Goal: Task Accomplishment & Management: Manage account settings

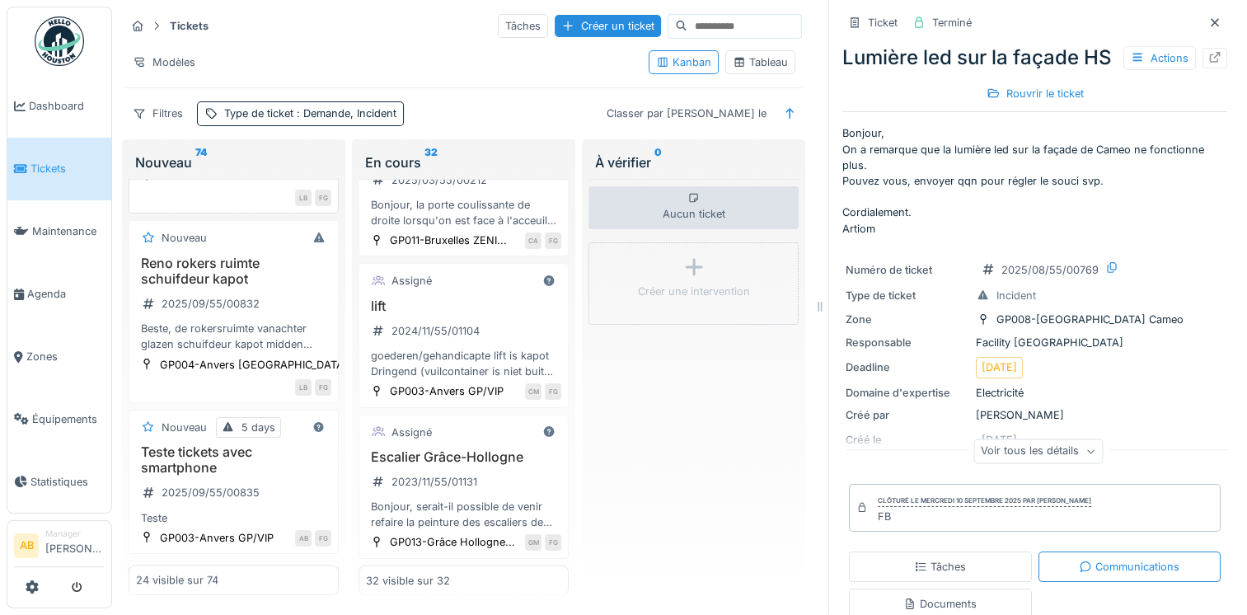
scroll to position [663, 0]
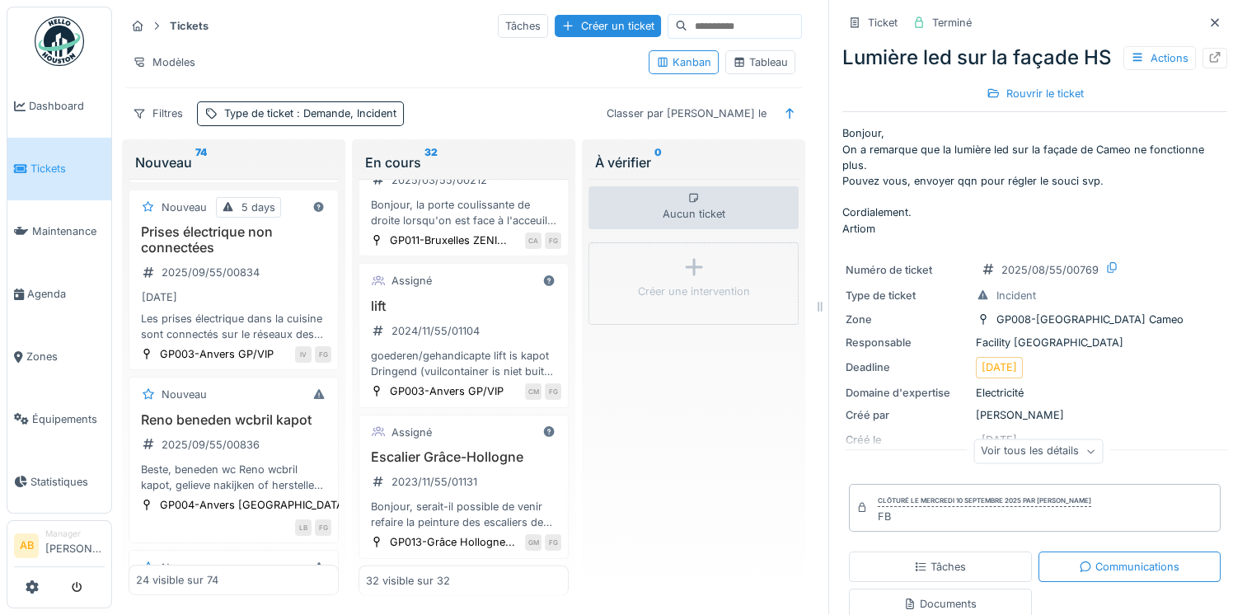
click at [30, 44] on link at bounding box center [59, 41] width 61 height 61
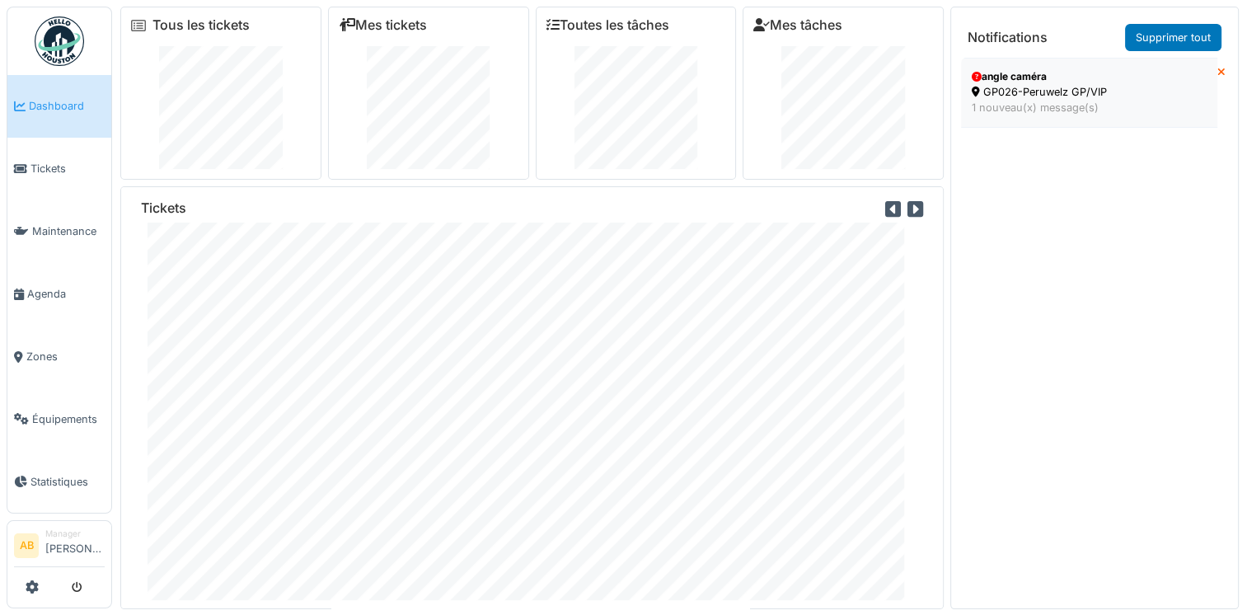
click at [1058, 106] on div "1 nouveau(x) message(s)" at bounding box center [1088, 108] width 235 height 16
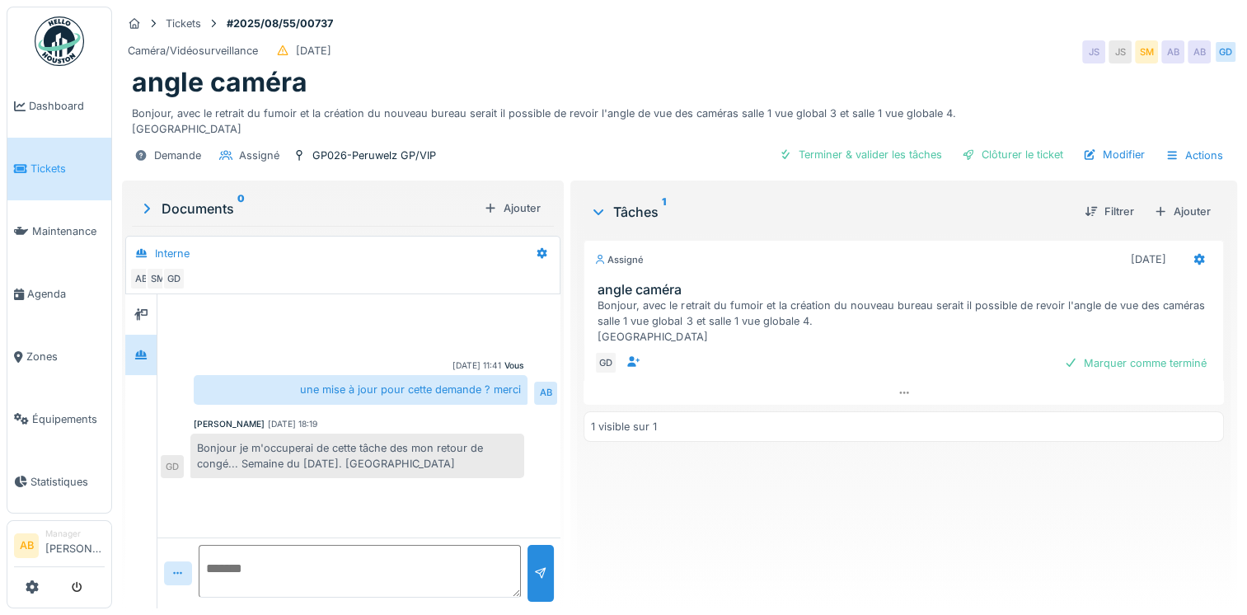
click at [384, 568] on textarea at bounding box center [360, 571] width 322 height 53
type textarea "**********"
click at [540, 573] on div at bounding box center [540, 573] width 13 height 16
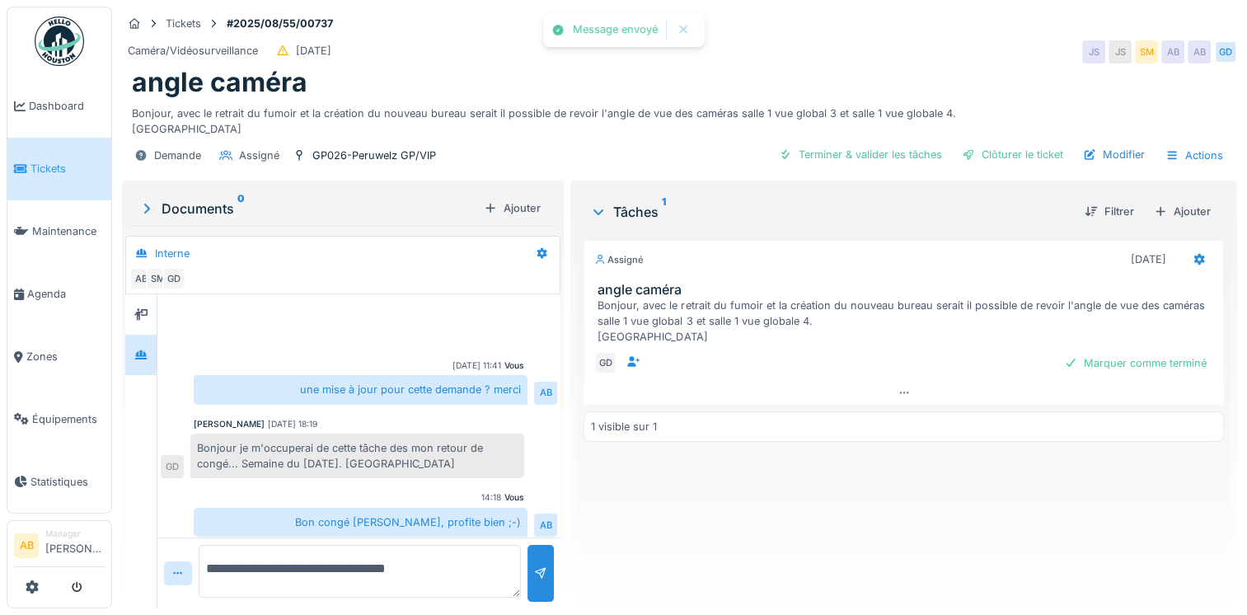
scroll to position [4, 0]
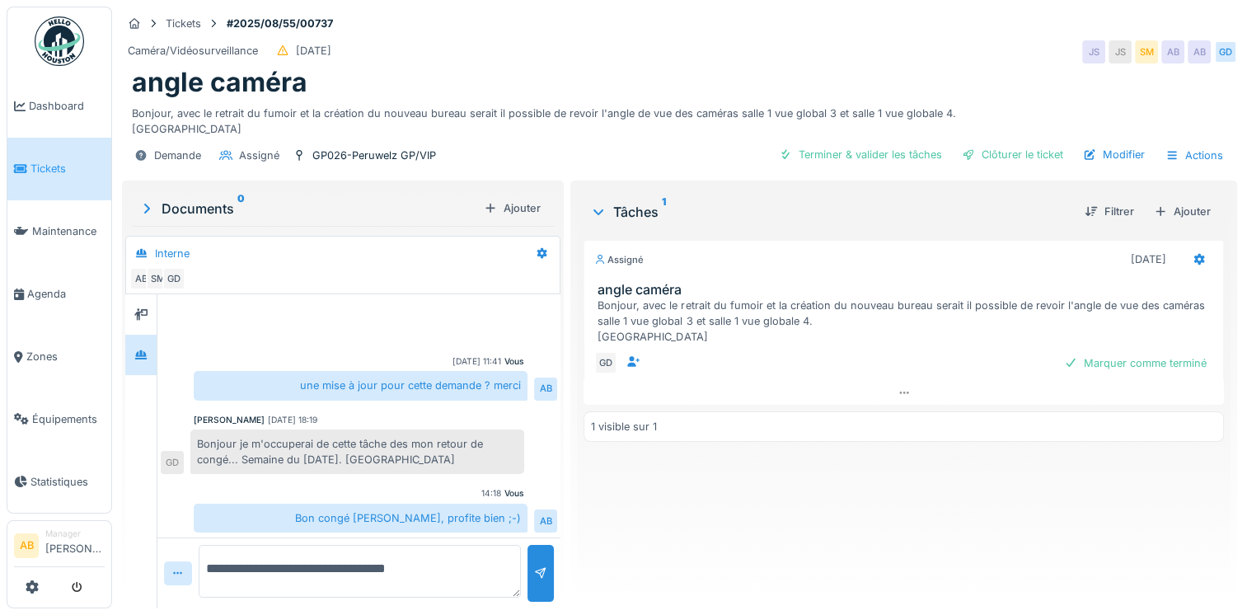
click at [49, 52] on img at bounding box center [59, 40] width 49 height 49
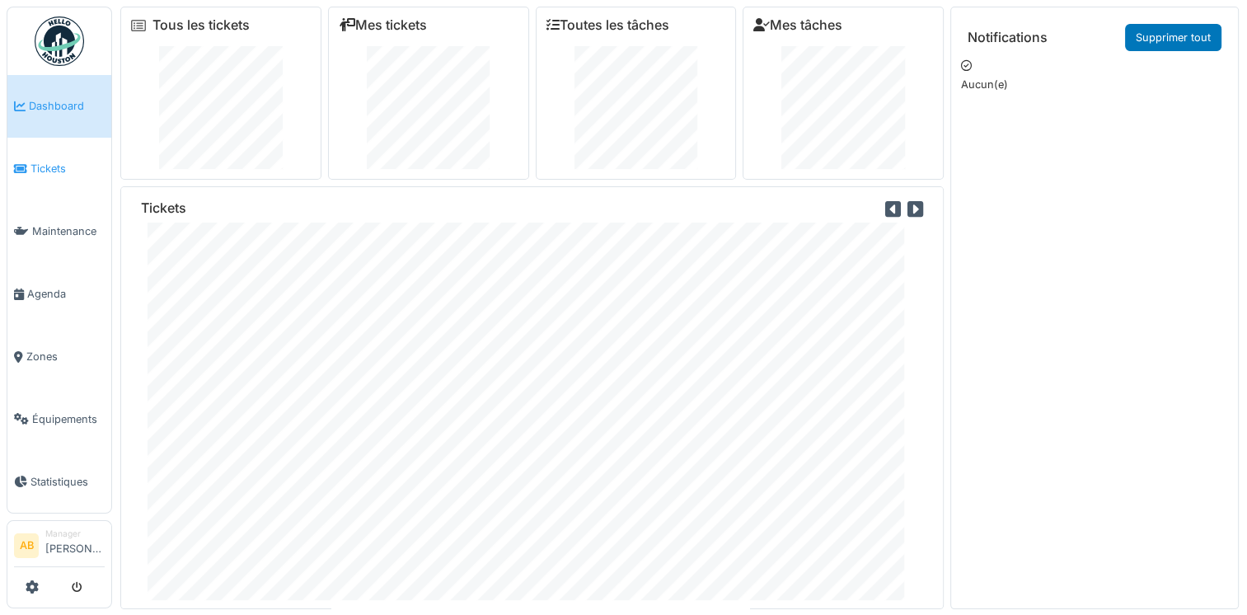
click at [55, 173] on link "Tickets" at bounding box center [59, 169] width 104 height 63
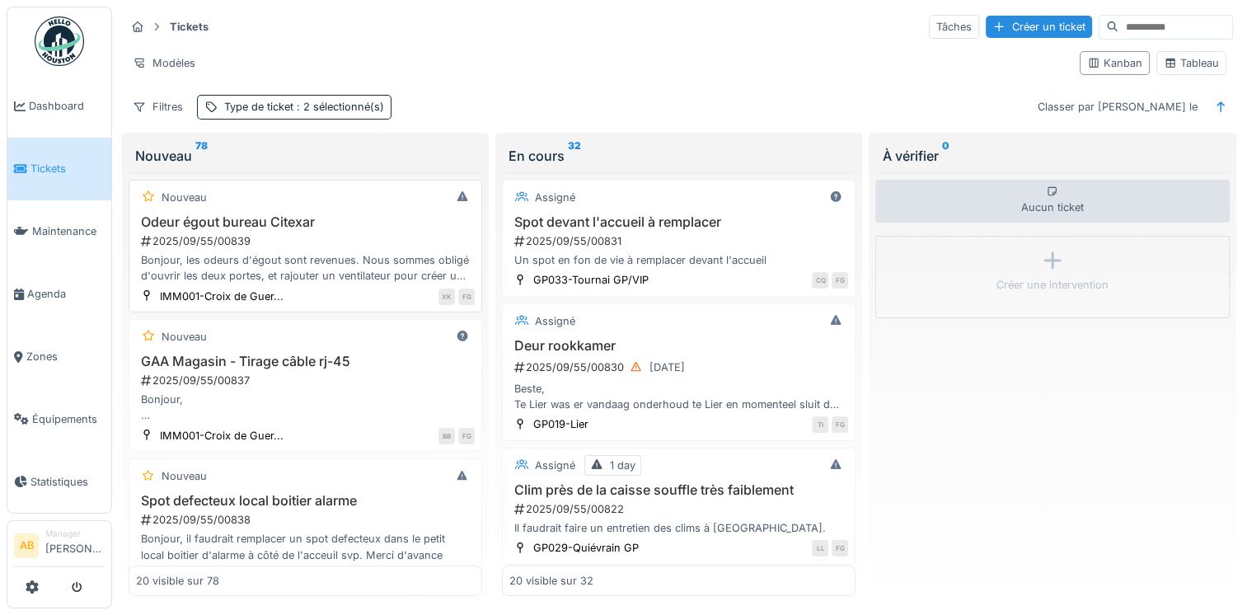
click at [333, 259] on div "Bonjour, les odeurs d'égout sont revenues. Nous sommes obligé d'ouvrir les deux…" at bounding box center [305, 267] width 339 height 31
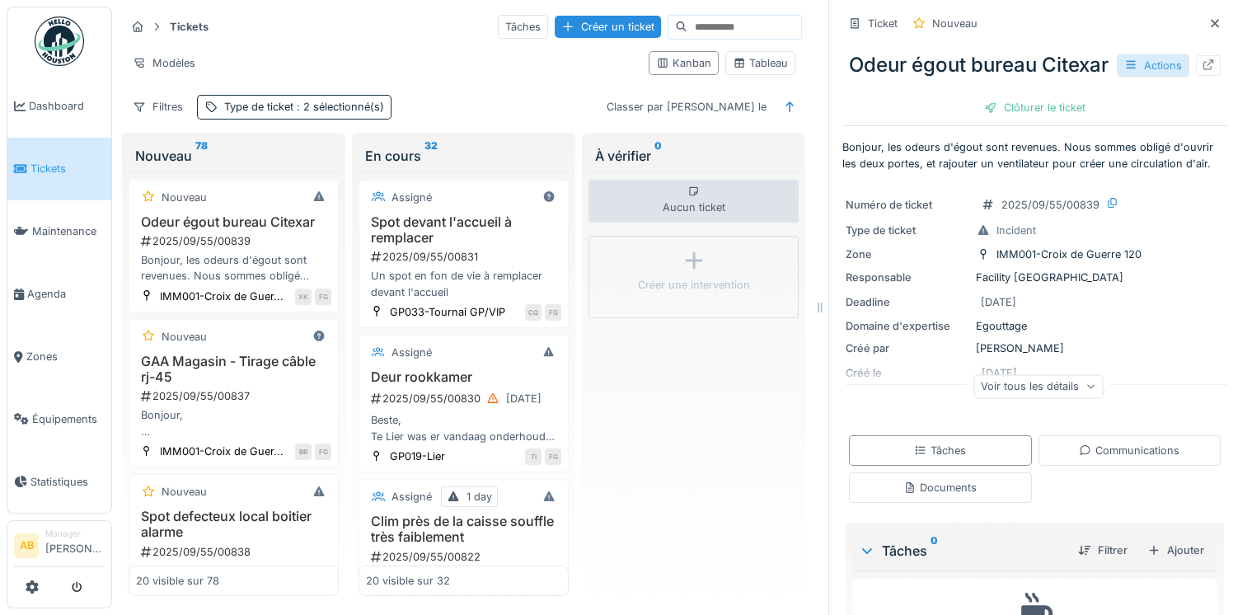
click at [1135, 77] on div "Actions" at bounding box center [1152, 66] width 73 height 24
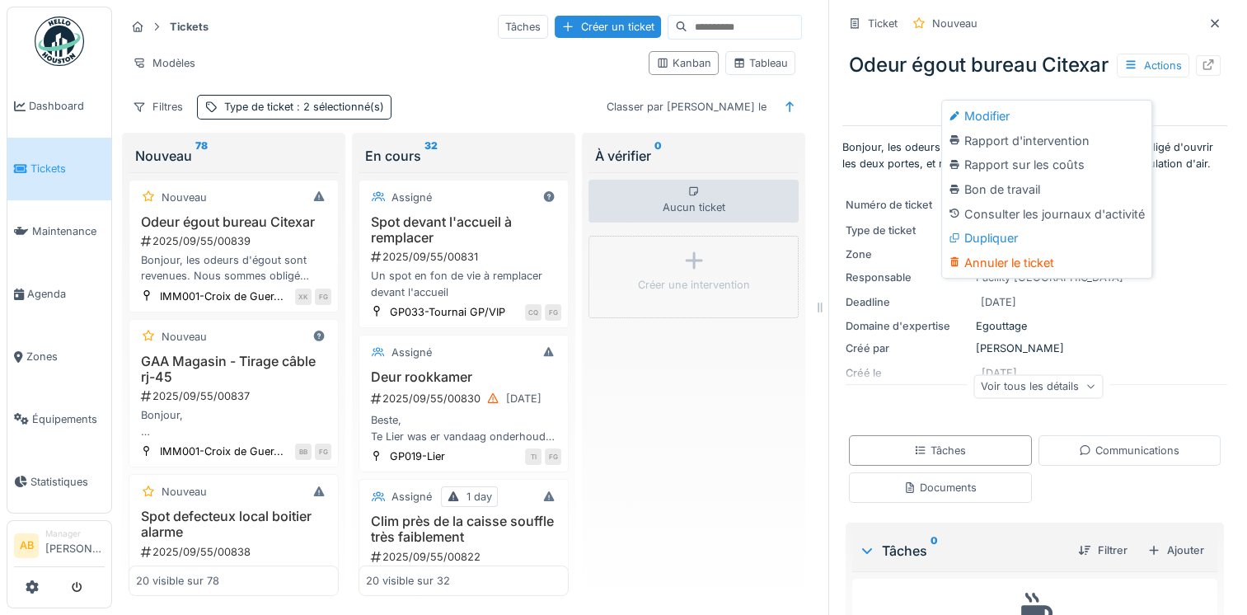
click at [910, 87] on div "Odeur égout bureau Citexar Actions" at bounding box center [1034, 65] width 385 height 43
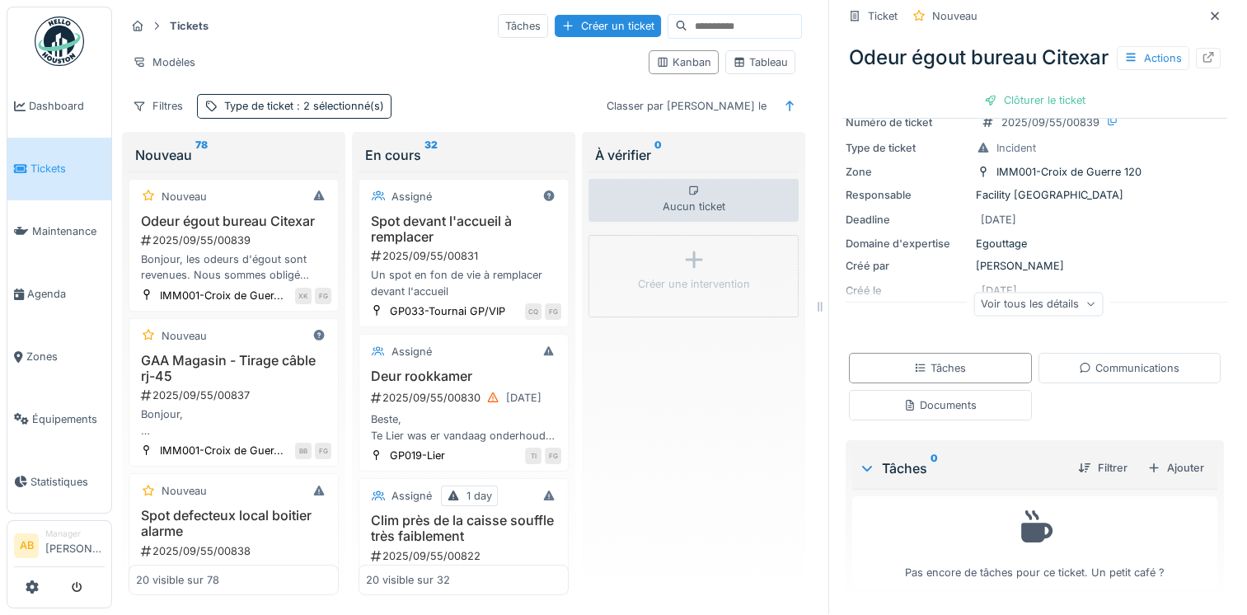
scroll to position [13, 0]
click at [943, 404] on div "Documents" at bounding box center [940, 405] width 183 height 30
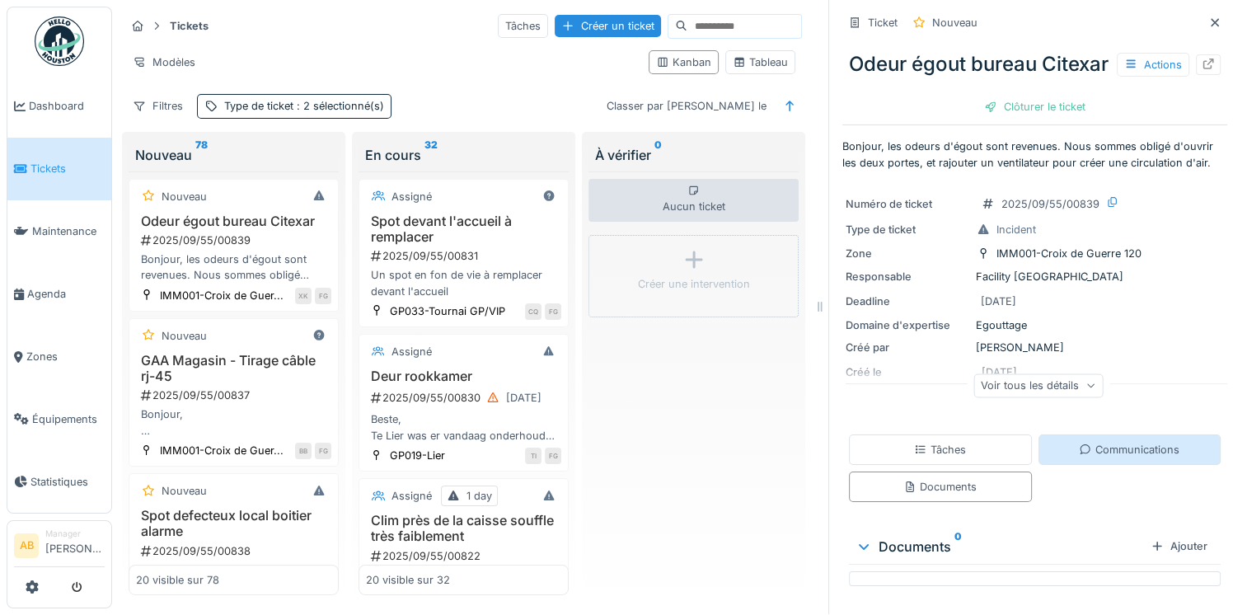
click at [1102, 452] on div "Communications" at bounding box center [1129, 449] width 183 height 30
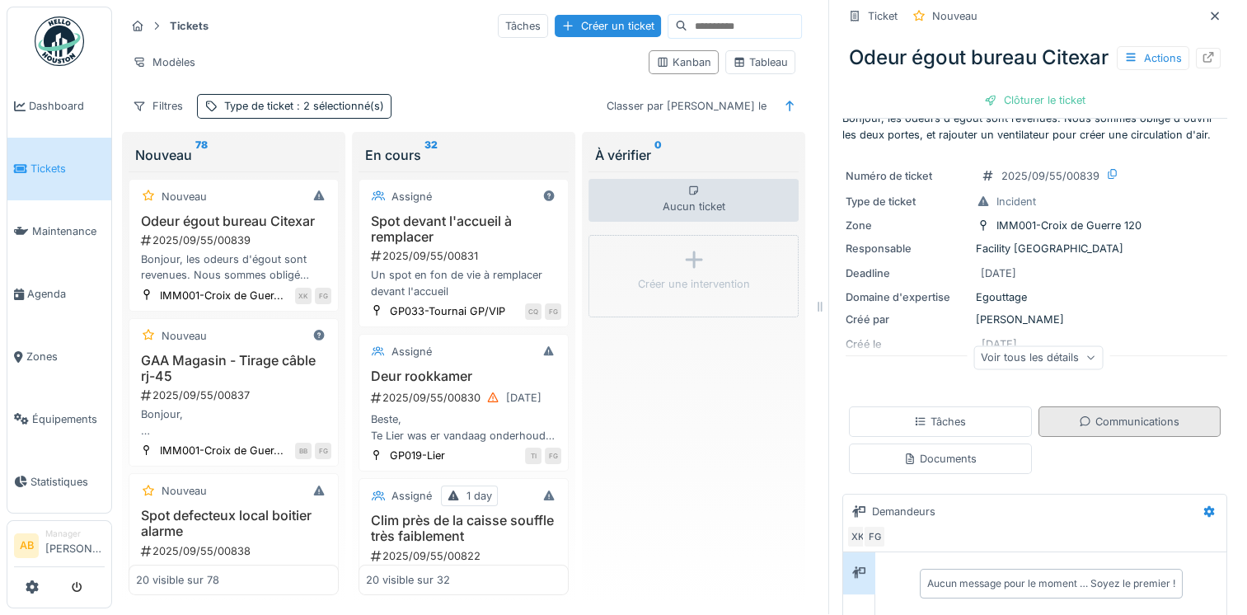
scroll to position [112, 0]
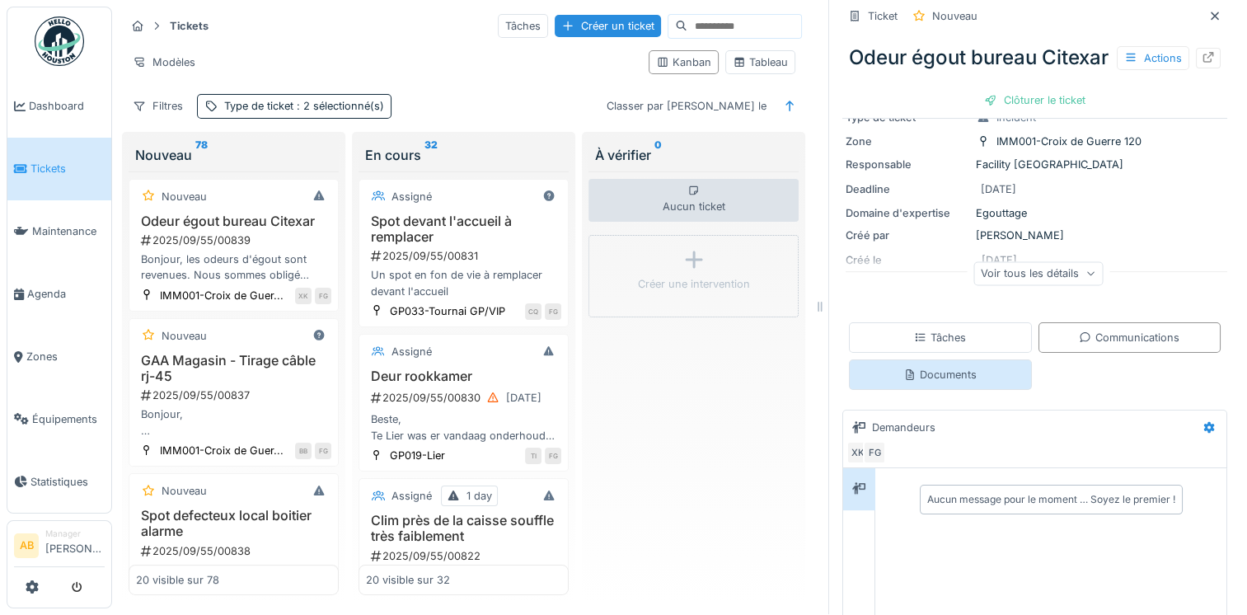
click at [956, 382] on div "Documents" at bounding box center [939, 375] width 73 height 16
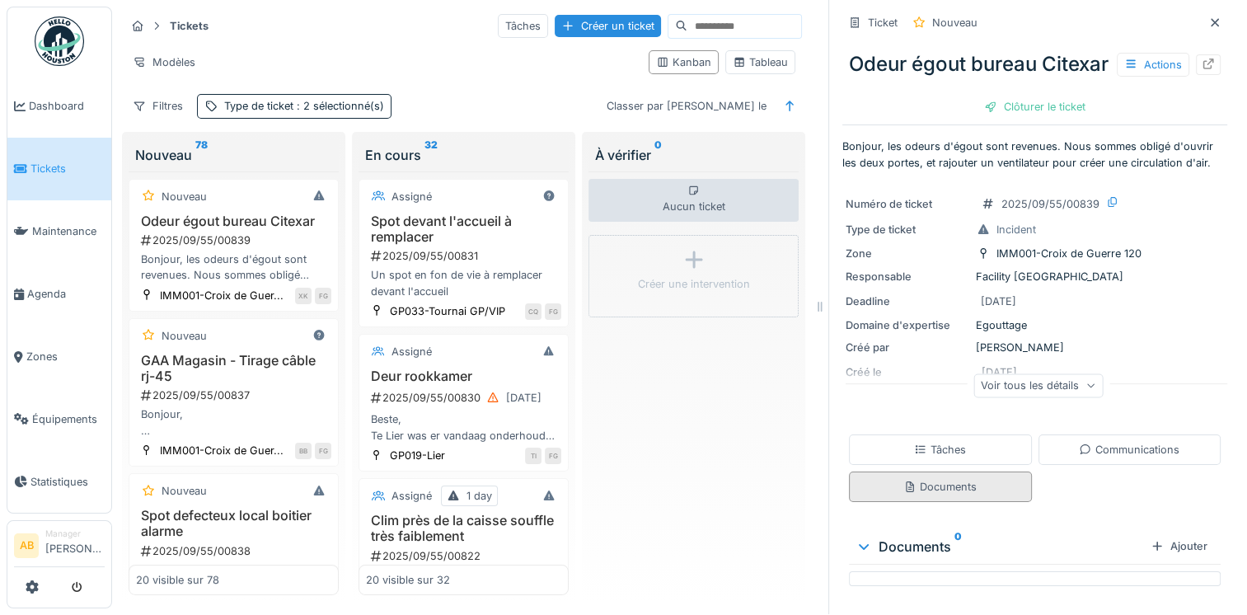
scroll to position [28, 0]
click at [1159, 539] on div "Ajouter" at bounding box center [1179, 546] width 70 height 22
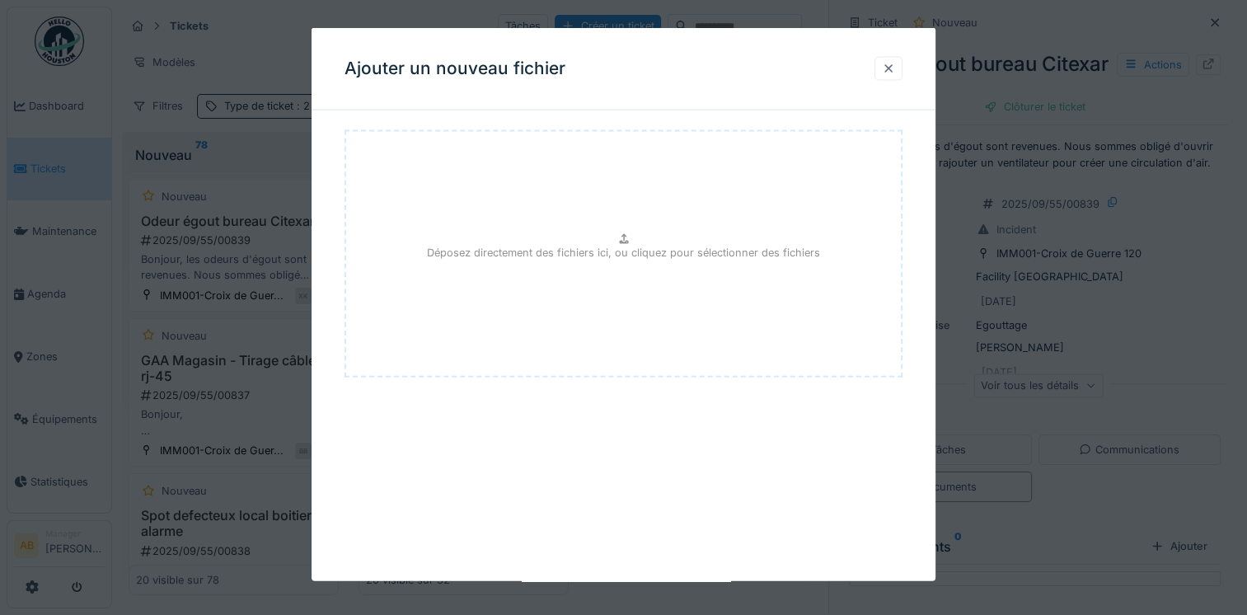
click at [884, 71] on div at bounding box center [888, 68] width 28 height 24
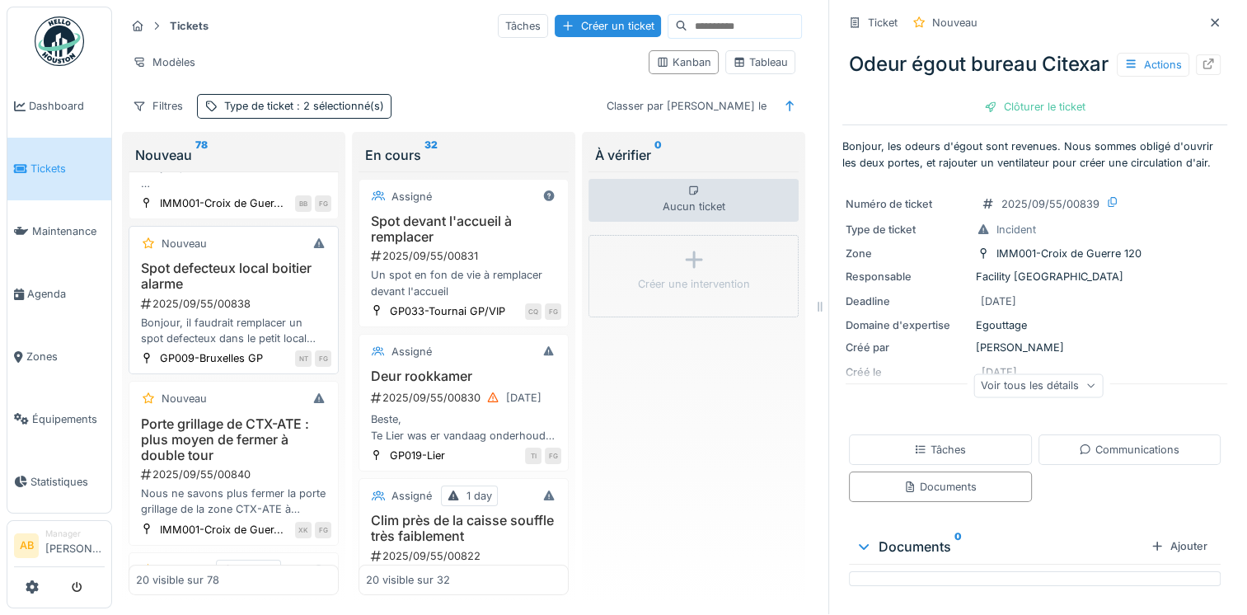
scroll to position [330, 0]
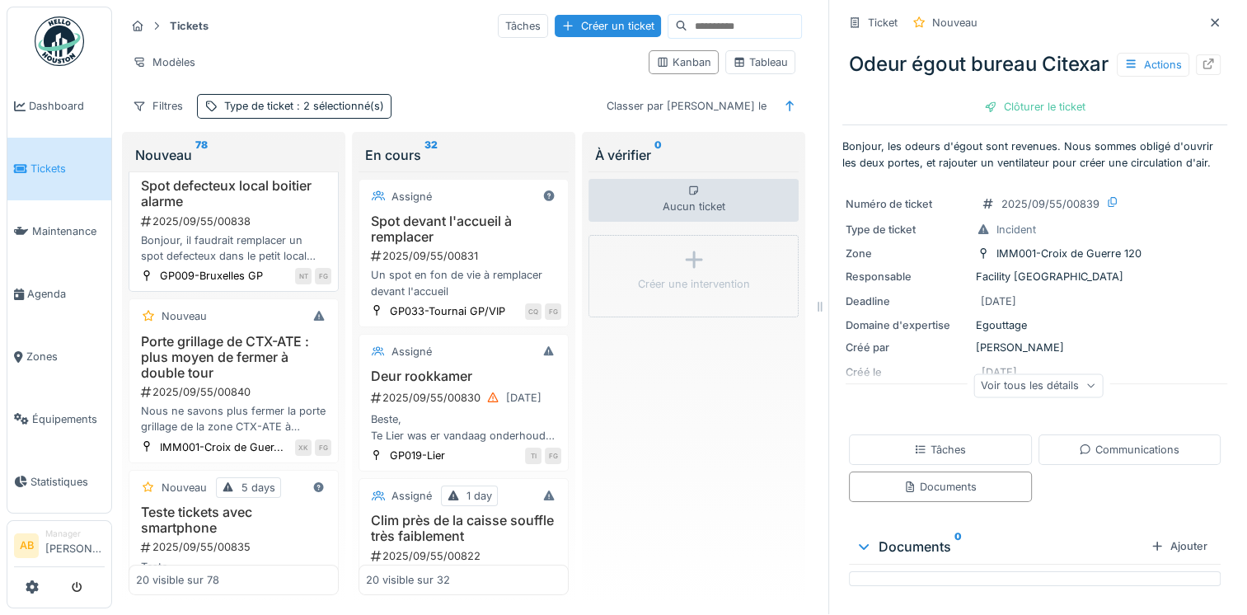
click at [255, 381] on h3 "Porte grillage de CTX-ATE : plus moyen de fermer à double tour" at bounding box center [233, 358] width 195 height 48
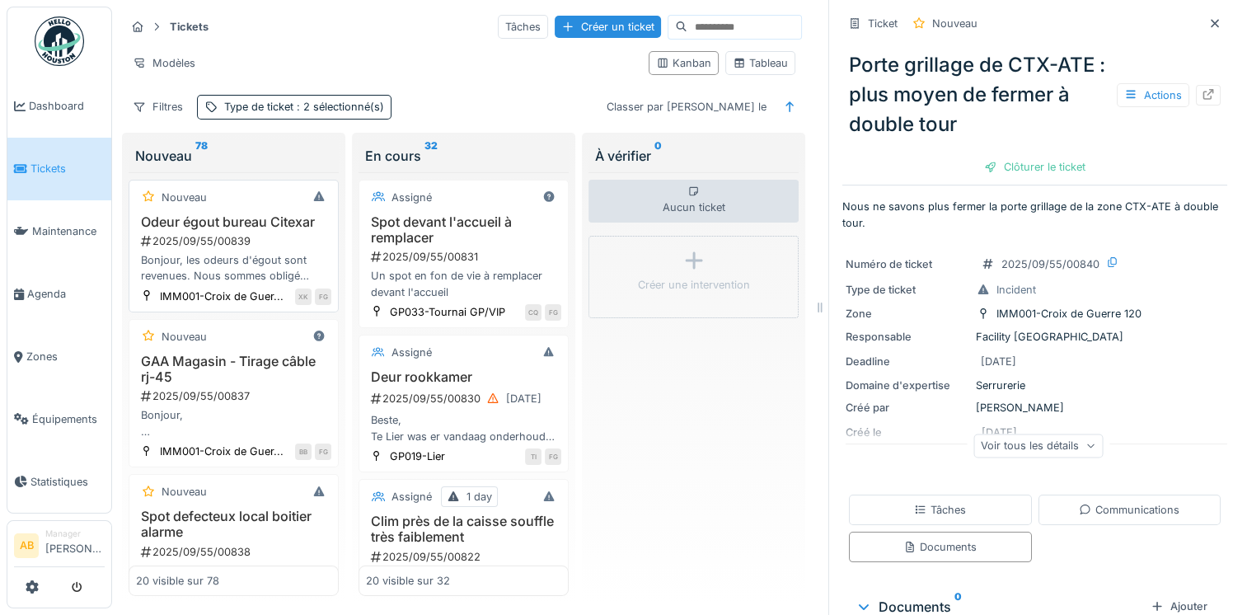
click at [269, 230] on h3 "Odeur égout bureau Citexar" at bounding box center [233, 222] width 195 height 16
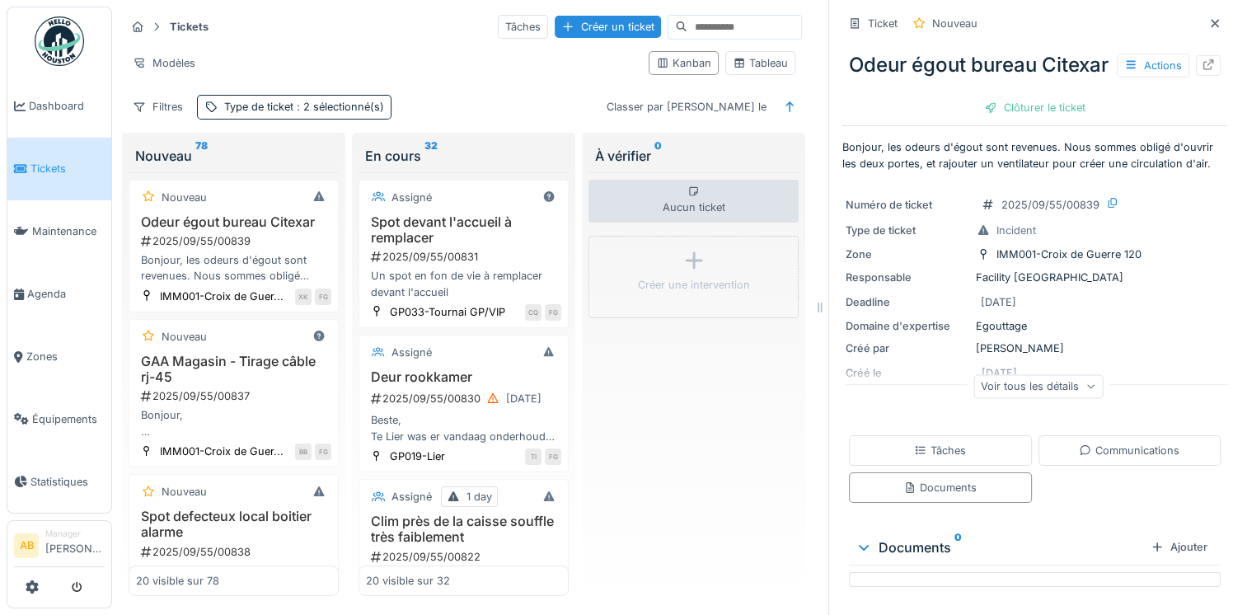
click at [1147, 87] on div "Odeur égout bureau Citexar Actions" at bounding box center [1034, 65] width 385 height 43
click at [1126, 77] on div "Actions" at bounding box center [1152, 66] width 73 height 24
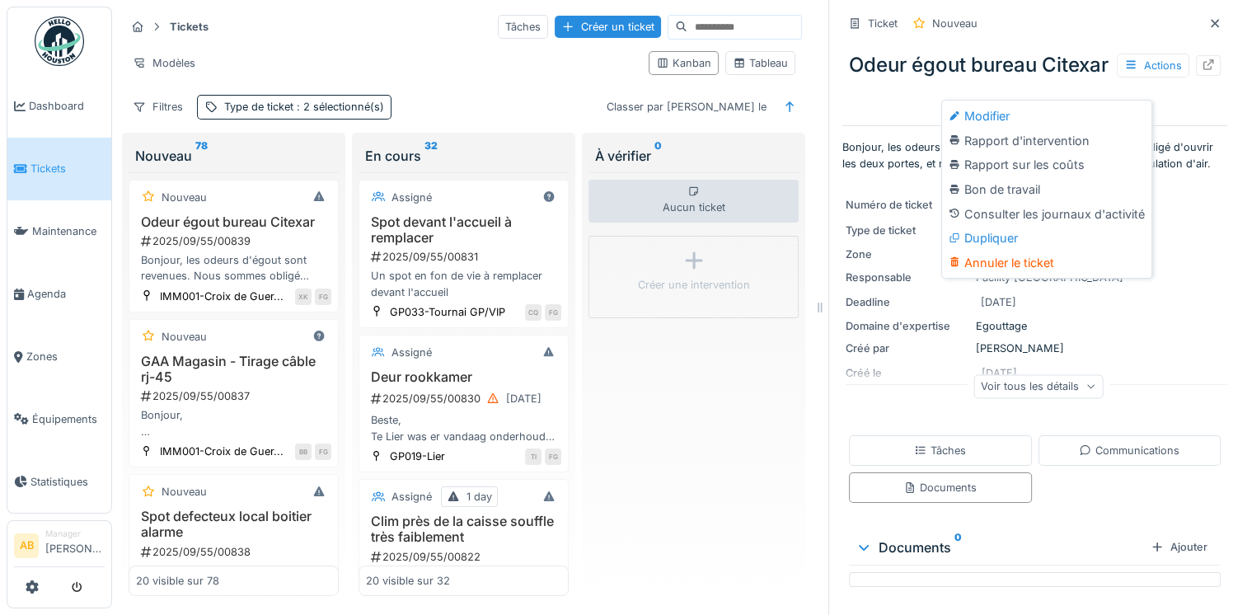
click at [1209, 446] on div "Ticket Nouveau Odeur égout bureau Citexar Actions Clôturer le ticket Bonjour, l…" at bounding box center [1034, 307] width 412 height 615
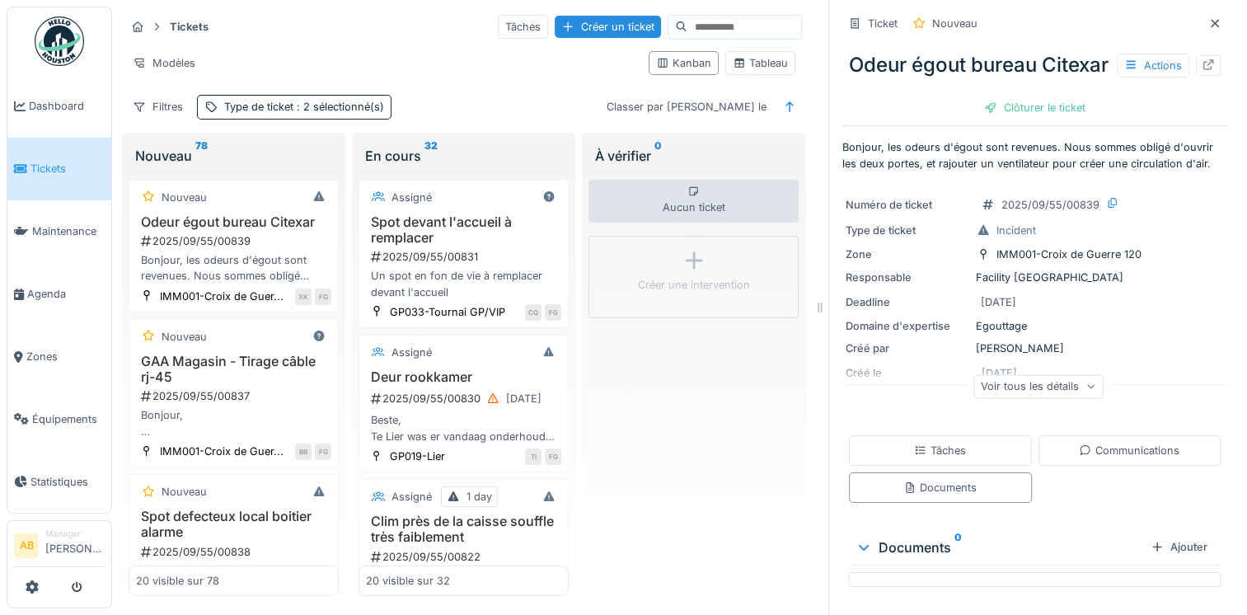
scroll to position [28, 0]
click at [935, 456] on div "Tâches" at bounding box center [940, 450] width 52 height 16
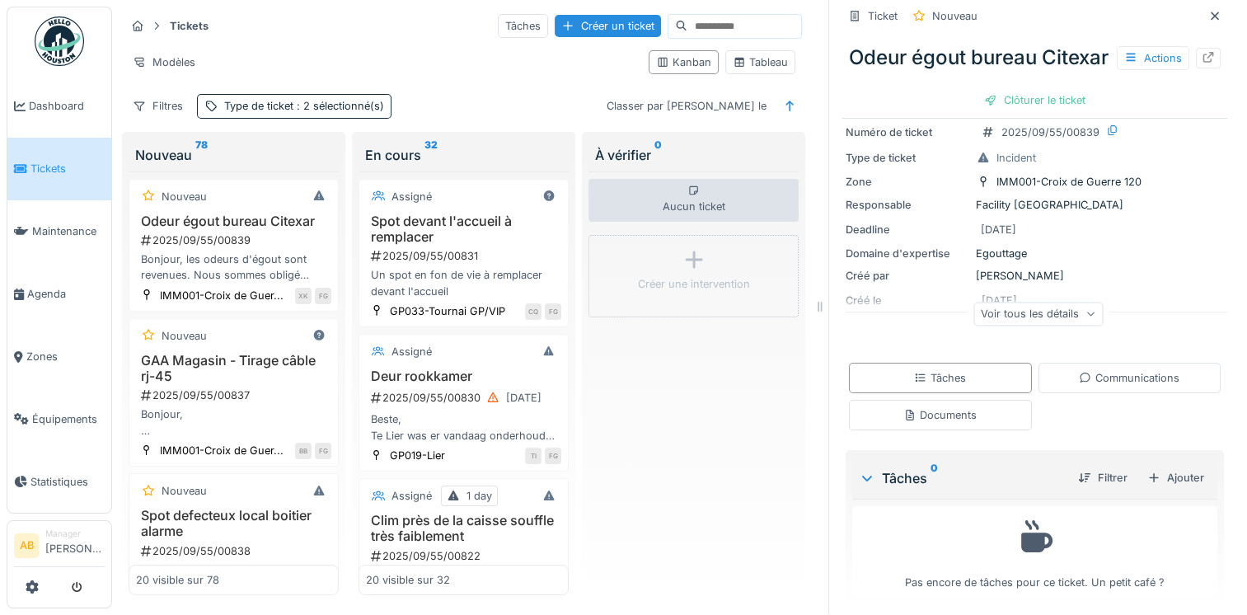
scroll to position [112, 0]
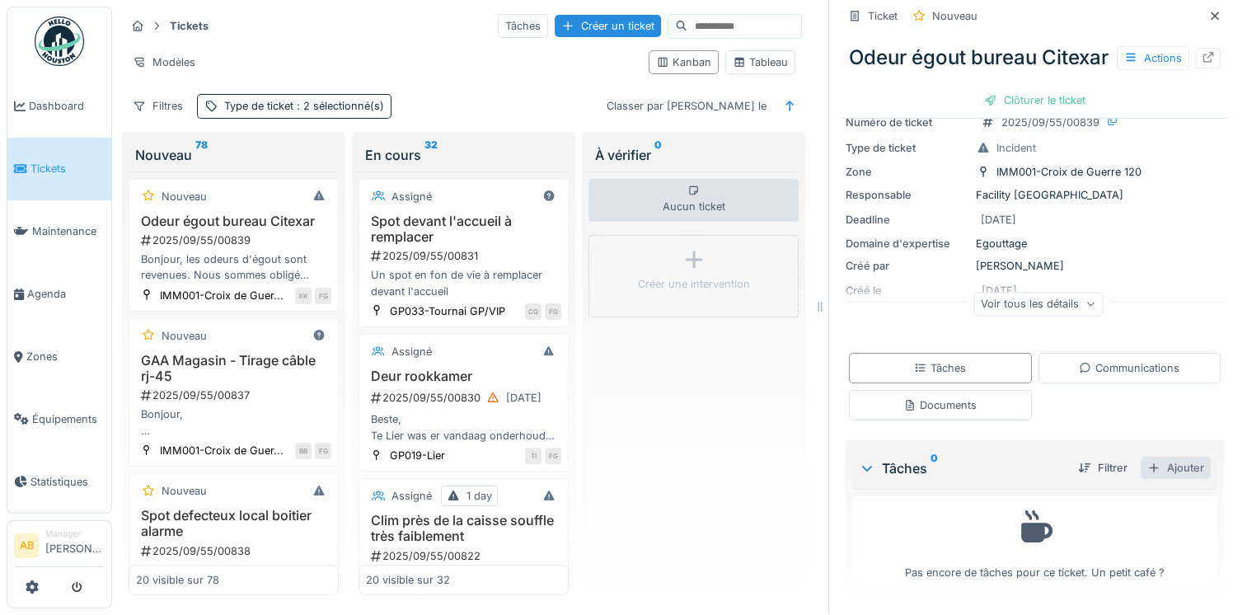
click at [1148, 456] on div "Ajouter" at bounding box center [1175, 467] width 70 height 22
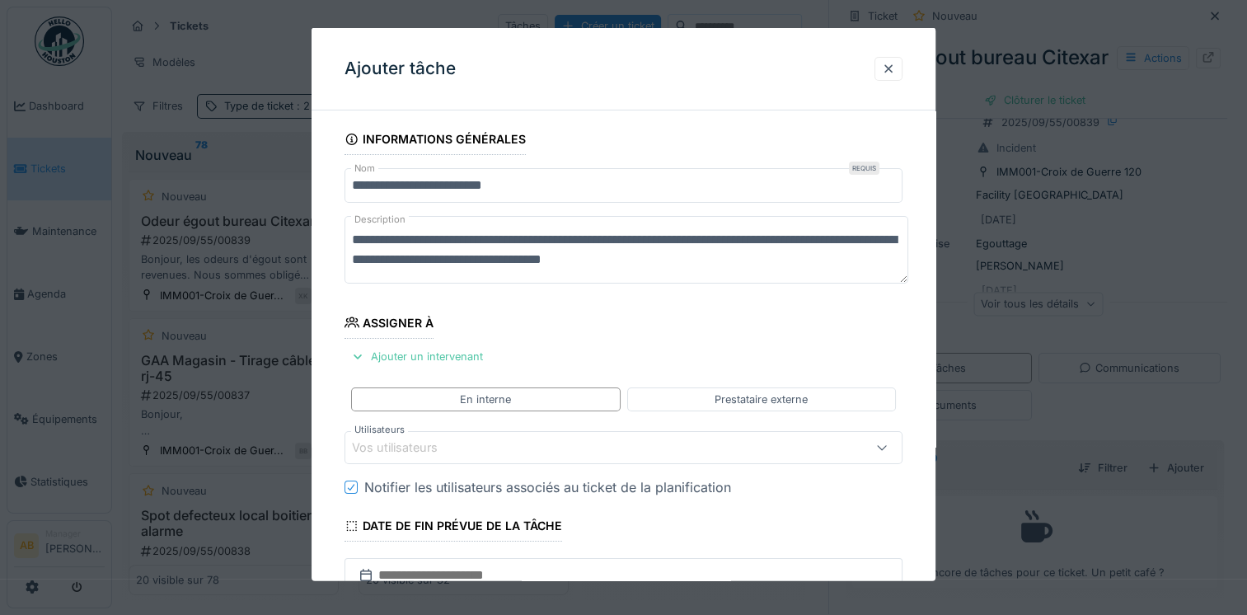
click at [486, 449] on div "Vos utilisateurs" at bounding box center [589, 447] width 475 height 18
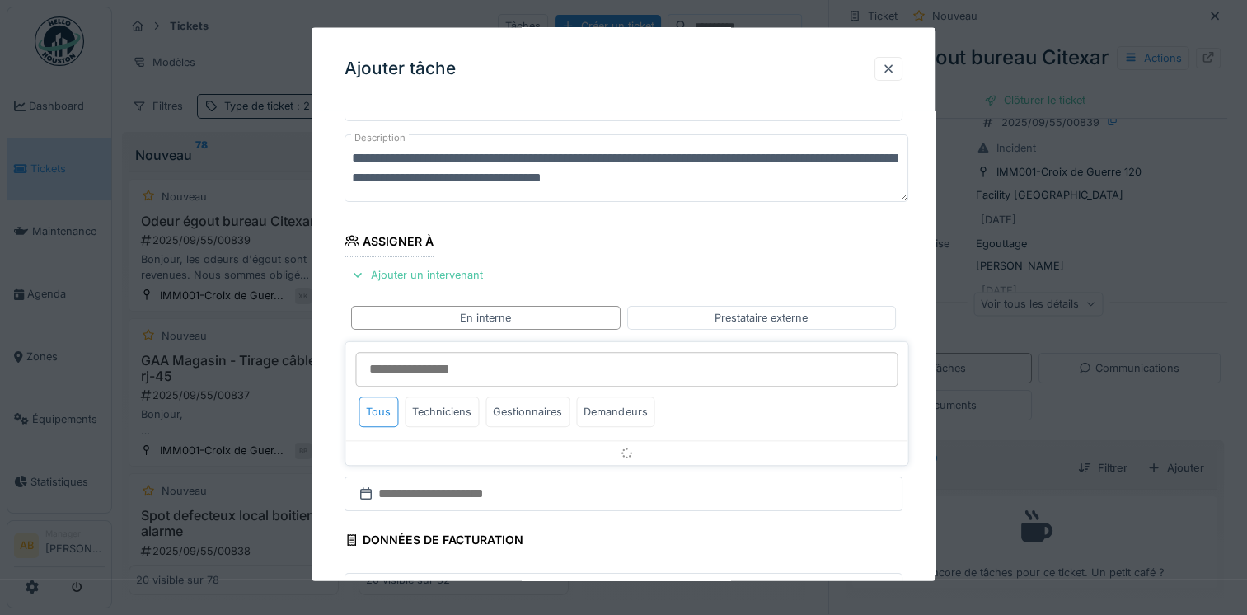
scroll to position [142, 0]
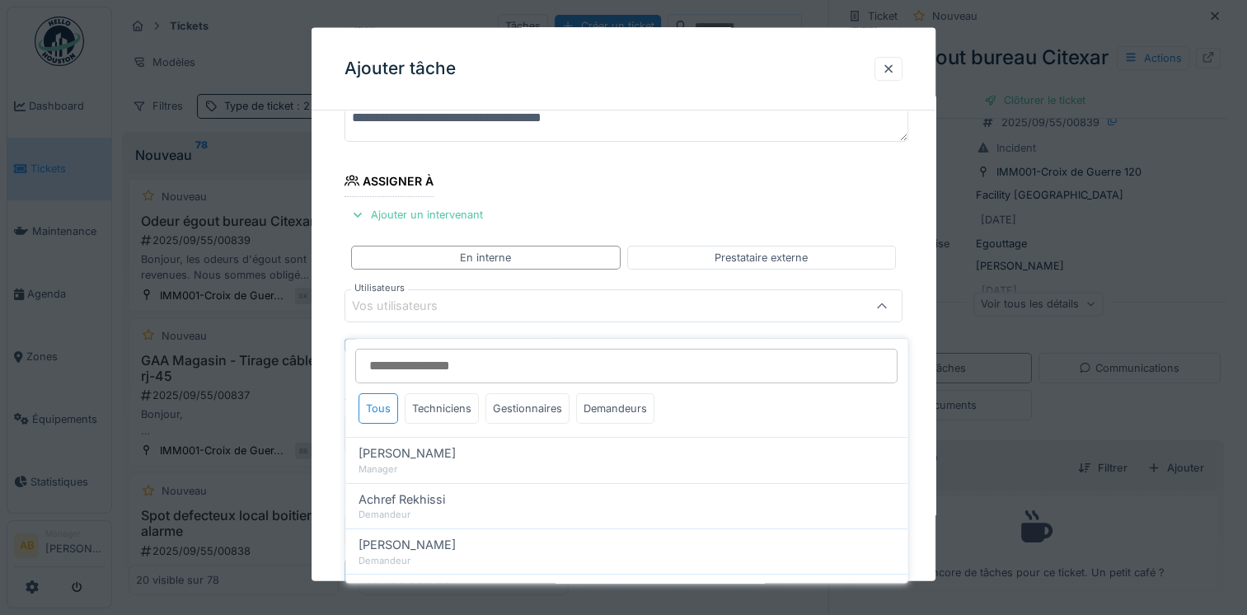
click at [465, 352] on input "Utilisateurs" at bounding box center [626, 366] width 542 height 35
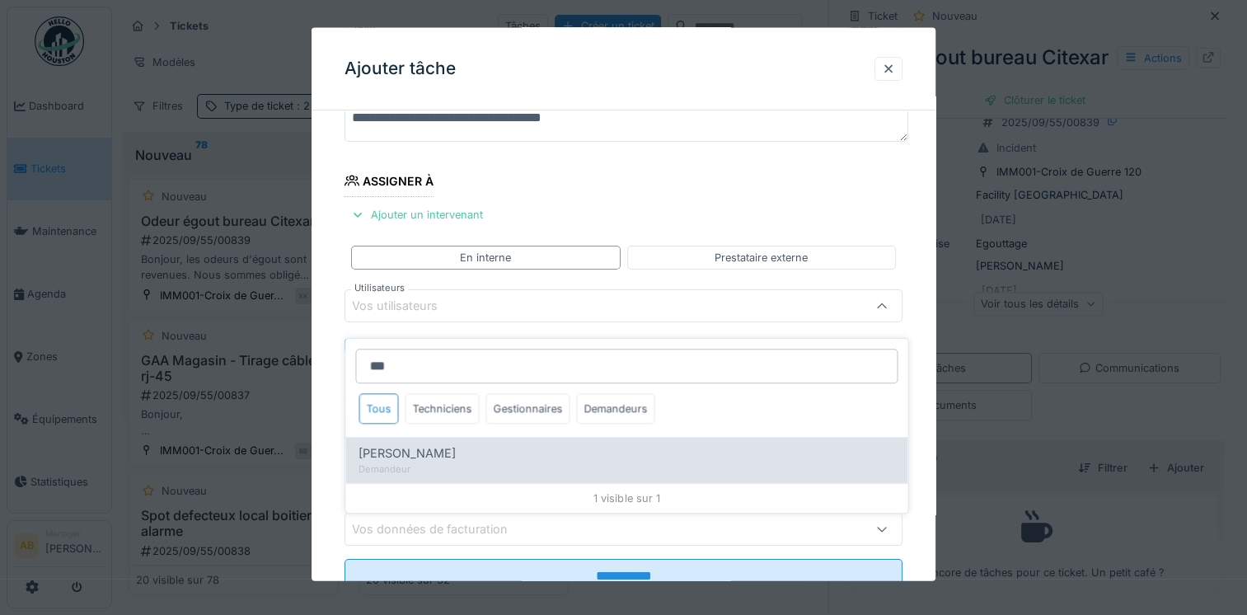
type input "***"
click at [442, 444] on div "Khalid Ayad" at bounding box center [626, 453] width 536 height 18
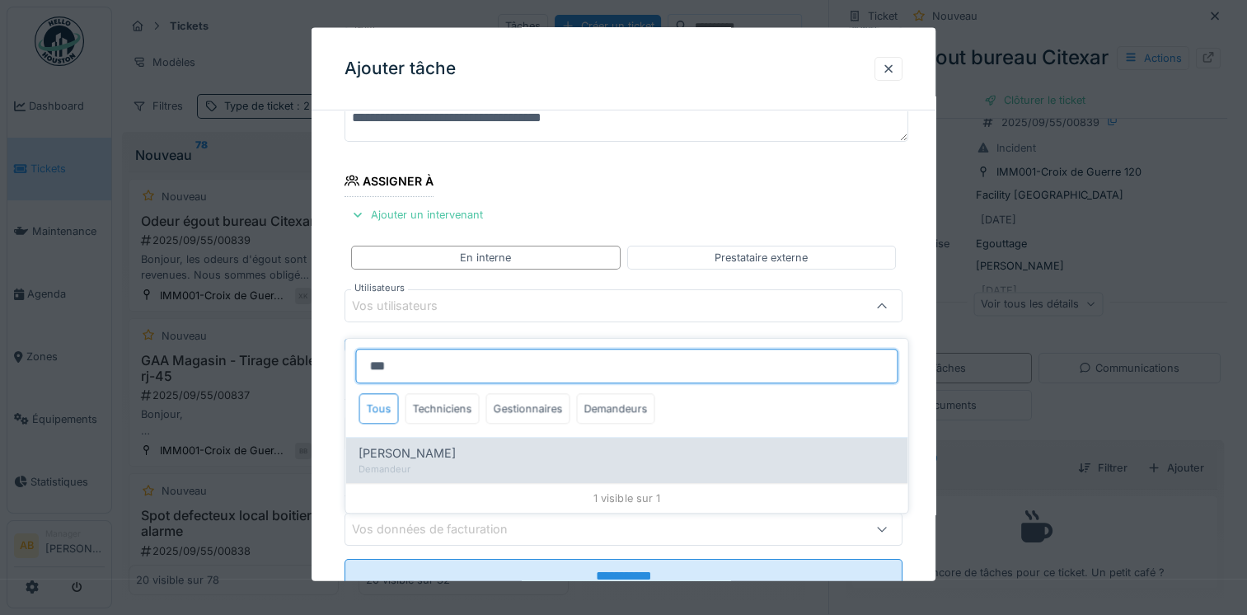
type input "****"
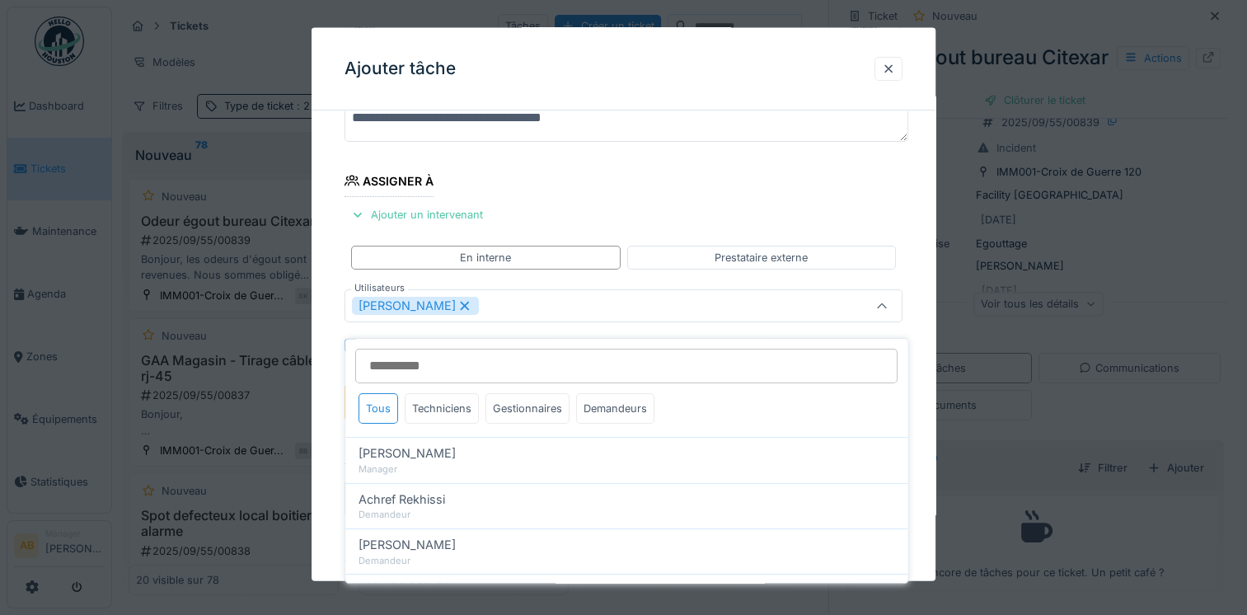
click at [612, 175] on fieldset "**********" at bounding box center [623, 326] width 558 height 689
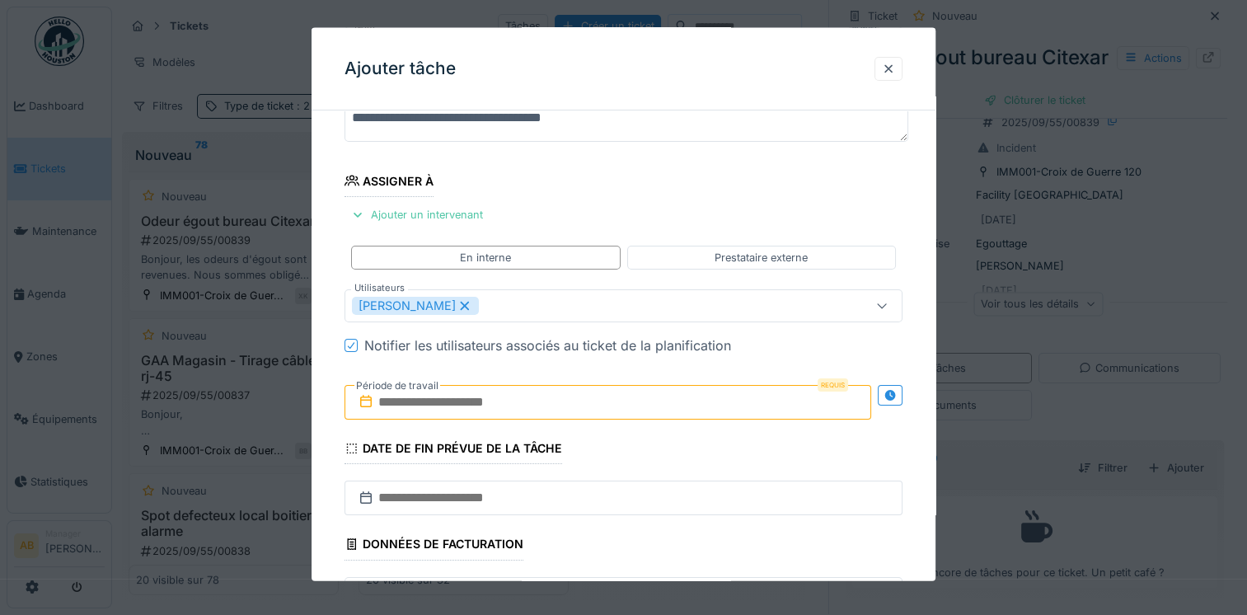
click at [495, 394] on input "text" at bounding box center [607, 402] width 526 height 35
click at [799, 218] on fieldset "**********" at bounding box center [623, 326] width 558 height 689
click at [478, 402] on input "text" at bounding box center [607, 402] width 526 height 35
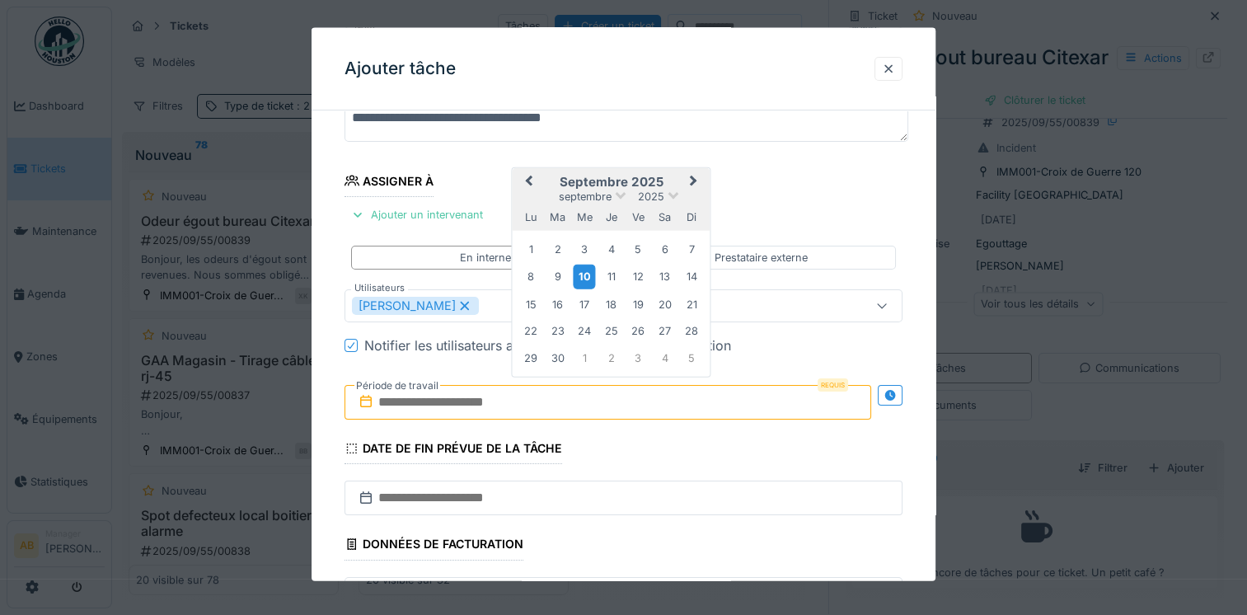
click at [587, 275] on div "10" at bounding box center [584, 276] width 22 height 24
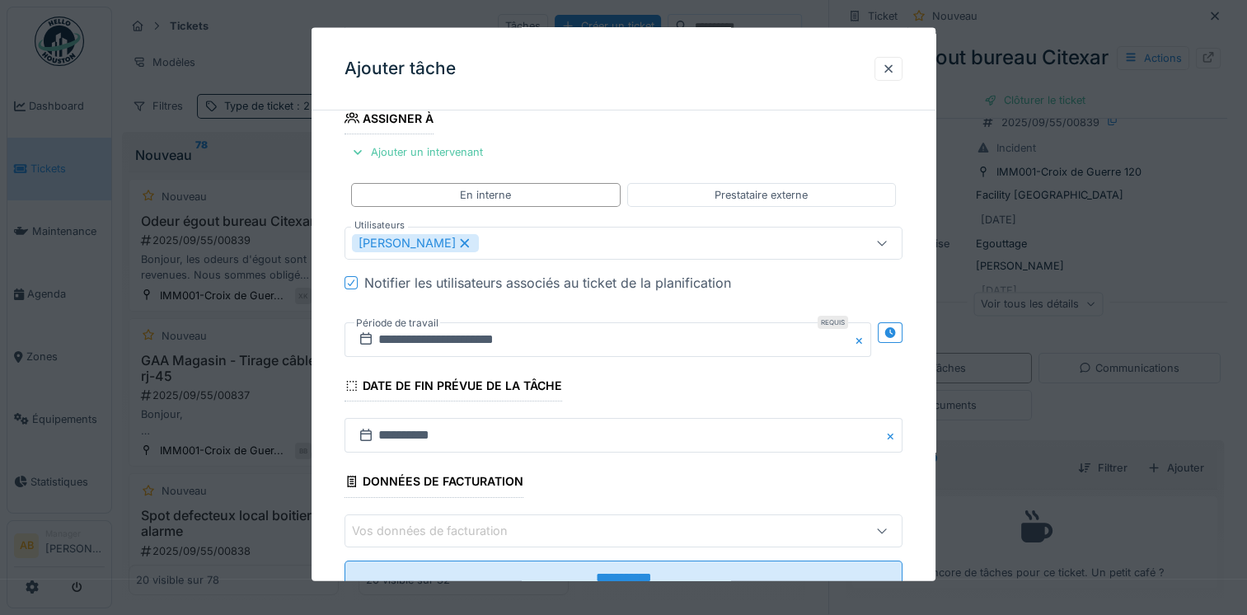
scroll to position [260, 0]
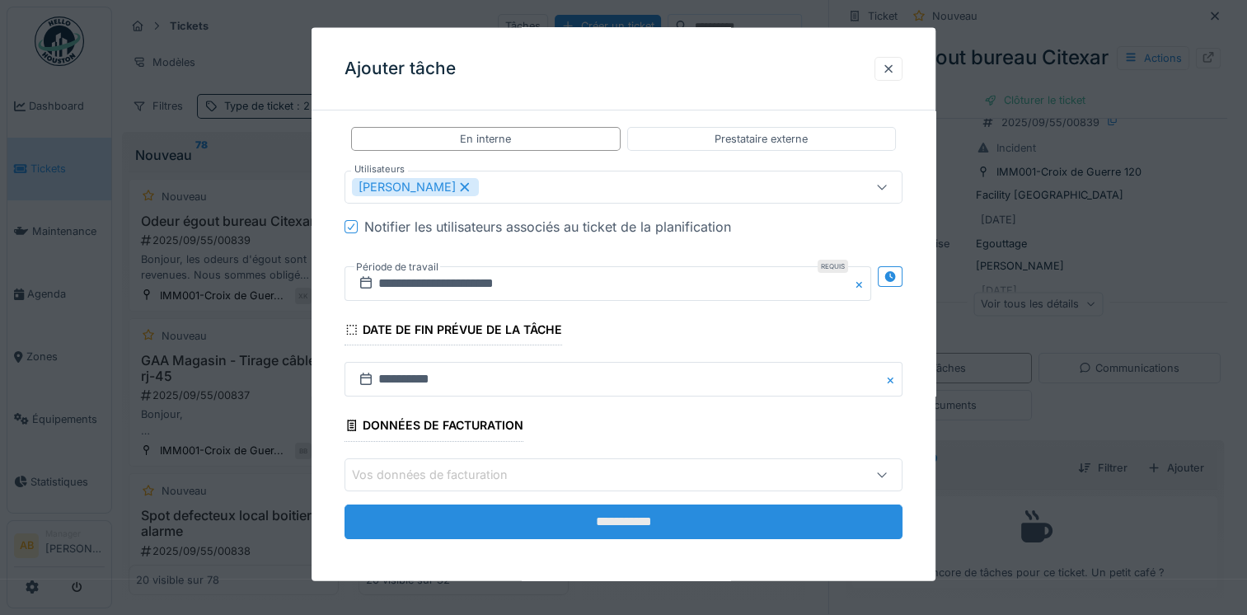
click at [589, 518] on input "**********" at bounding box center [623, 520] width 558 height 35
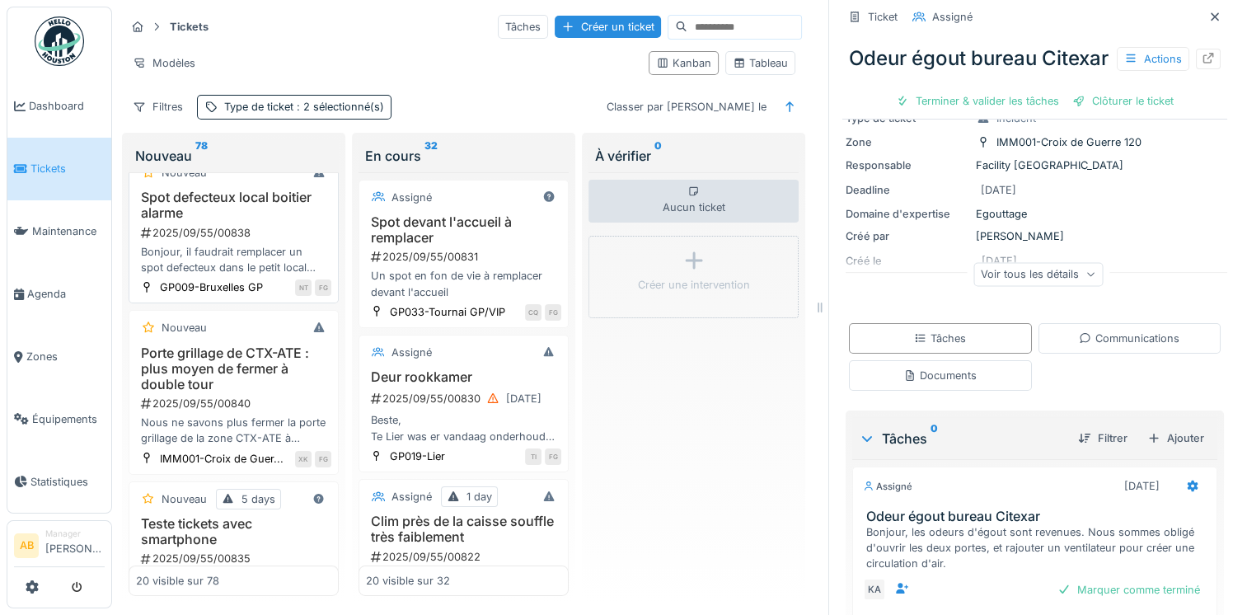
scroll to position [330, 0]
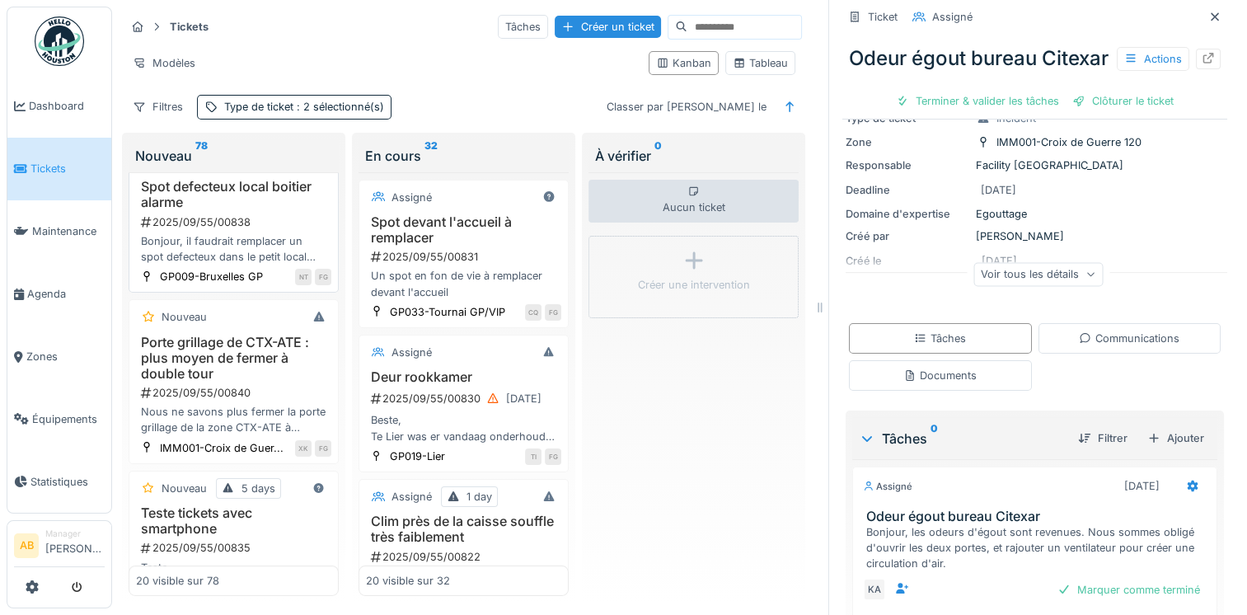
click at [245, 382] on h3 "Porte grillage de CTX-ATE : plus moyen de fermer à double tour" at bounding box center [233, 358] width 195 height 48
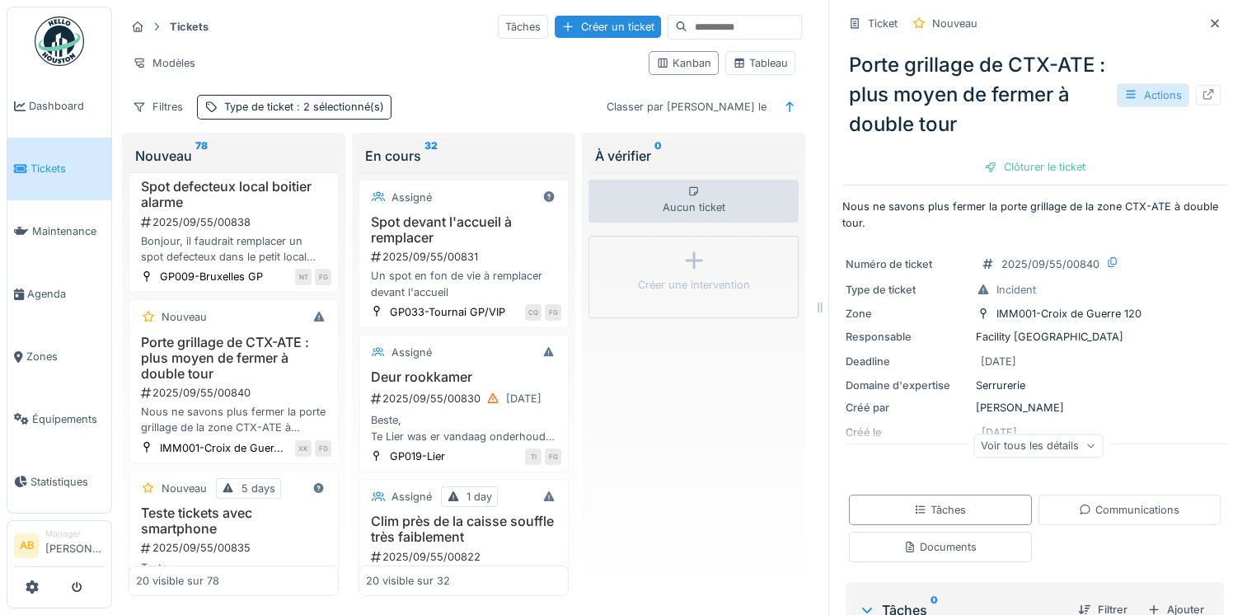
click at [1116, 97] on div "Actions" at bounding box center [1152, 95] width 73 height 24
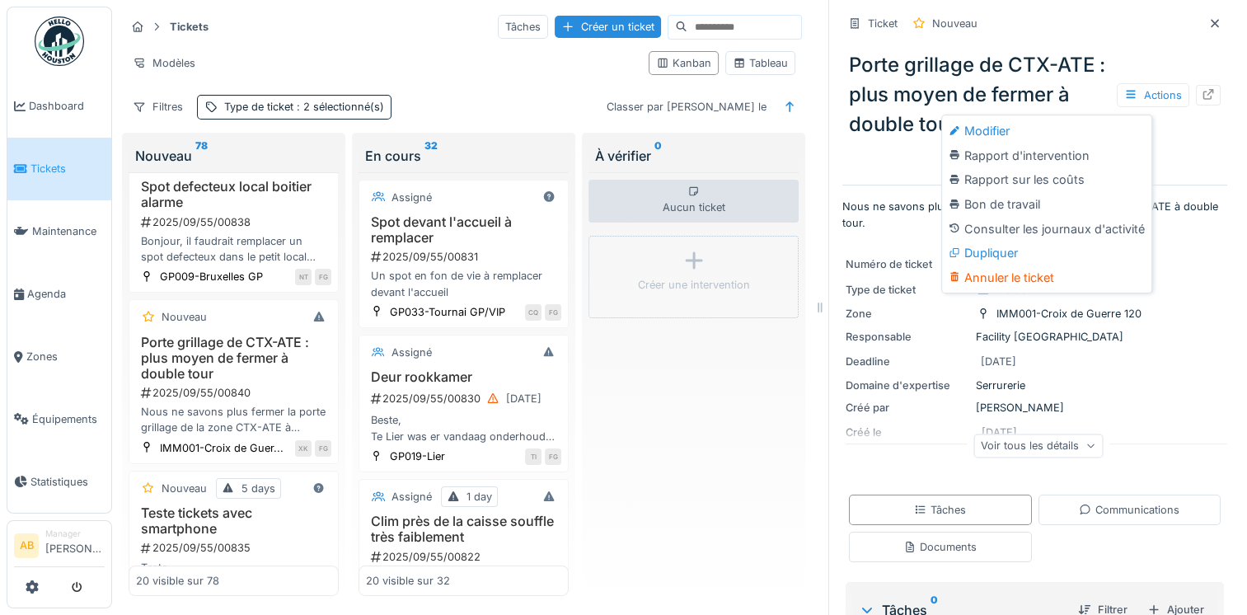
click at [1175, 374] on div "Numéro de ticket 2025/09/55/00840 Type de ticket Incident Zone IMM001-Croix de …" at bounding box center [1034, 359] width 385 height 231
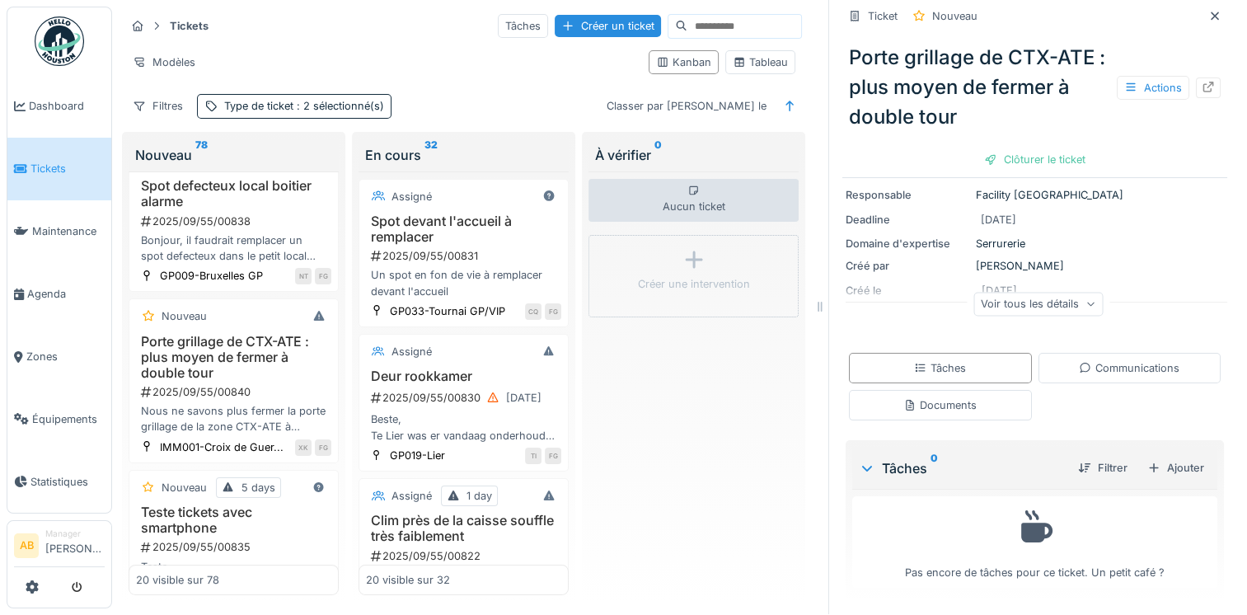
scroll to position [13, 0]
click at [1153, 456] on div "Ajouter" at bounding box center [1175, 467] width 70 height 22
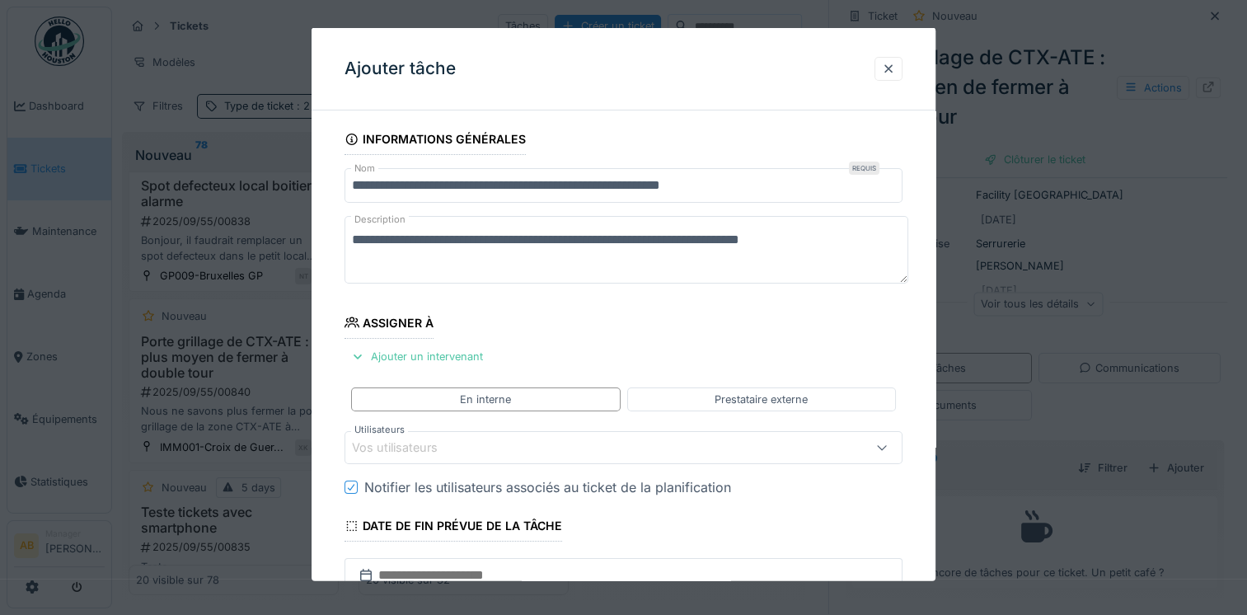
click at [466, 443] on div "Vos utilisateurs" at bounding box center [589, 447] width 475 height 18
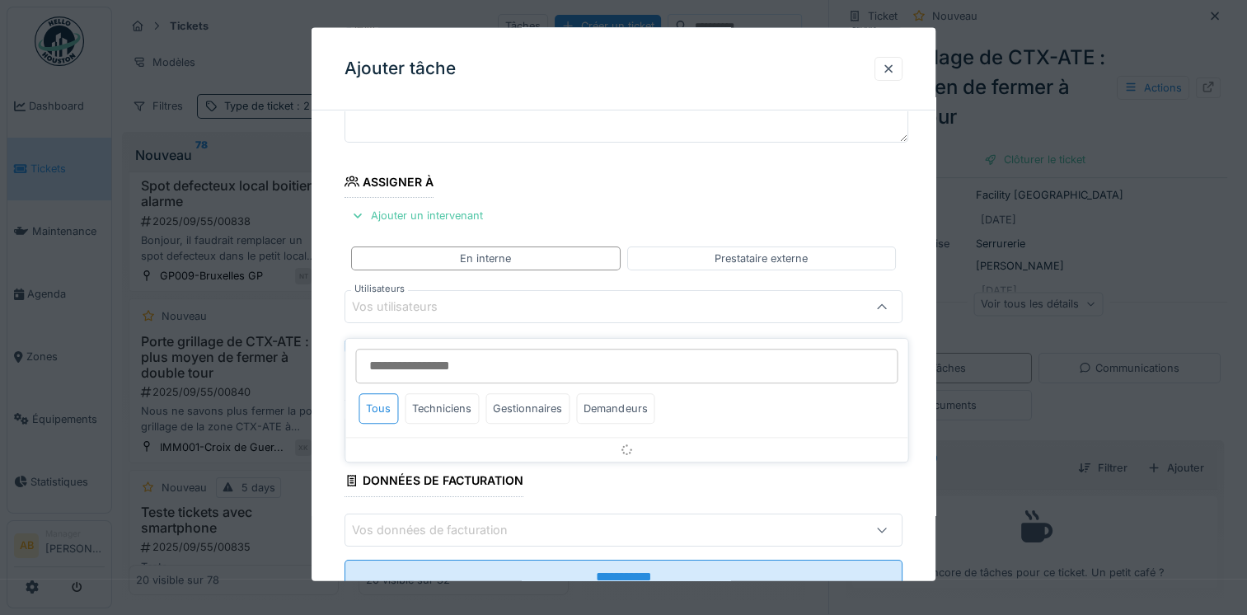
scroll to position [142, 0]
click at [454, 358] on input "Utilisateurs" at bounding box center [626, 366] width 542 height 35
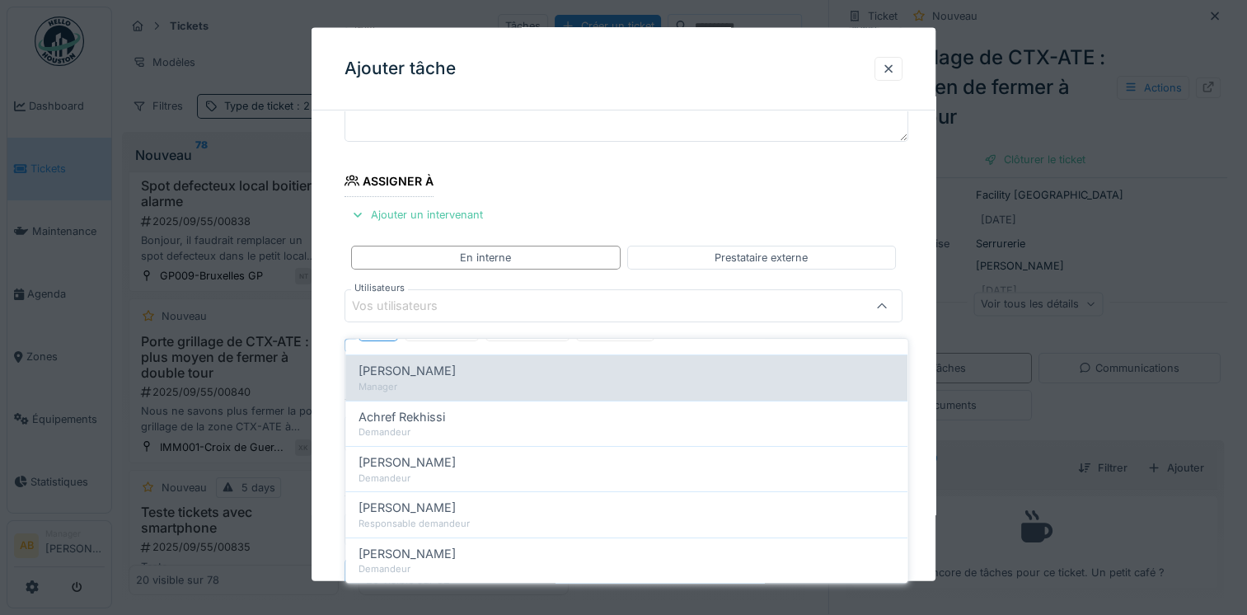
scroll to position [0, 0]
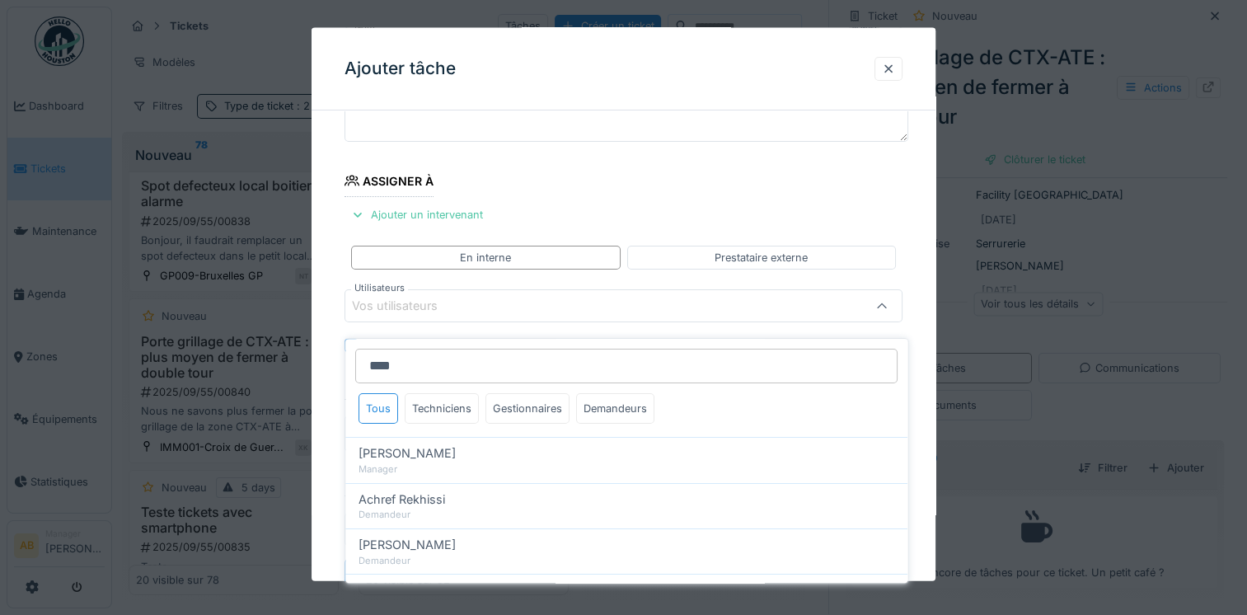
click at [434, 359] on input "****" at bounding box center [626, 366] width 542 height 35
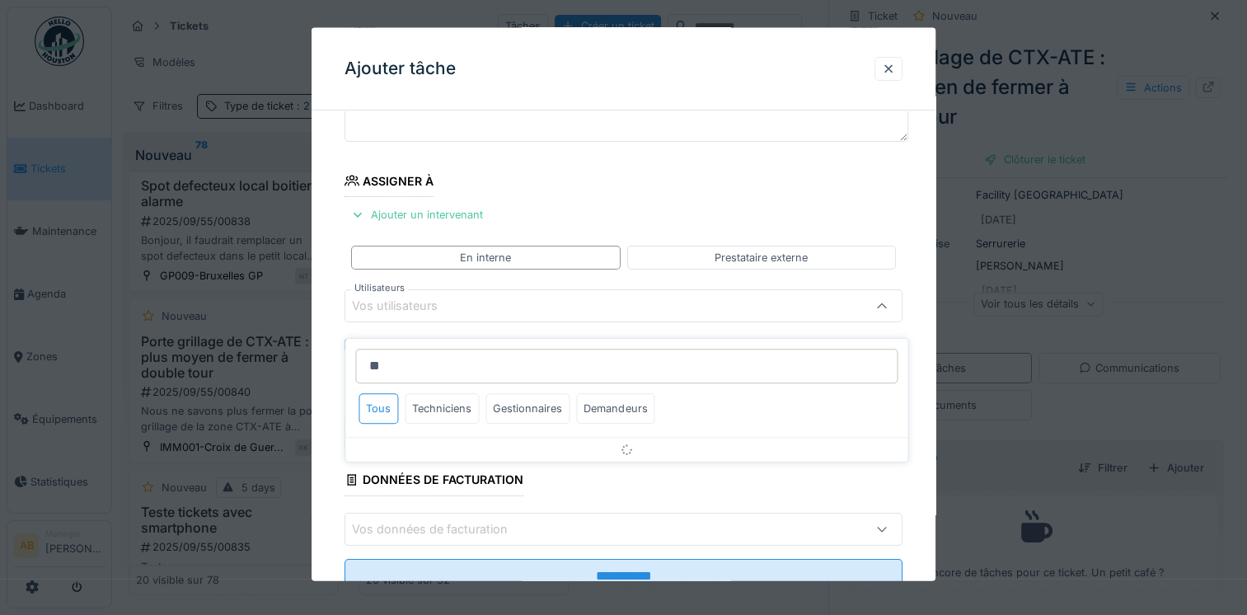
type input "*"
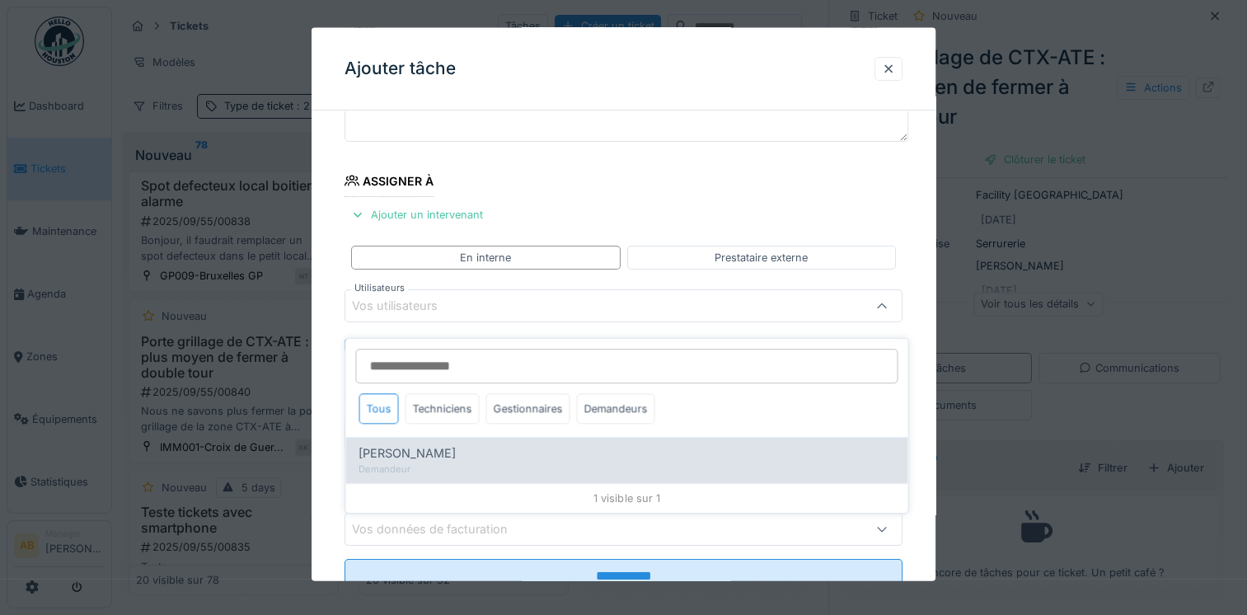
click at [395, 462] on div "Demandeur" at bounding box center [626, 469] width 536 height 14
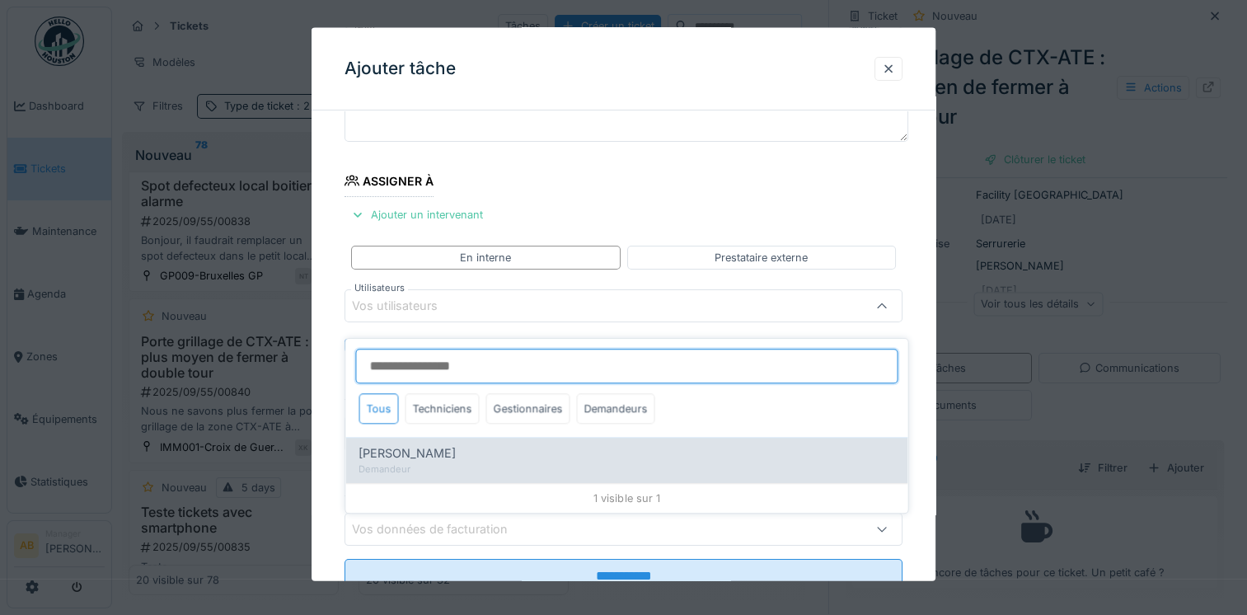
type input "****"
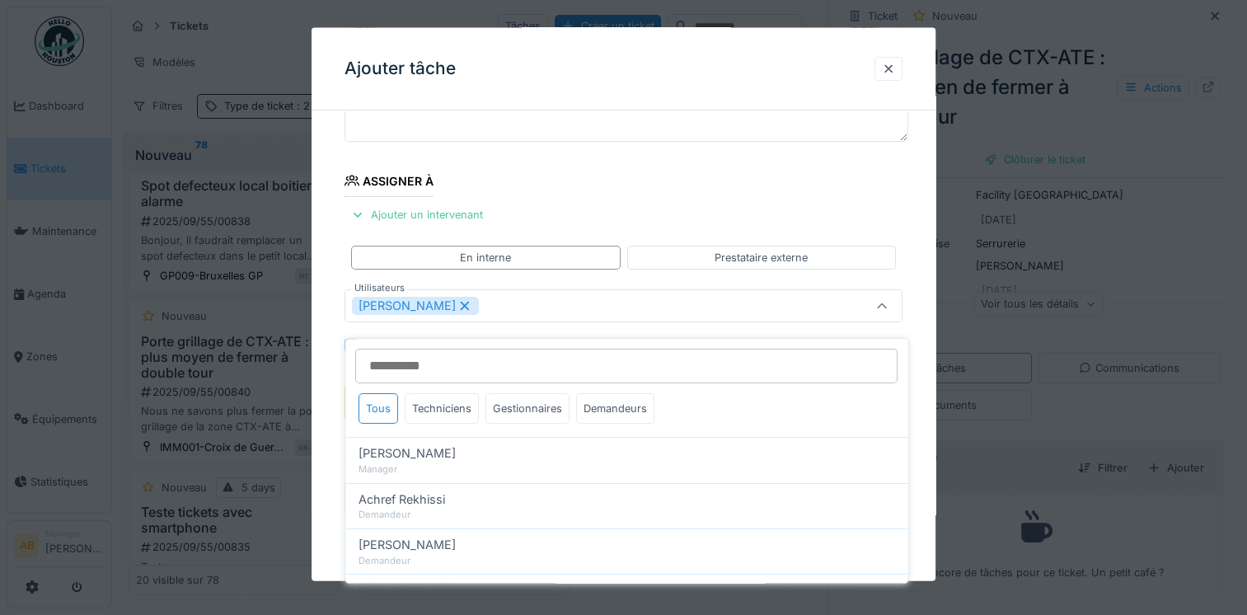
click at [608, 185] on fieldset "**********" at bounding box center [623, 326] width 558 height 689
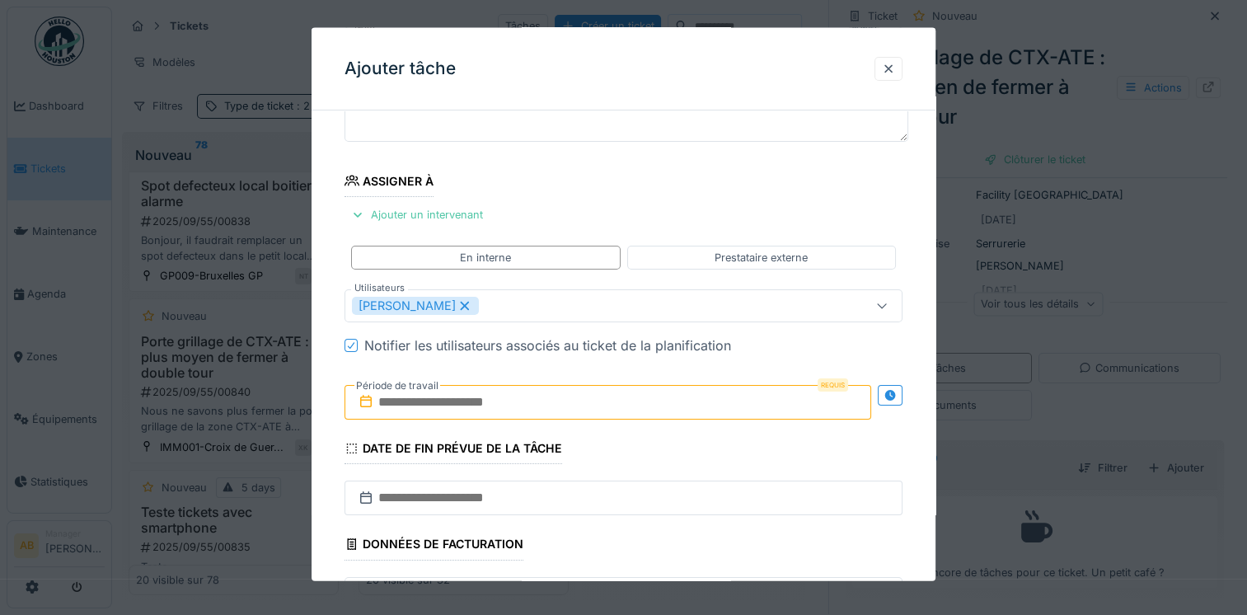
click at [524, 391] on input "text" at bounding box center [607, 402] width 526 height 35
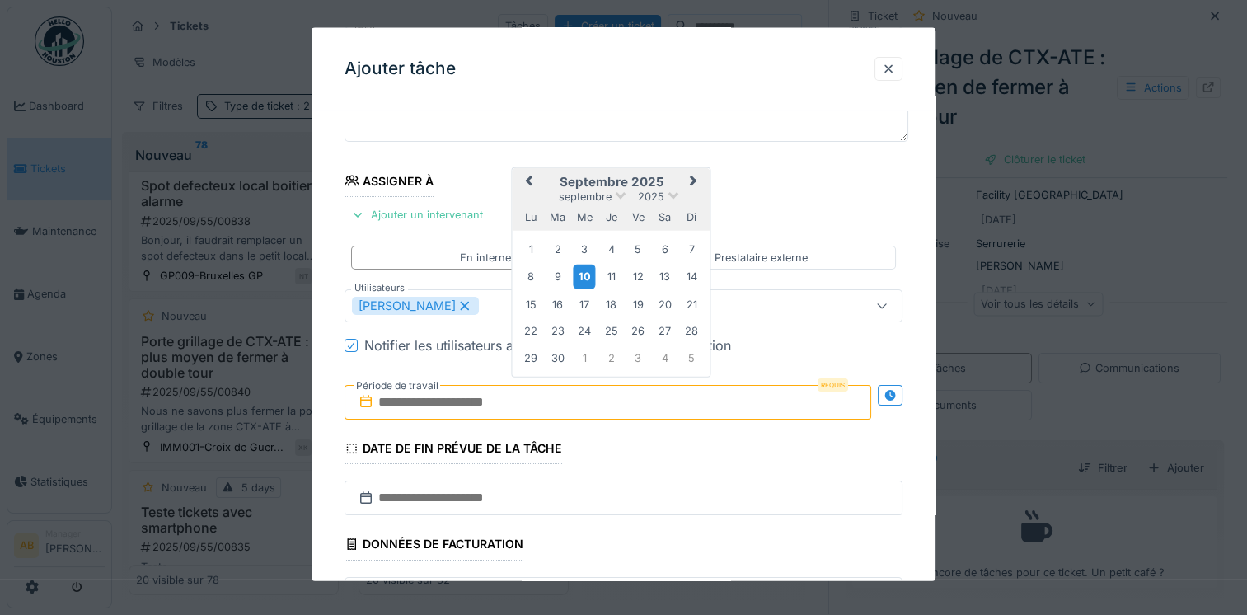
click at [590, 277] on div "10" at bounding box center [584, 276] width 22 height 24
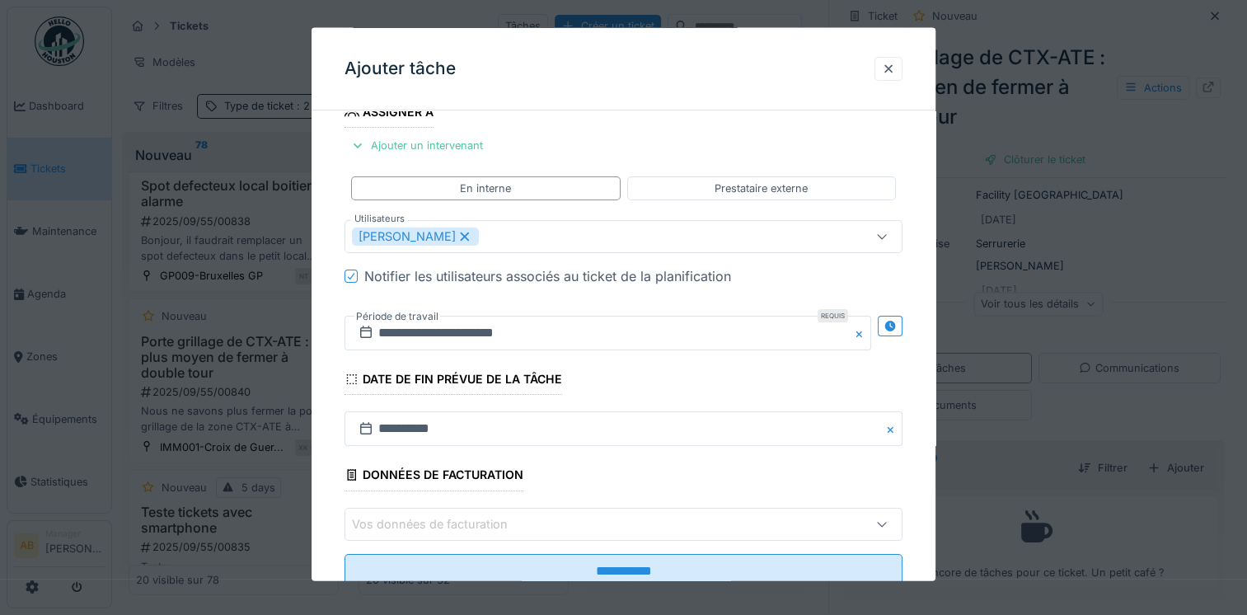
scroll to position [260, 0]
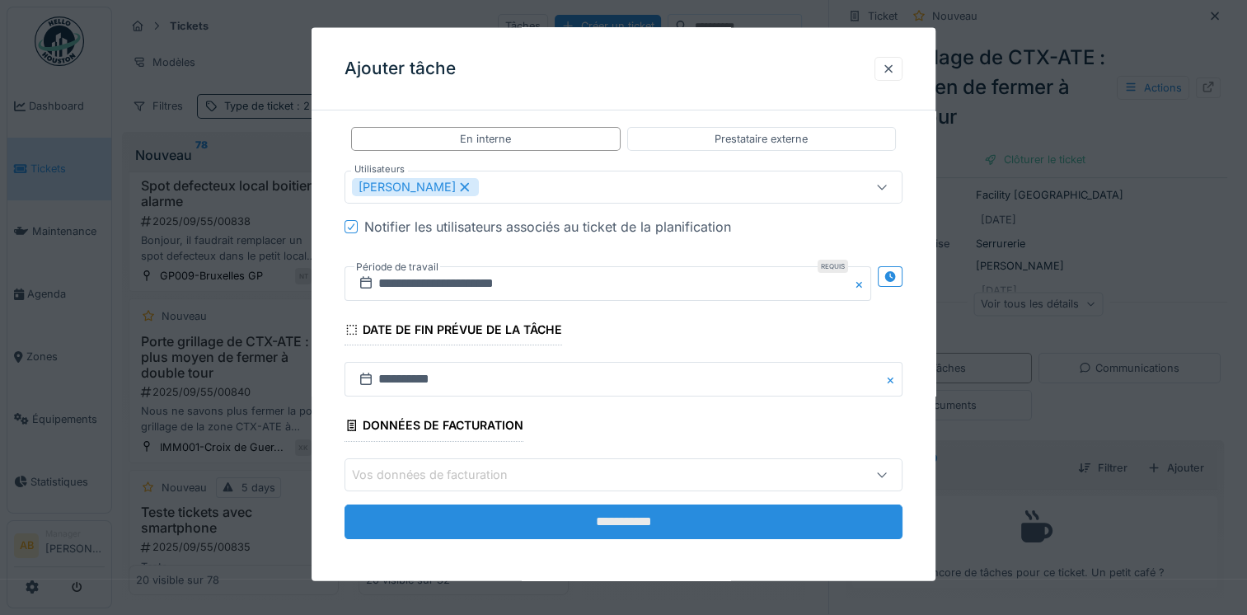
click at [578, 509] on input "**********" at bounding box center [623, 520] width 558 height 35
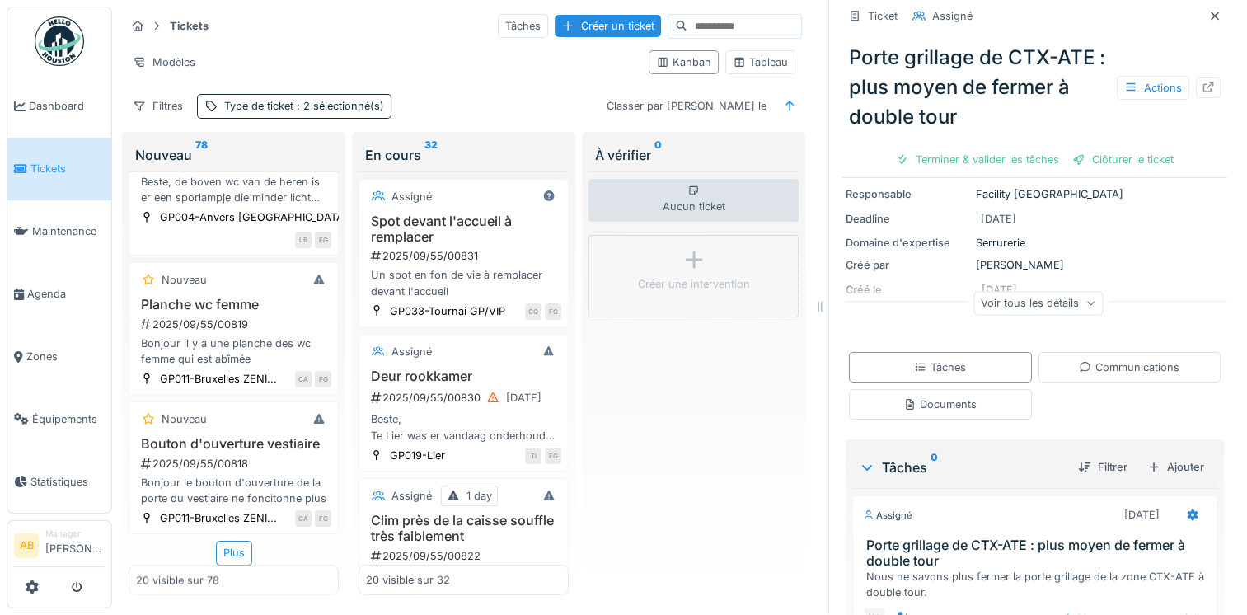
scroll to position [2795, 0]
click at [222, 540] on div "Plus" at bounding box center [234, 552] width 36 height 24
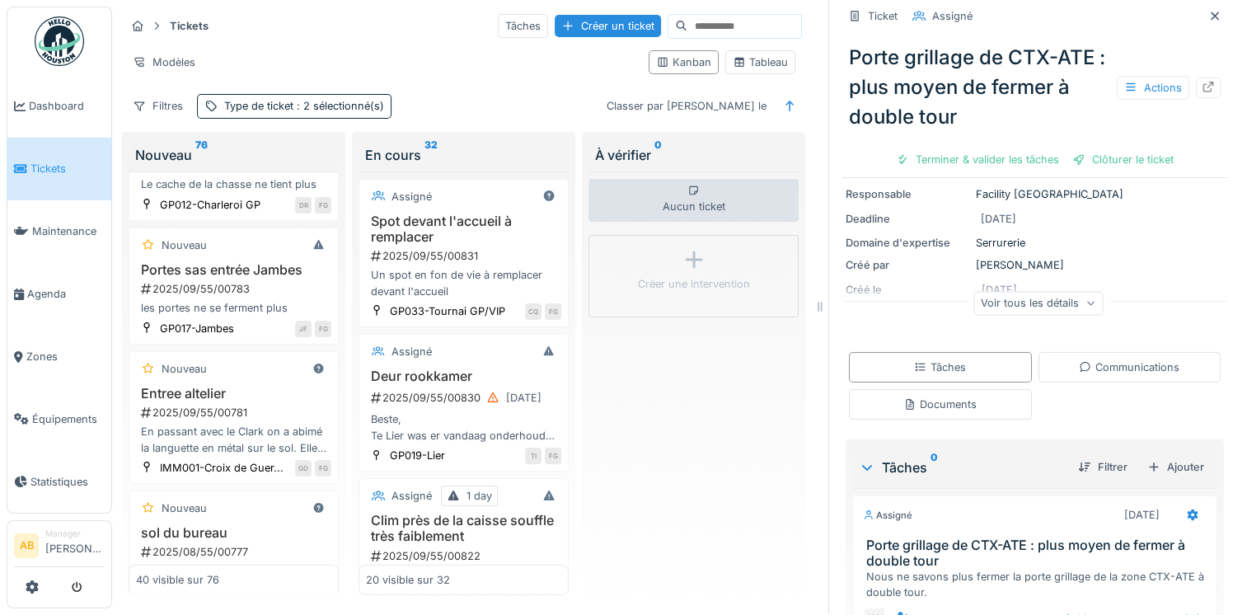
scroll to position [4690, 0]
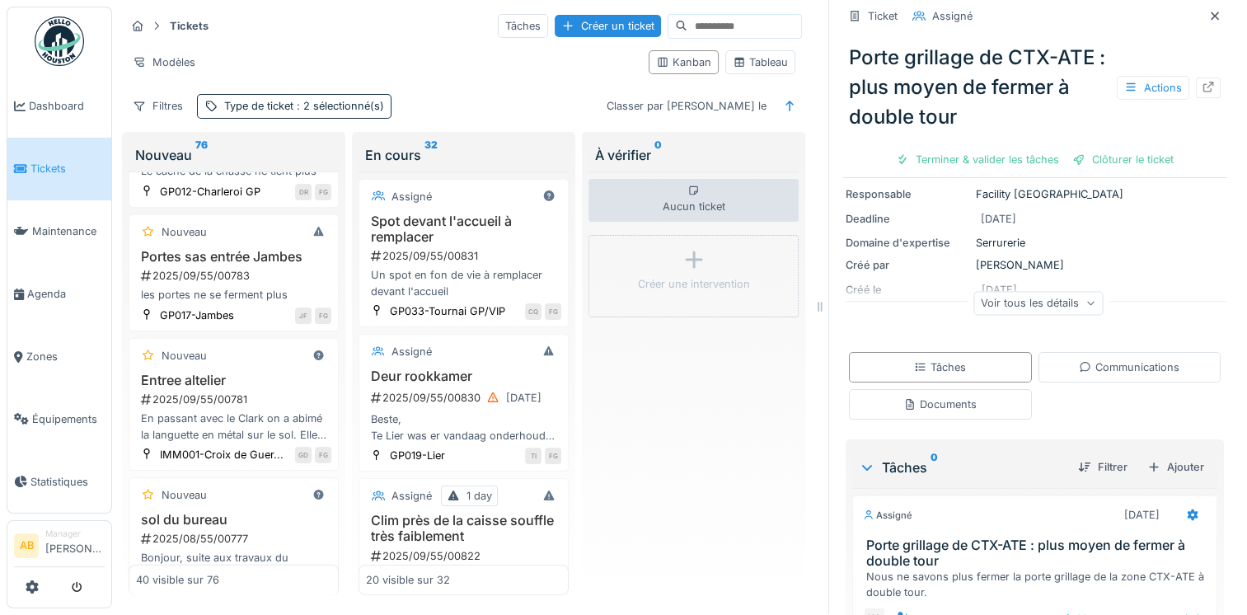
click at [245, 21] on div "2025/09/55/00790" at bounding box center [235, 13] width 192 height 16
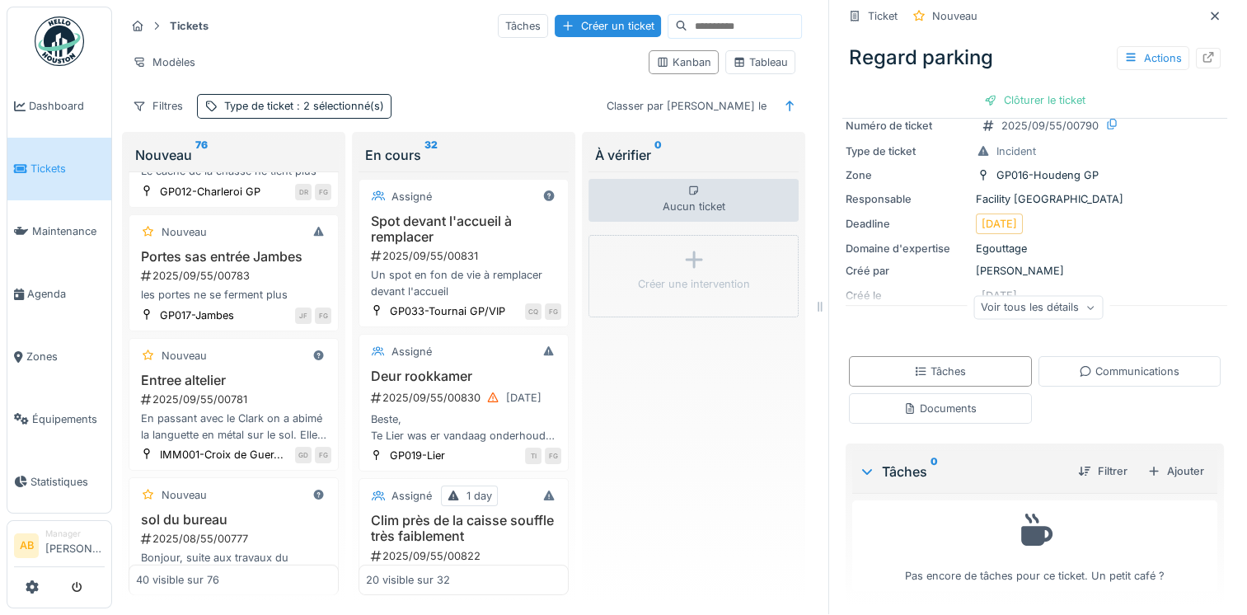
scroll to position [98, 0]
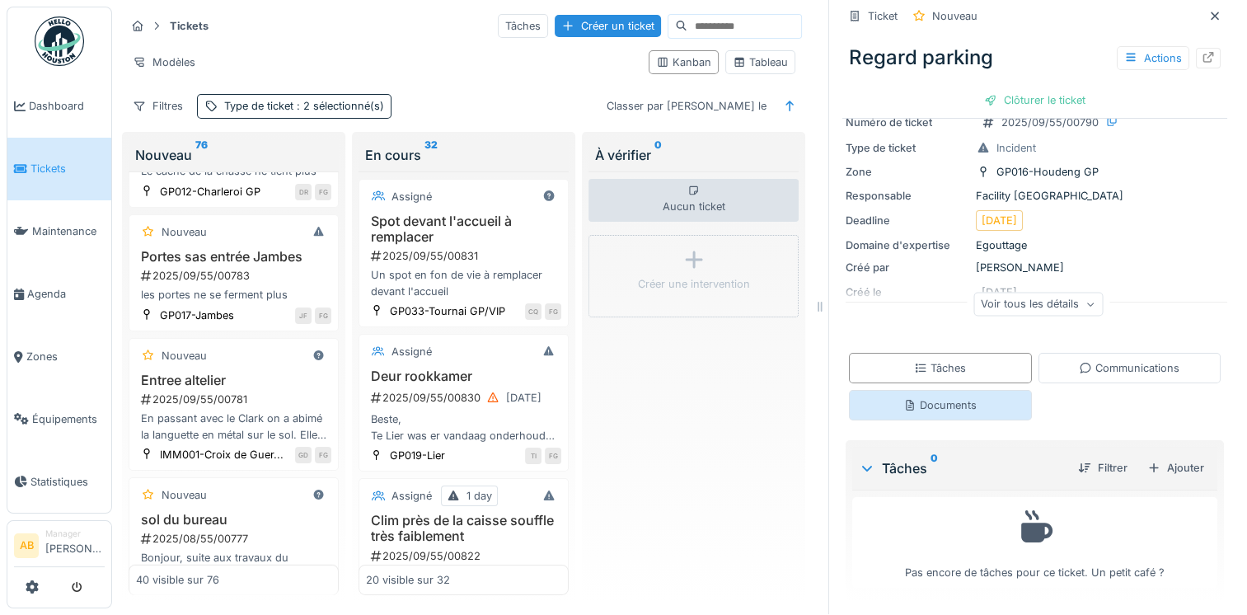
click at [947, 400] on div "Documents" at bounding box center [939, 405] width 73 height 16
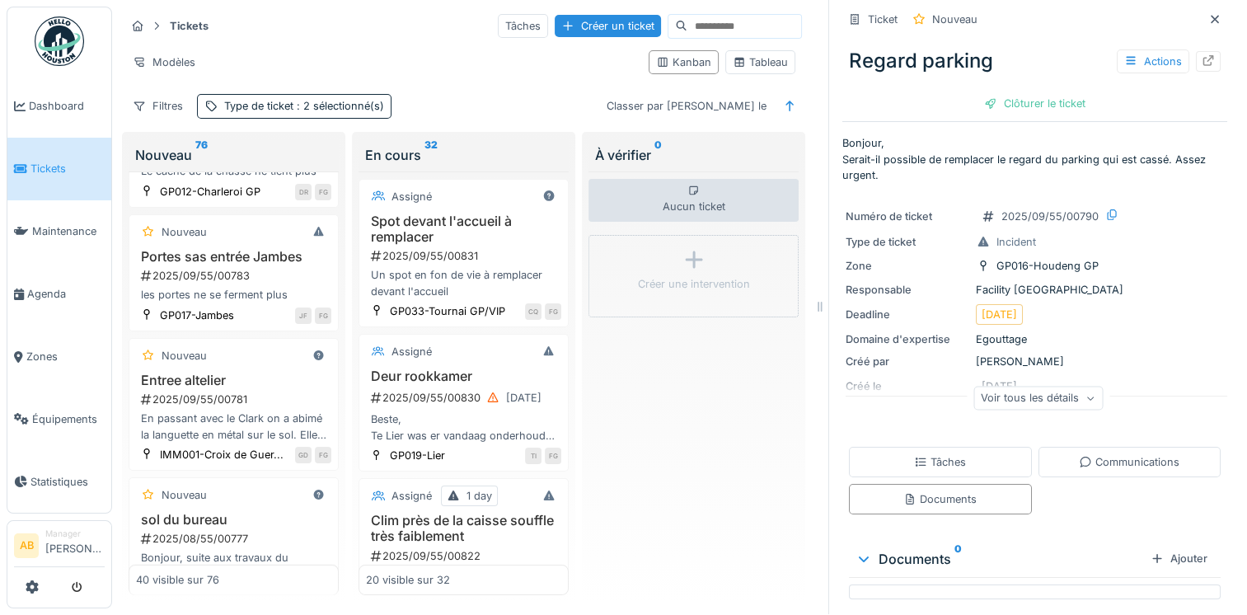
scroll to position [0, 0]
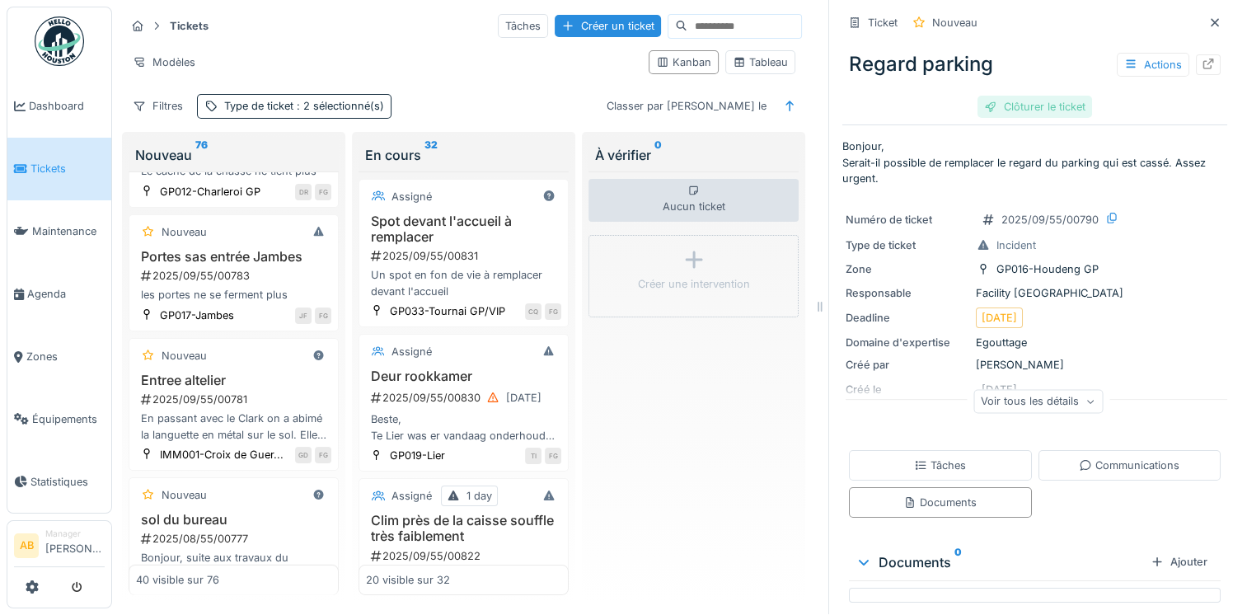
click at [1010, 96] on div "Clôturer le ticket" at bounding box center [1034, 107] width 115 height 22
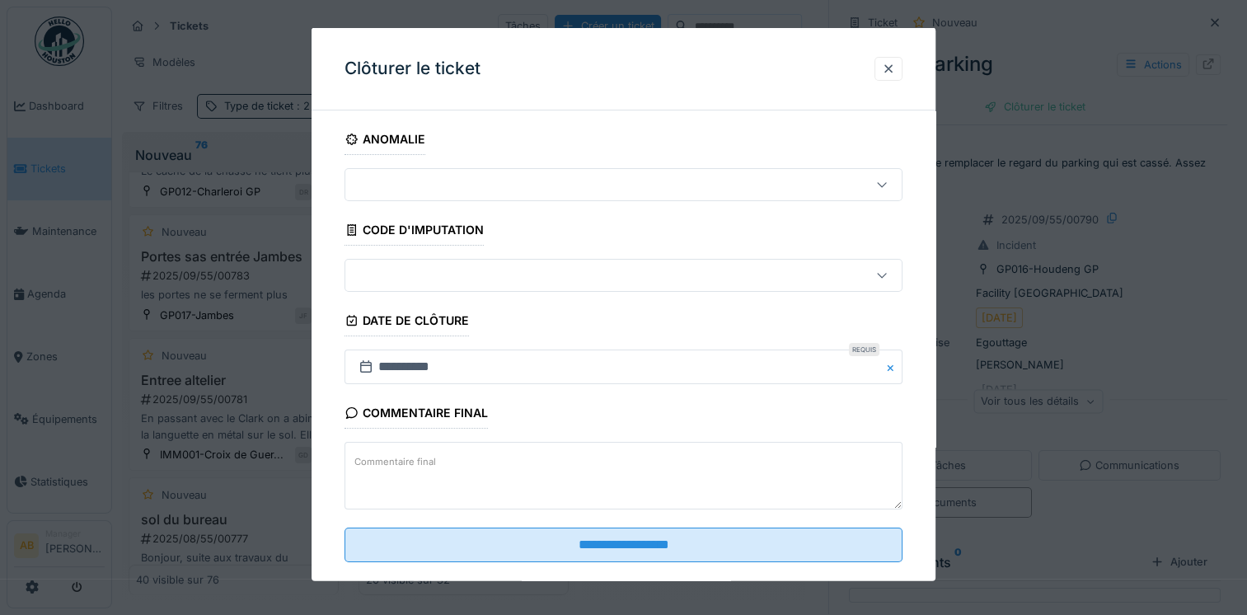
click at [574, 480] on textarea "Commentaire final" at bounding box center [623, 476] width 558 height 68
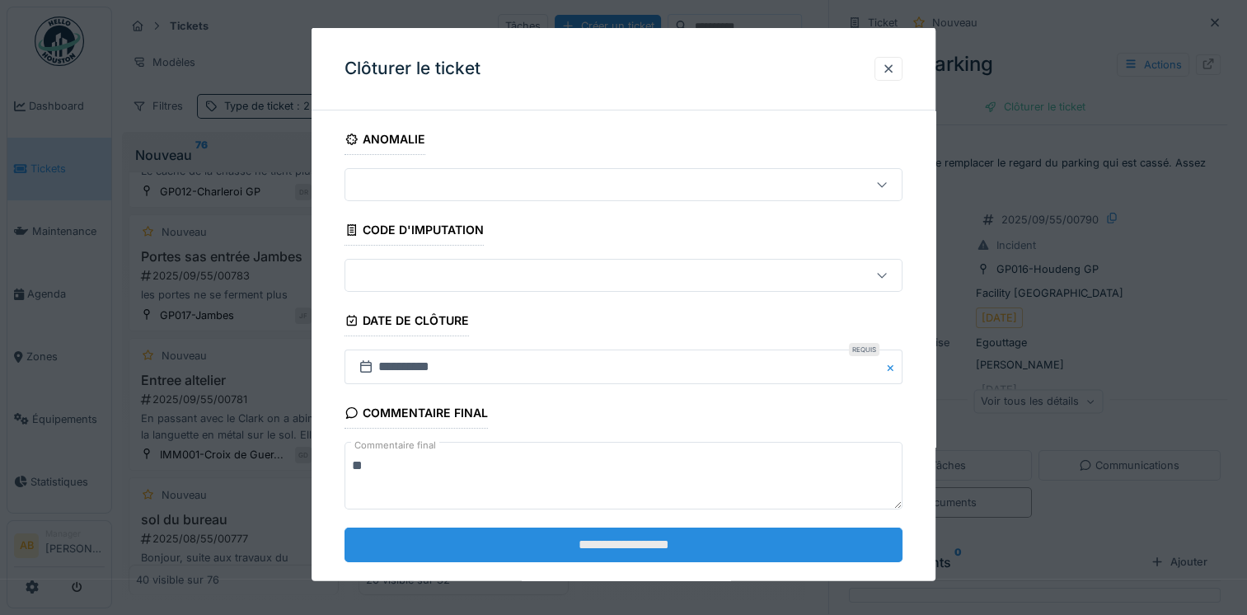
type textarea "**"
click at [557, 540] on input "**********" at bounding box center [623, 543] width 558 height 35
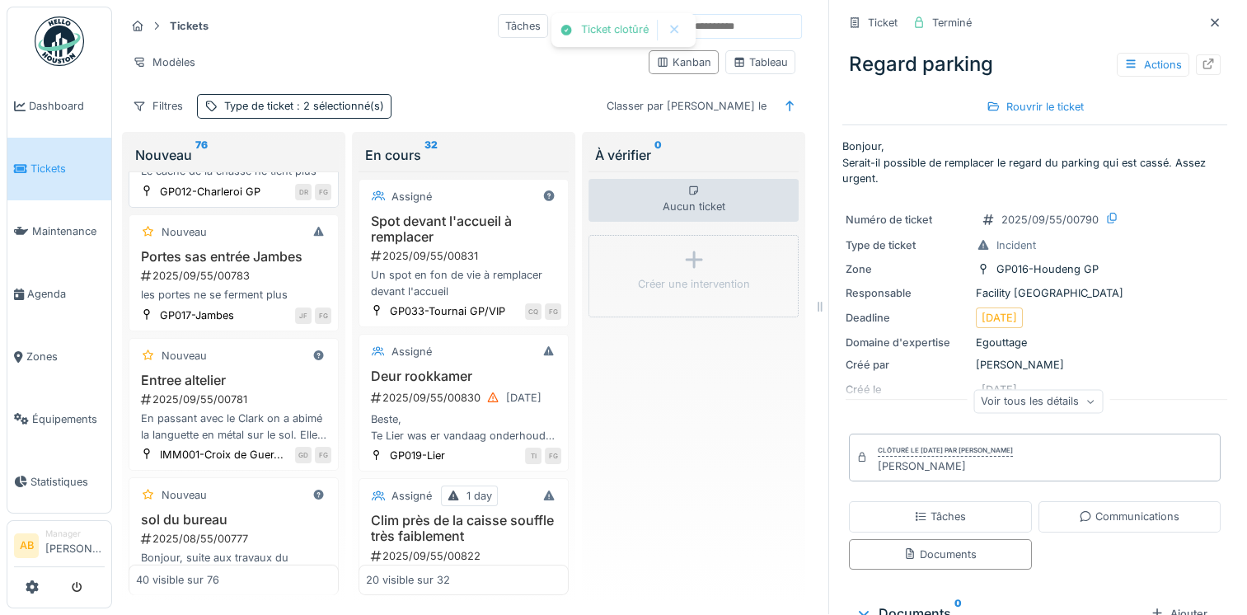
click at [223, 141] on h3 "Chasse d eau toilette homme" at bounding box center [233, 133] width 195 height 16
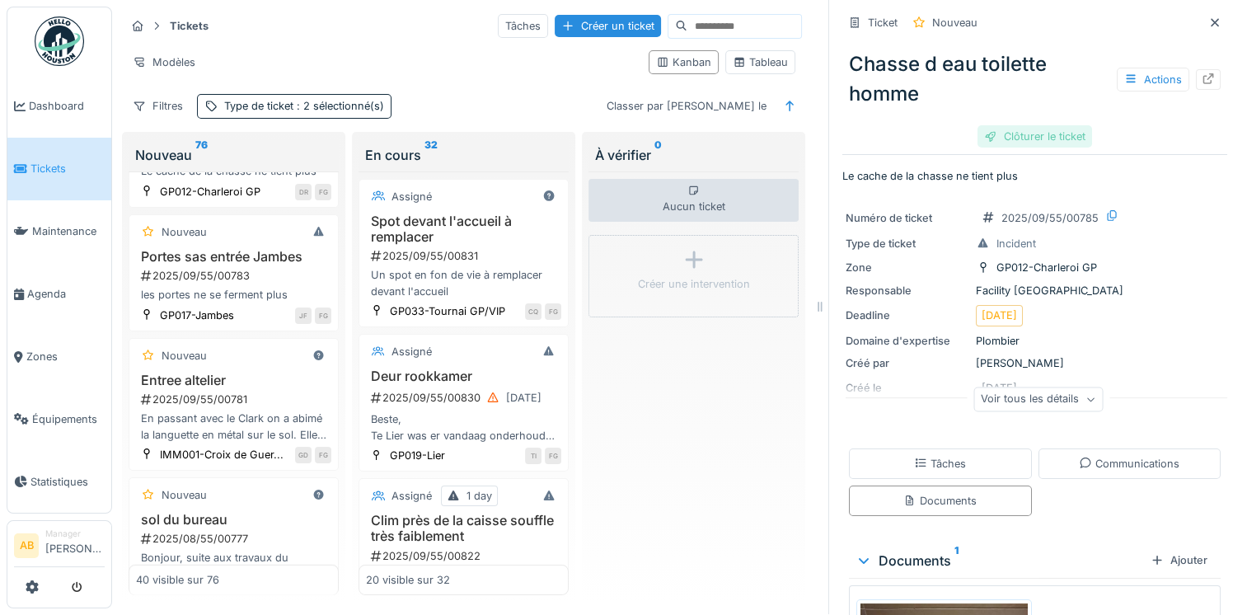
click at [1013, 133] on div "Clôturer le ticket" at bounding box center [1034, 136] width 115 height 22
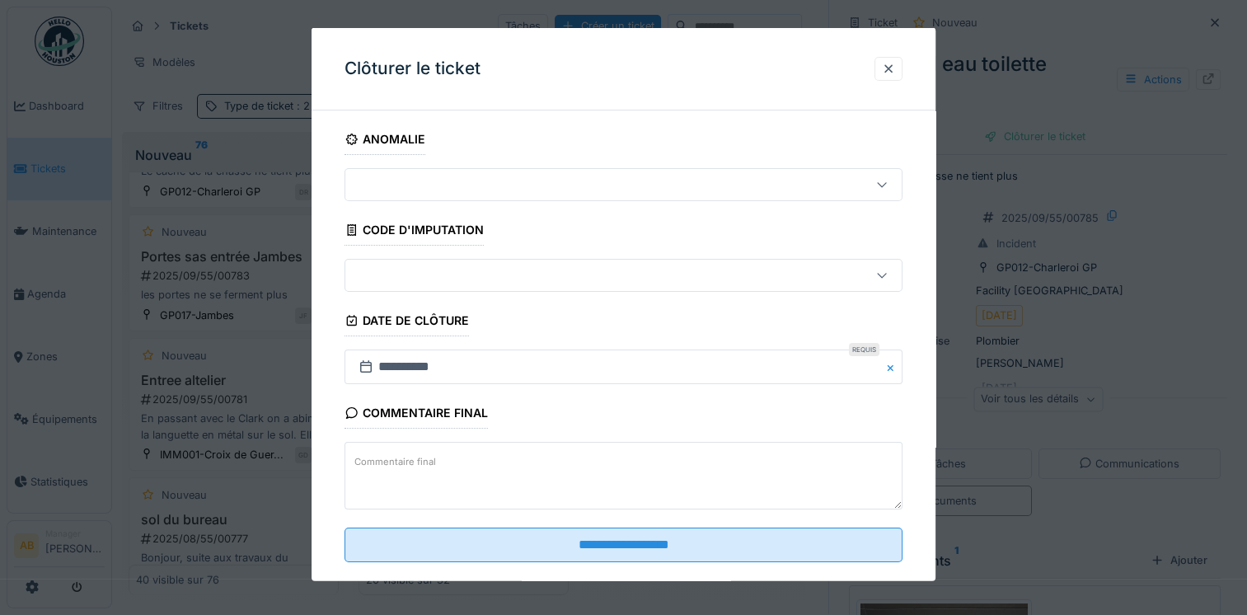
click at [545, 469] on textarea "Commentaire final" at bounding box center [623, 476] width 558 height 68
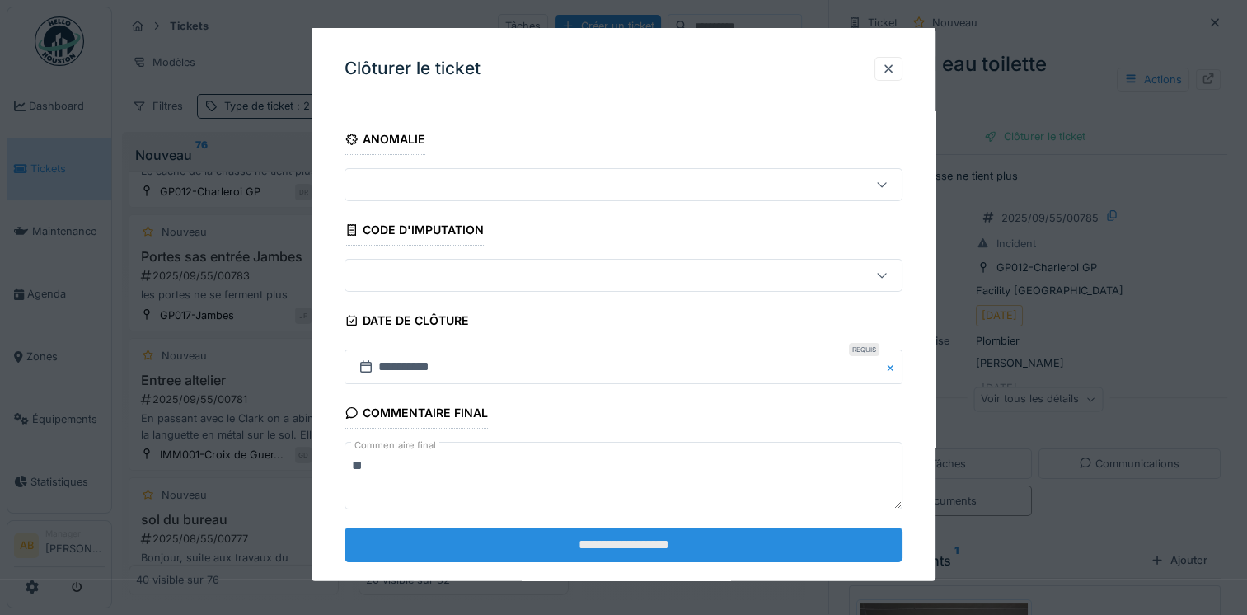
type textarea "**"
click at [565, 542] on input "**********" at bounding box center [623, 543] width 558 height 35
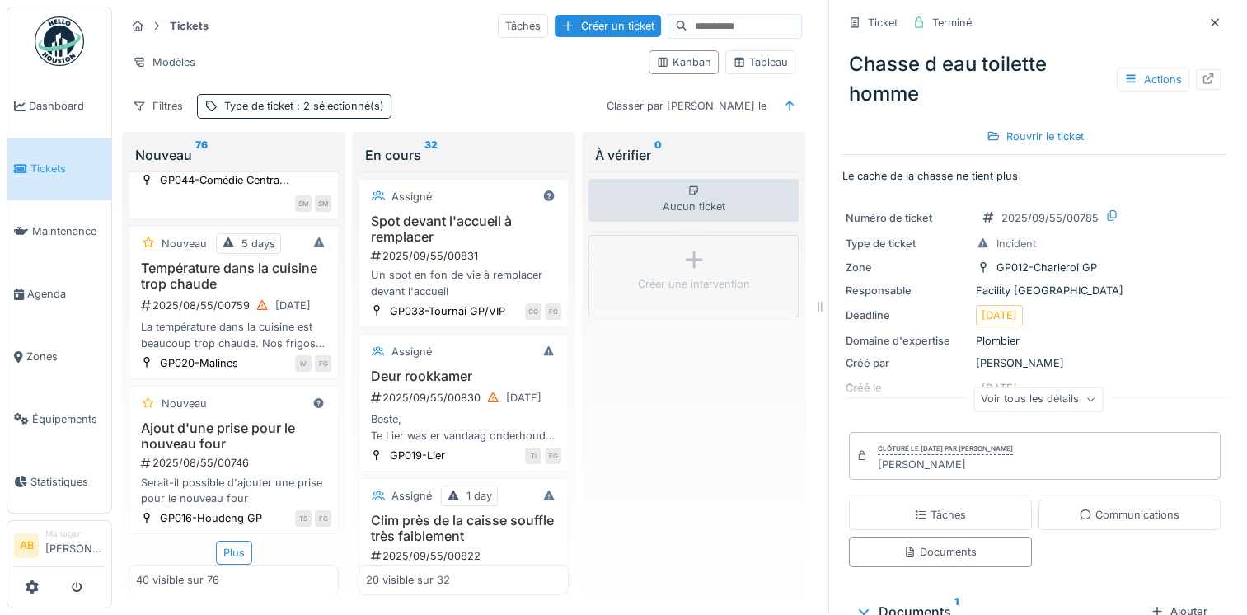
scroll to position [5925, 0]
click at [232, 316] on div "2025/08/55/00759 22/08/2025" at bounding box center [235, 305] width 192 height 21
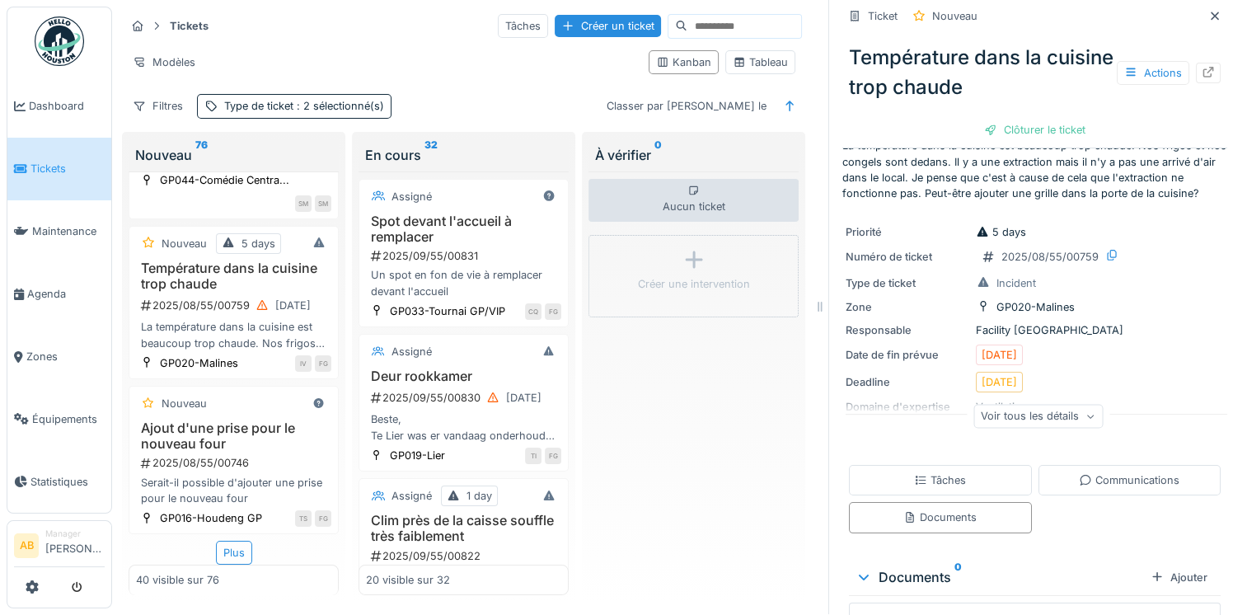
scroll to position [59, 0]
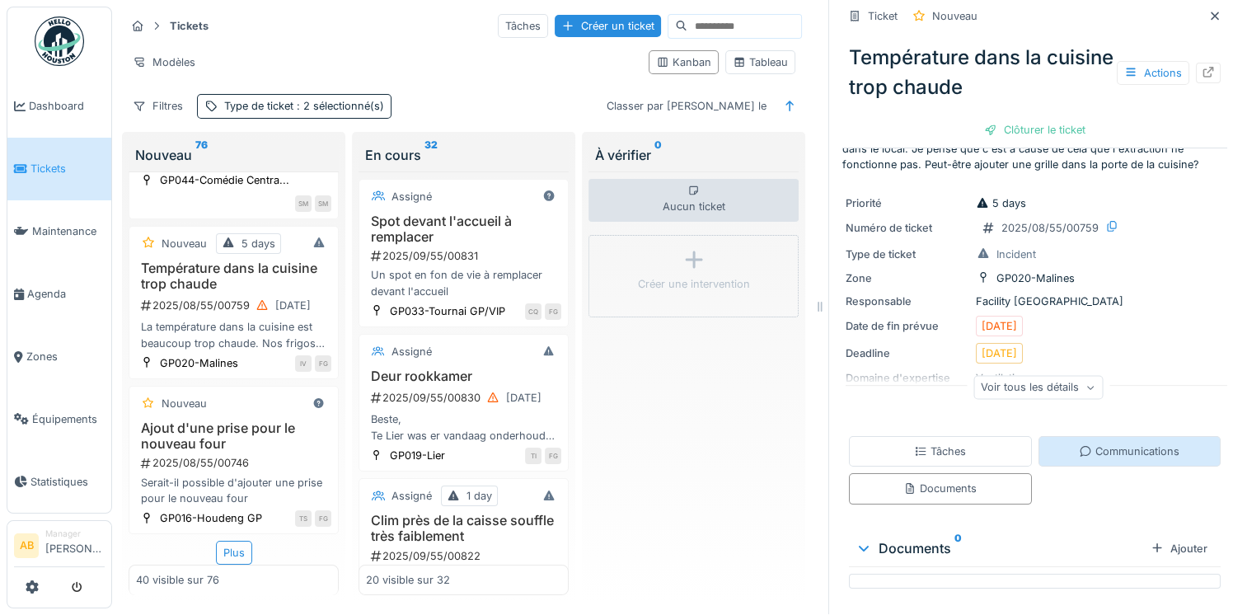
click at [1111, 452] on div "Communications" at bounding box center [1129, 451] width 183 height 30
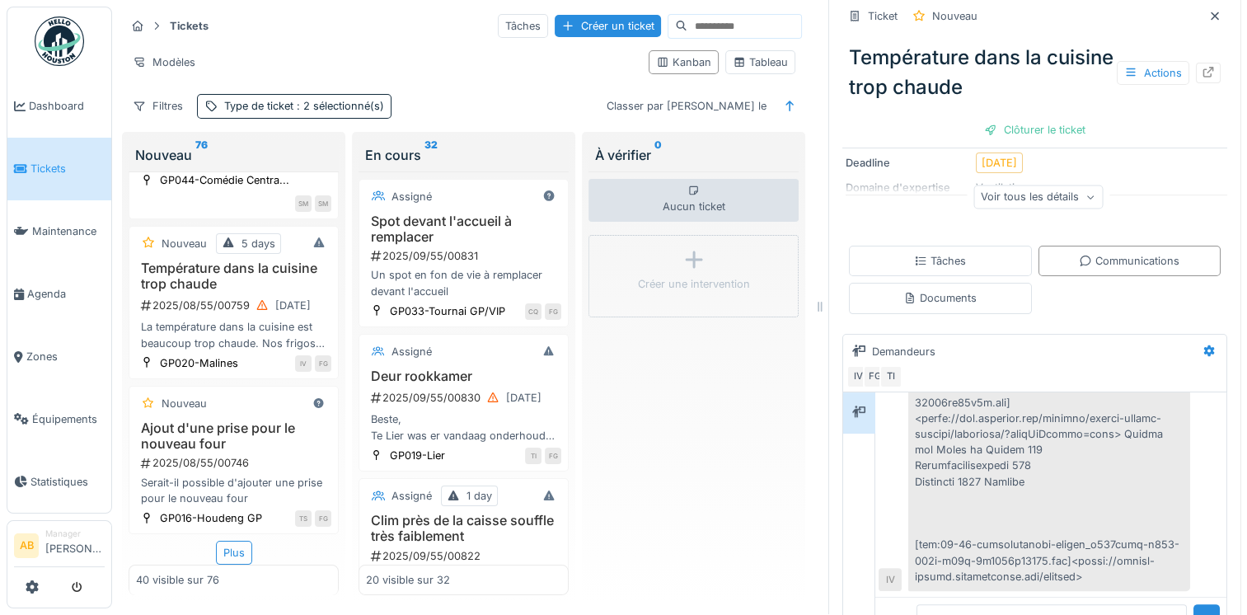
scroll to position [224, 0]
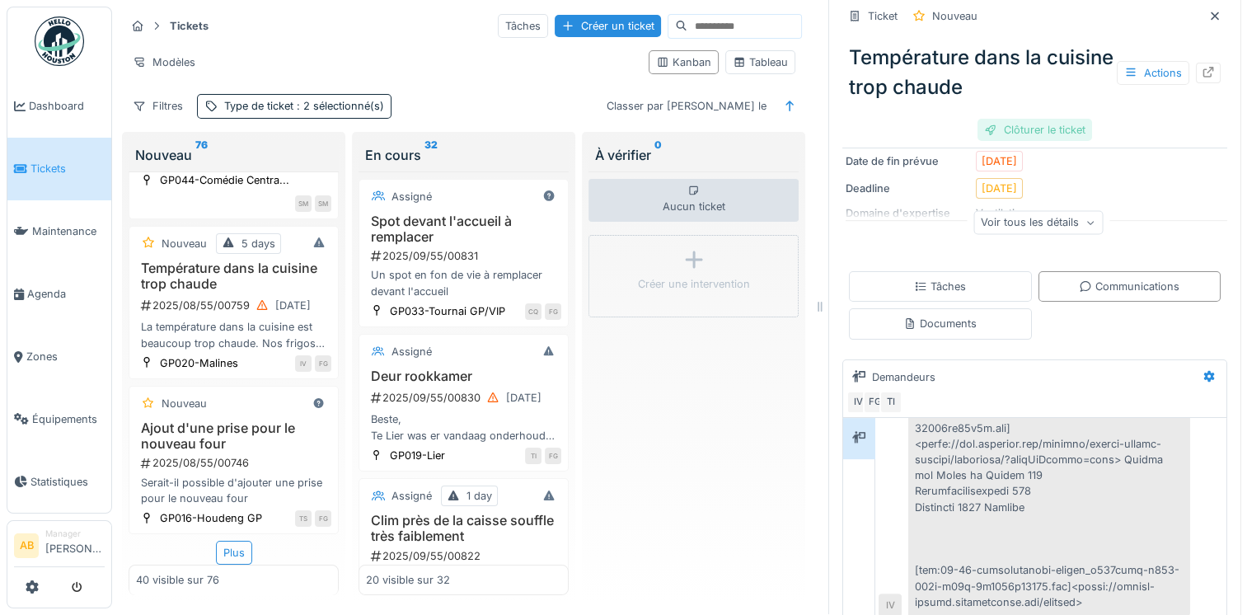
click at [1023, 125] on div "Clôturer le ticket" at bounding box center [1034, 130] width 115 height 22
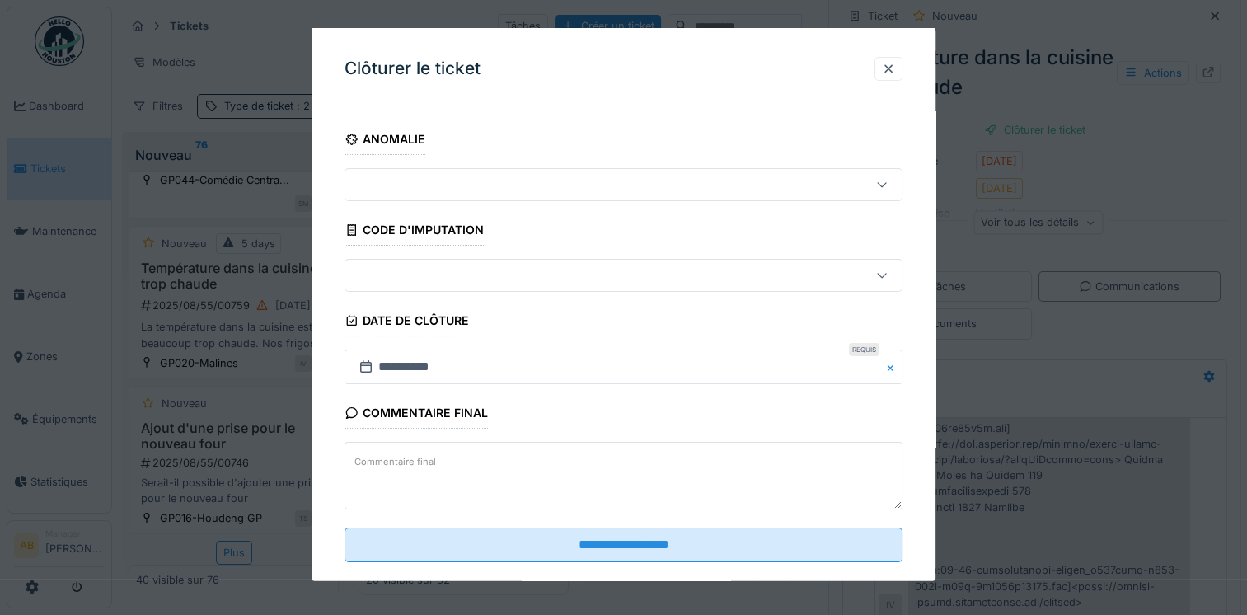
click at [569, 456] on textarea "Commentaire final" at bounding box center [623, 476] width 558 height 68
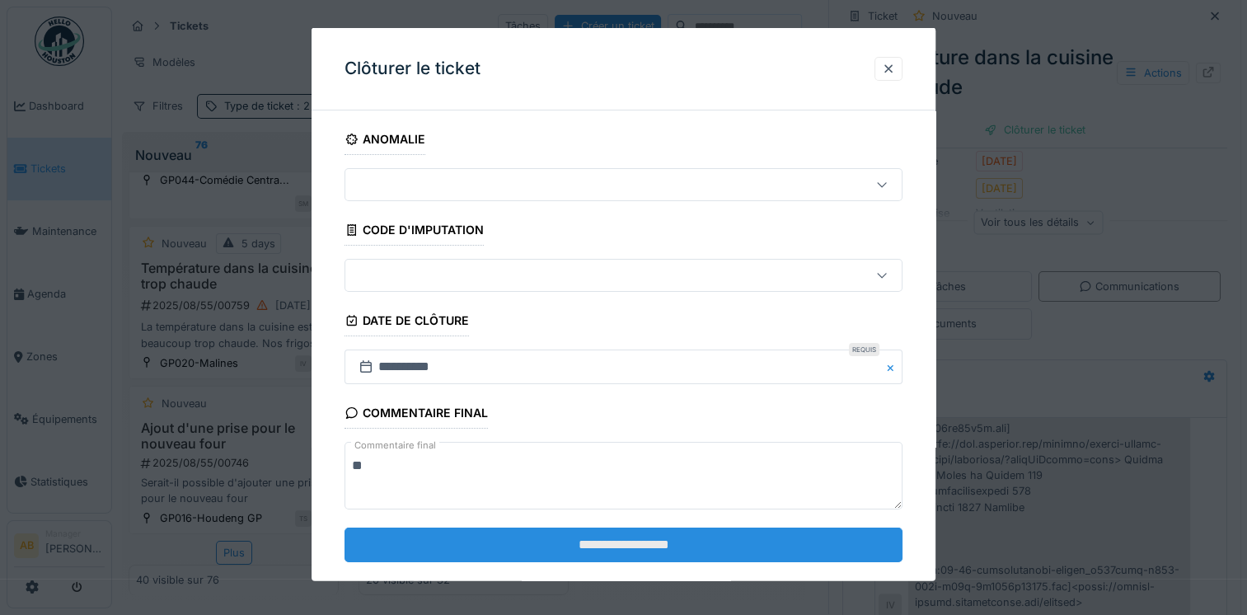
type textarea "**"
click at [492, 542] on input "**********" at bounding box center [623, 543] width 558 height 35
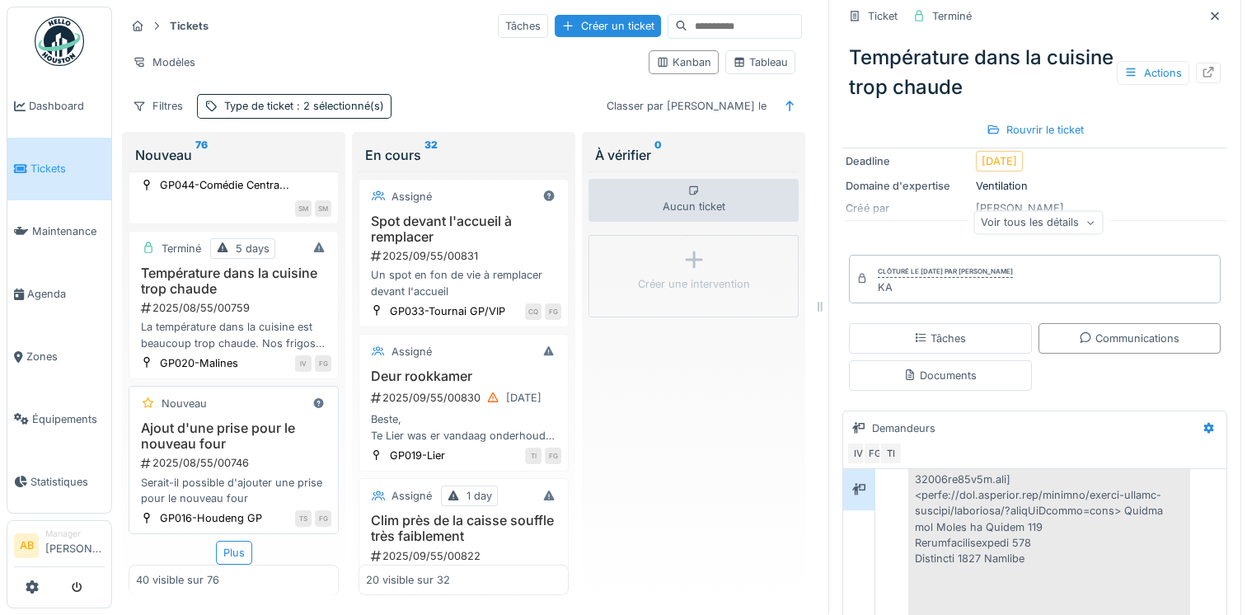
scroll to position [5993, 0]
click at [230, 455] on div "2025/08/55/00746" at bounding box center [235, 463] width 192 height 16
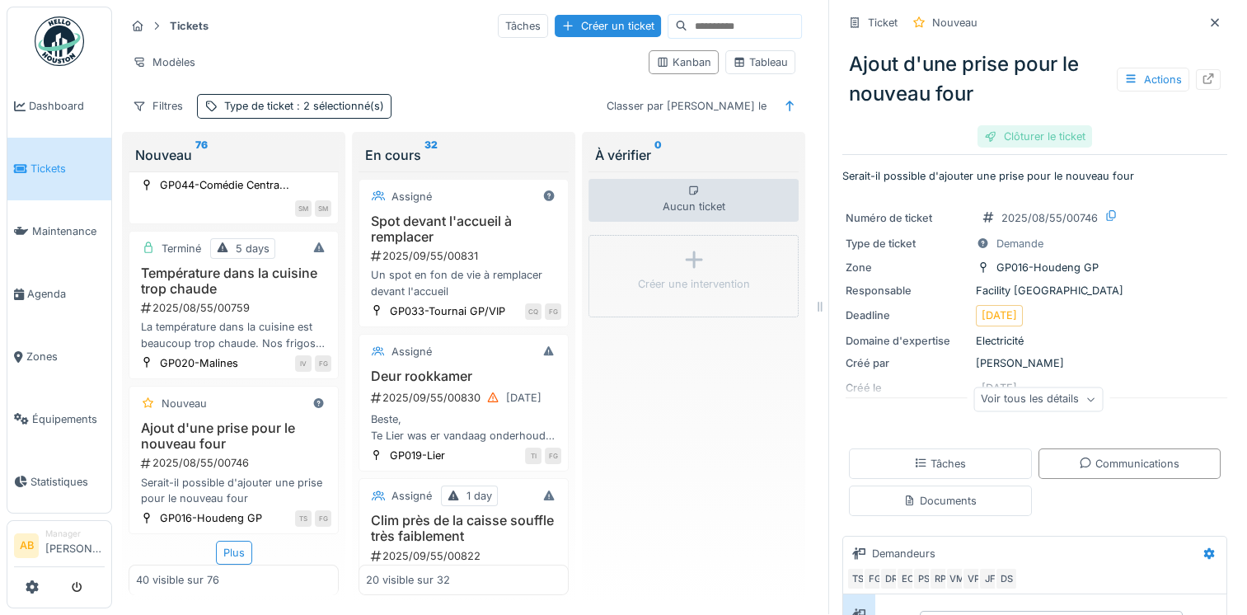
click at [1027, 125] on div "Clôturer le ticket" at bounding box center [1034, 136] width 115 height 22
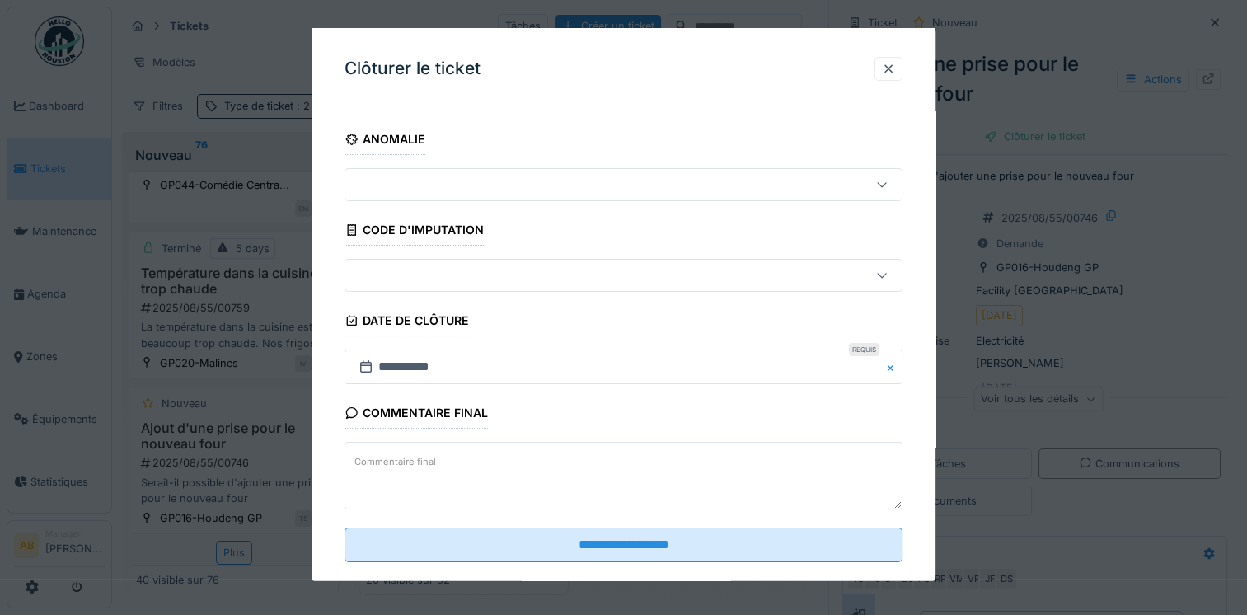
click at [540, 451] on textarea "Commentaire final" at bounding box center [623, 476] width 558 height 68
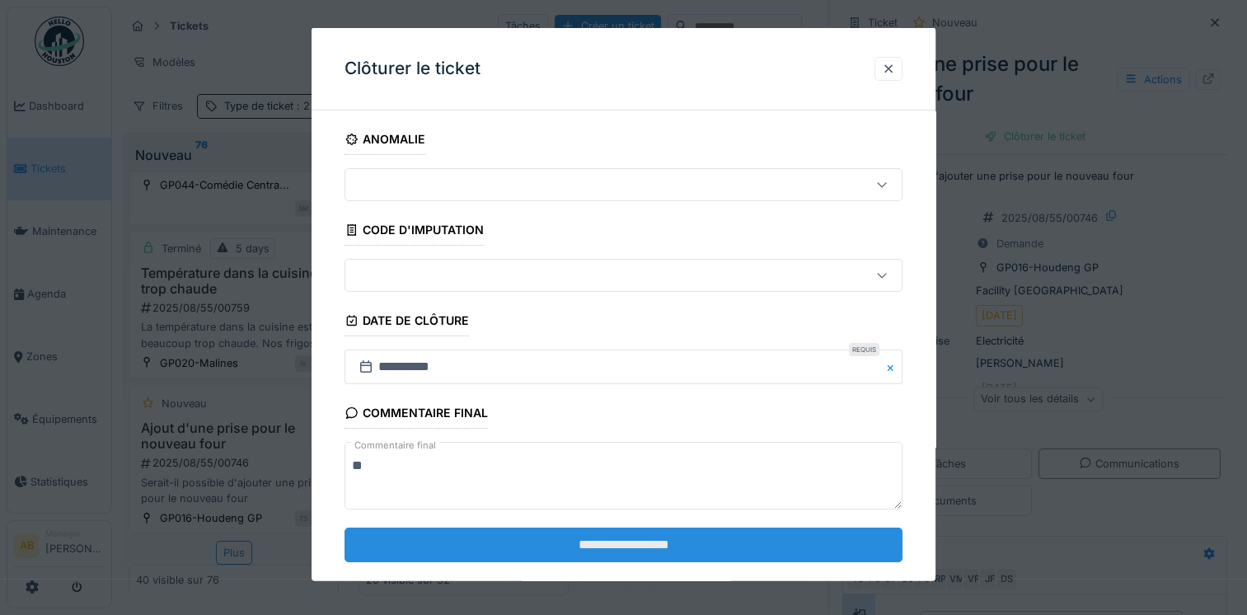
type textarea "**"
click at [491, 540] on input "**********" at bounding box center [623, 543] width 558 height 35
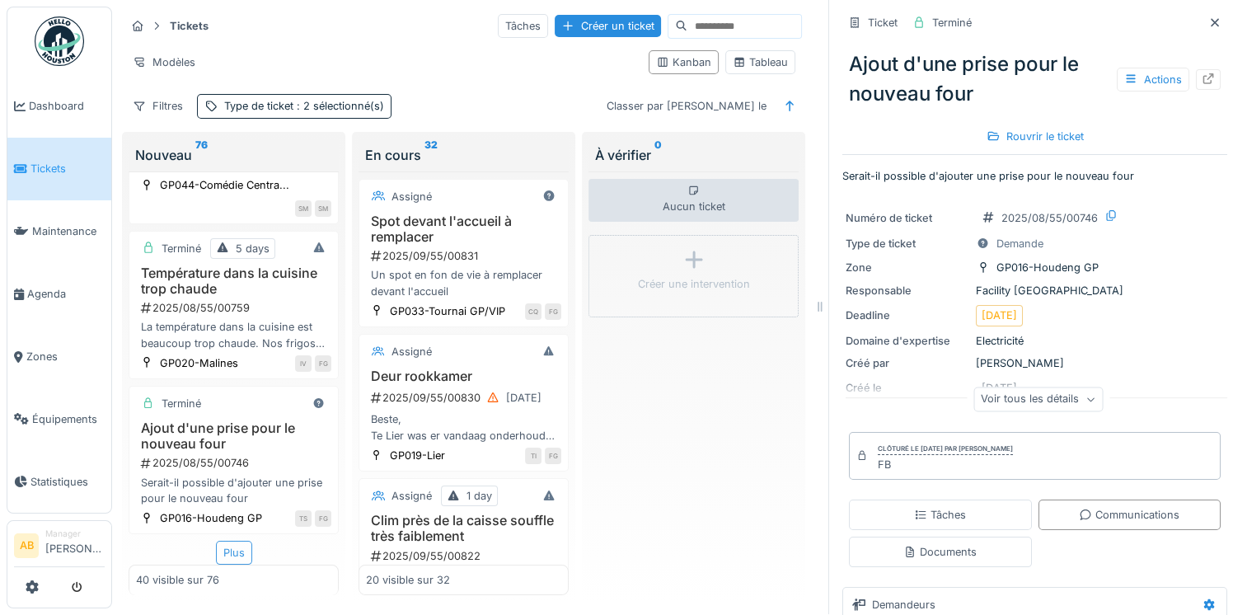
click at [224, 540] on div "Plus" at bounding box center [234, 552] width 36 height 24
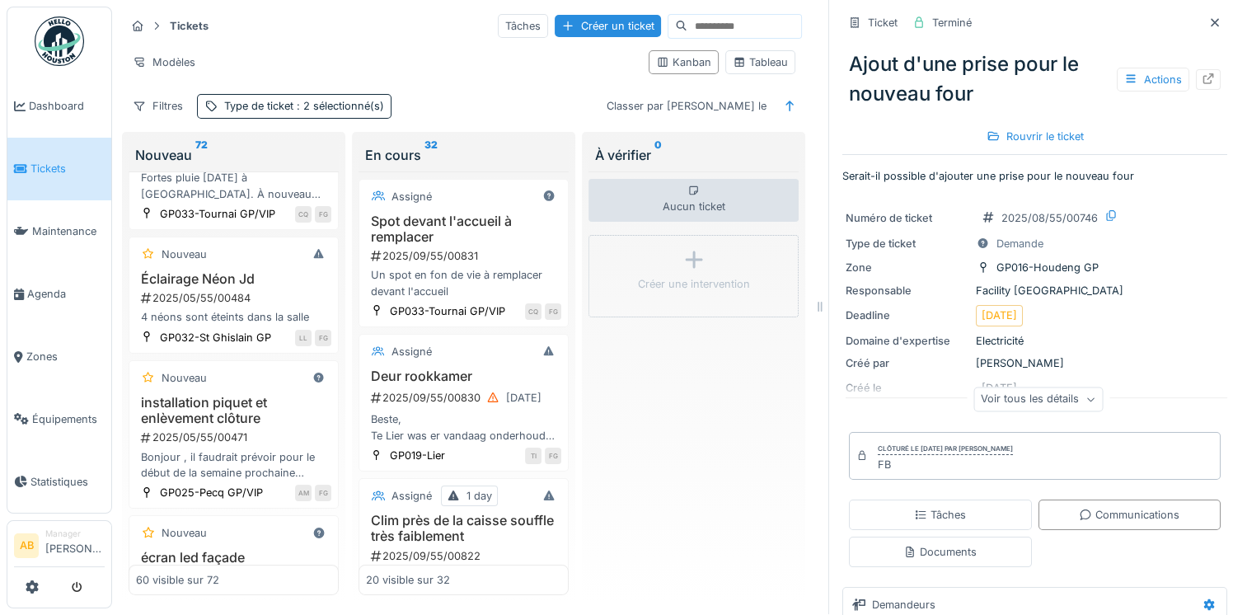
scroll to position [6487, 0]
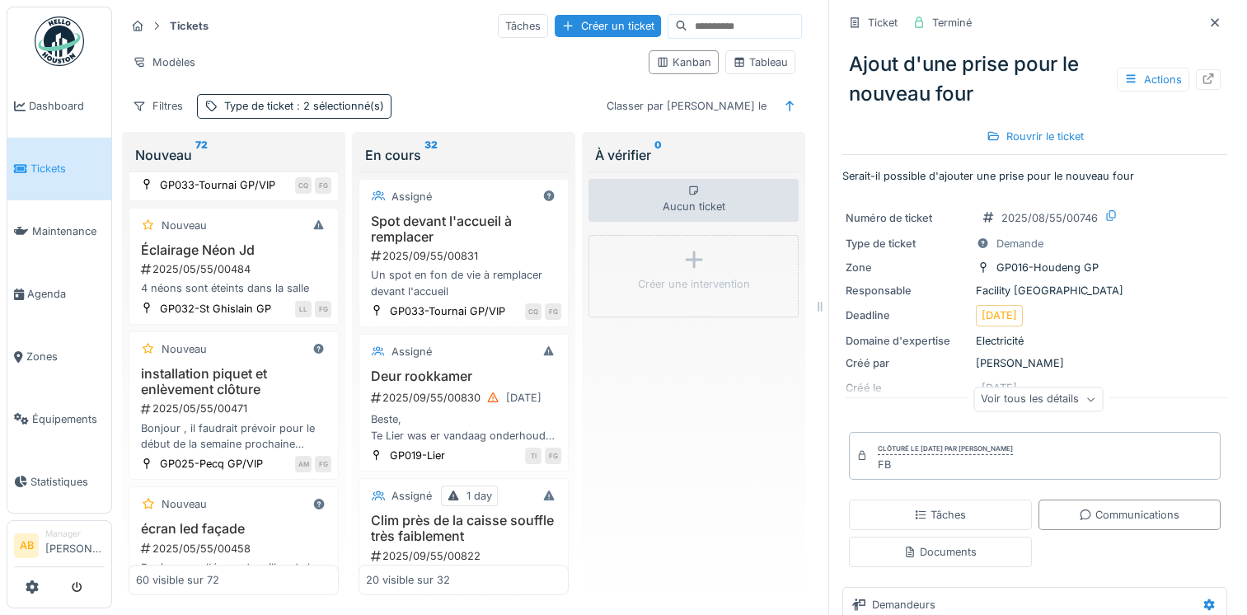
click at [236, 33] on div "Bonjour le tapis se déchire au niveau de la jonction entre la roulette et la Ma…" at bounding box center [233, 17] width 195 height 31
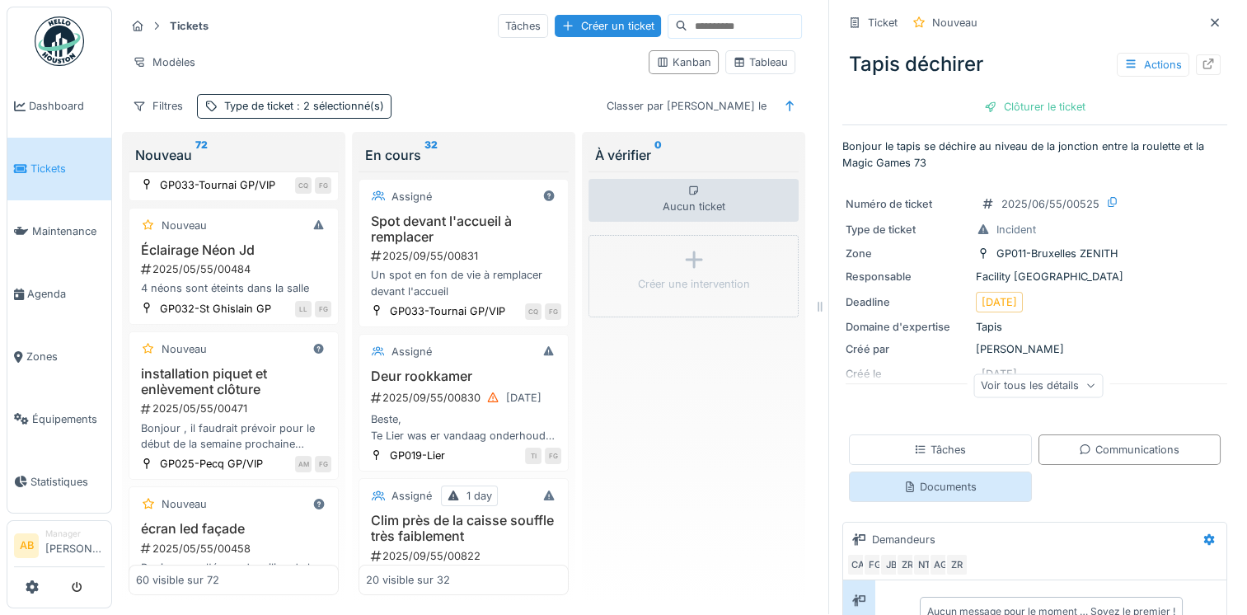
click at [872, 471] on div "Documents" at bounding box center [940, 486] width 183 height 30
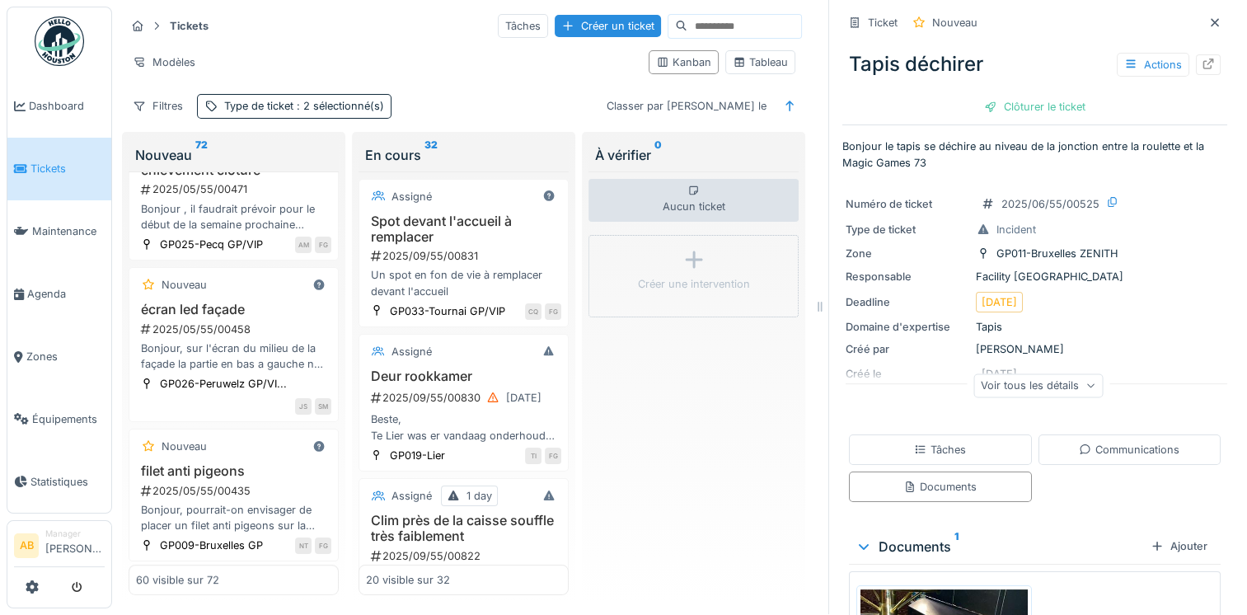
scroll to position [6734, 0]
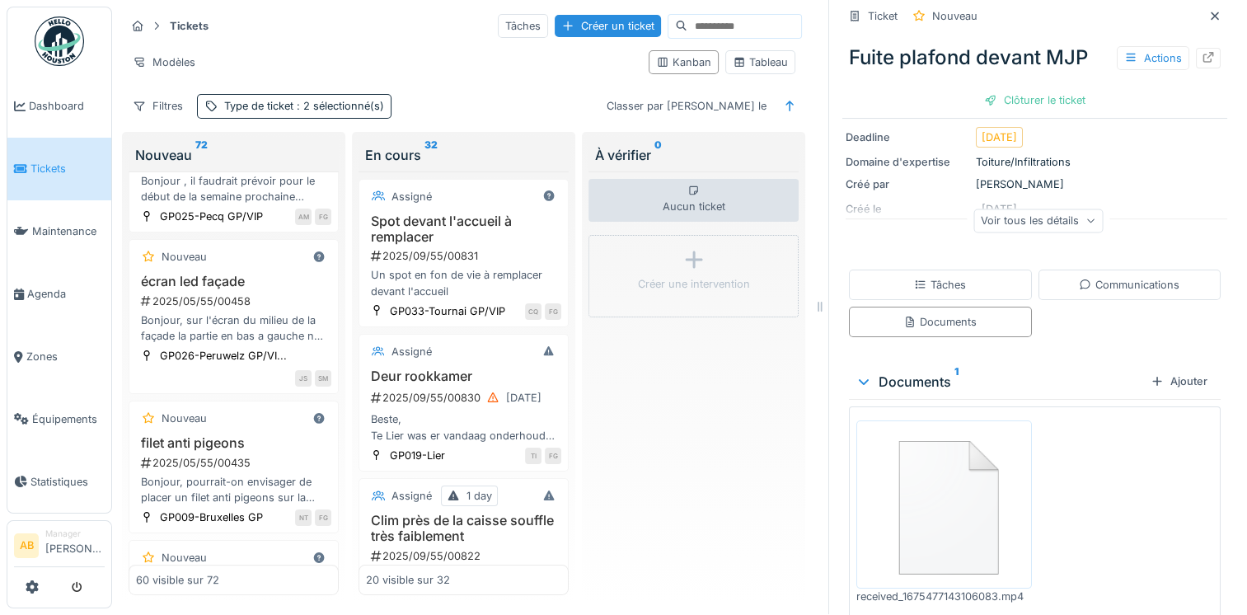
scroll to position [198, 0]
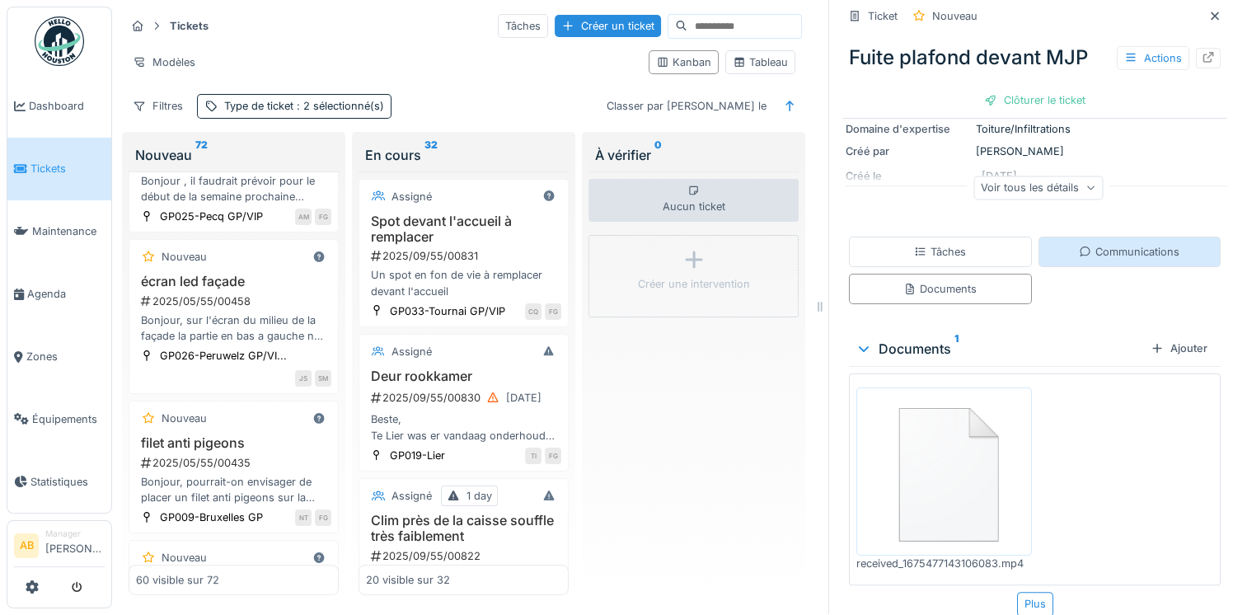
click at [1059, 236] on div "Communications" at bounding box center [1129, 251] width 183 height 30
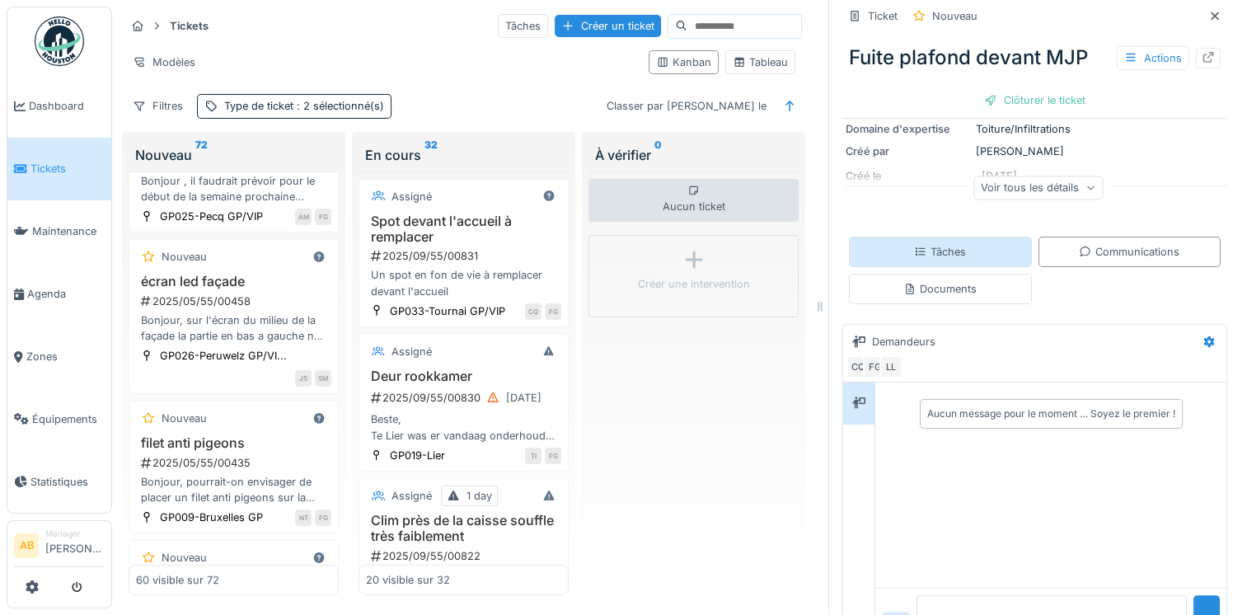
click at [929, 236] on div "Tâches" at bounding box center [940, 251] width 183 height 30
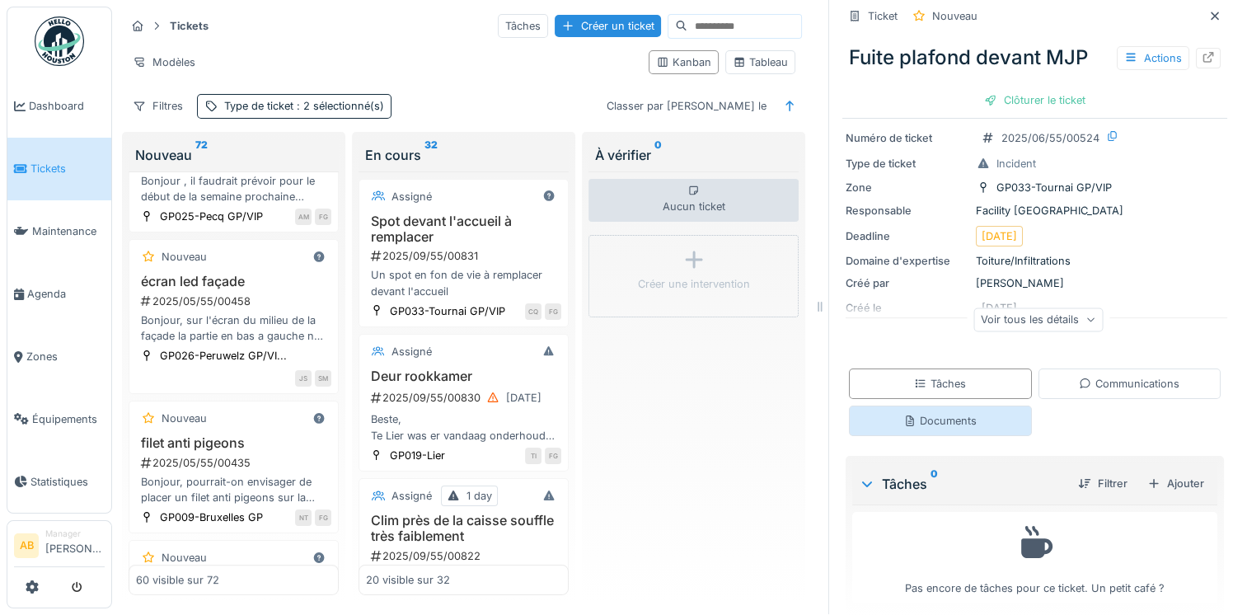
click at [938, 413] on div "Documents" at bounding box center [939, 421] width 73 height 16
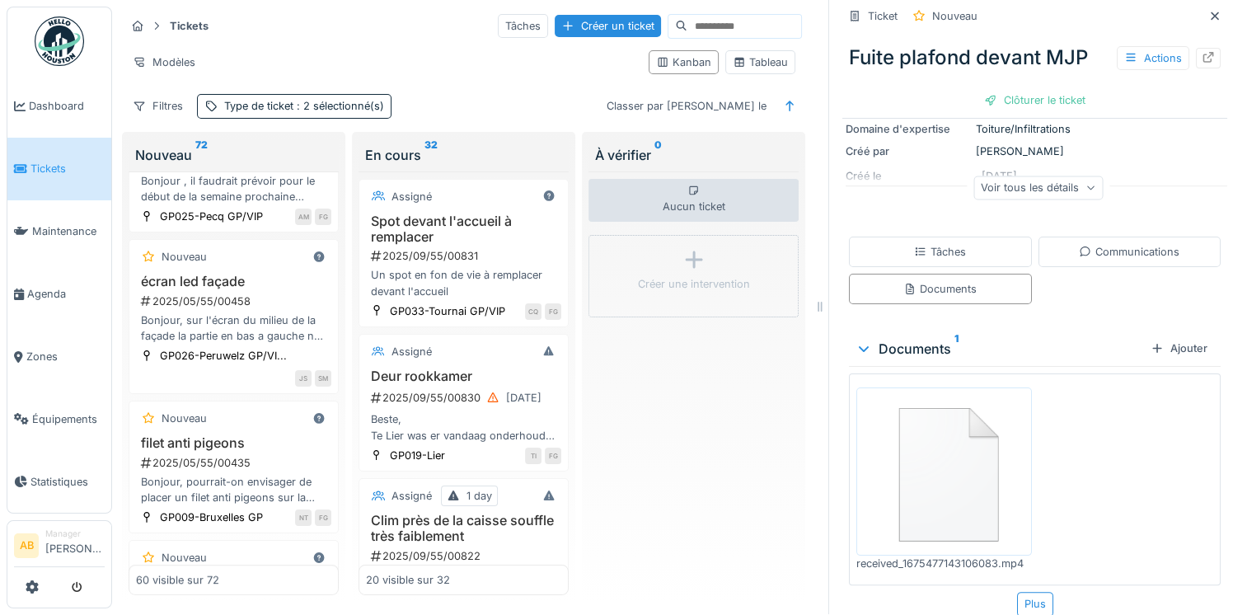
click at [924, 420] on img at bounding box center [943, 471] width 167 height 160
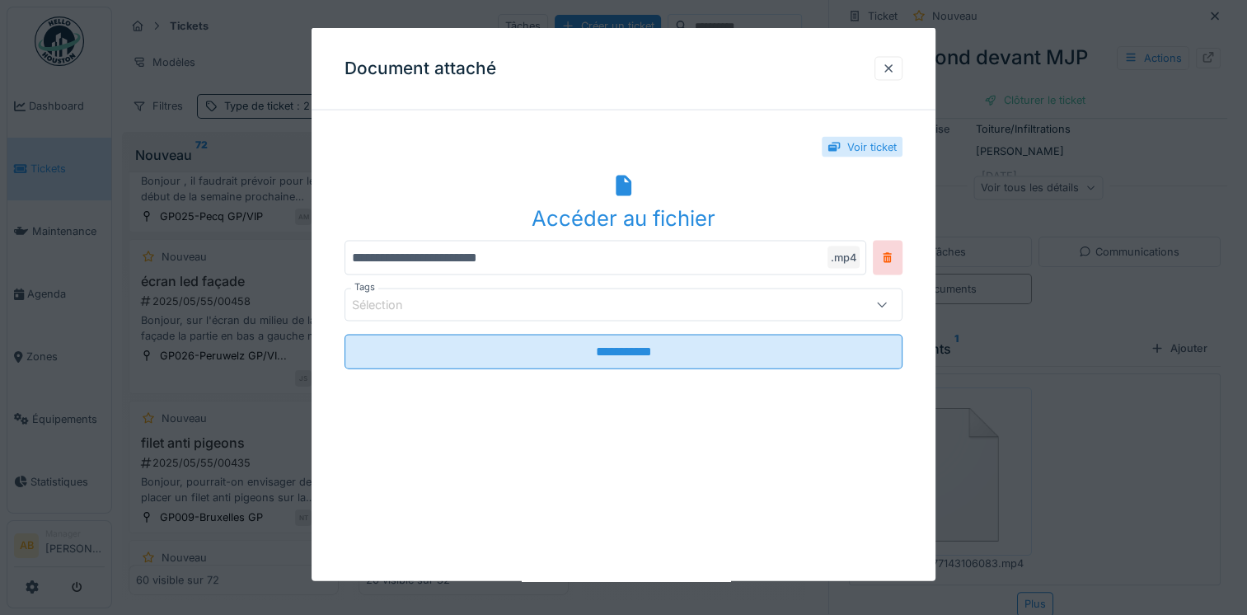
click at [604, 196] on div "Accéder au fichier" at bounding box center [623, 202] width 558 height 63
click at [765, 91] on div "Document attaché" at bounding box center [623, 69] width 624 height 82
click at [877, 81] on div "Document attaché" at bounding box center [623, 69] width 624 height 82
click at [891, 75] on div at bounding box center [888, 68] width 13 height 16
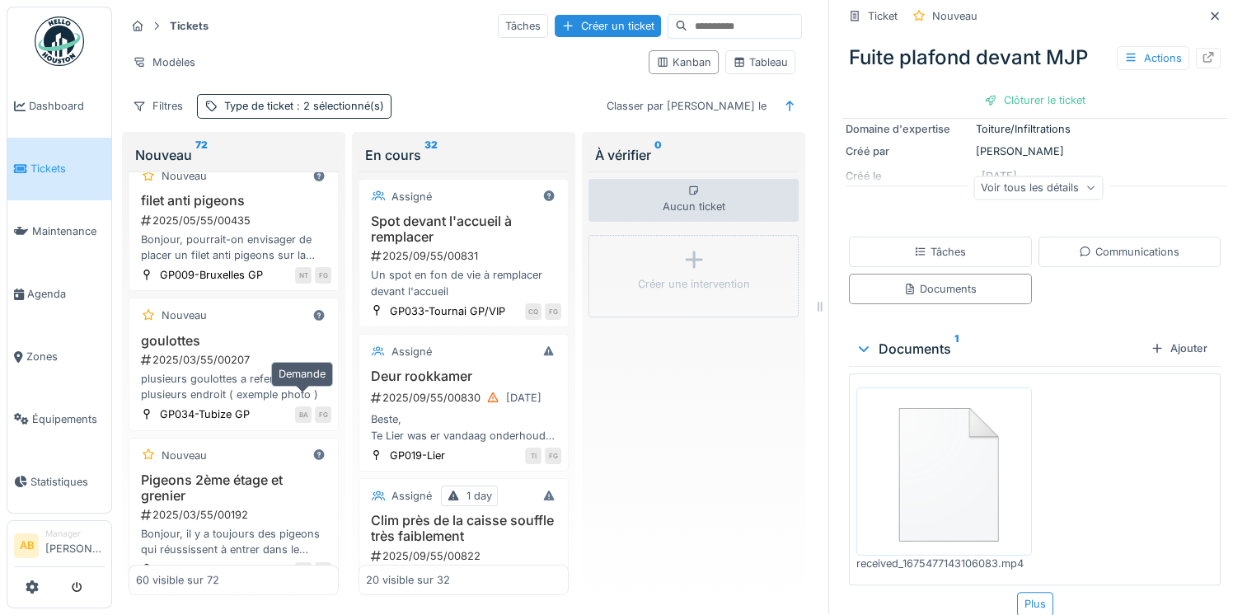
scroll to position [7064, 0]
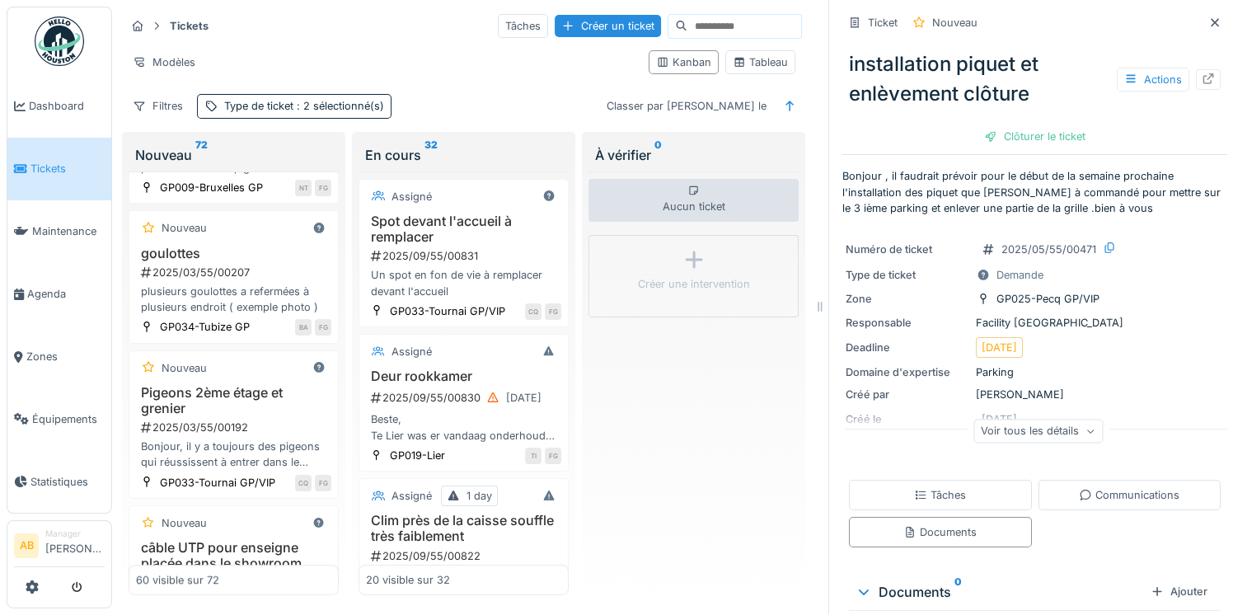
scroll to position [7146, 0]
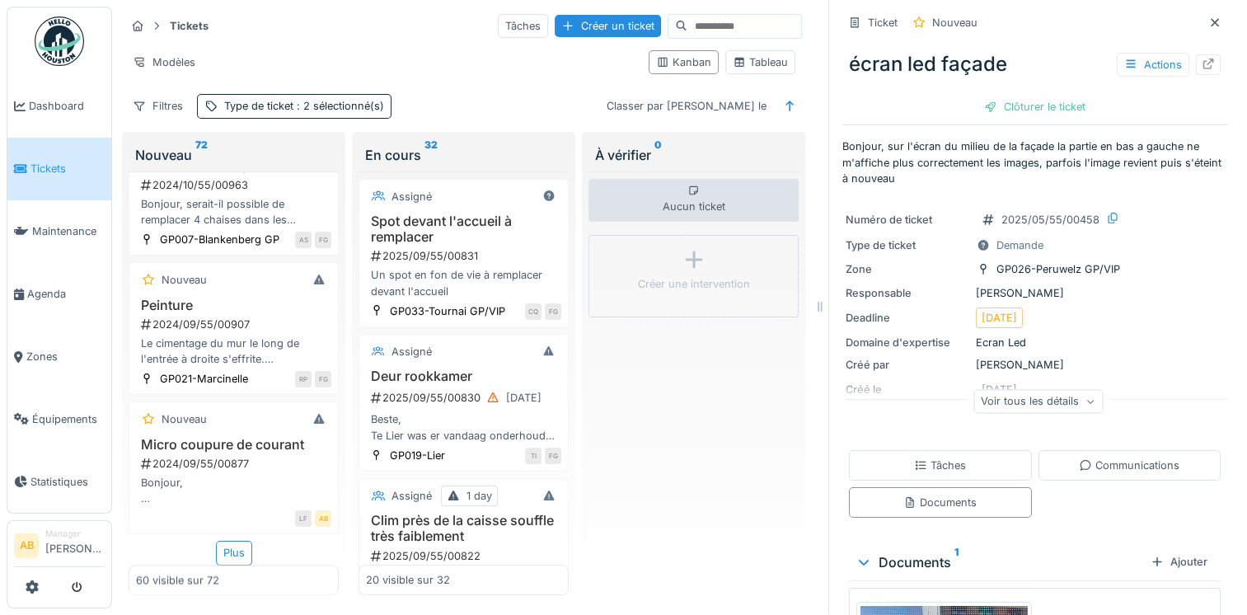
scroll to position [9169, 0]
click at [54, 34] on img at bounding box center [59, 40] width 49 height 49
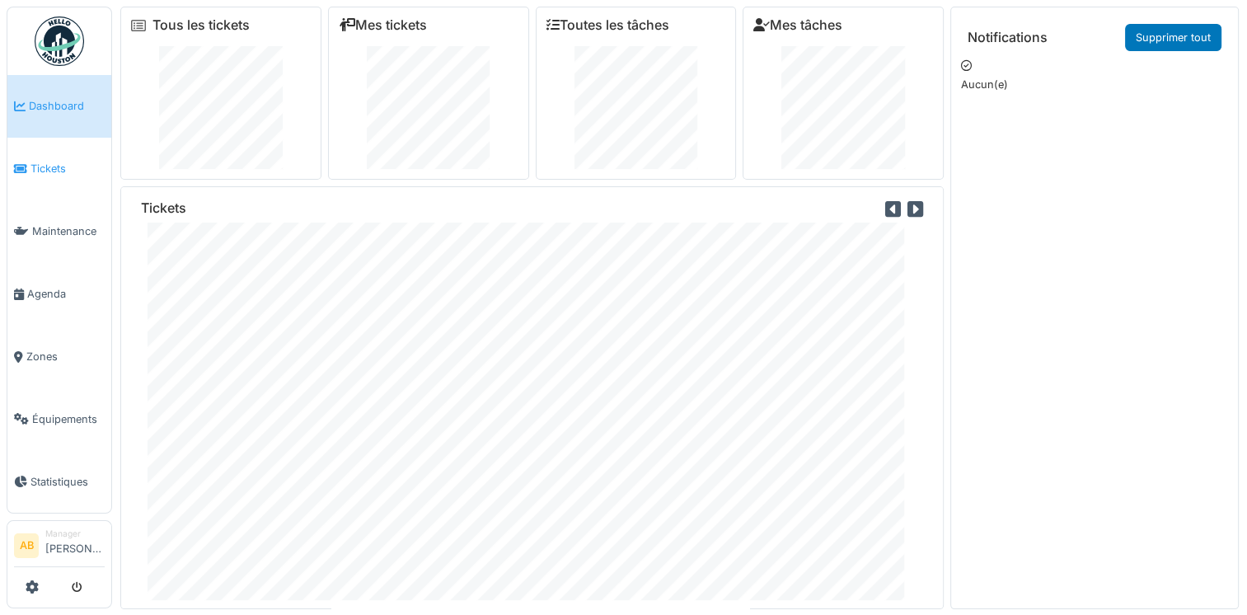
click at [44, 177] on link "Tickets" at bounding box center [59, 169] width 104 height 63
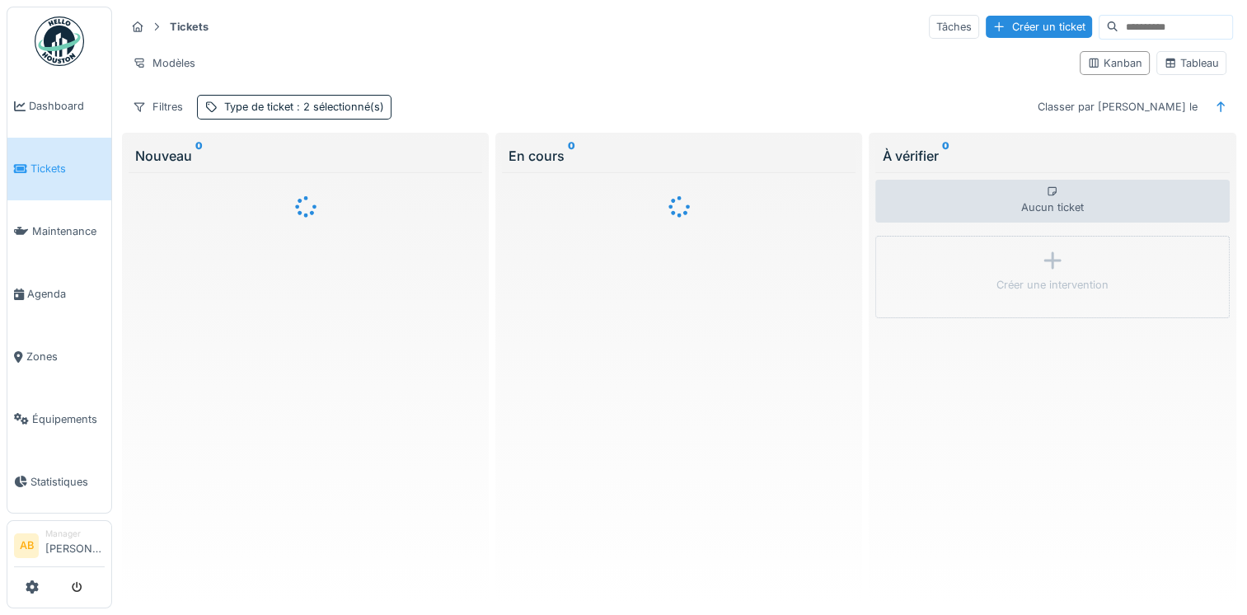
click at [59, 54] on img at bounding box center [59, 40] width 49 height 49
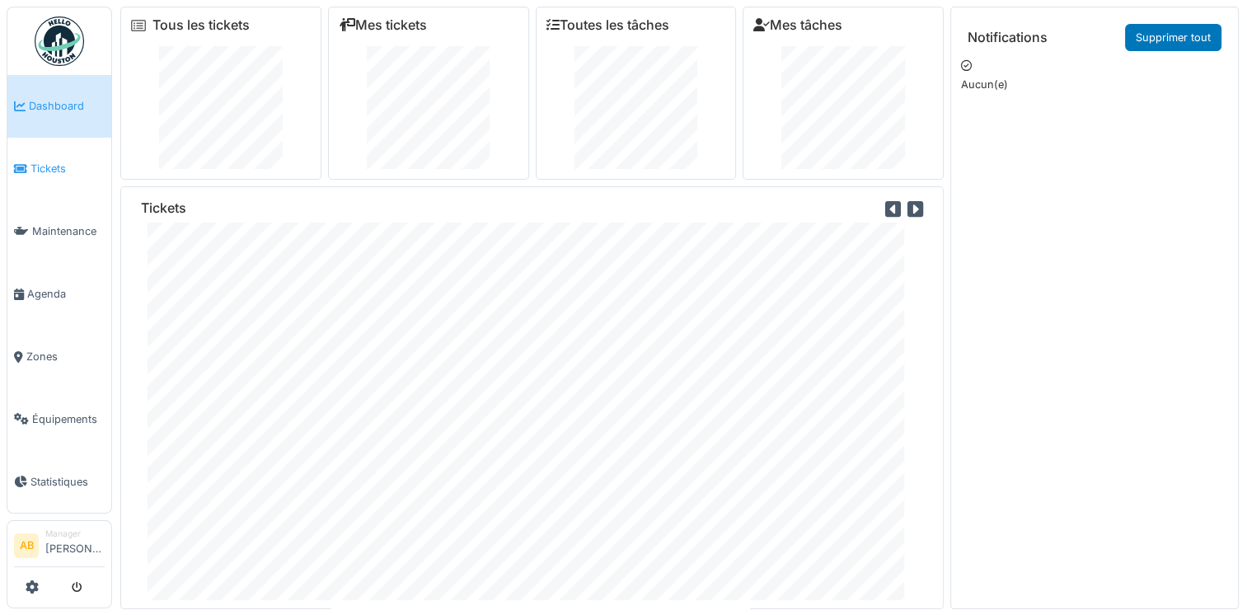
click at [40, 173] on span "Tickets" at bounding box center [67, 169] width 74 height 16
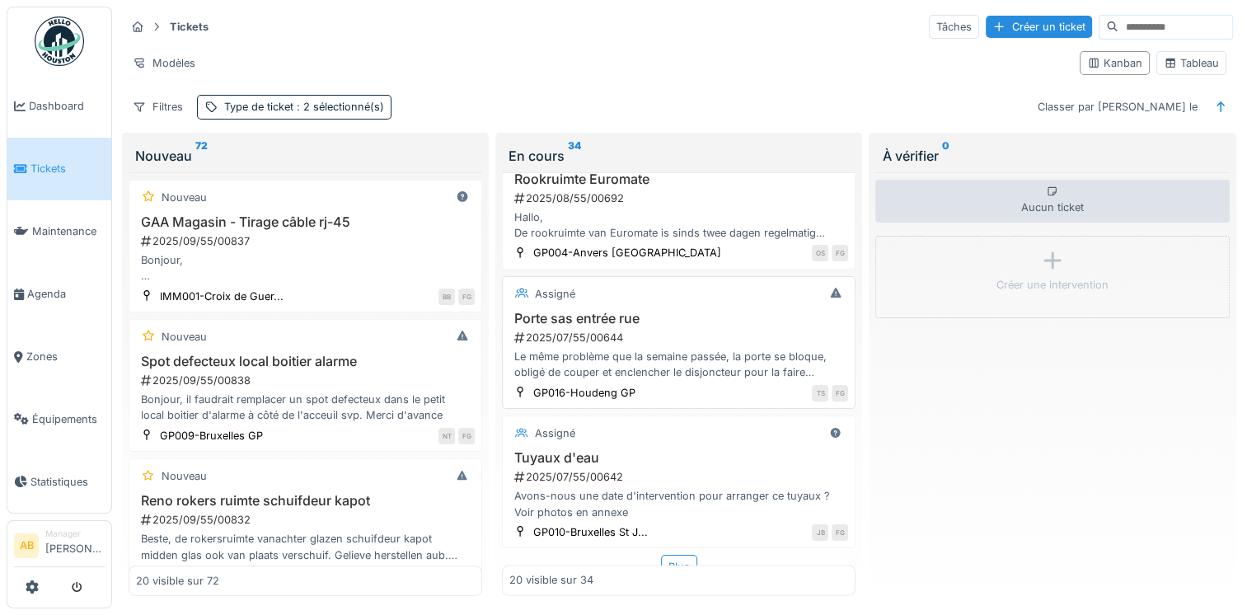
scroll to position [2411, 0]
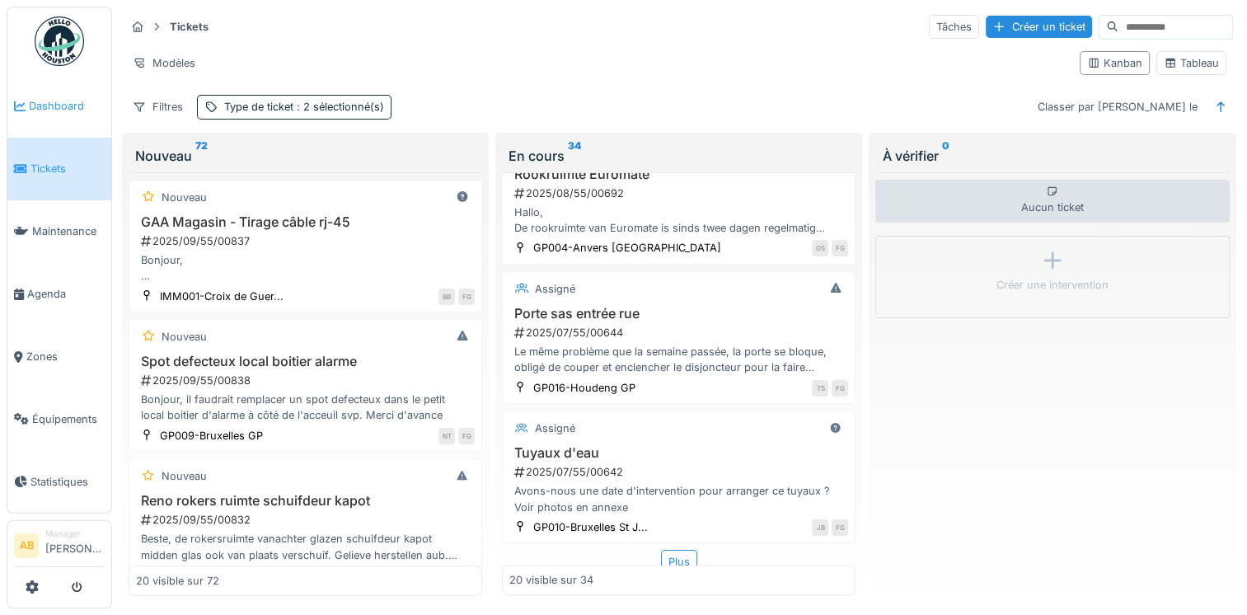
click at [53, 110] on span "Dashboard" at bounding box center [67, 106] width 76 height 16
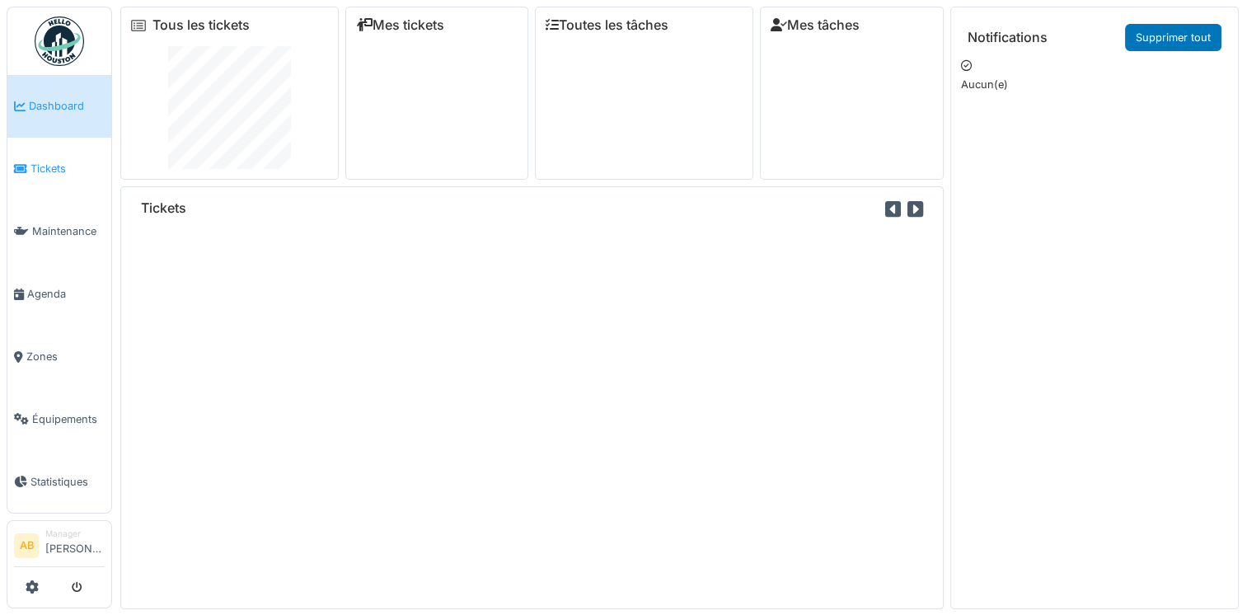
click at [47, 156] on link "Tickets" at bounding box center [59, 169] width 104 height 63
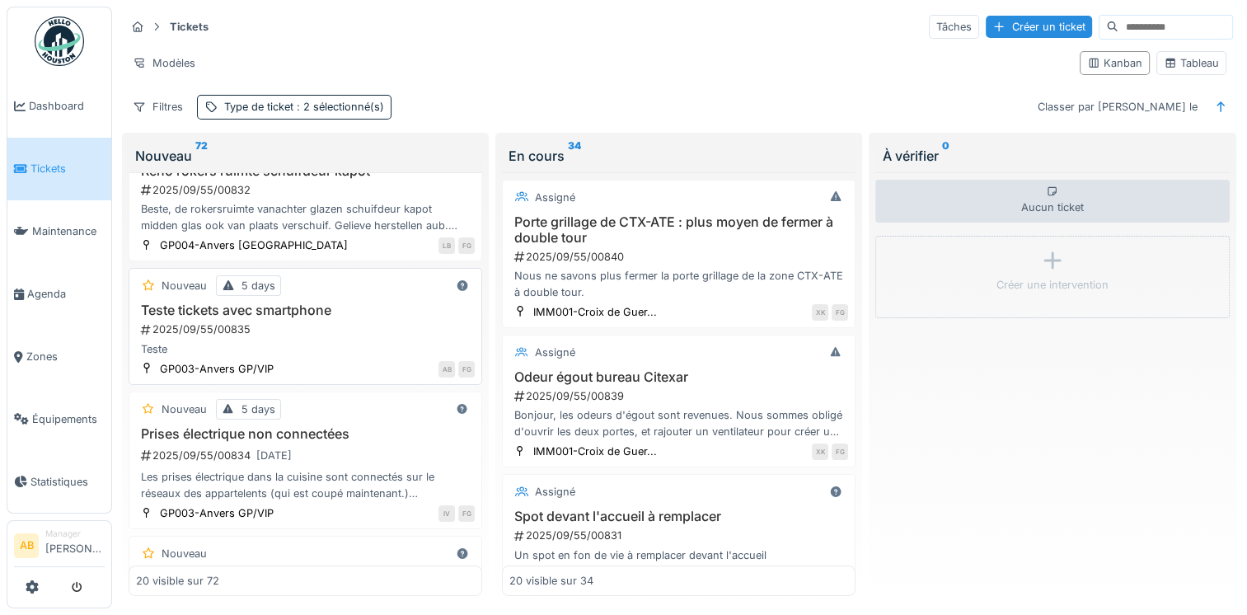
click at [302, 313] on h3 "Teste tickets avec smartphone" at bounding box center [305, 310] width 339 height 16
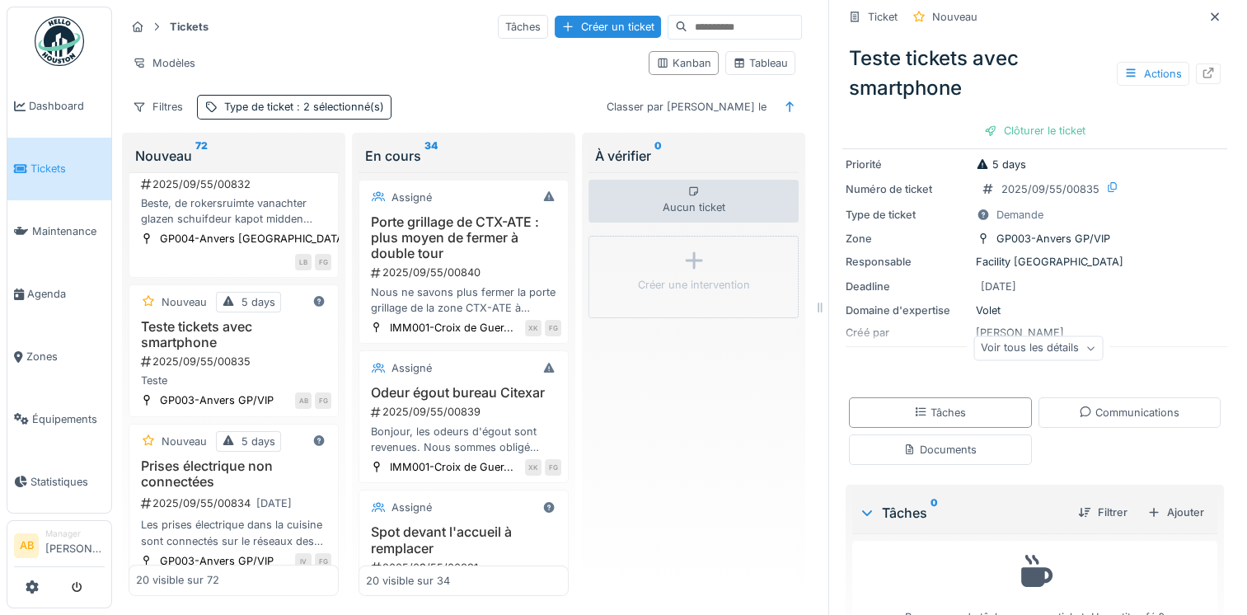
scroll to position [96, 0]
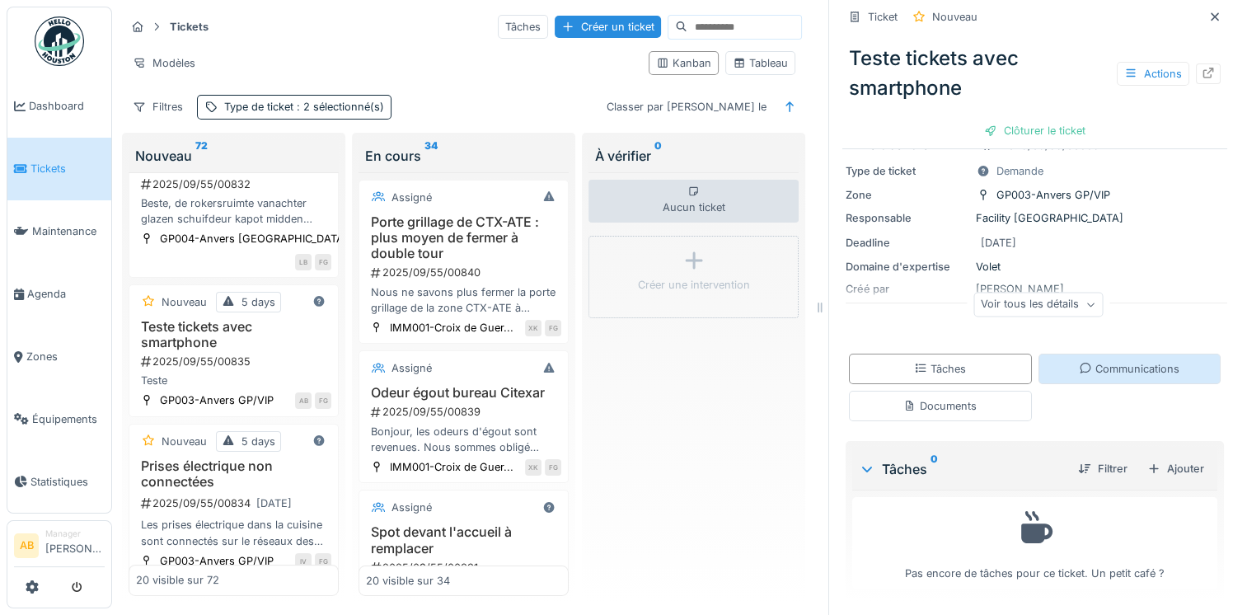
click at [1075, 358] on div "Communications" at bounding box center [1129, 368] width 183 height 30
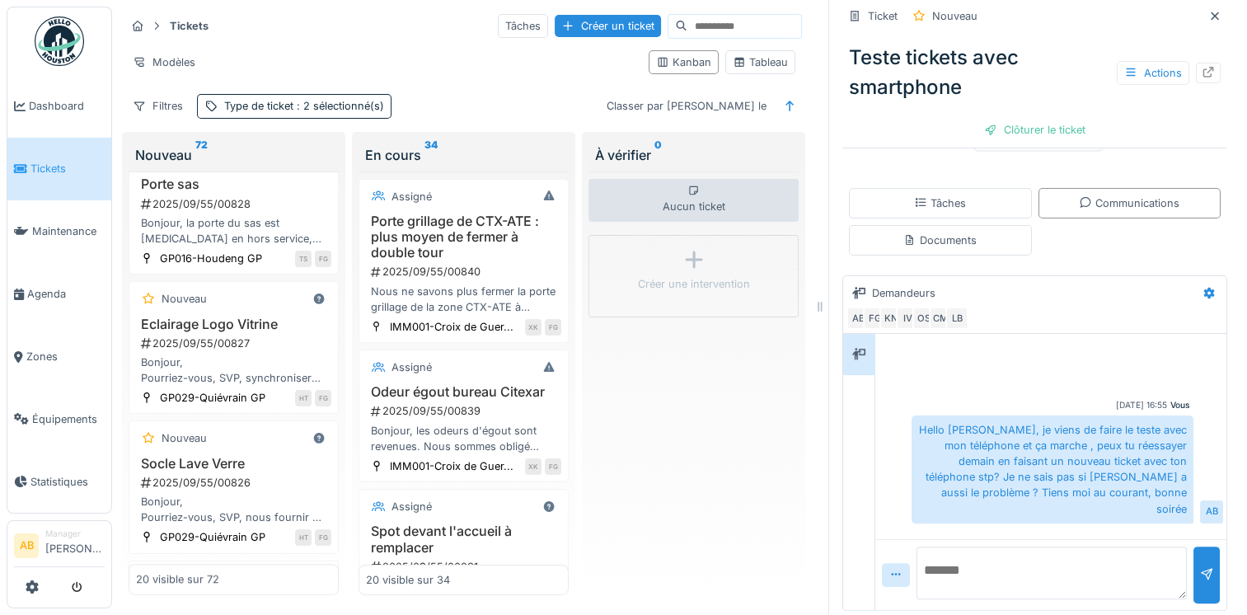
scroll to position [1207, 0]
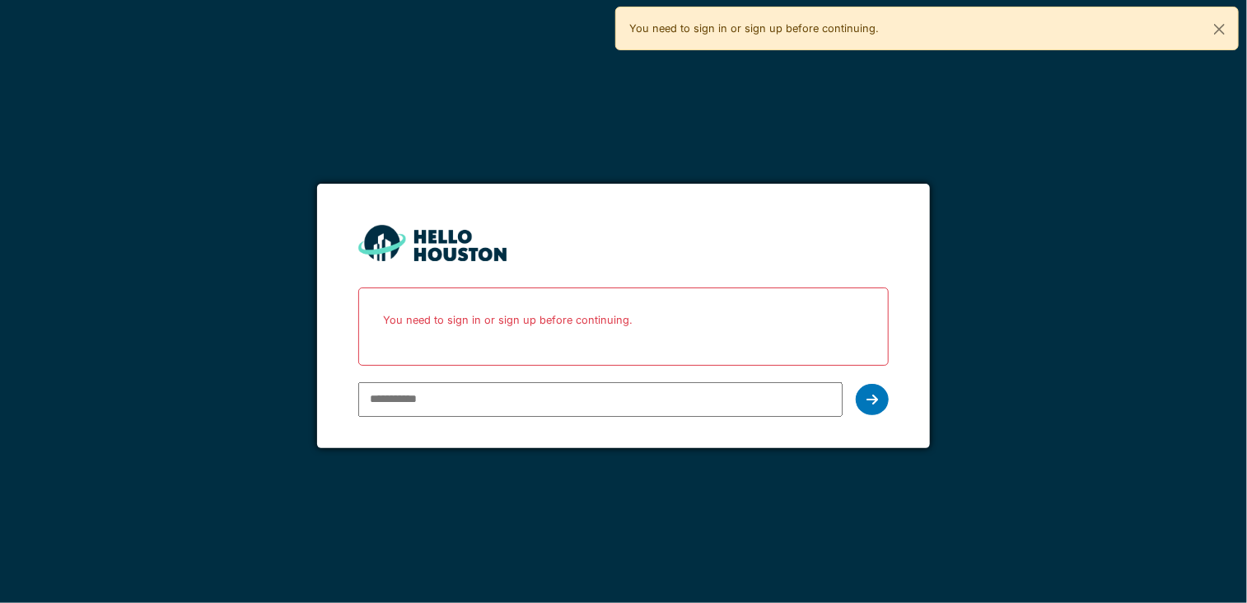
click at [531, 389] on input "email" at bounding box center [600, 399] width 484 height 35
type input "**********"
click at [874, 393] on icon at bounding box center [873, 399] width 12 height 13
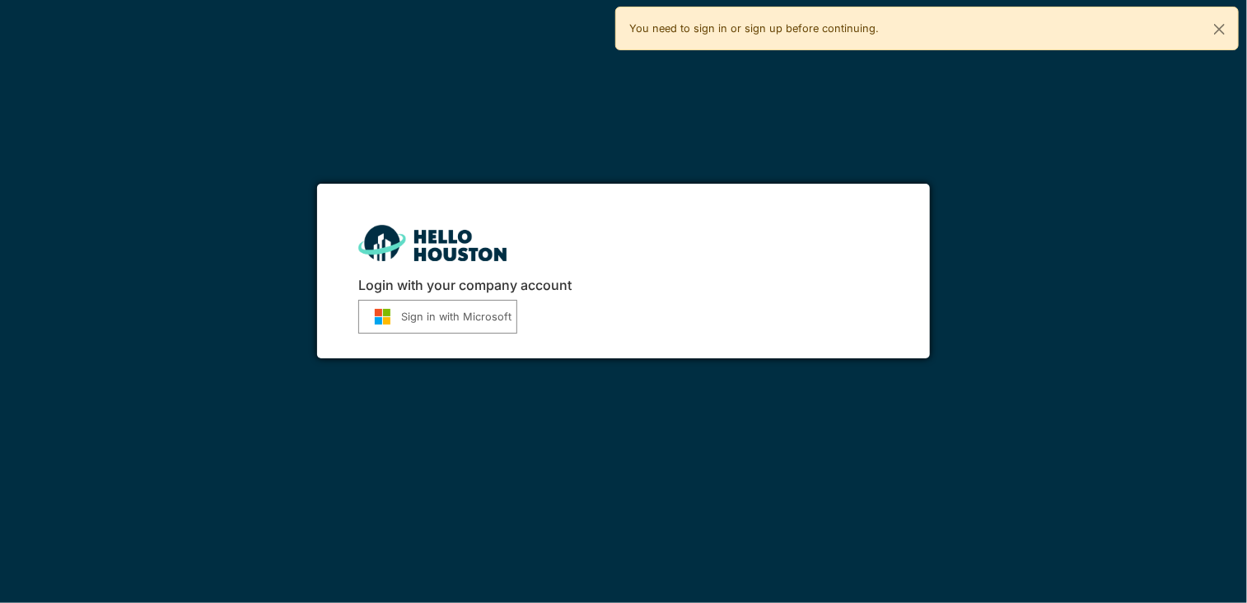
click at [461, 323] on button "Sign in with Microsoft" at bounding box center [437, 317] width 159 height 34
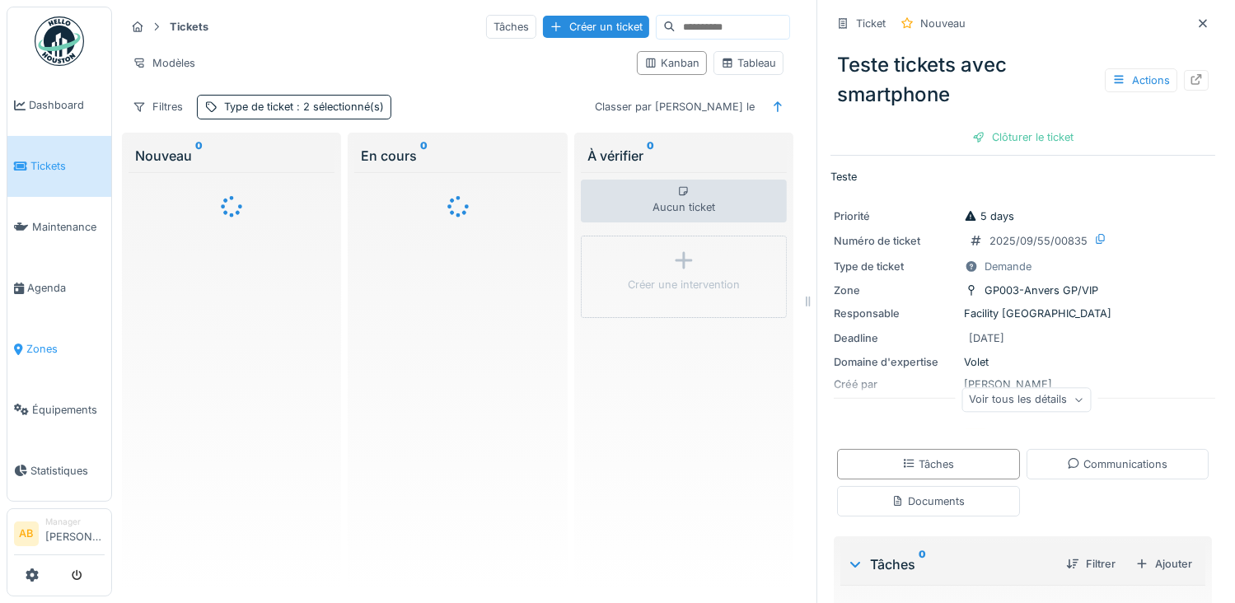
click at [31, 344] on span "Zones" at bounding box center [65, 349] width 78 height 16
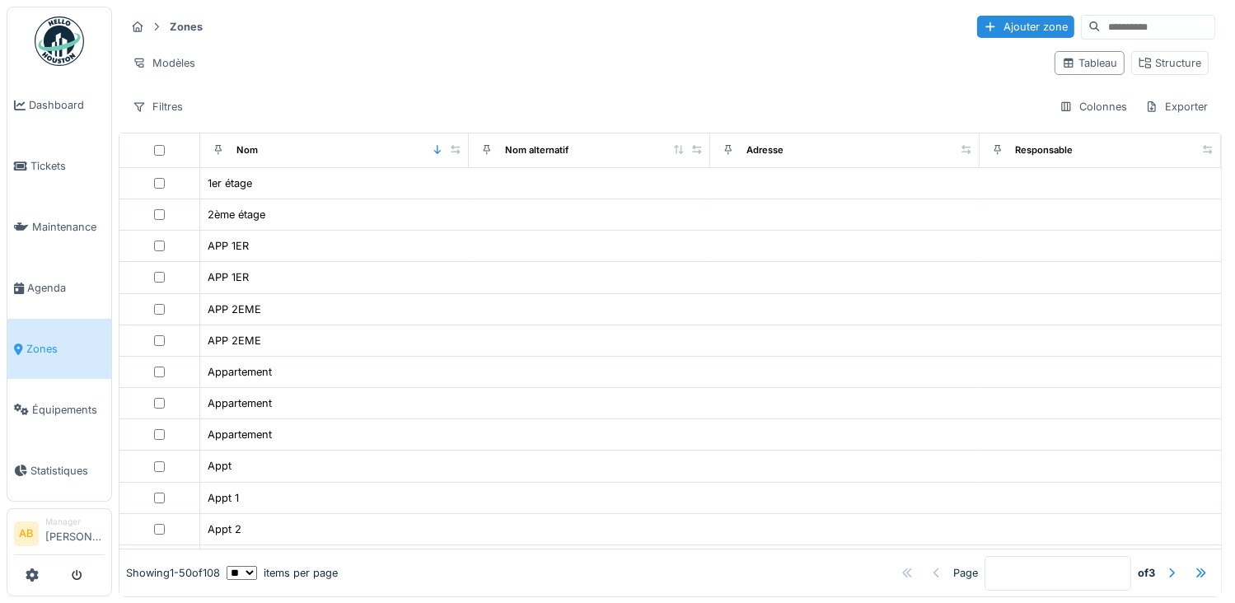
click at [1101, 29] on input at bounding box center [1158, 27] width 114 height 23
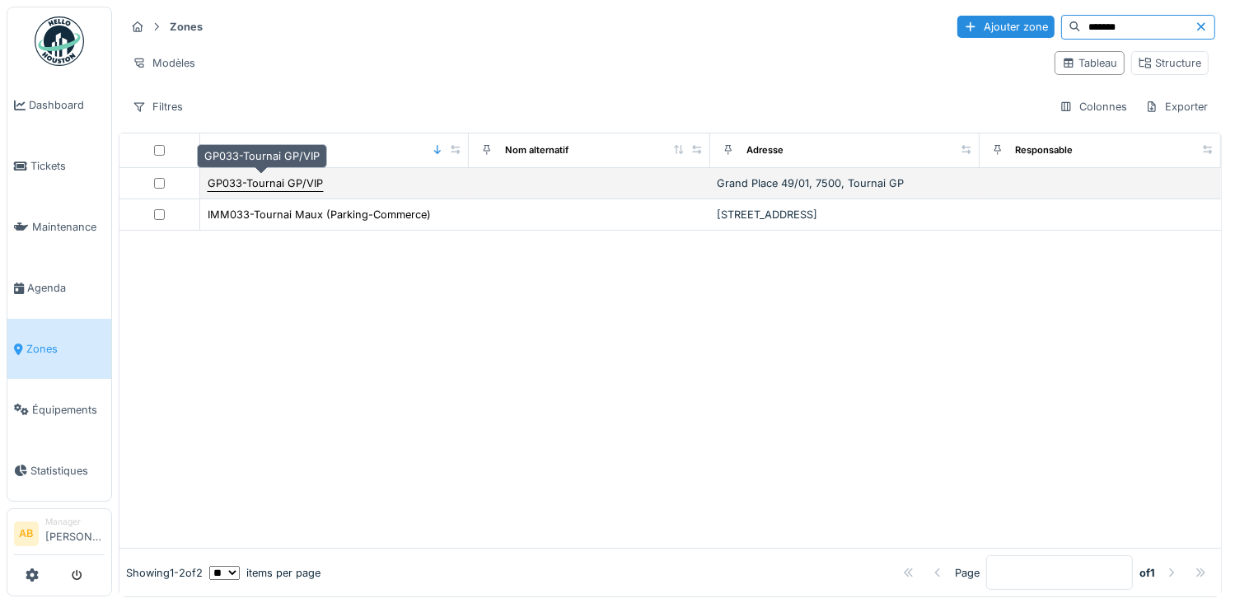
type input "*******"
click at [274, 189] on div "GP033-Tournai GP/VIP" at bounding box center [265, 183] width 115 height 16
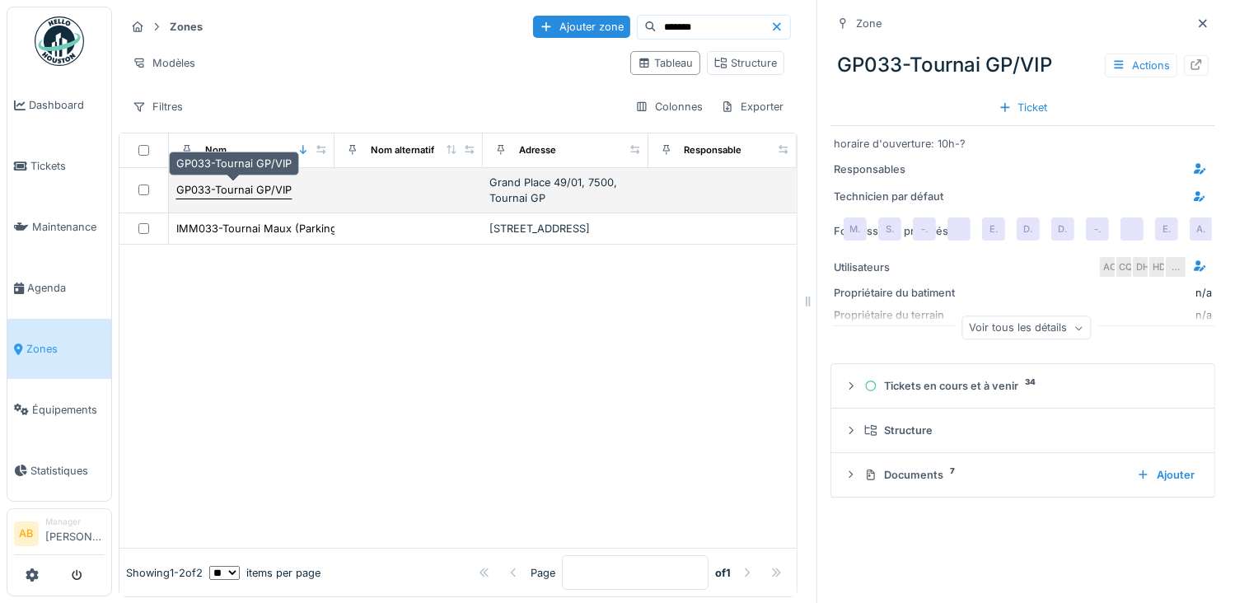
click at [242, 187] on div "GP033-Tournai GP/VIP" at bounding box center [233, 190] width 115 height 16
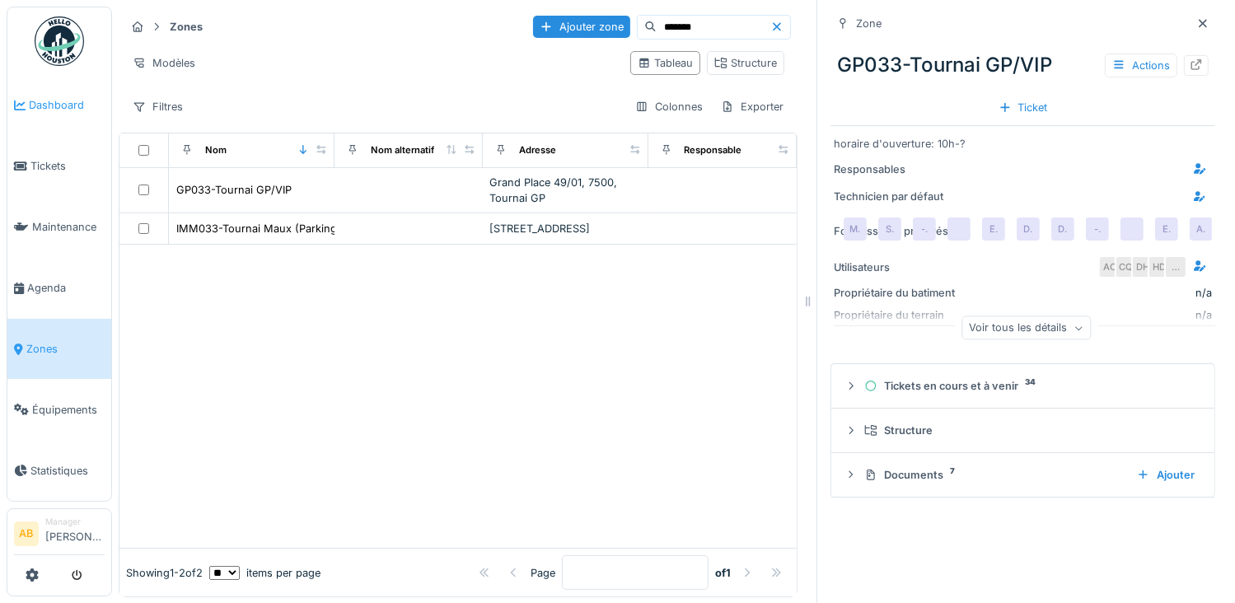
click at [47, 105] on span "Dashboard" at bounding box center [67, 105] width 76 height 16
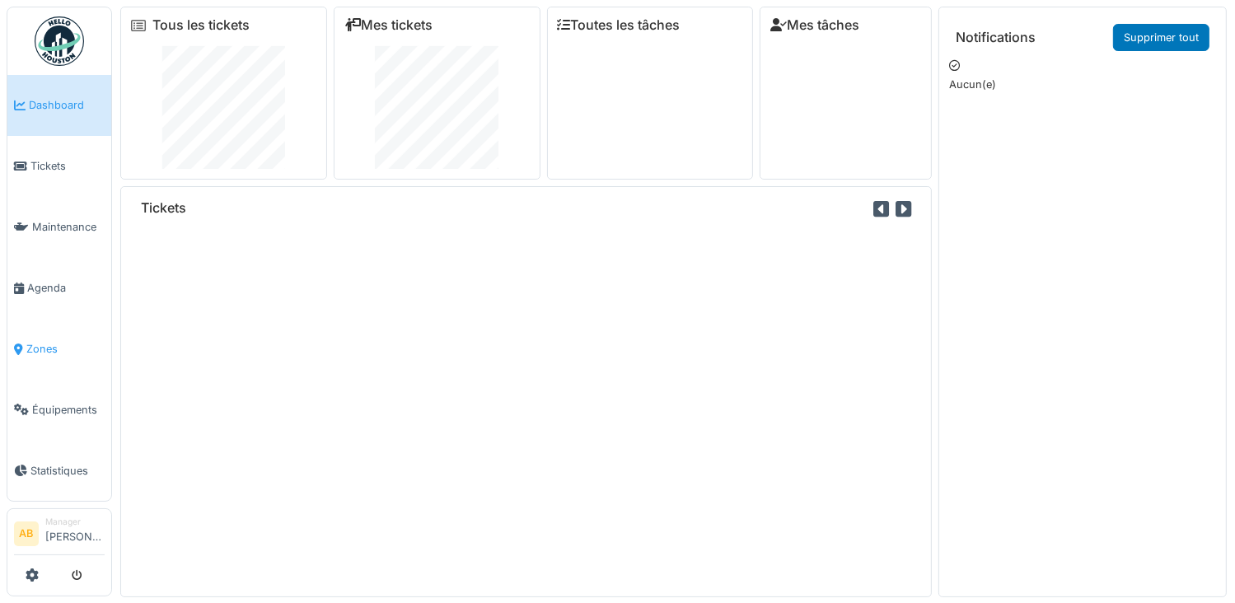
click at [41, 341] on span "Zones" at bounding box center [65, 349] width 78 height 16
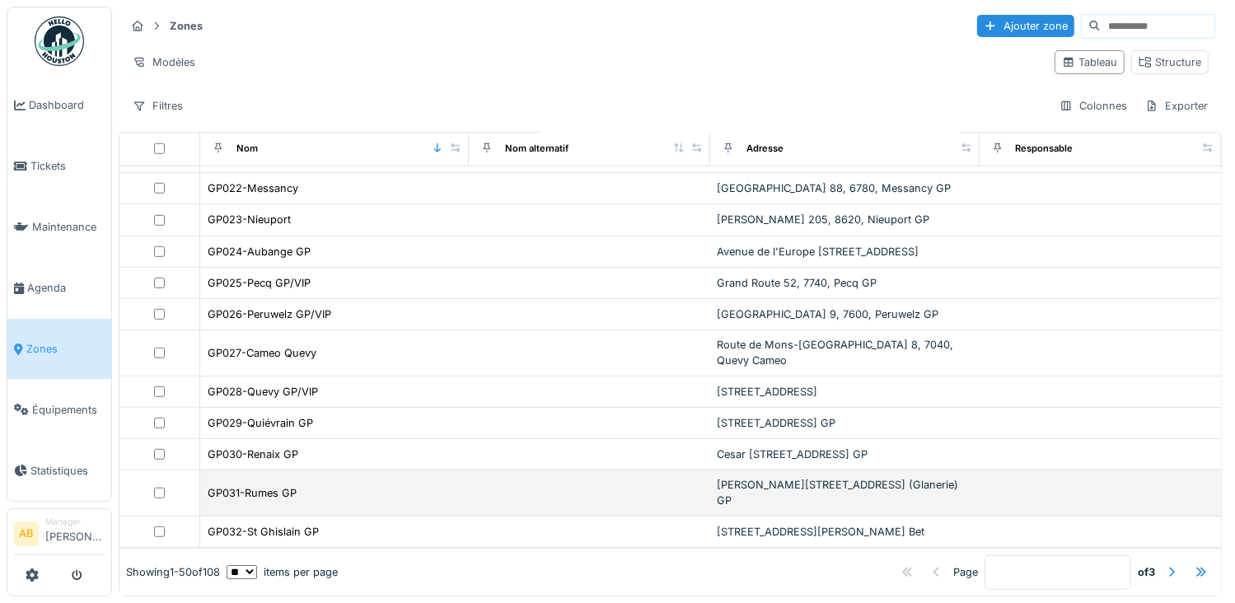
scroll to position [13, 0]
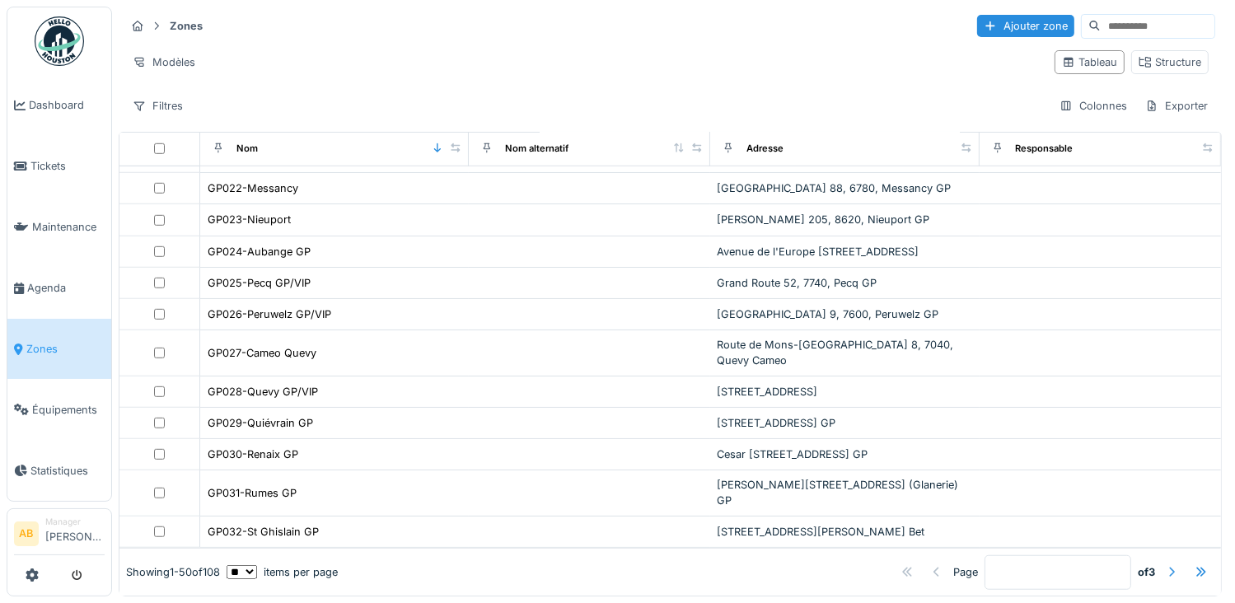
click at [1165, 564] on div at bounding box center [1171, 572] width 13 height 16
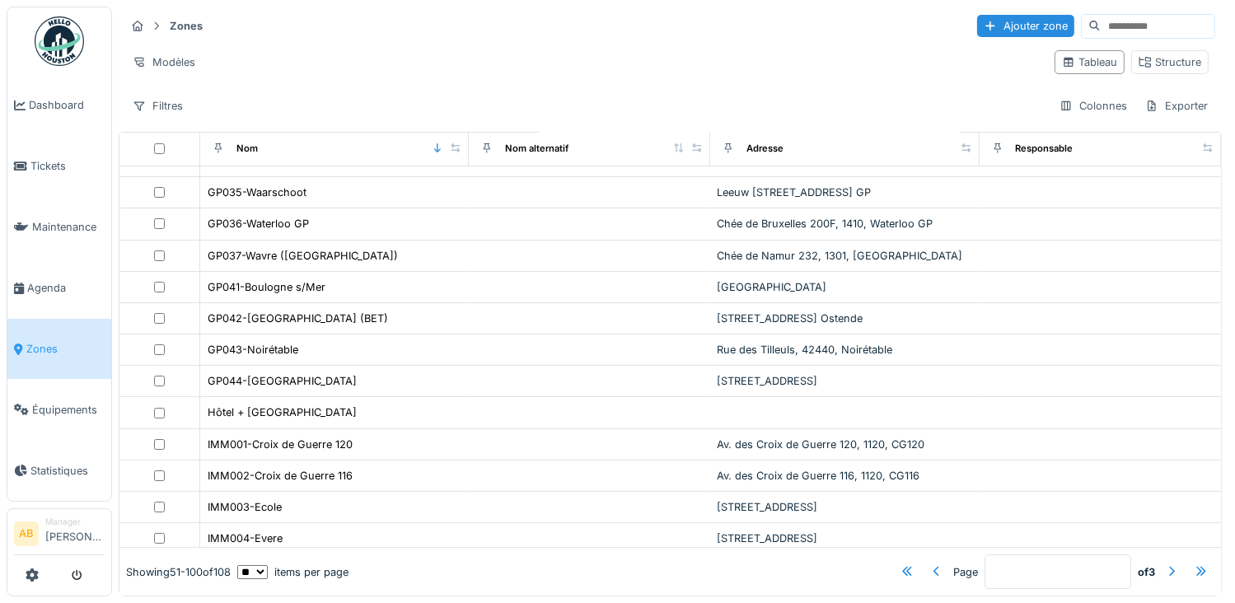
scroll to position [0, 0]
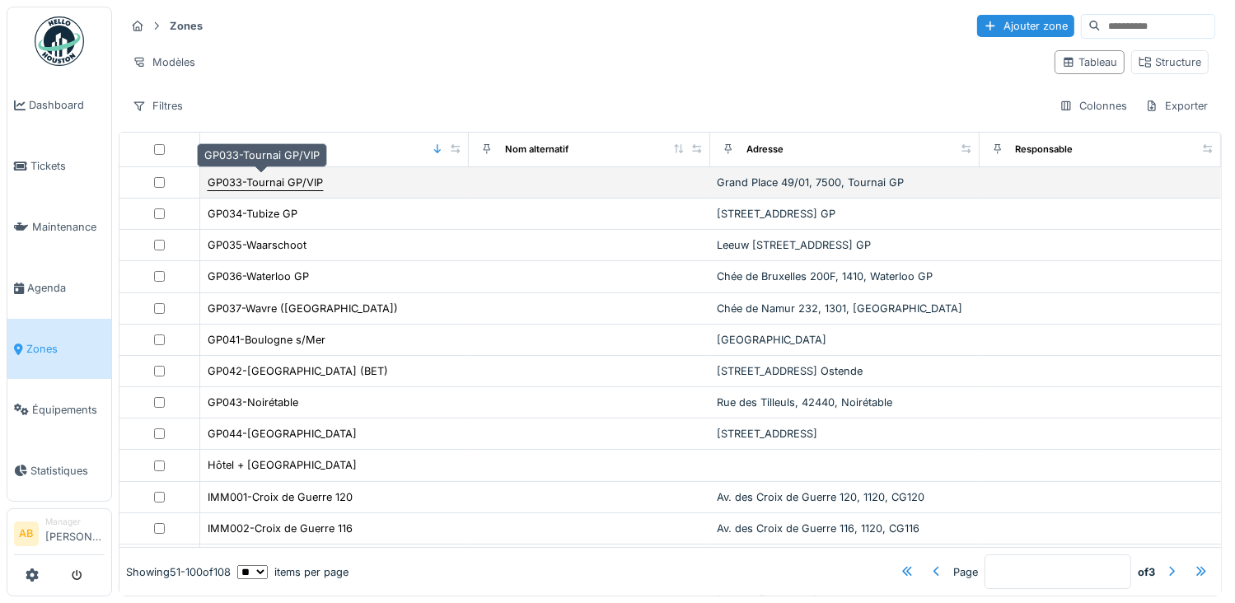
click at [277, 175] on div "GP033-Tournai GP/VIP" at bounding box center [265, 183] width 115 height 16
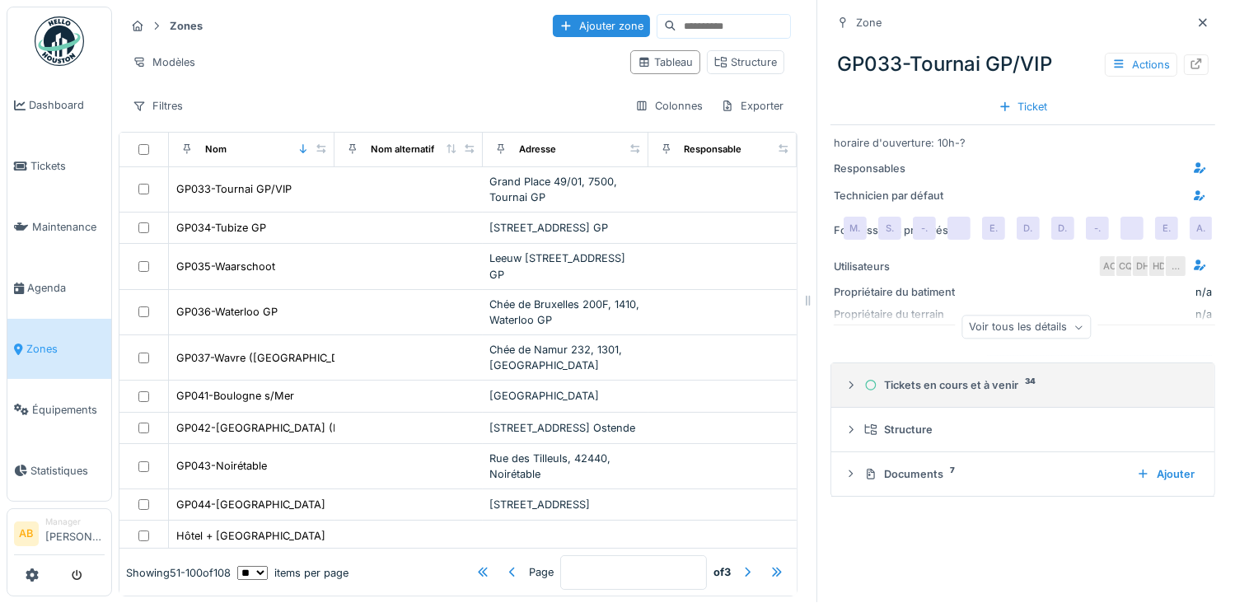
click at [904, 381] on div "Tickets en cours et à venir 34" at bounding box center [1029, 385] width 330 height 16
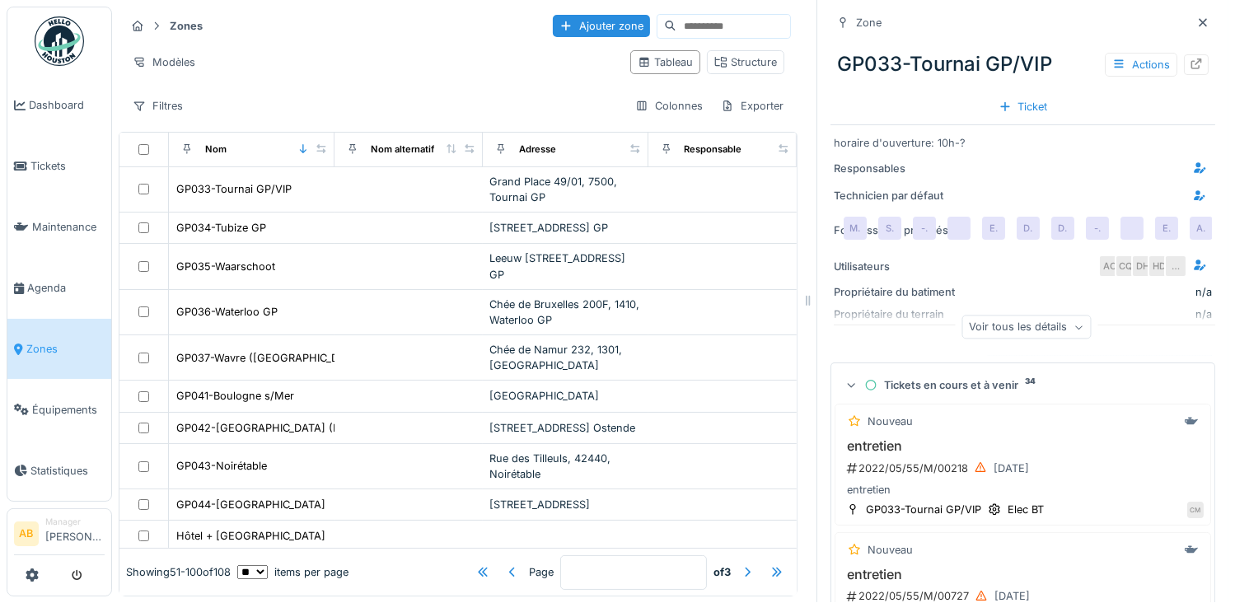
scroll to position [82, 0]
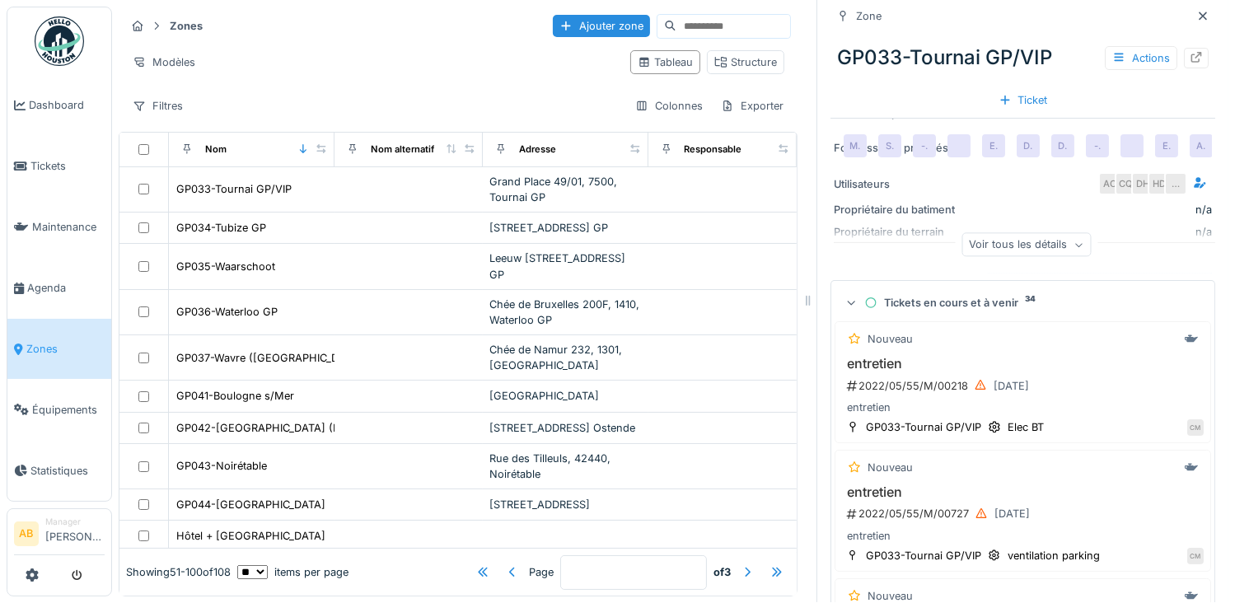
click at [848, 302] on icon at bounding box center [851, 304] width 7 height 4
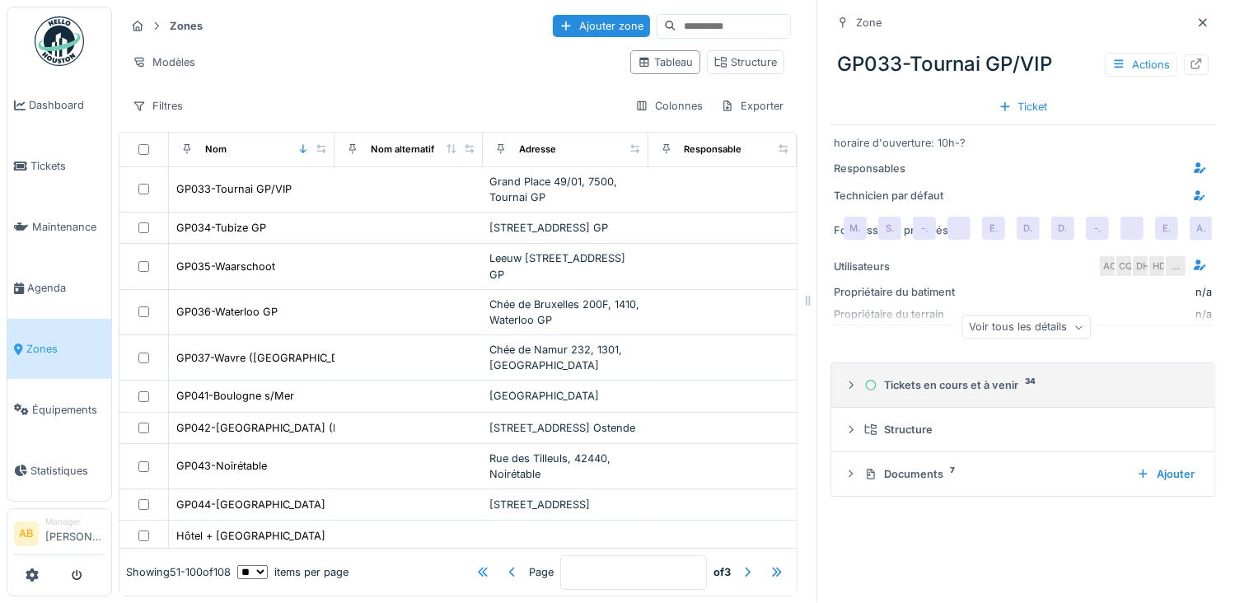
scroll to position [0, 0]
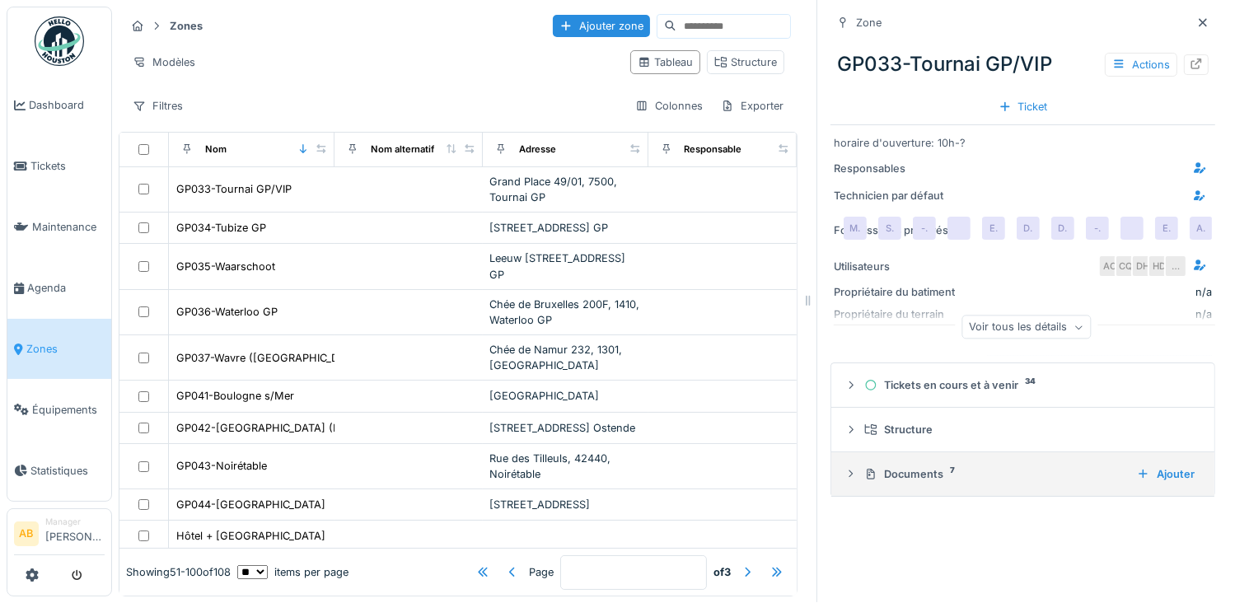
click at [867, 469] on icon at bounding box center [871, 474] width 8 height 11
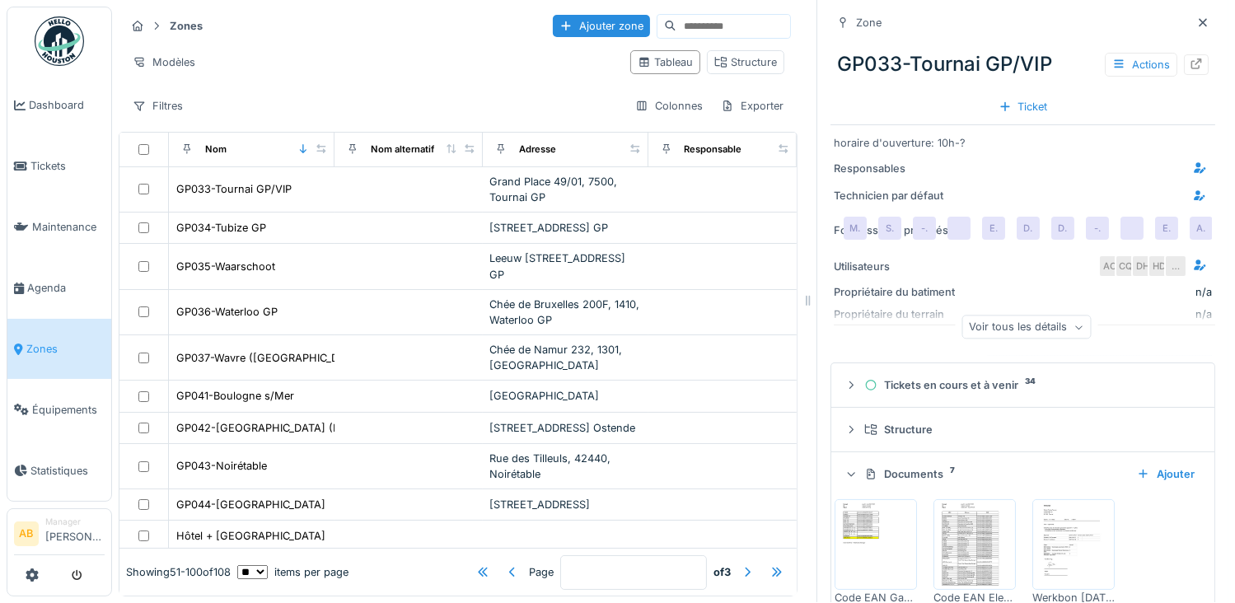
click at [867, 469] on icon at bounding box center [871, 474] width 8 height 11
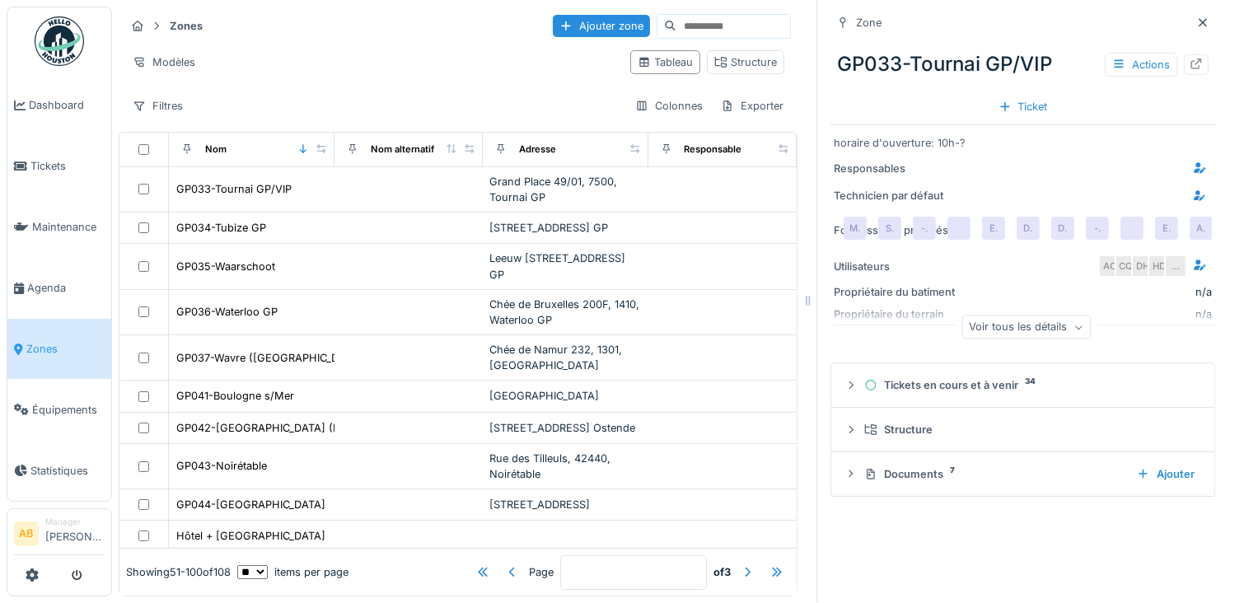
click at [975, 316] on div "Voir tous les détails" at bounding box center [1025, 328] width 129 height 24
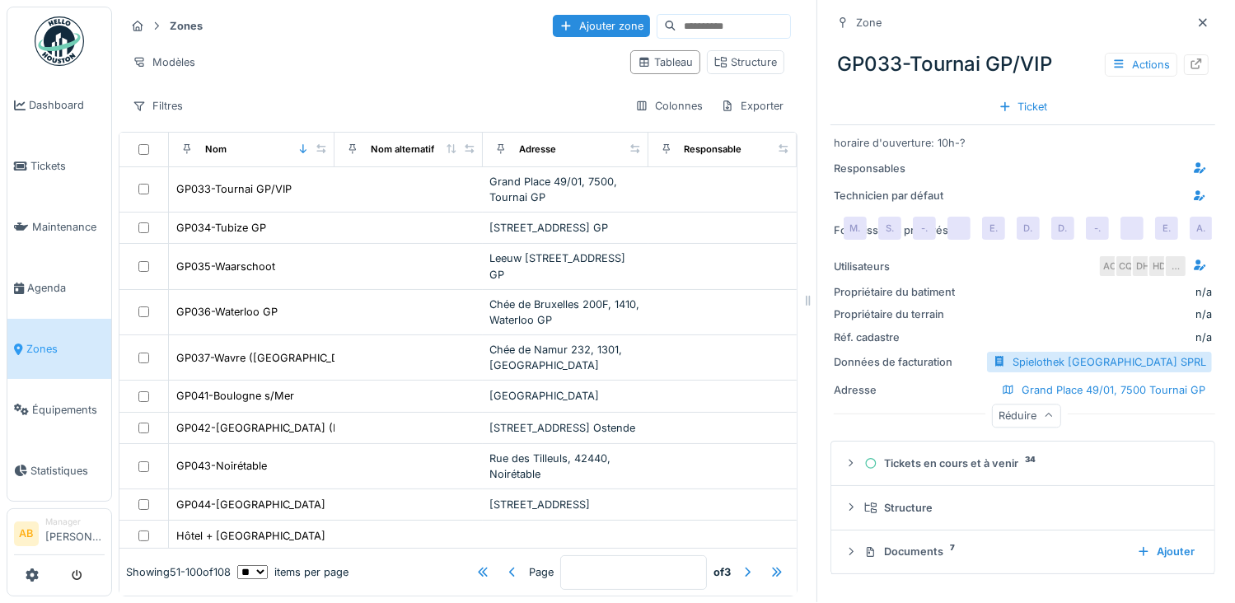
click at [994, 404] on div "Réduire" at bounding box center [1026, 416] width 69 height 24
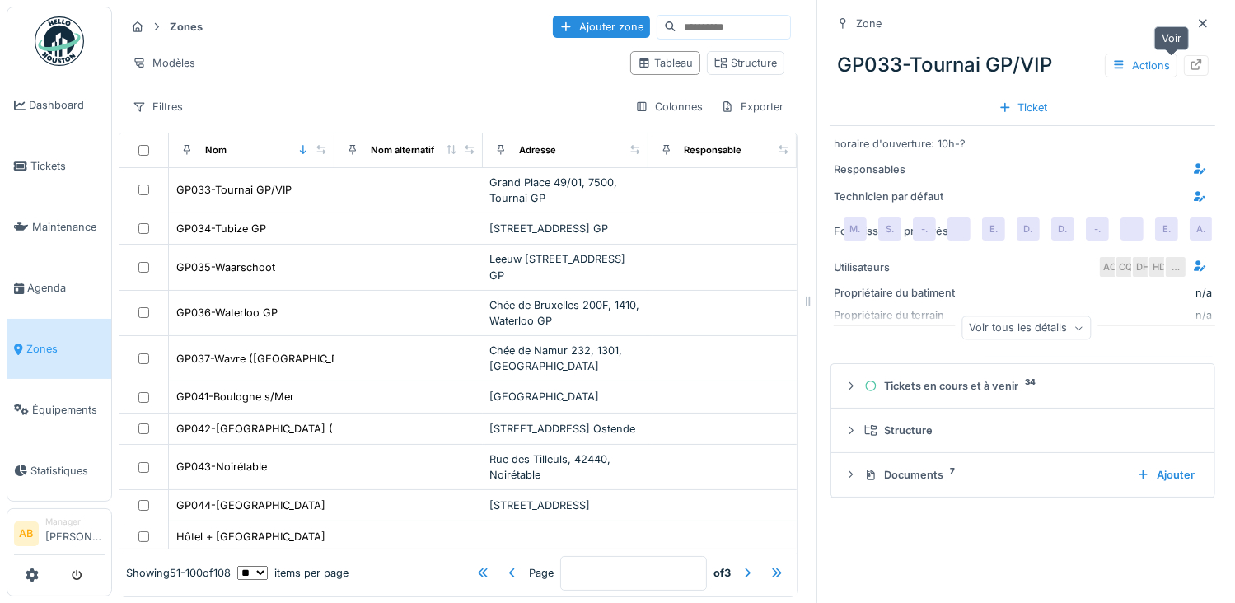
click at [1190, 66] on icon at bounding box center [1196, 64] width 13 height 11
click at [506, 565] on div at bounding box center [512, 573] width 13 height 16
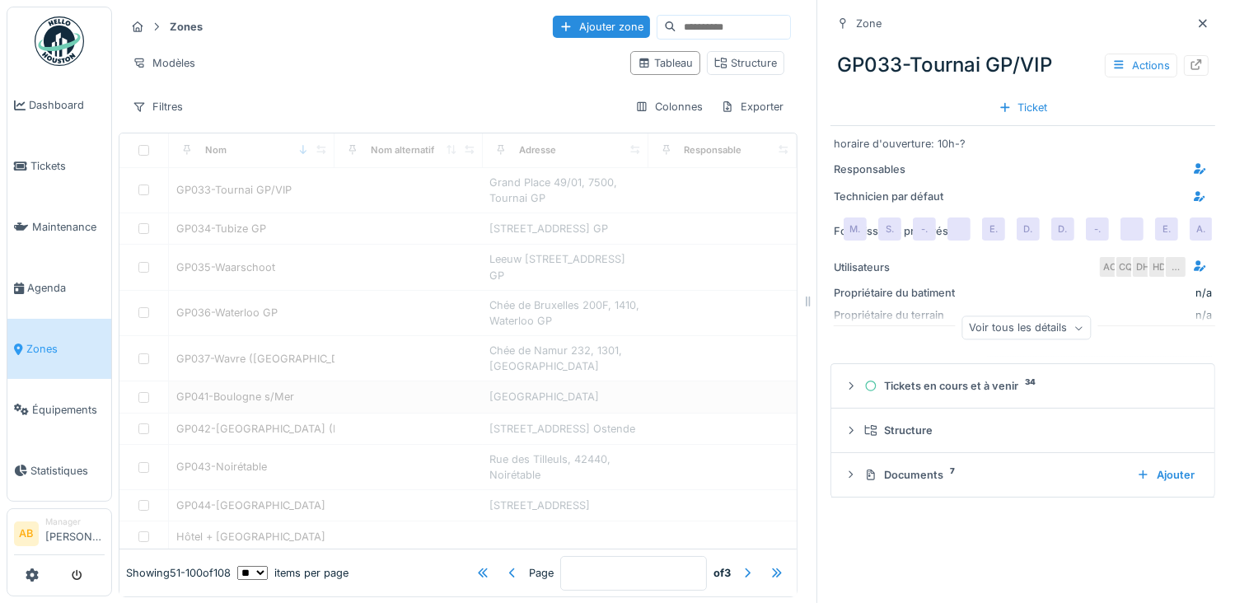
type input "*"
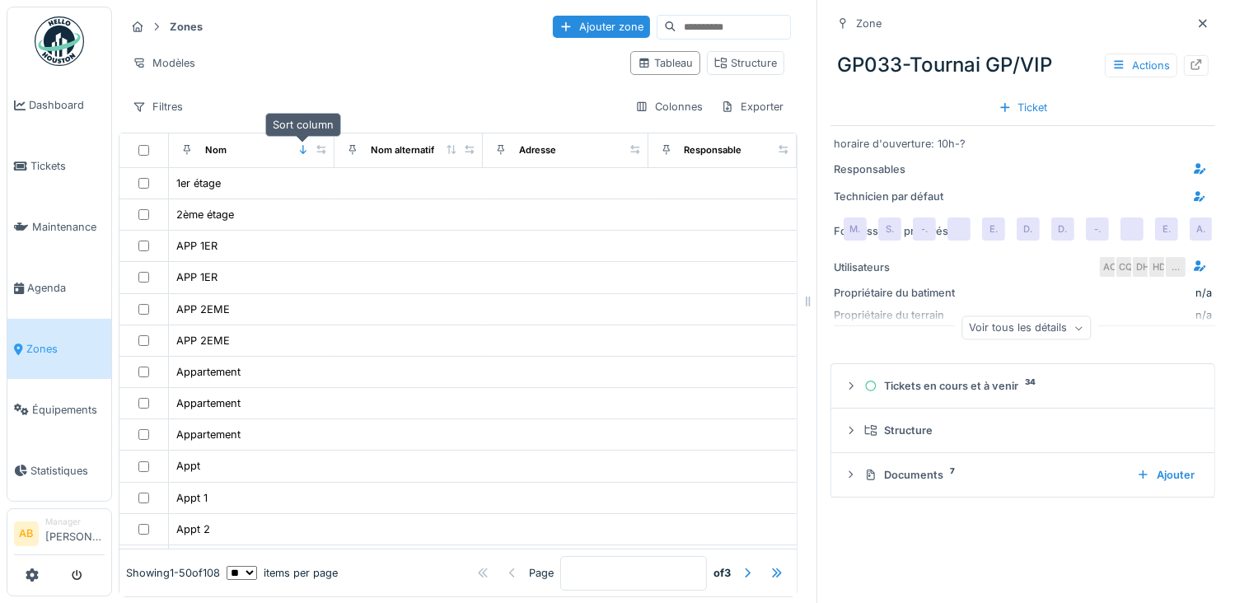
click at [299, 152] on icon at bounding box center [303, 149] width 12 height 9
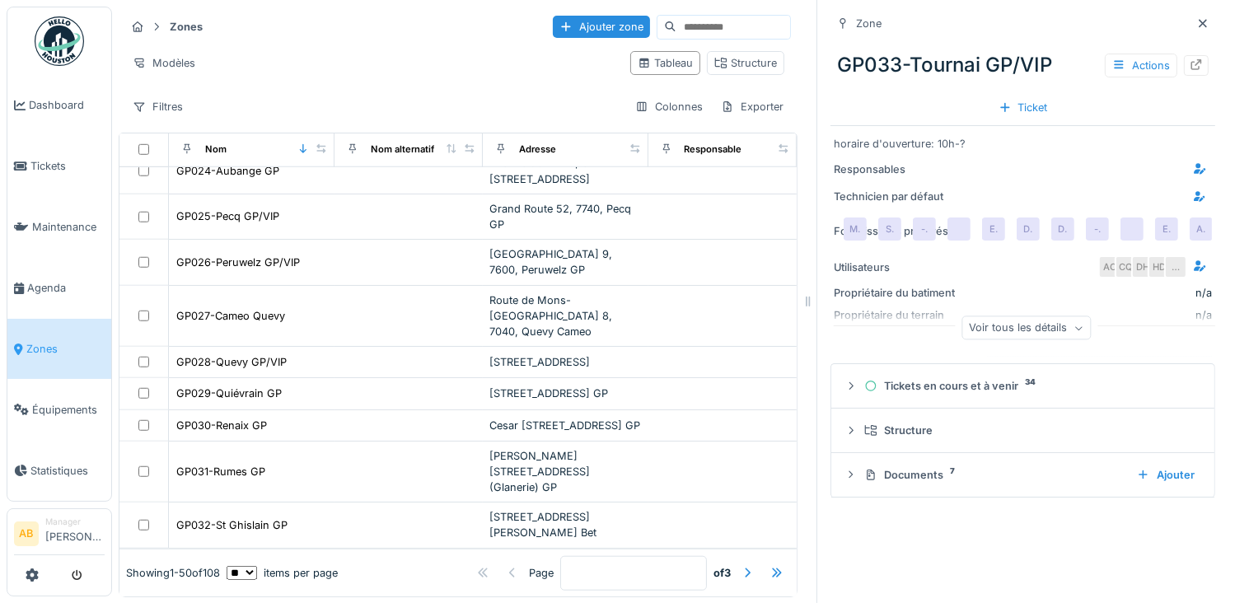
scroll to position [1687, 0]
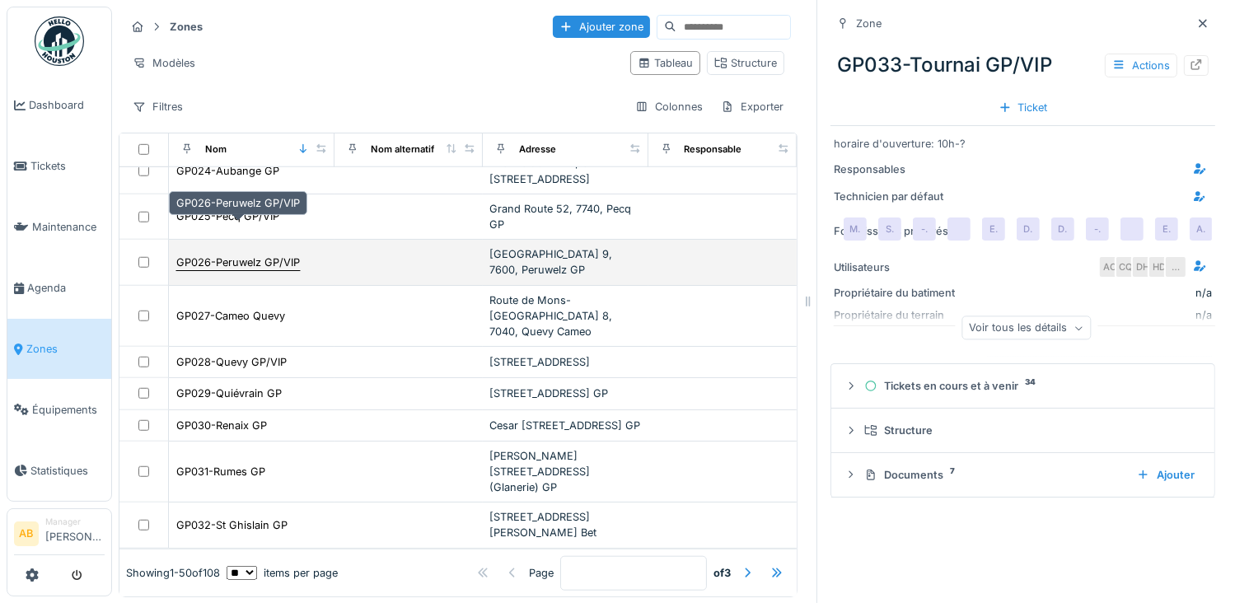
click at [236, 255] on div "GP026-Peruwelz GP/VIP" at bounding box center [238, 263] width 124 height 16
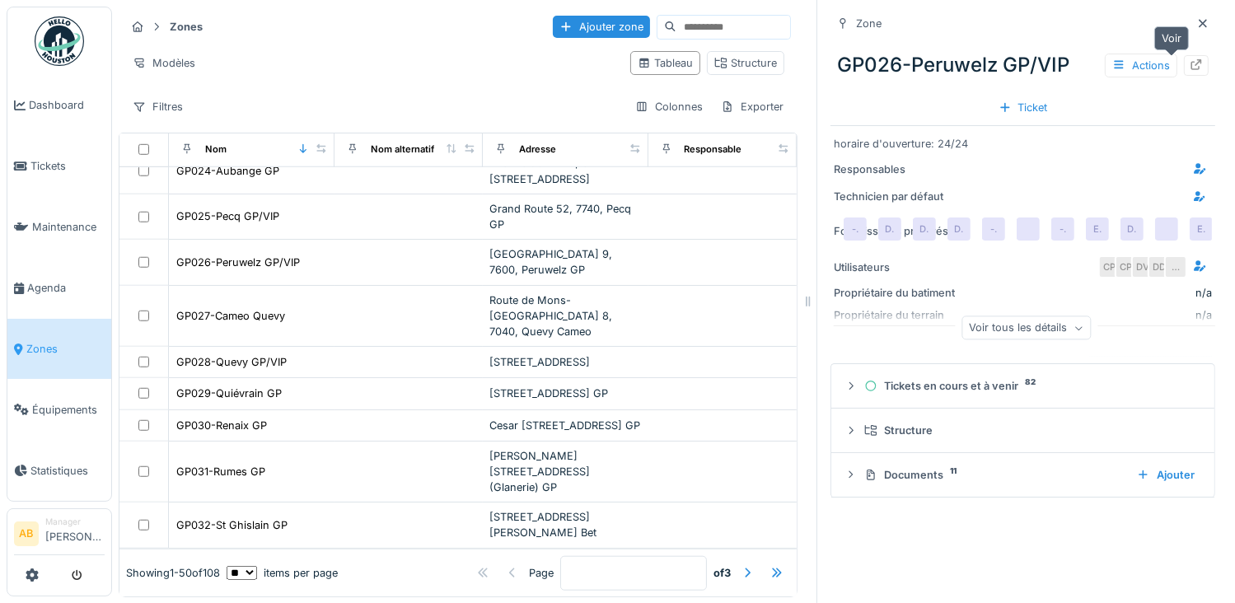
click at [1191, 67] on icon at bounding box center [1196, 64] width 11 height 11
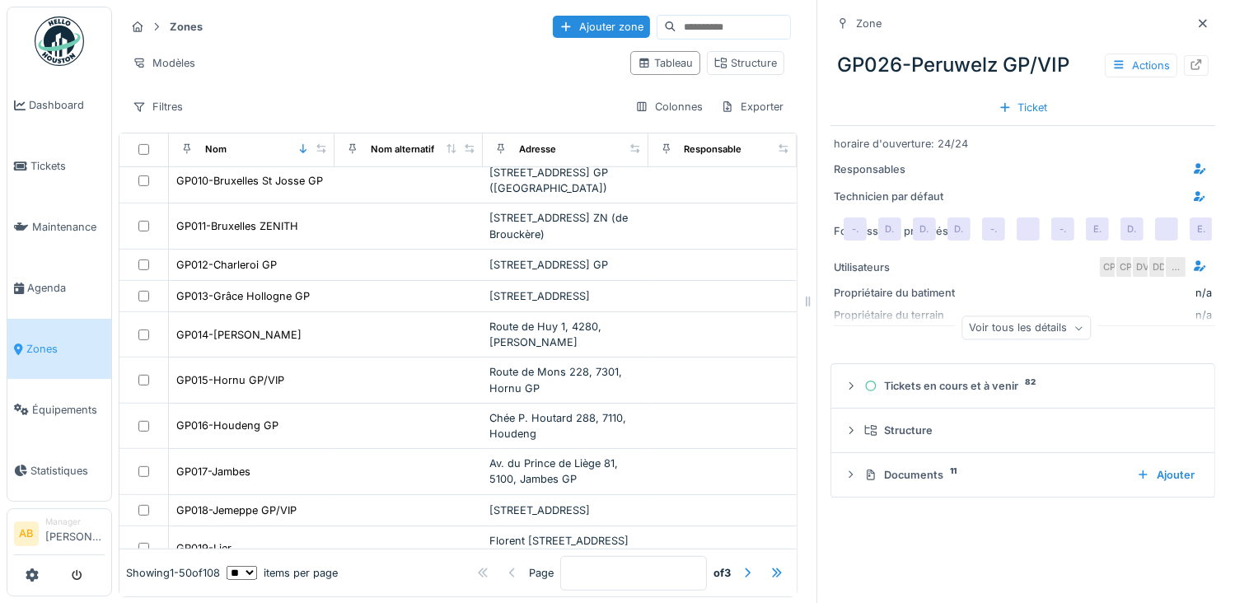
scroll to position [781, 0]
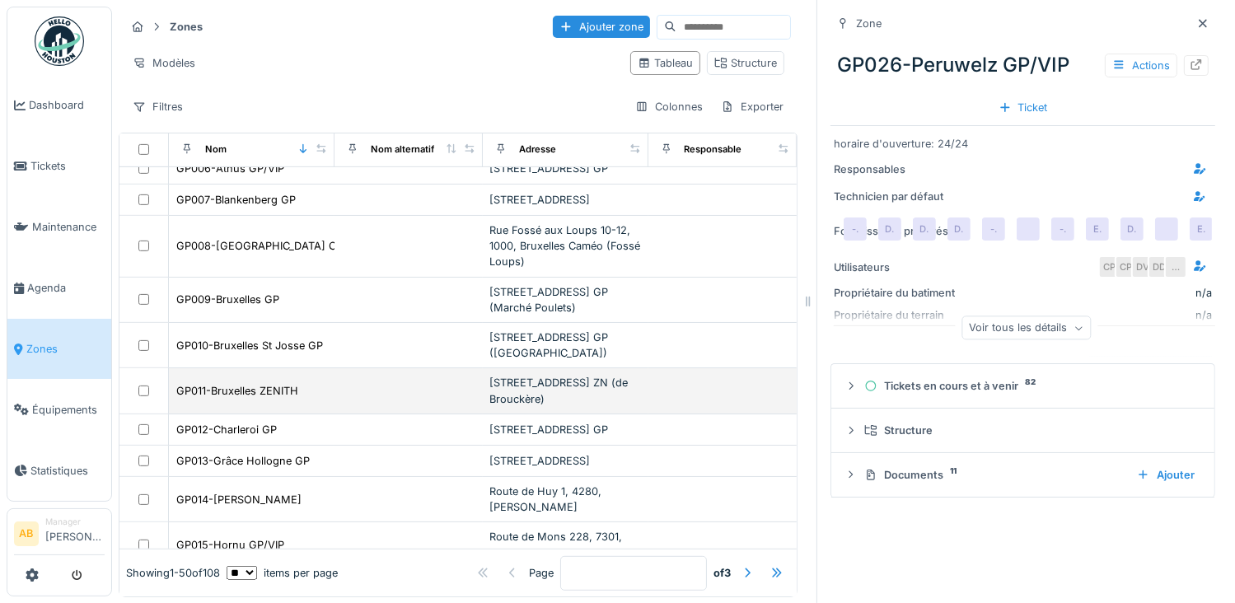
click at [257, 414] on td "GP011-Bruxelles ZENITH" at bounding box center [251, 390] width 165 height 45
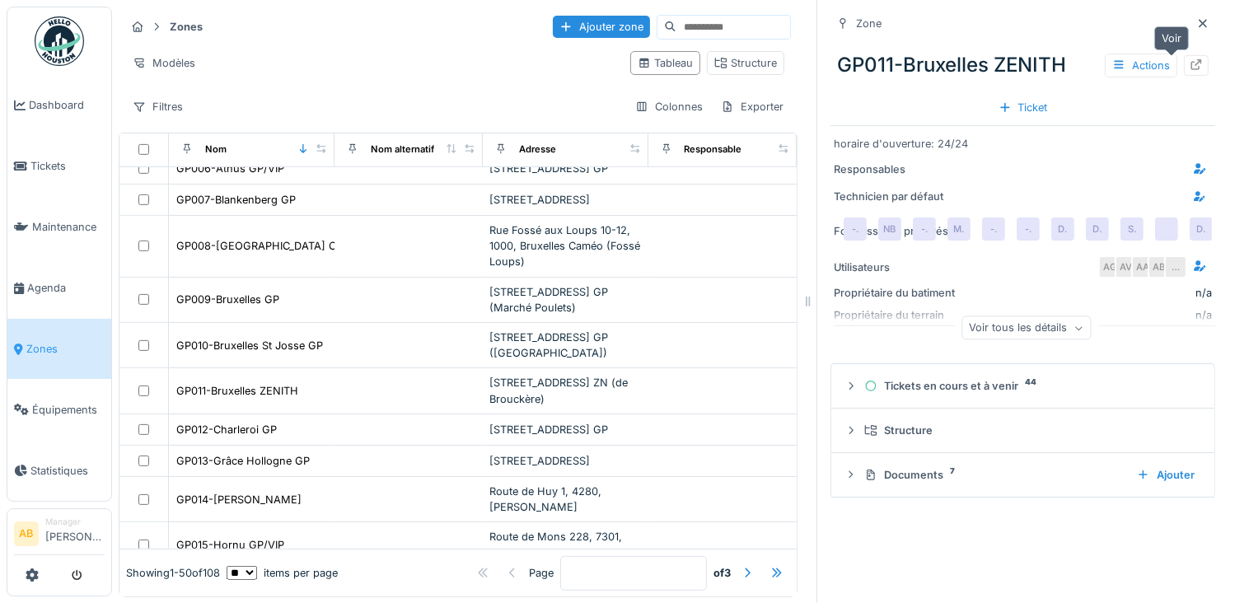
click at [1190, 67] on icon at bounding box center [1196, 64] width 13 height 11
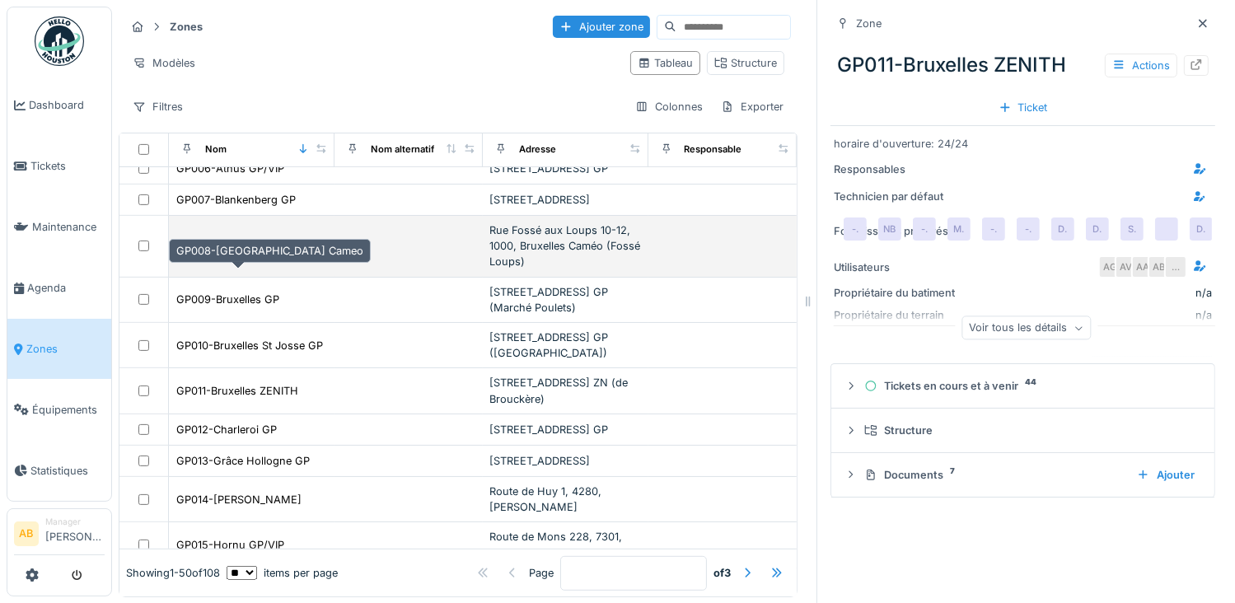
click at [217, 254] on div "GP008-Bruxelles Cameo" at bounding box center [269, 246] width 187 height 16
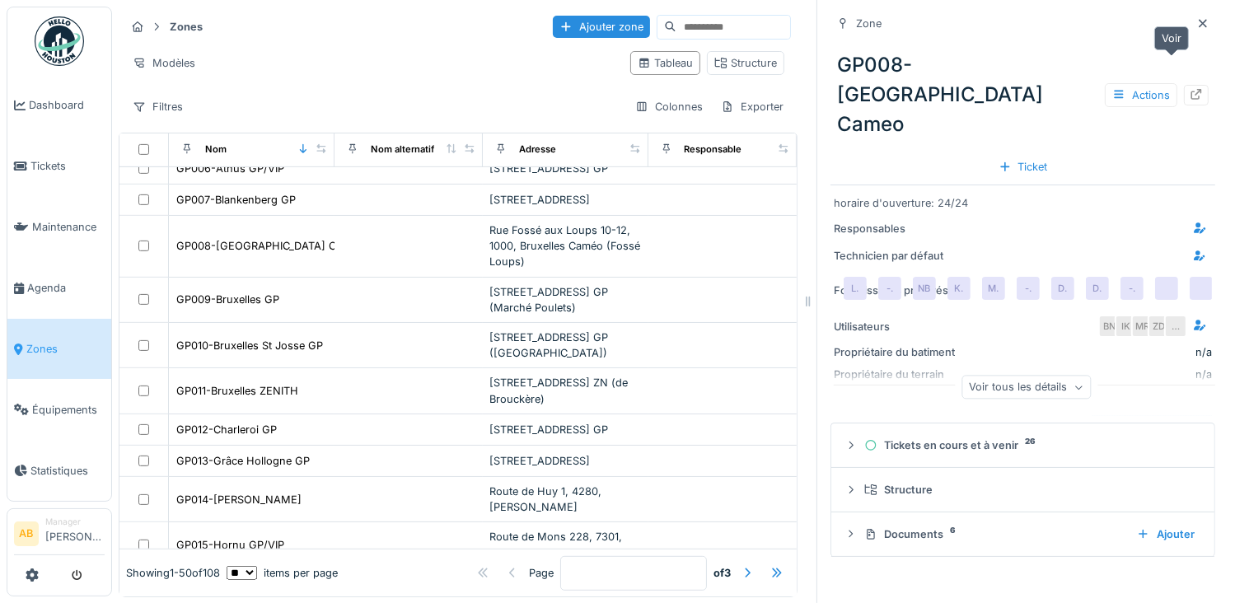
click at [1191, 89] on icon at bounding box center [1196, 94] width 11 height 11
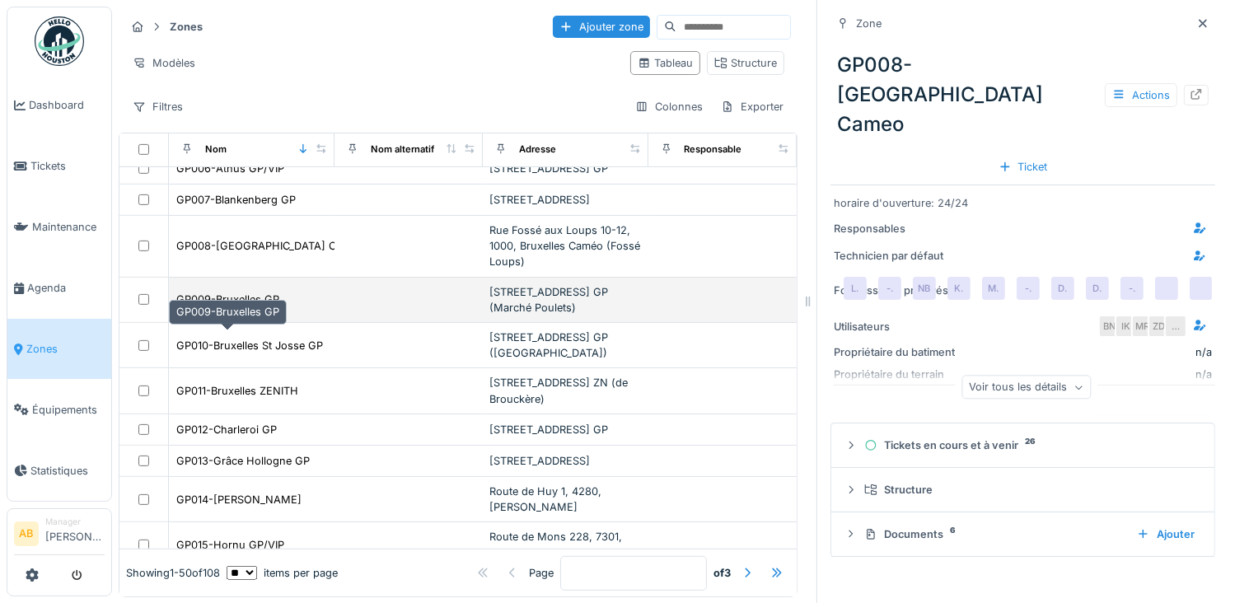
click at [213, 307] on div "GP009-Bruxelles GP" at bounding box center [227, 300] width 103 height 16
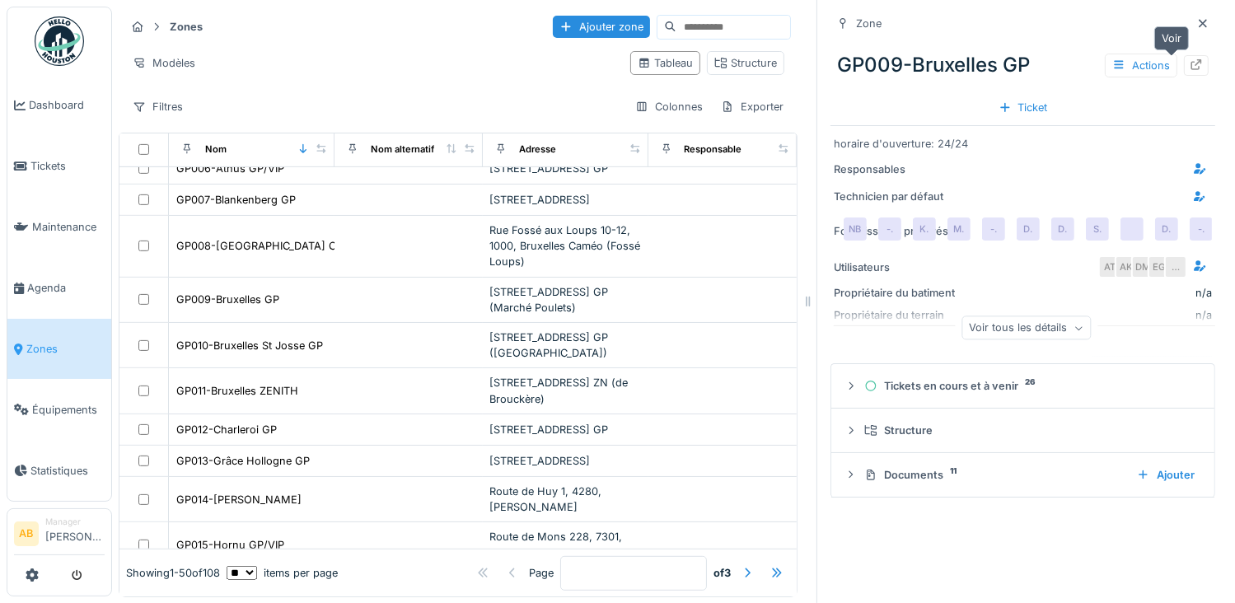
click at [1190, 65] on icon at bounding box center [1196, 64] width 13 height 11
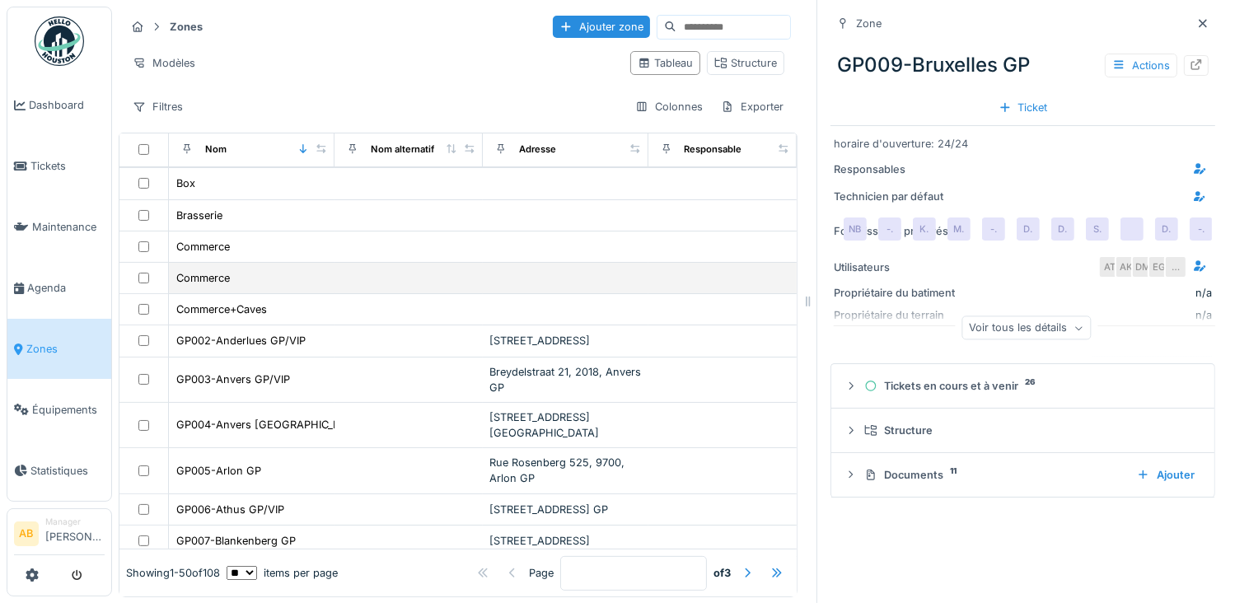
scroll to position [534, 0]
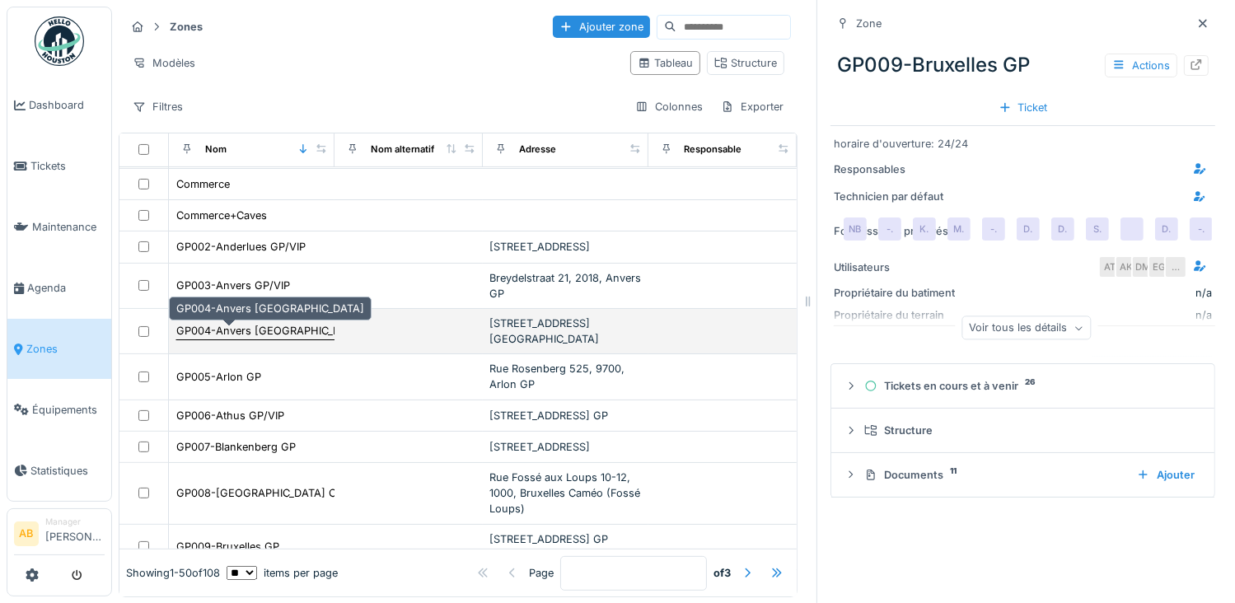
click at [253, 336] on div "GP004-Anvers RENO" at bounding box center [270, 331] width 188 height 16
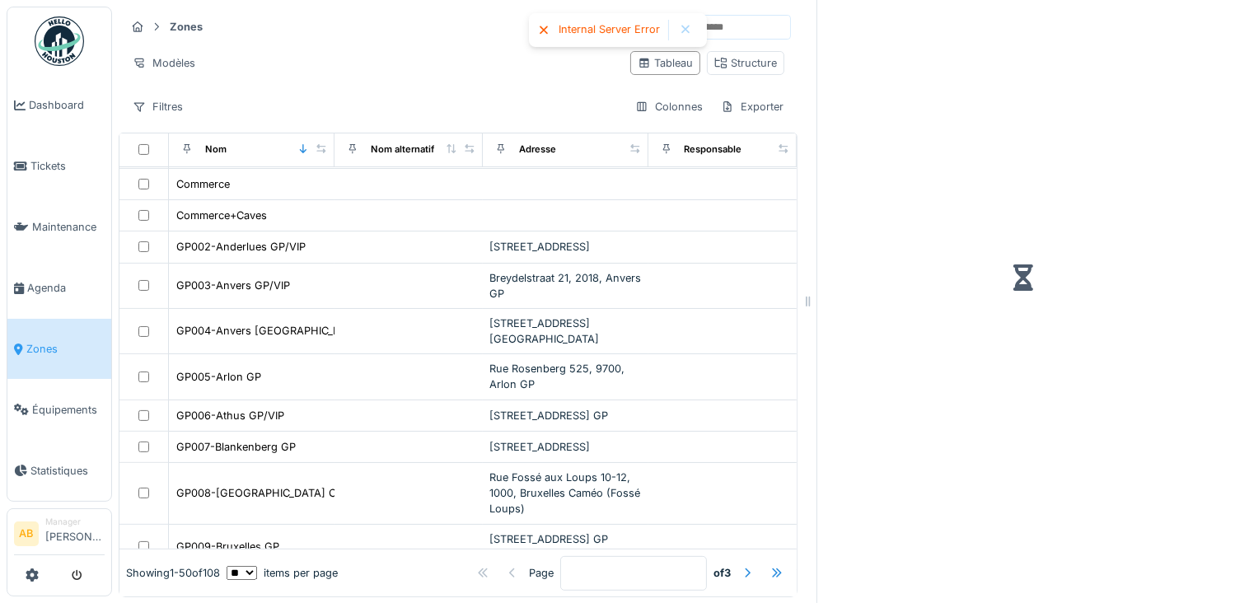
click at [72, 32] on img at bounding box center [59, 40] width 49 height 49
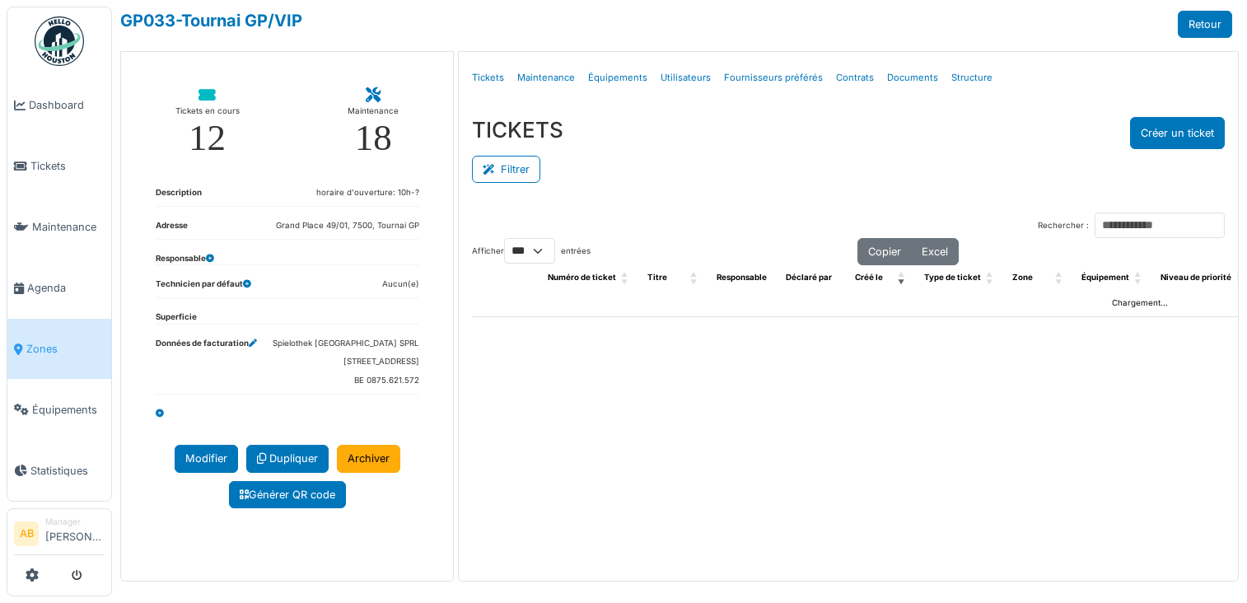
select select "***"
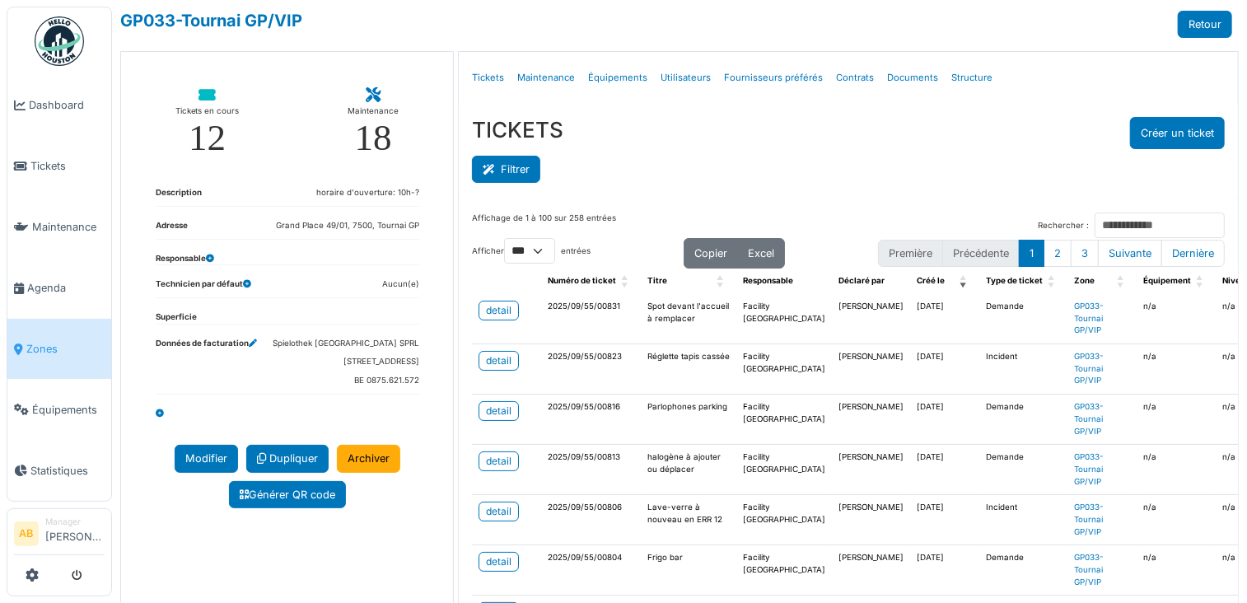
click at [515, 171] on button "Filtrer" at bounding box center [506, 169] width 68 height 27
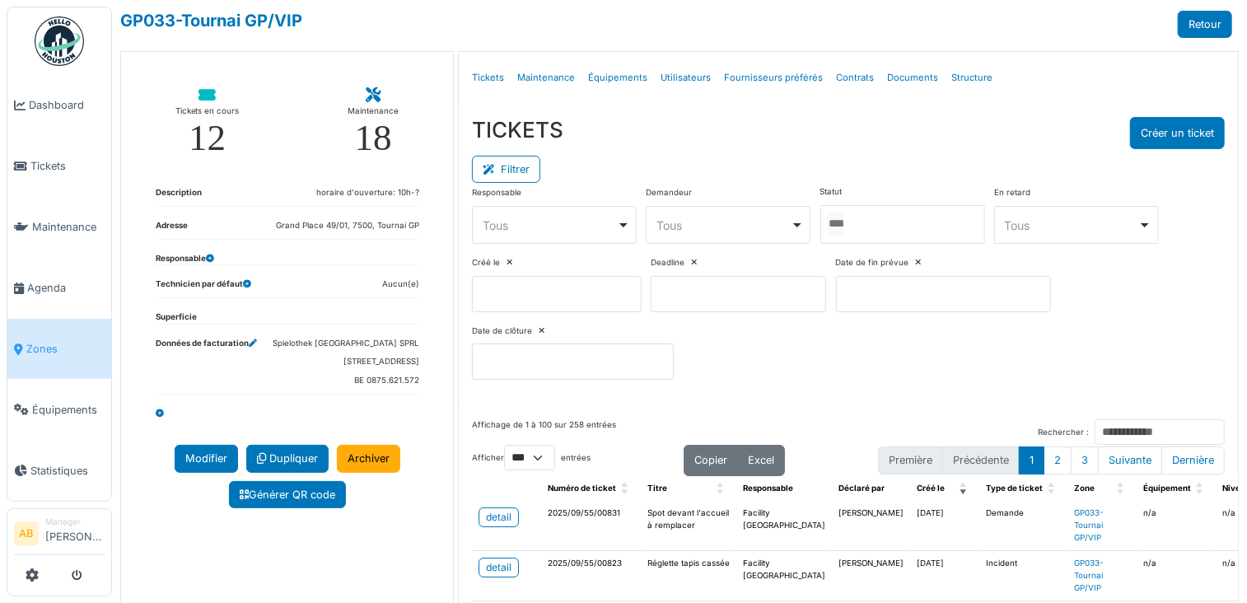
click at [844, 220] on input "Tous" at bounding box center [835, 224] width 16 height 24
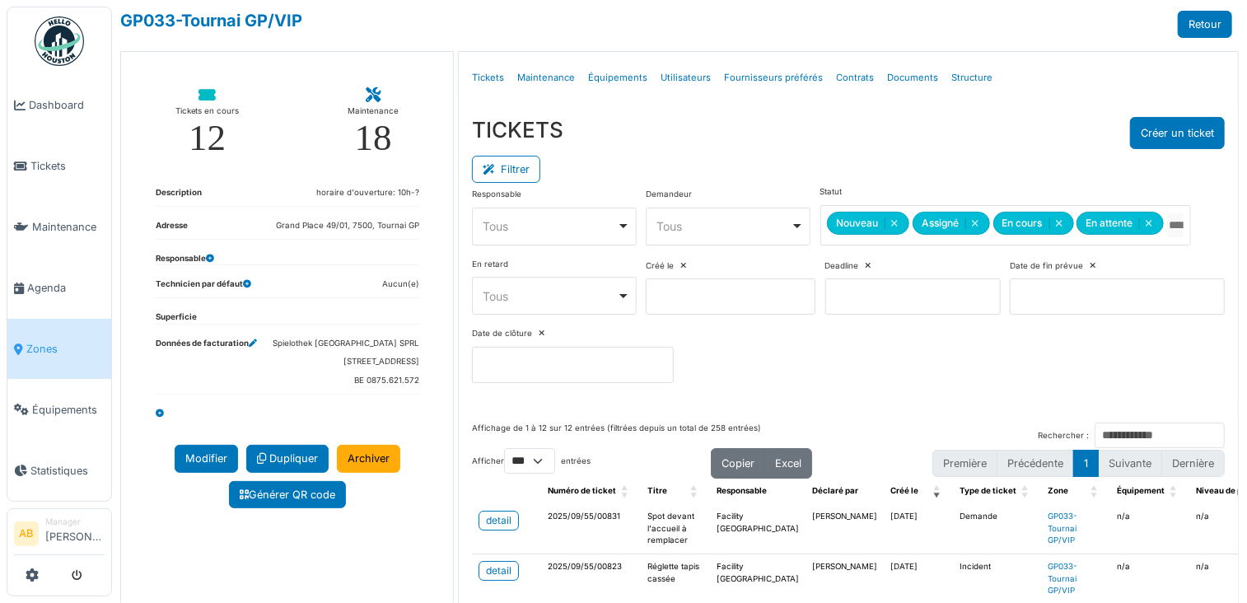
click at [837, 123] on div "TICKETS Créer un ticket" at bounding box center [848, 133] width 753 height 32
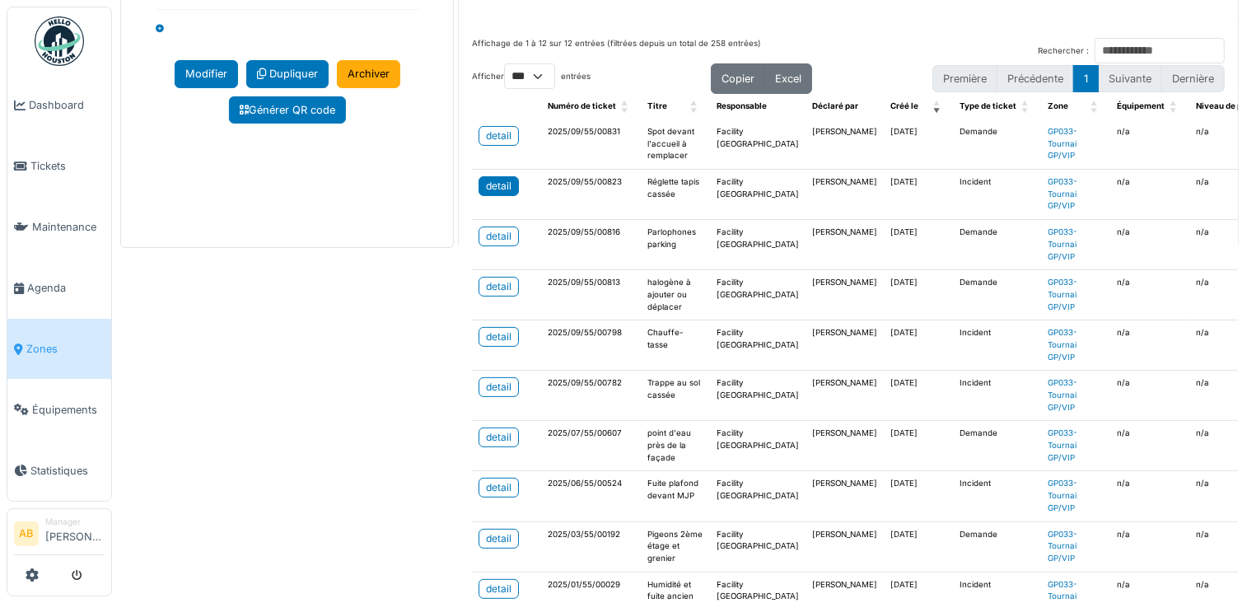
click at [499, 188] on div "detail" at bounding box center [499, 186] width 26 height 15
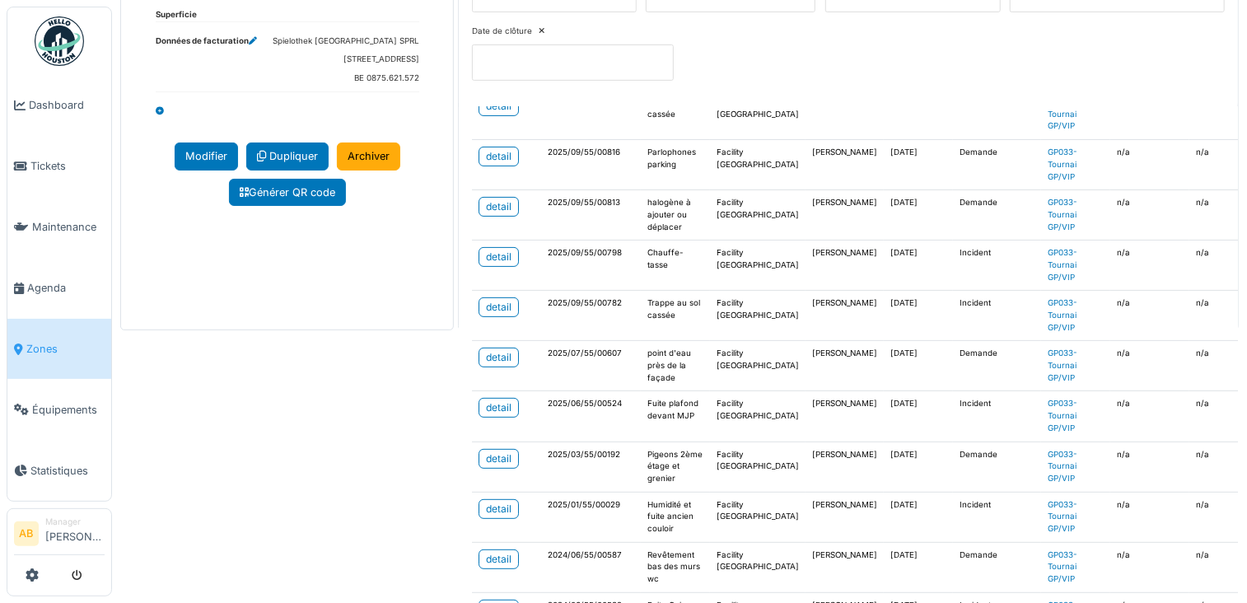
scroll to position [385, 0]
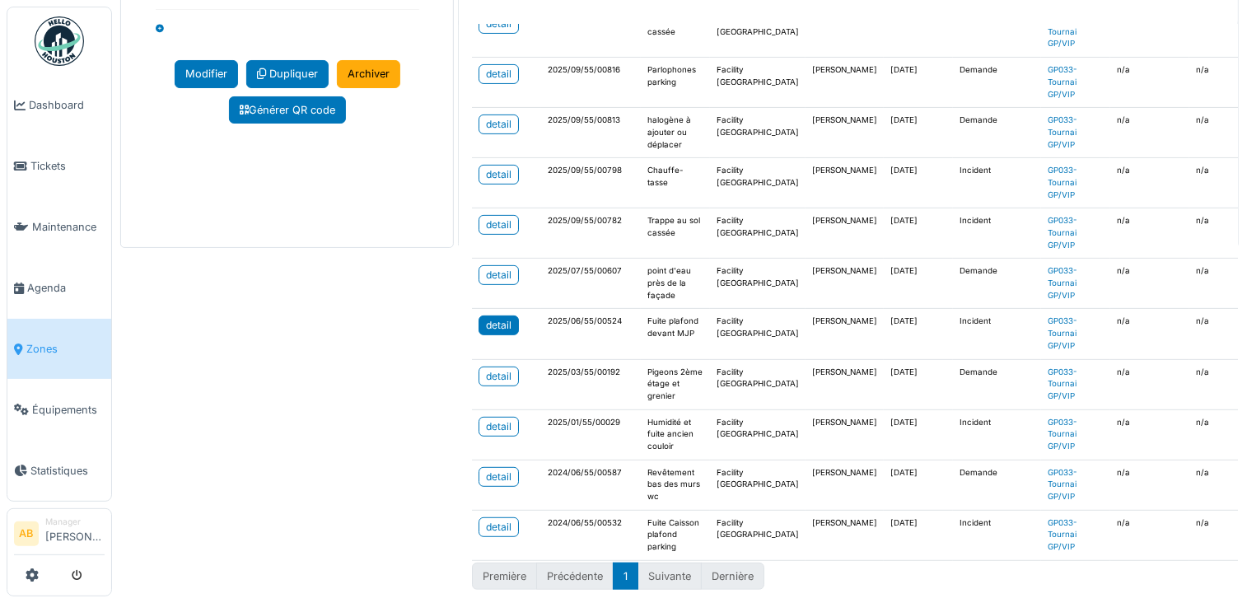
click at [479, 316] on link "detail" at bounding box center [499, 326] width 40 height 20
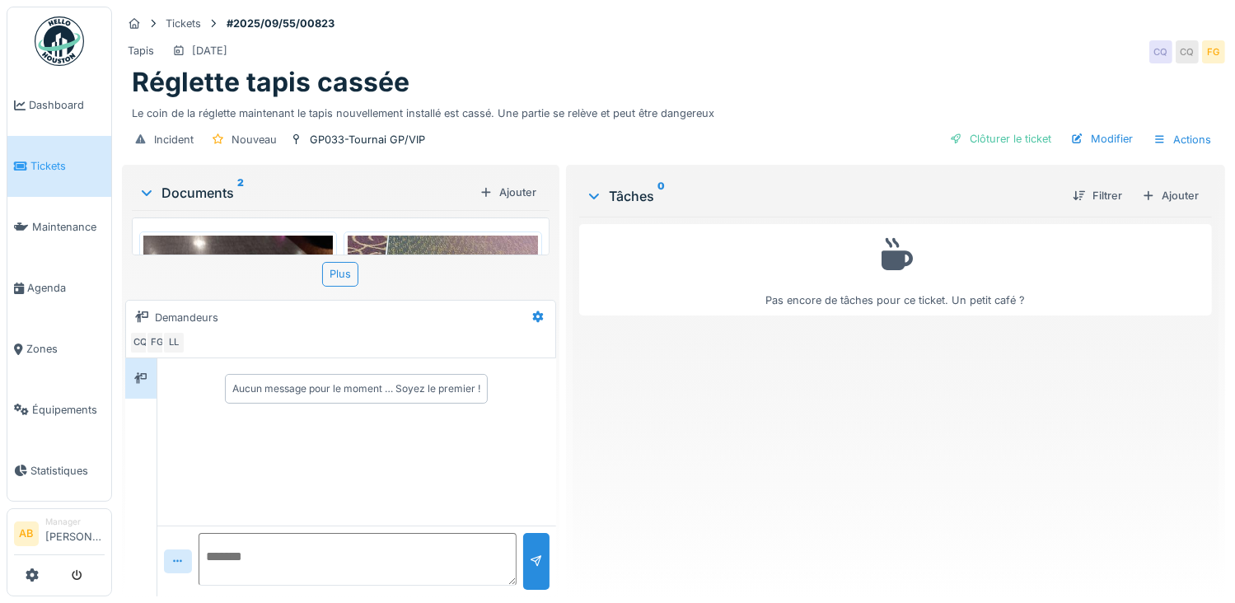
click at [258, 246] on img at bounding box center [237, 307] width 189 height 143
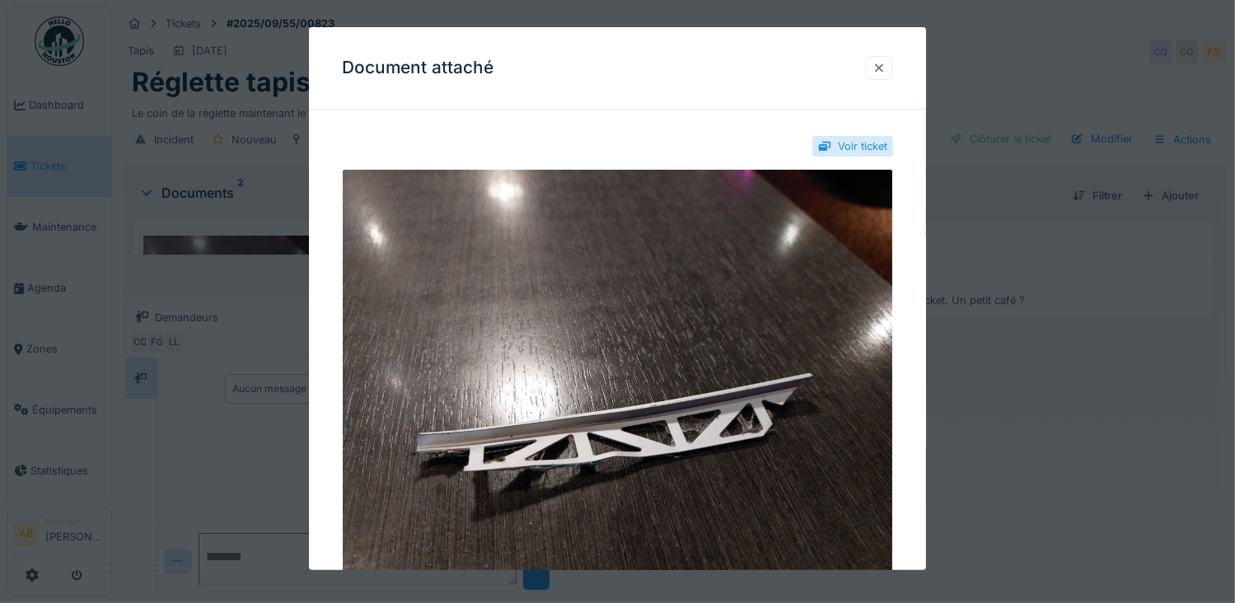
click at [886, 73] on div at bounding box center [878, 68] width 13 height 16
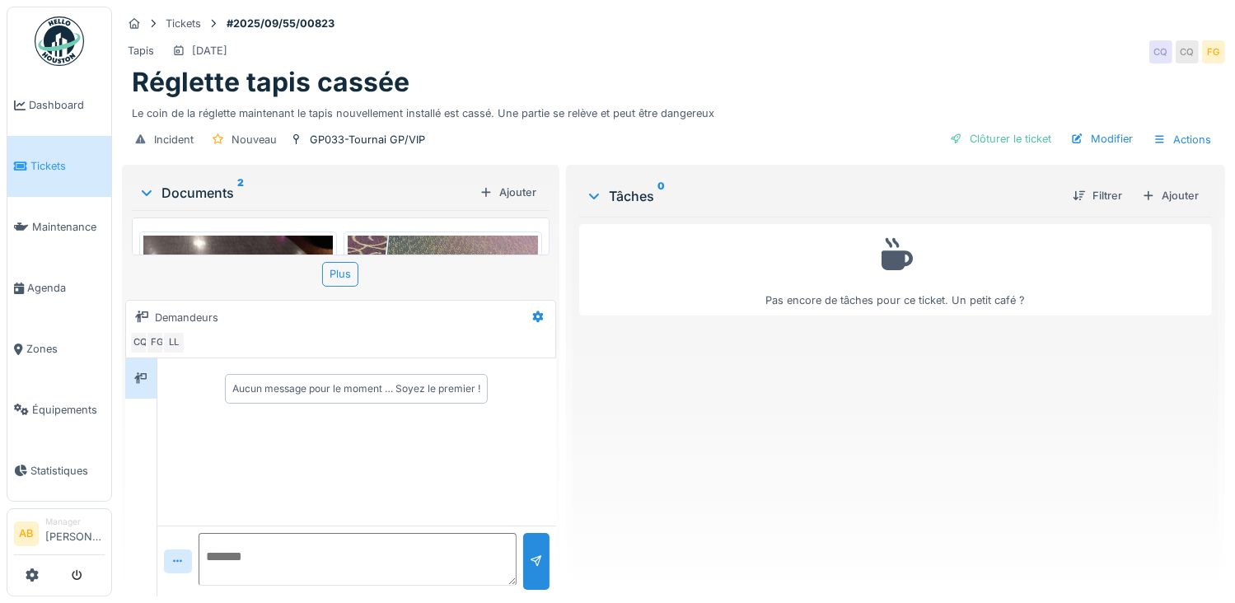
click at [383, 237] on img at bounding box center [442, 307] width 189 height 143
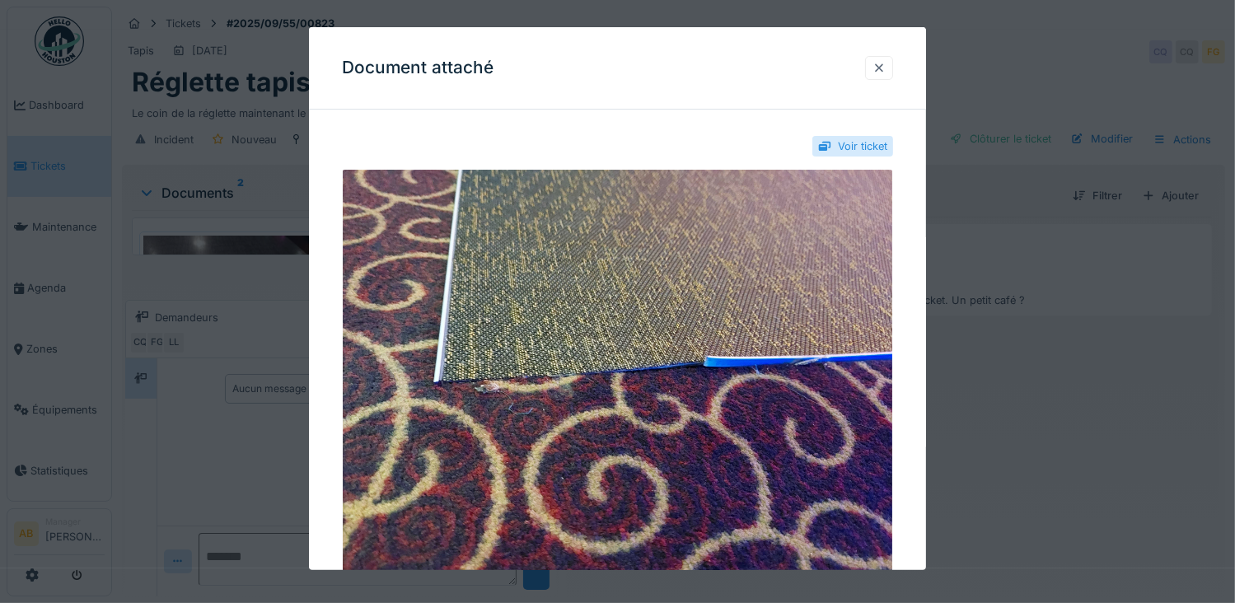
click at [886, 75] on div at bounding box center [878, 68] width 13 height 16
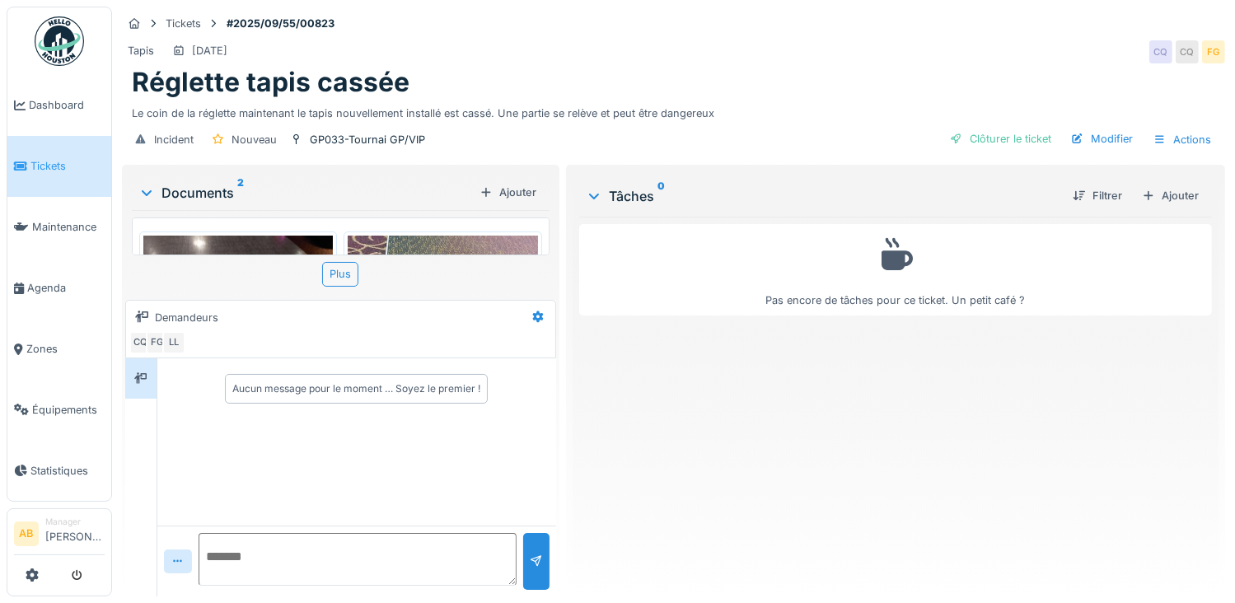
scroll to position [12, 0]
click at [405, 237] on img at bounding box center [442, 307] width 189 height 143
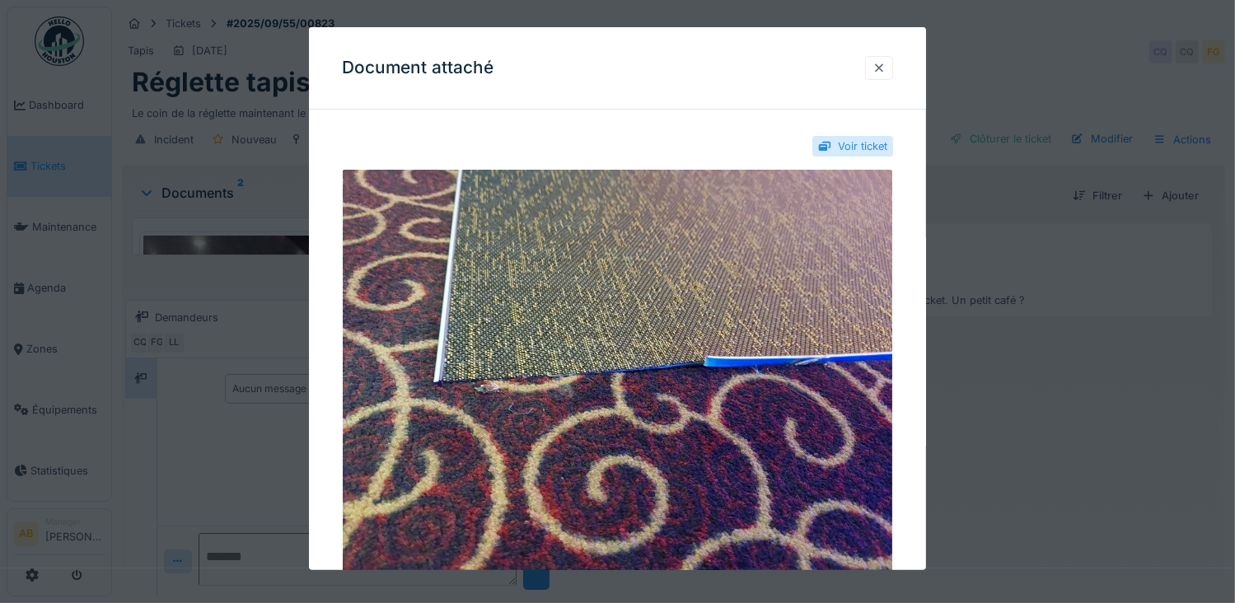
click at [882, 73] on div at bounding box center [878, 68] width 13 height 16
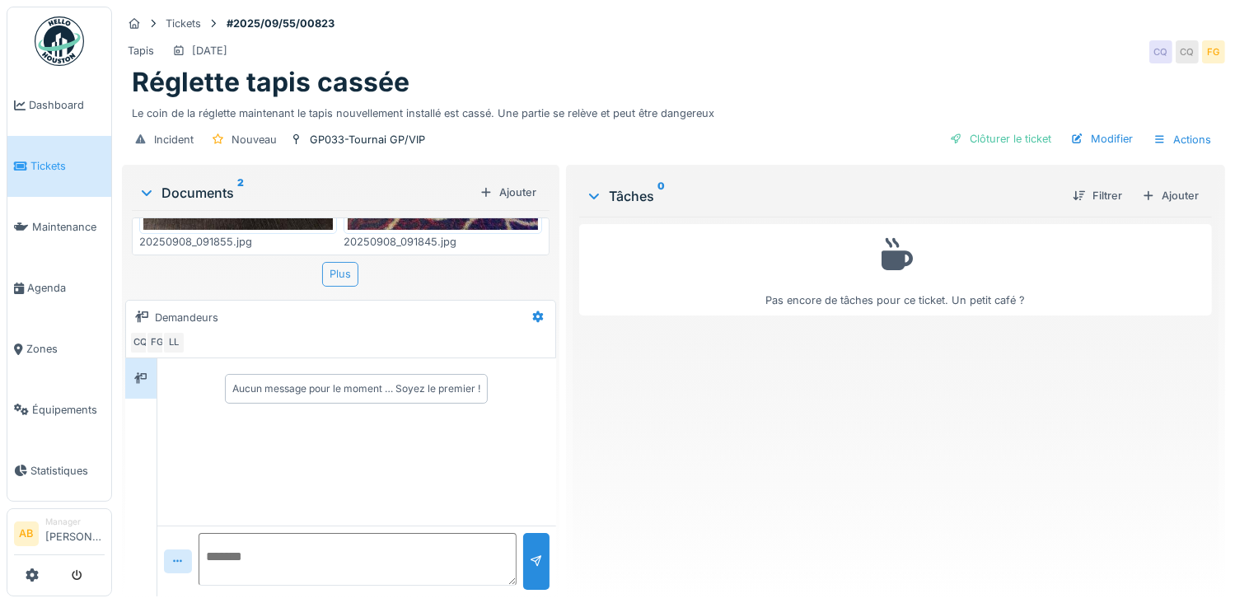
scroll to position [0, 0]
click at [346, 274] on div "Plus" at bounding box center [340, 274] width 36 height 24
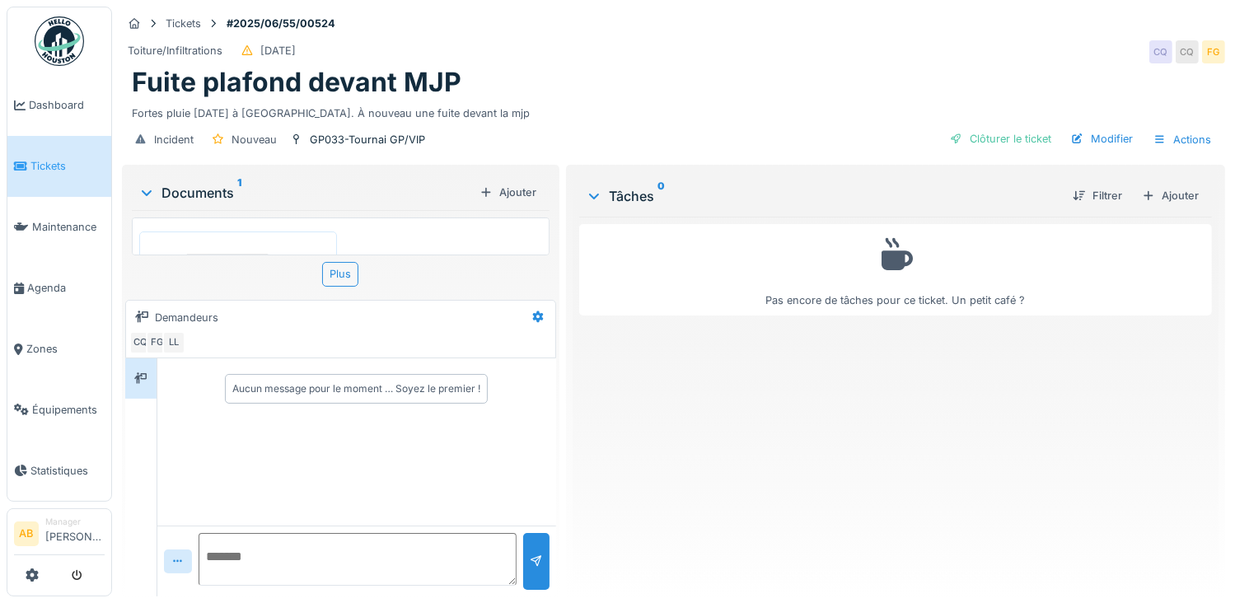
click at [260, 544] on textarea at bounding box center [358, 559] width 318 height 53
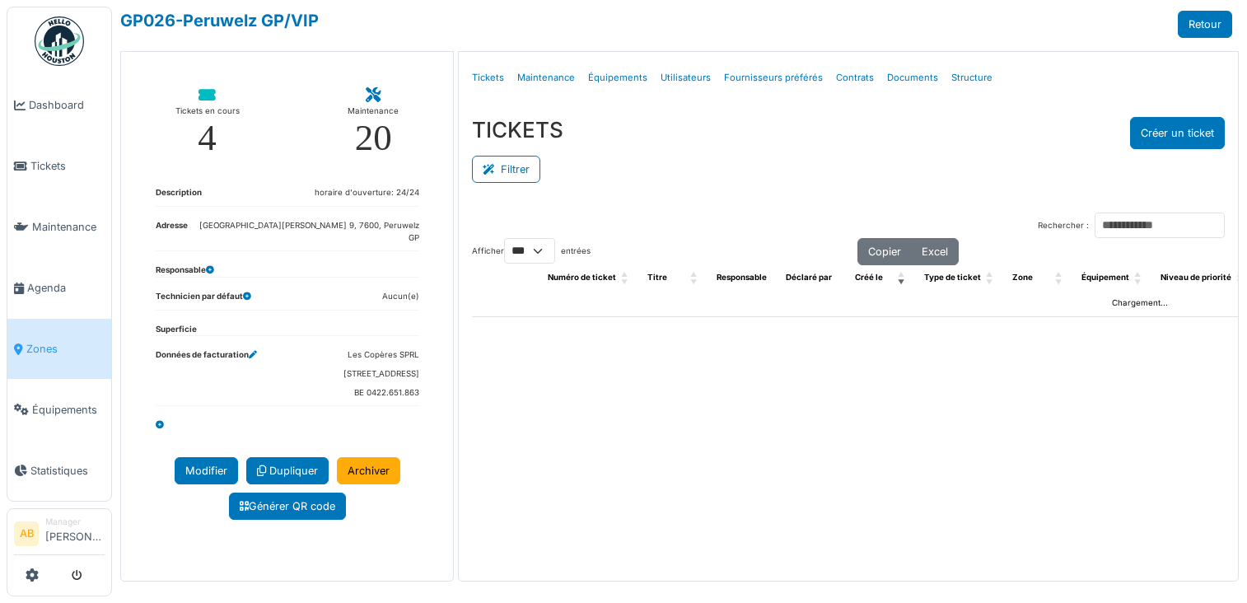
select select "***"
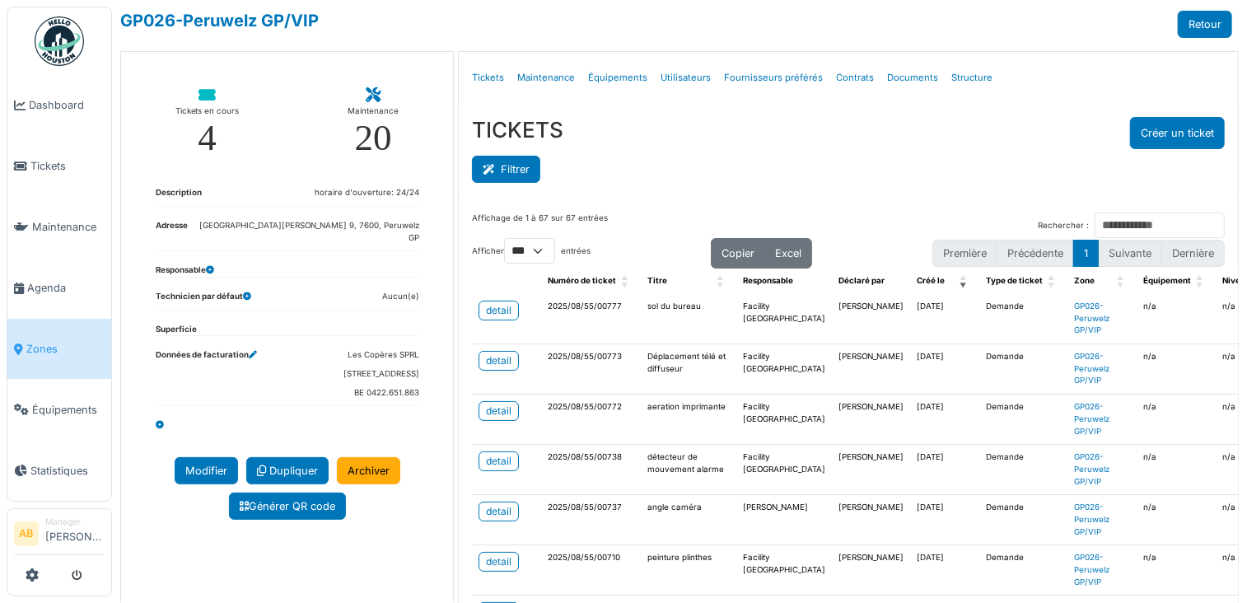
click at [525, 170] on button "Filtrer" at bounding box center [506, 169] width 68 height 27
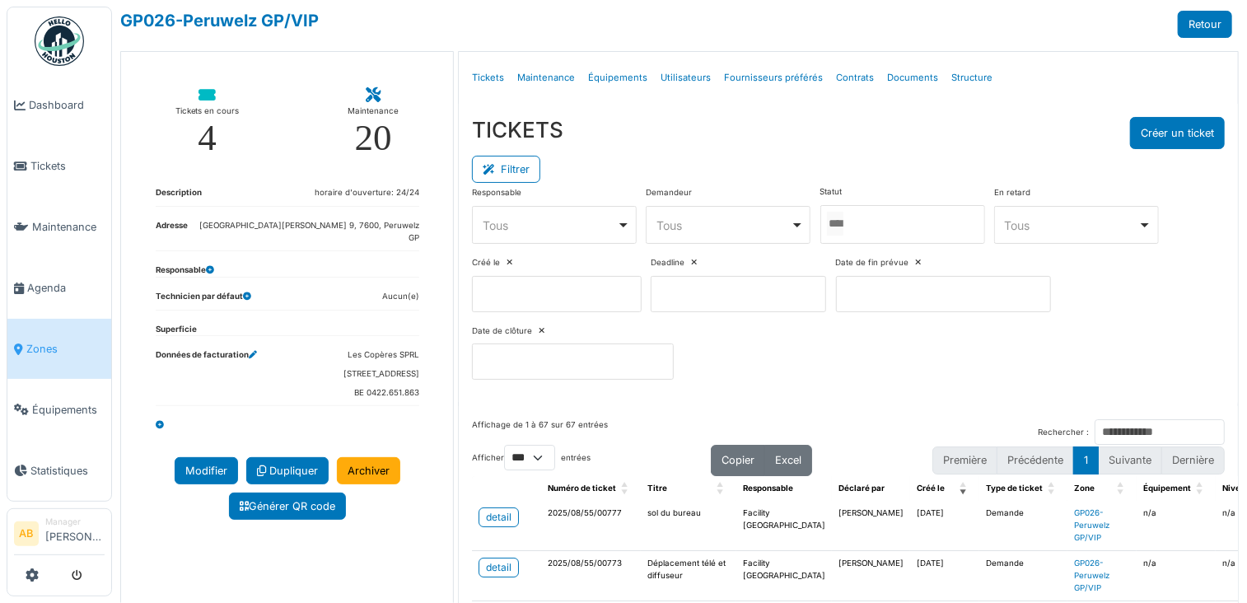
click at [844, 230] on input "Tous" at bounding box center [835, 224] width 16 height 24
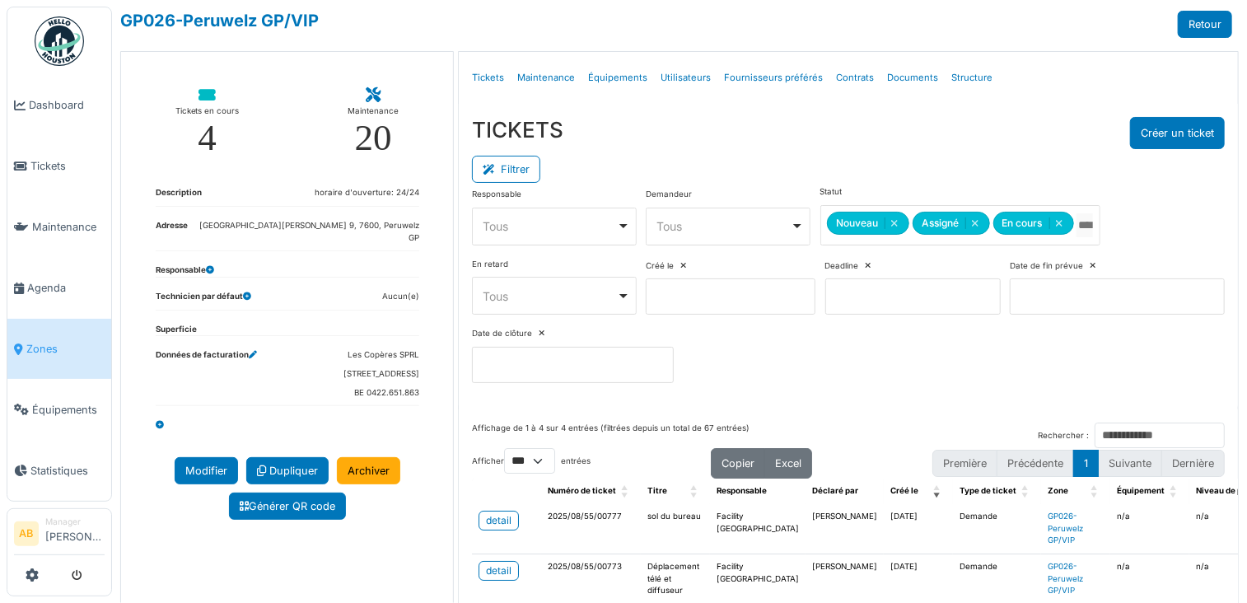
click at [801, 126] on div "TICKETS Créer un ticket" at bounding box center [848, 133] width 753 height 32
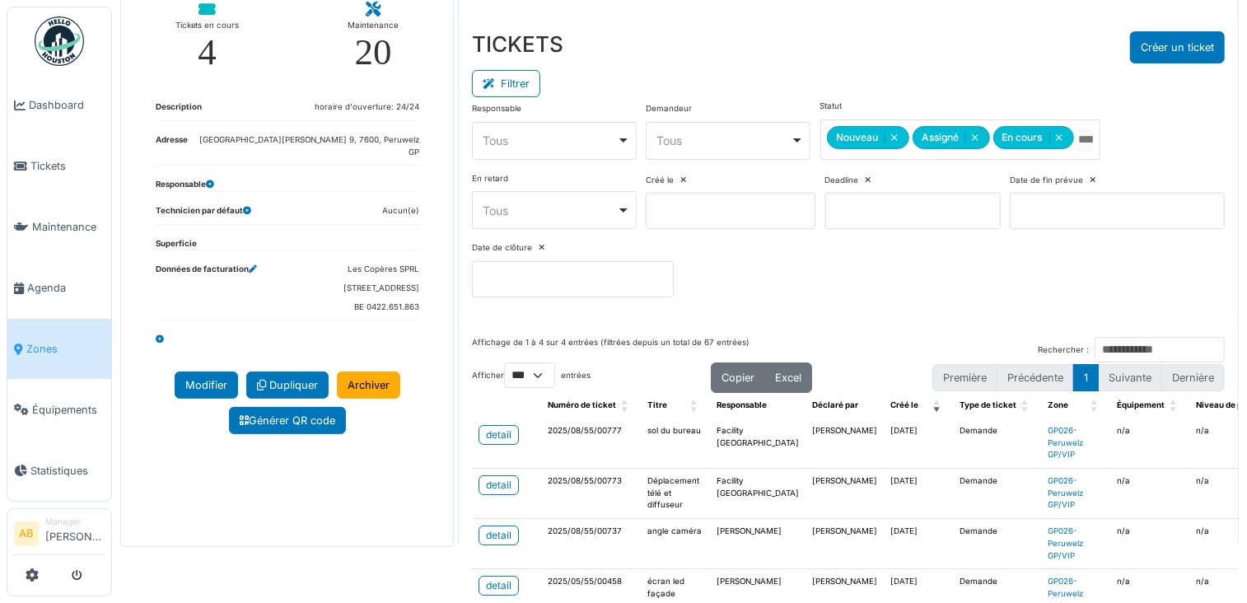
scroll to position [155, 0]
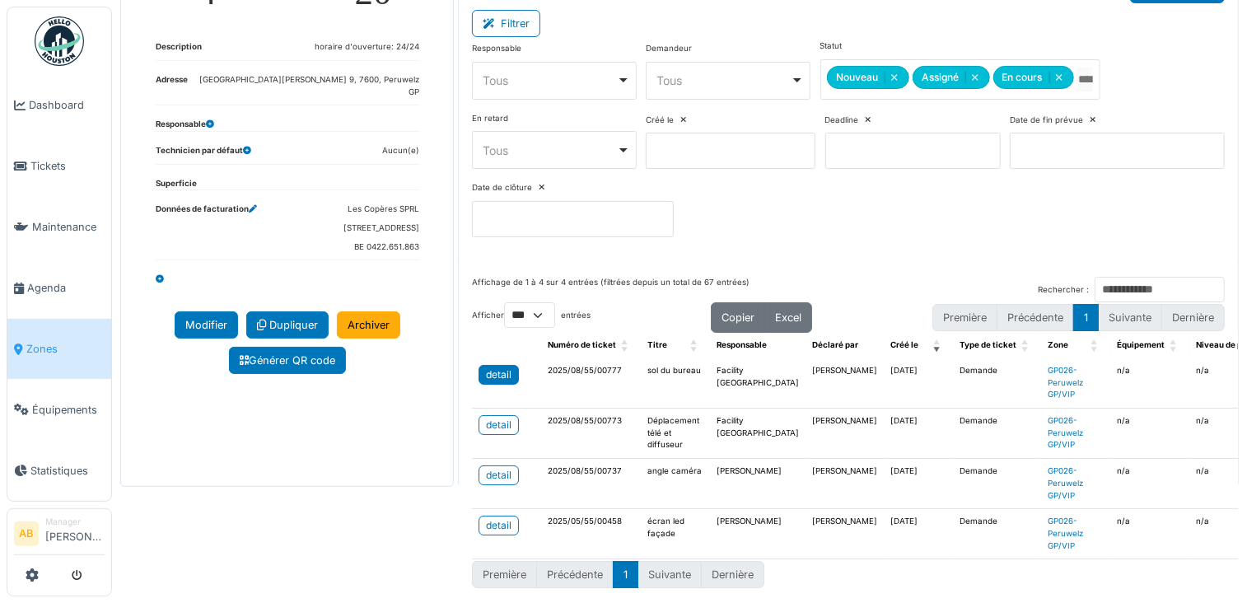
click at [489, 367] on div "detail" at bounding box center [499, 374] width 26 height 15
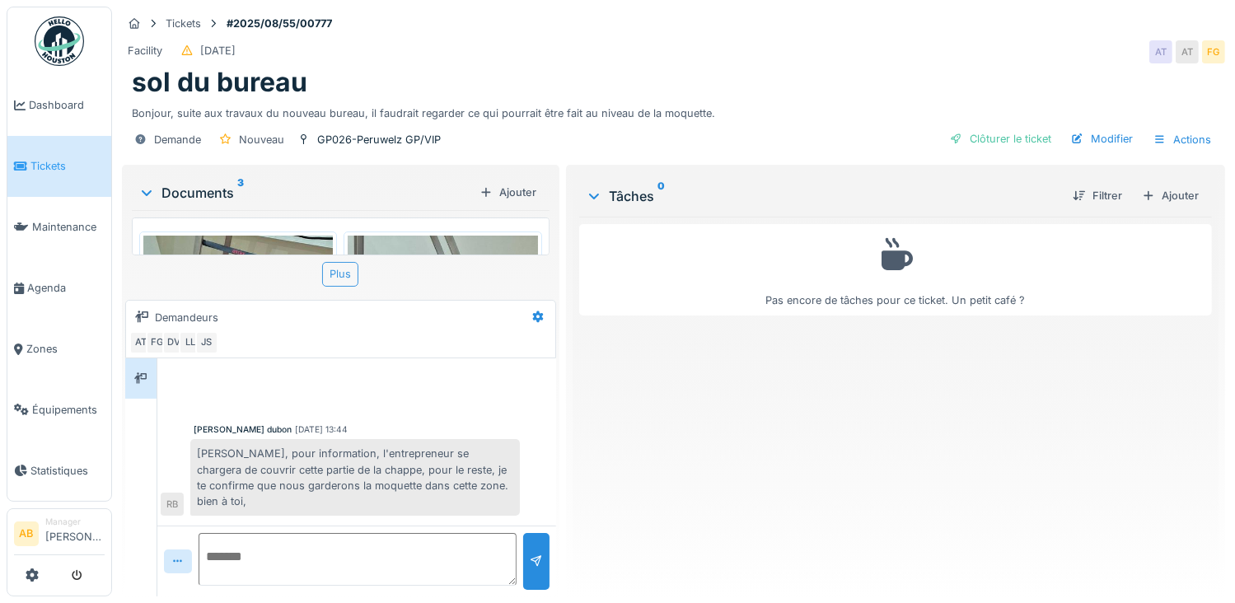
click at [336, 277] on div "Plus" at bounding box center [340, 274] width 36 height 24
click at [44, 53] on img at bounding box center [59, 40] width 49 height 49
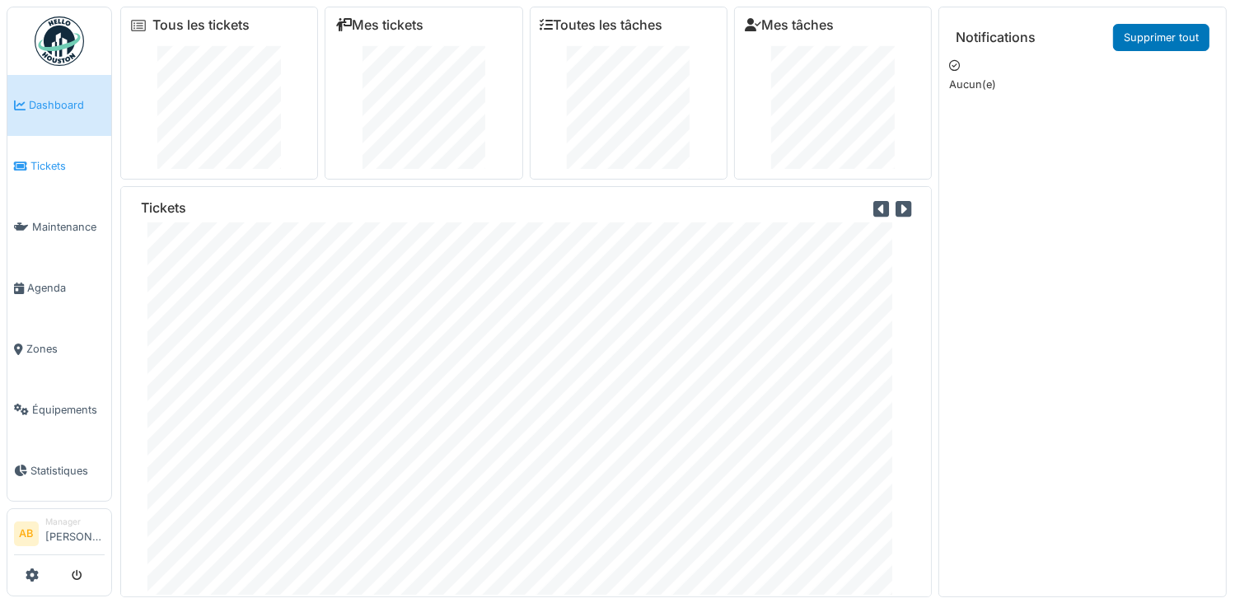
click at [35, 167] on span "Tickets" at bounding box center [67, 166] width 74 height 16
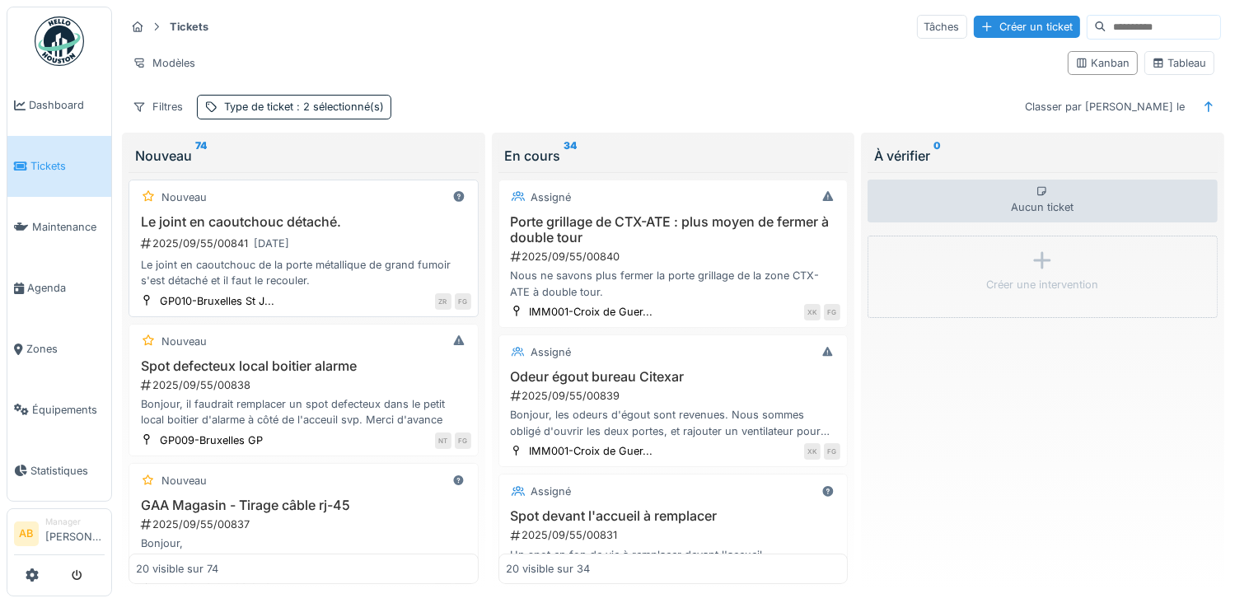
click at [258, 274] on div "Le joint en caoutchouc de la porte métallique de grand fumoir s'est détaché et …" at bounding box center [303, 272] width 335 height 31
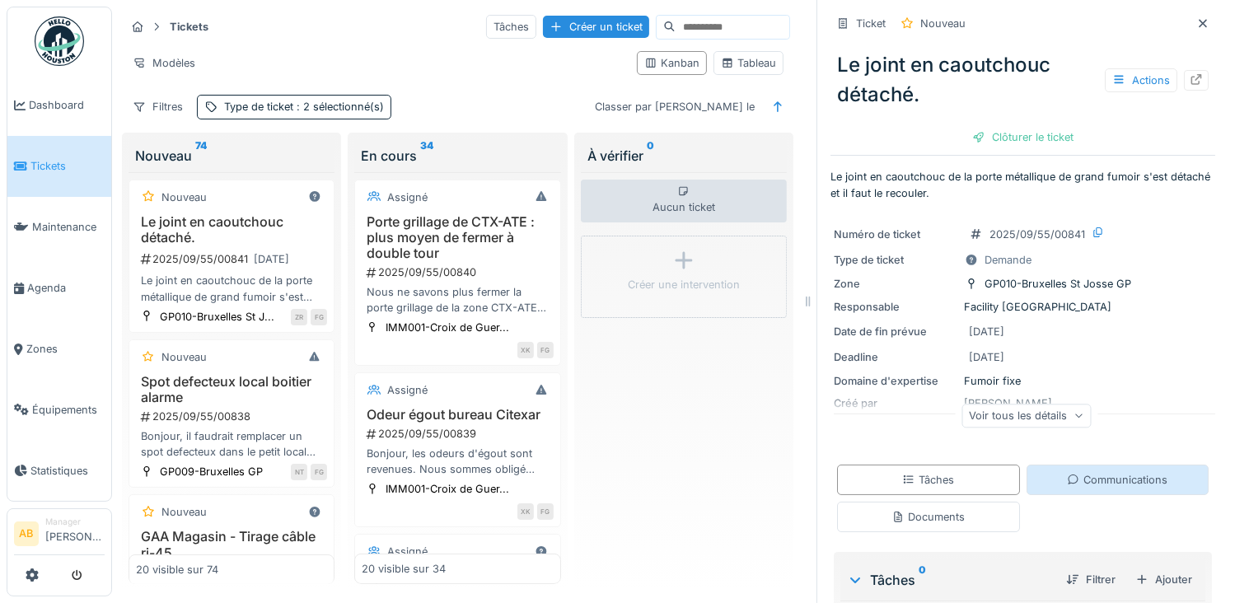
click at [1077, 472] on div "Communications" at bounding box center [1118, 480] width 183 height 30
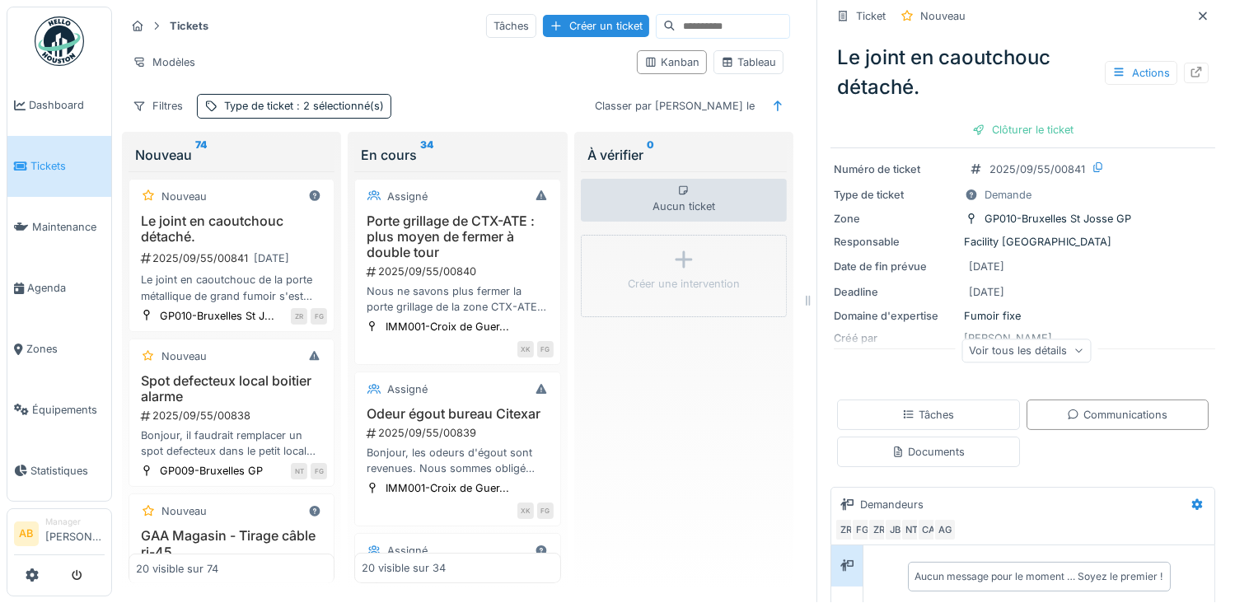
scroll to position [124, 0]
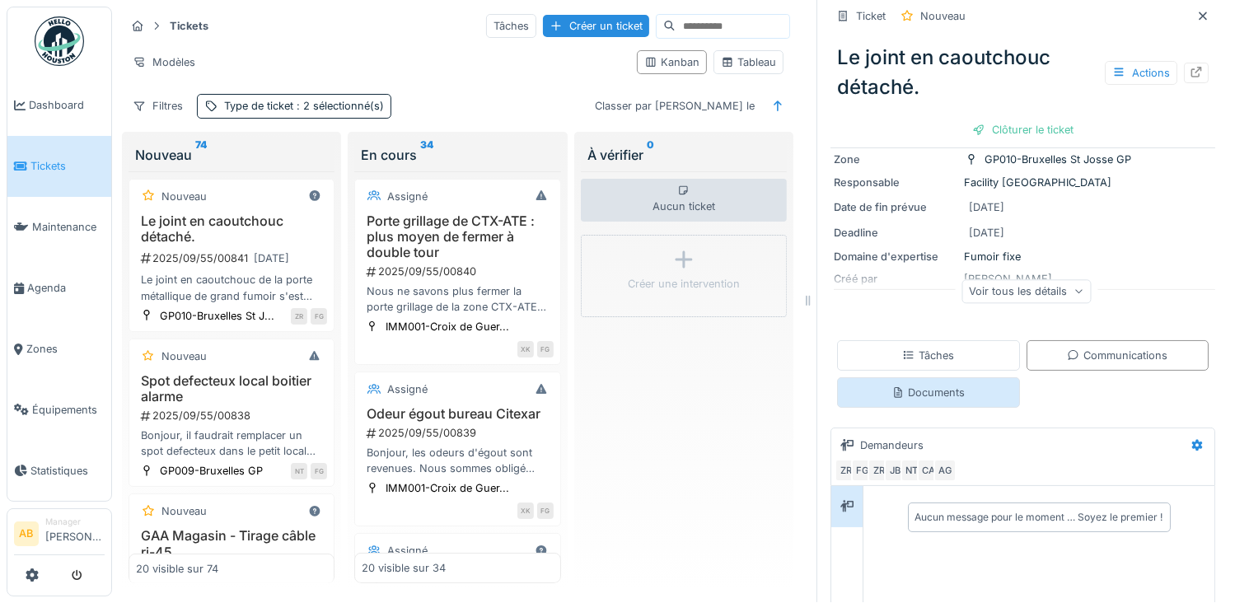
click at [936, 385] on div "Documents" at bounding box center [927, 393] width 73 height 16
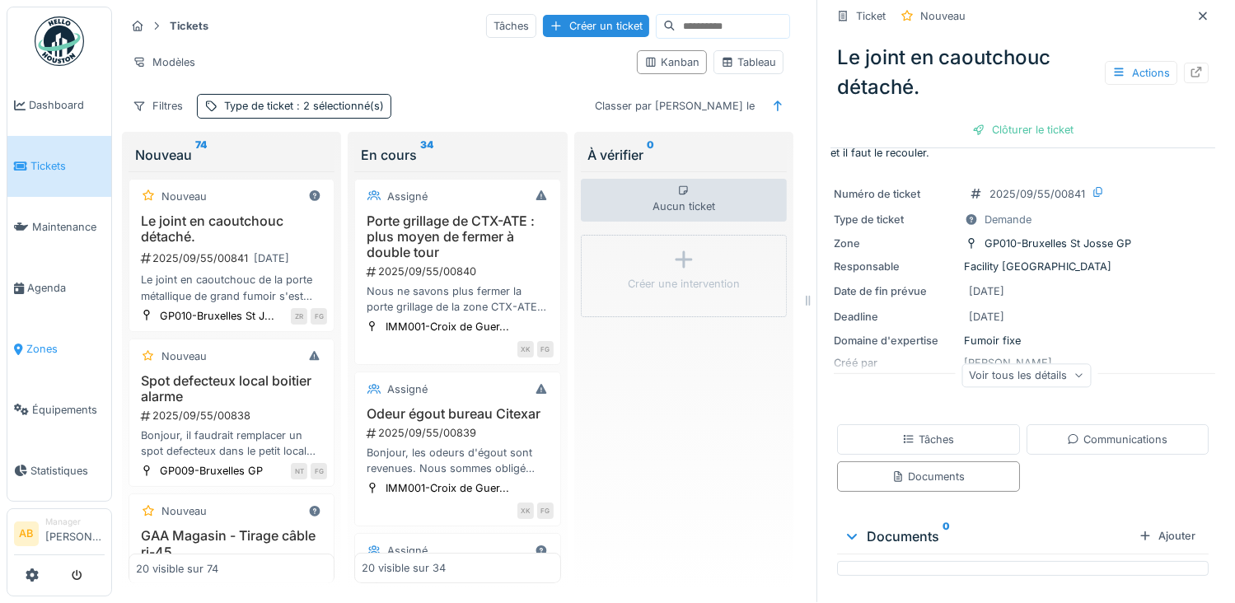
click at [38, 344] on span "Zones" at bounding box center [65, 349] width 78 height 16
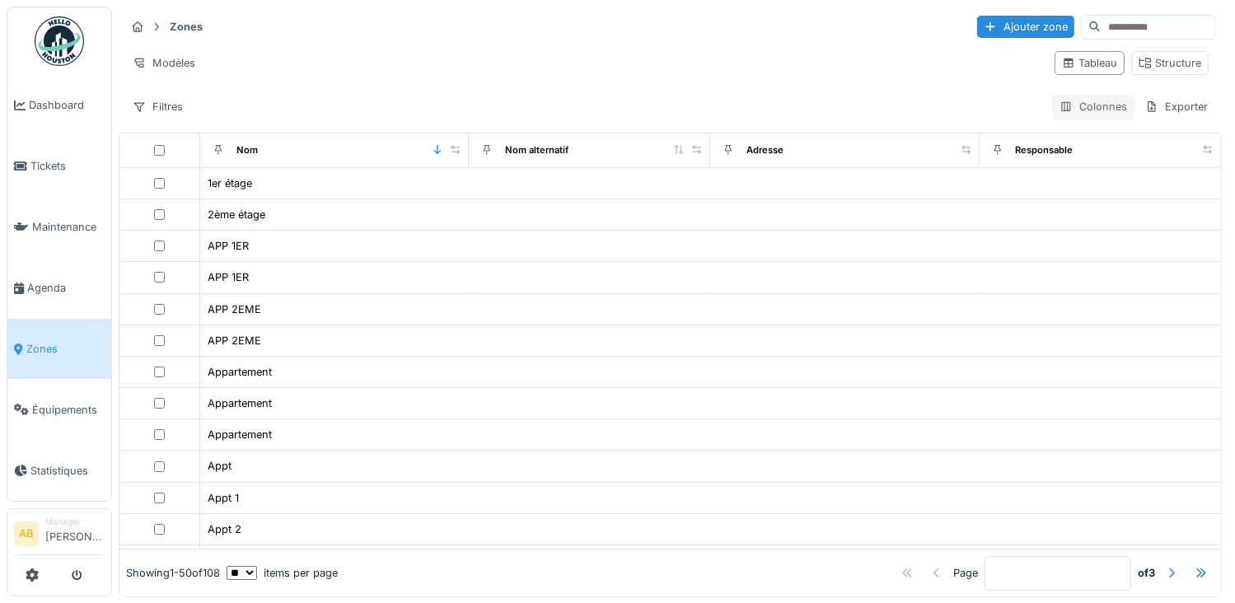
click at [1074, 111] on div "Colonnes" at bounding box center [1093, 107] width 82 height 24
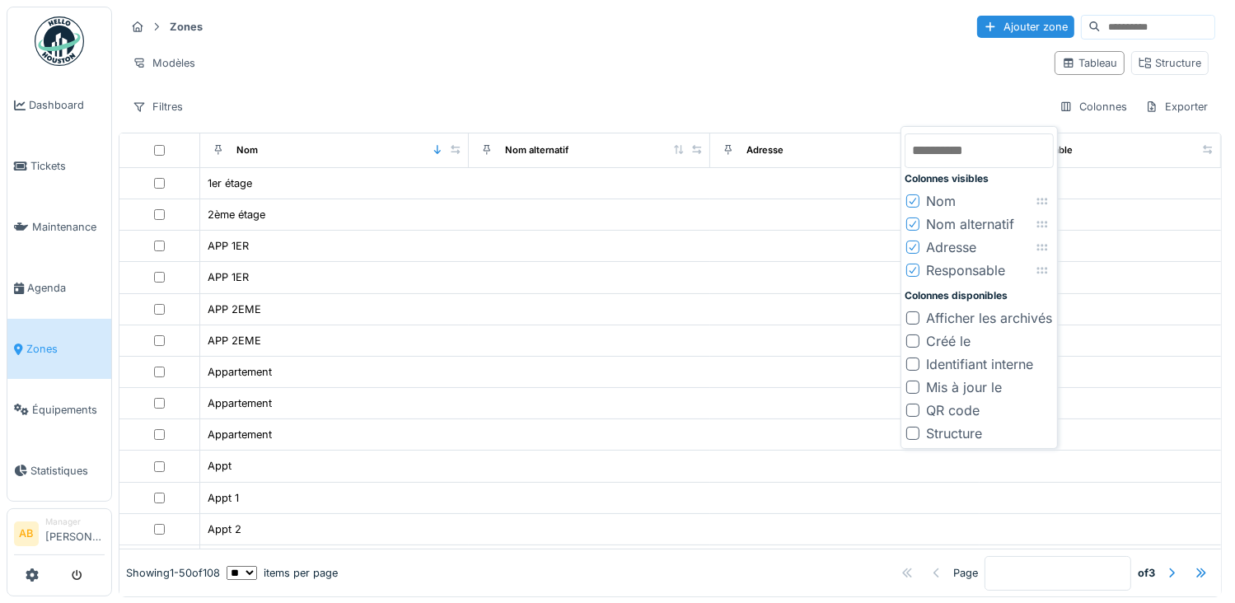
click at [910, 223] on icon at bounding box center [913, 224] width 10 height 8
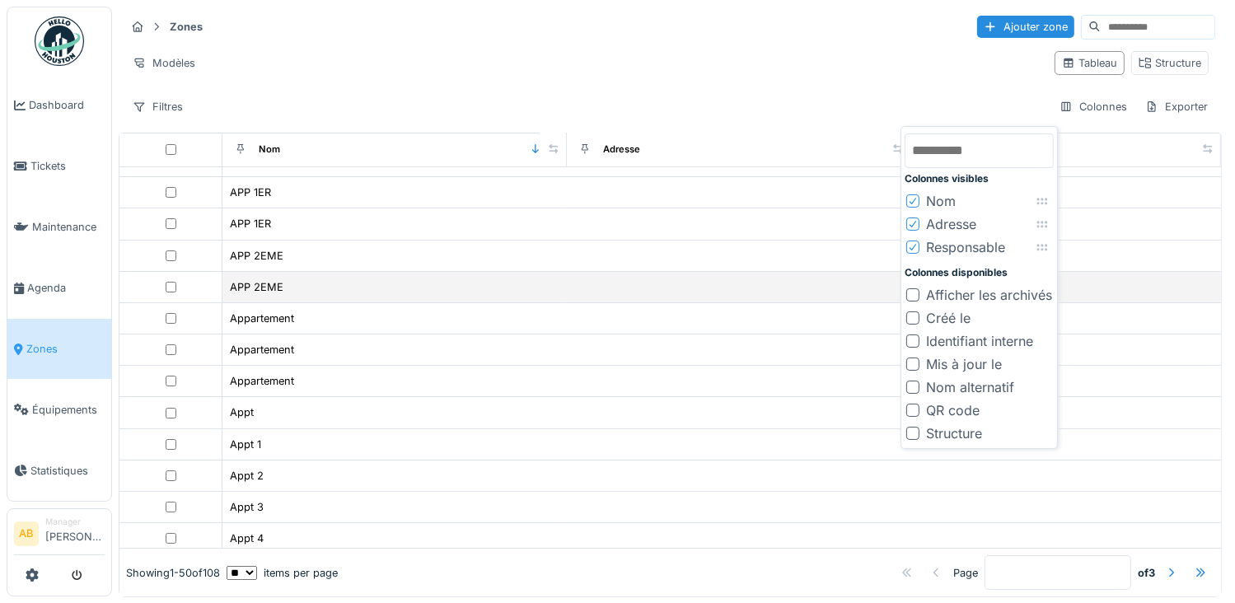
scroll to position [82, 0]
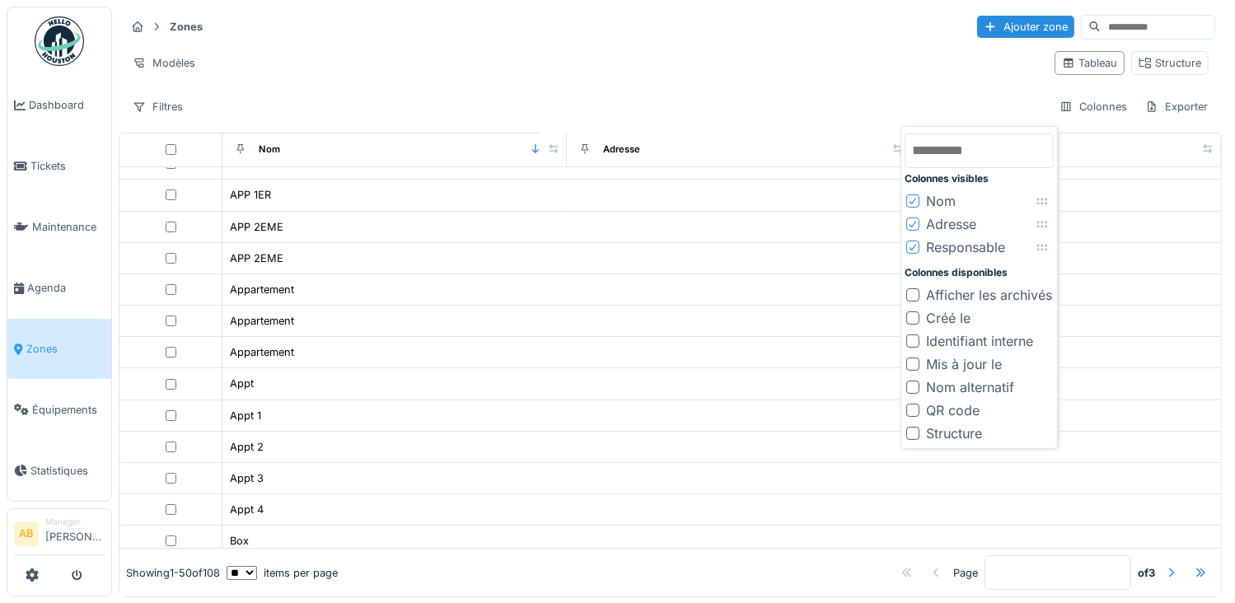
click at [913, 297] on div at bounding box center [912, 294] width 13 height 13
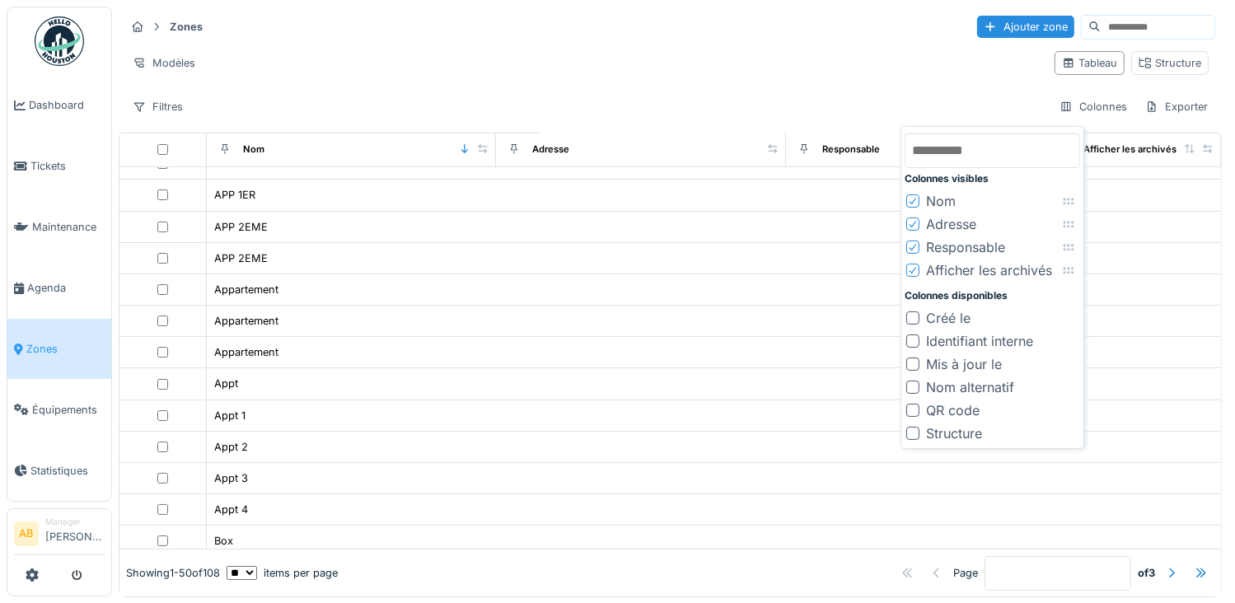
click at [913, 274] on div at bounding box center [913, 271] width 10 height 16
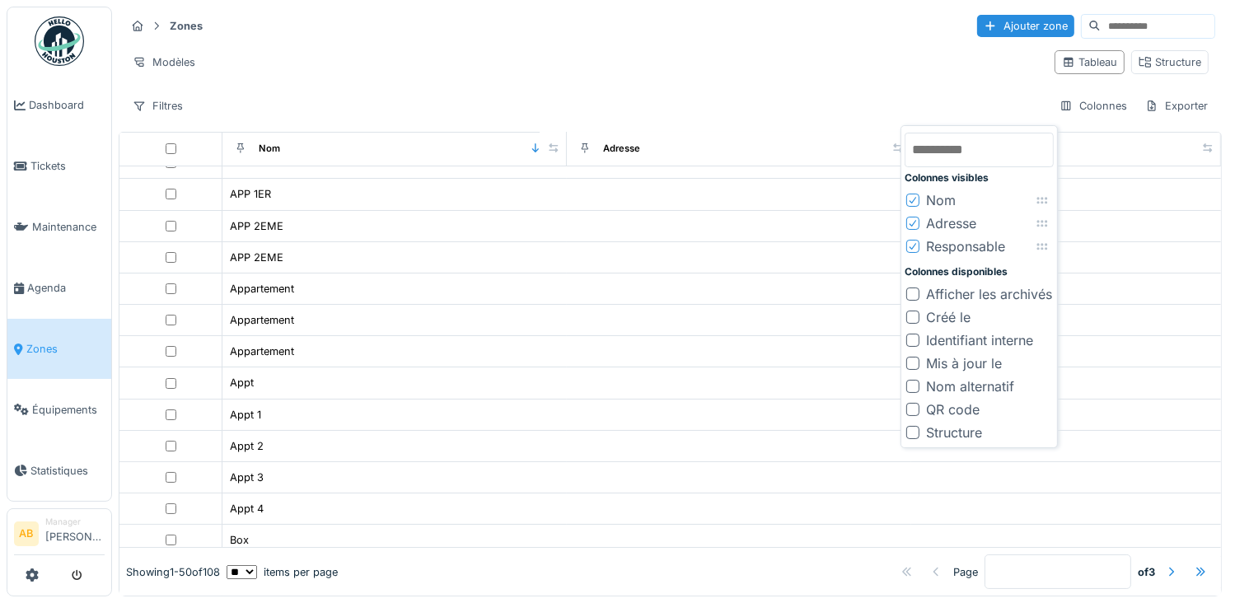
scroll to position [0, 0]
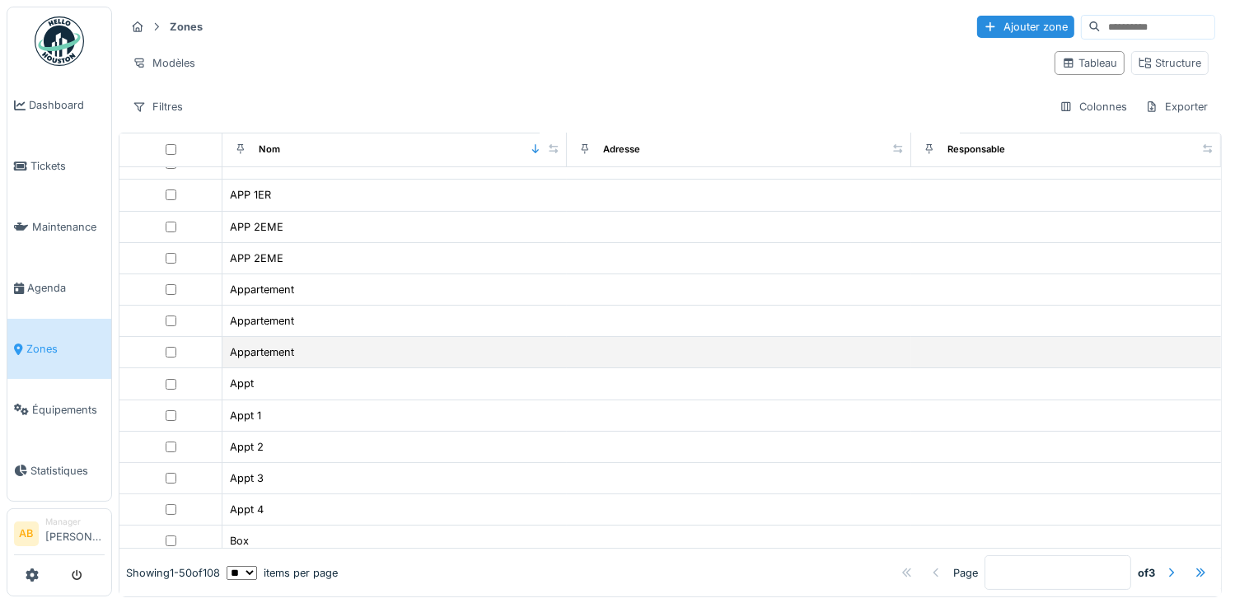
click at [743, 337] on td at bounding box center [739, 352] width 344 height 31
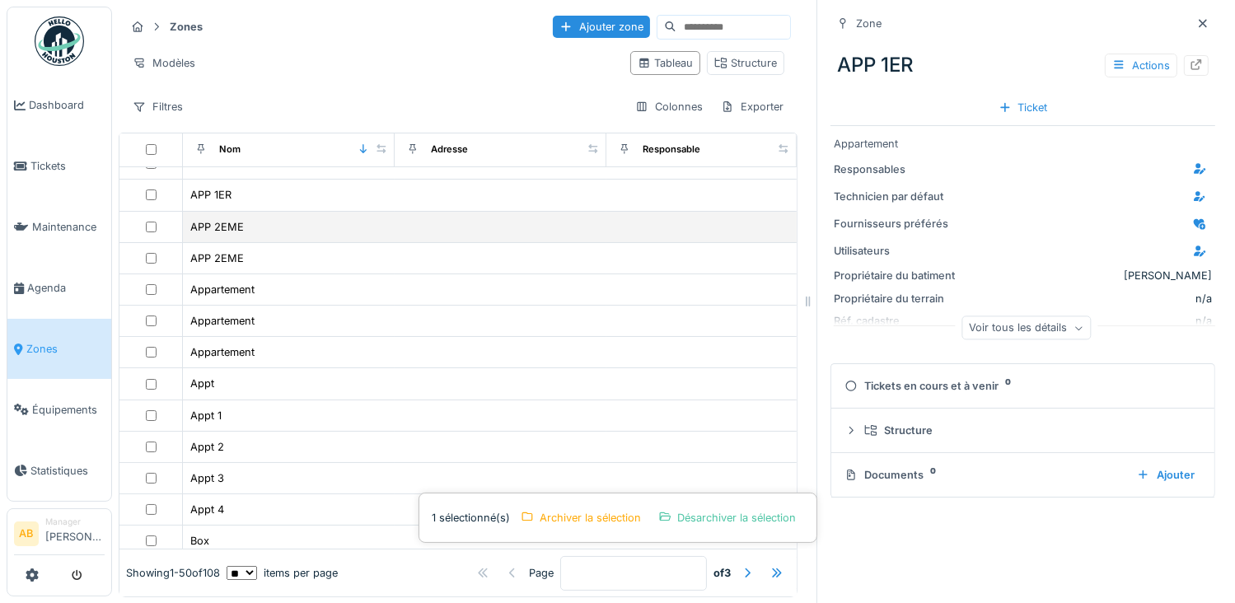
click at [142, 222] on div at bounding box center [150, 227] width 49 height 11
click at [147, 229] on td at bounding box center [150, 227] width 63 height 31
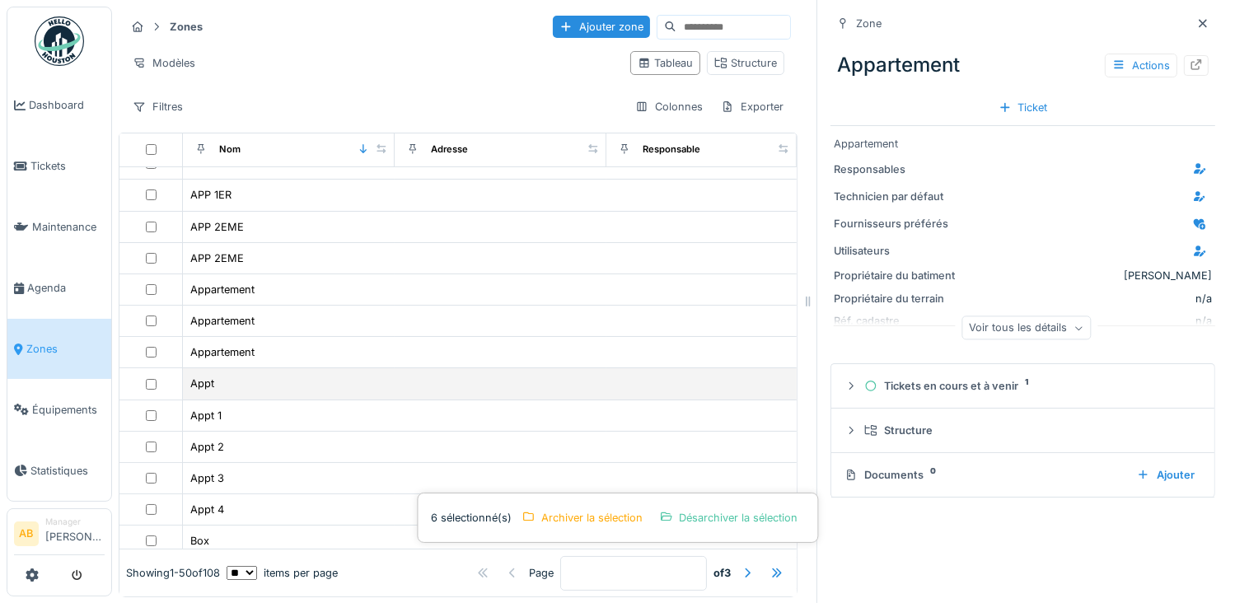
click at [147, 368] on td at bounding box center [150, 383] width 63 height 31
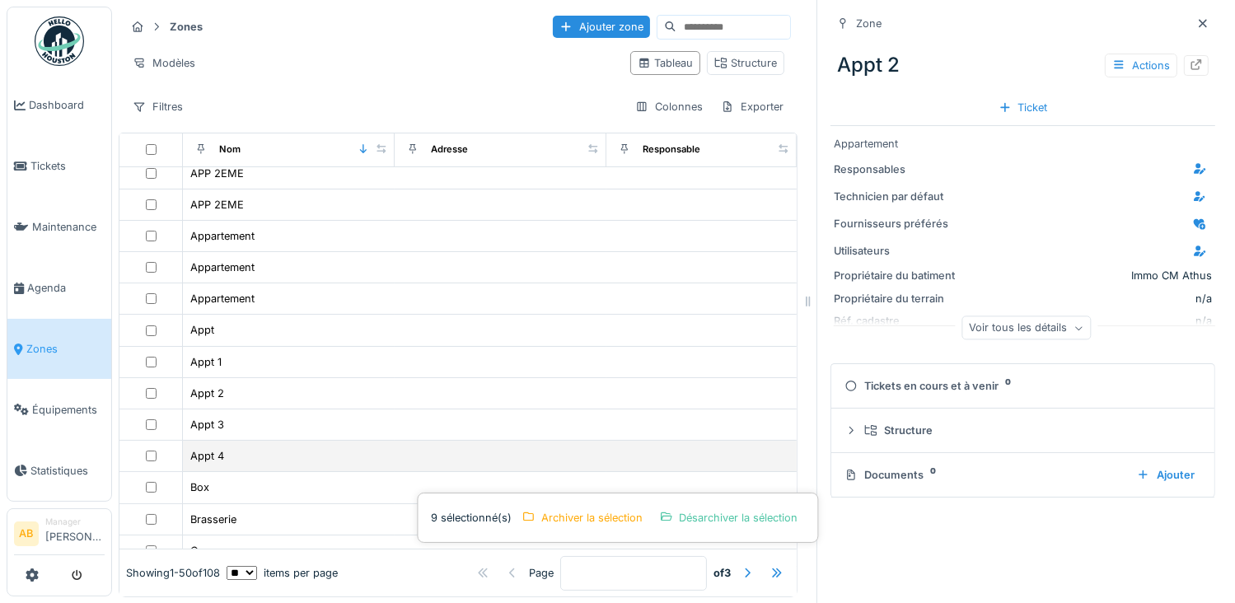
scroll to position [165, 0]
click at [145, 443] on td at bounding box center [150, 458] width 63 height 31
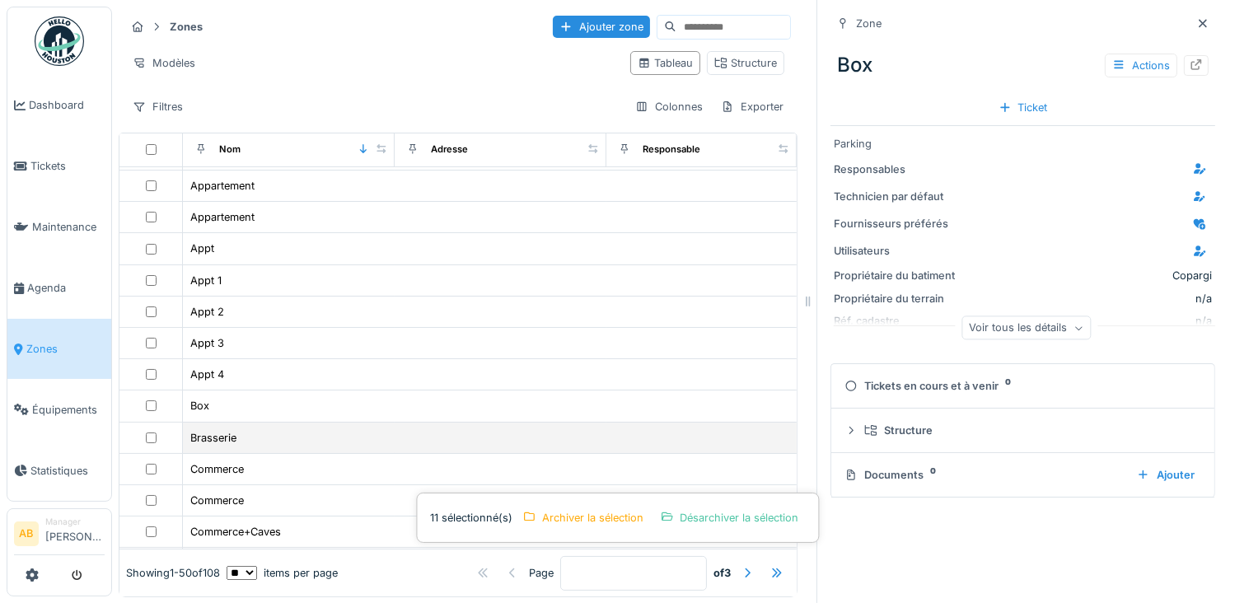
scroll to position [247, 0]
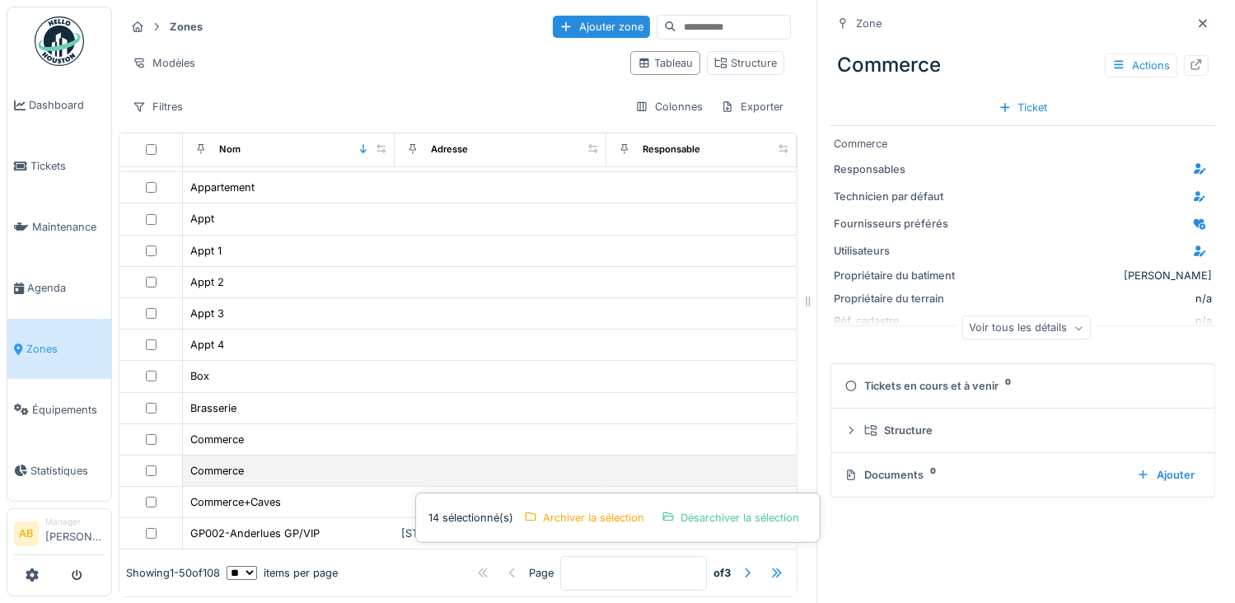
click at [148, 456] on td at bounding box center [150, 471] width 63 height 31
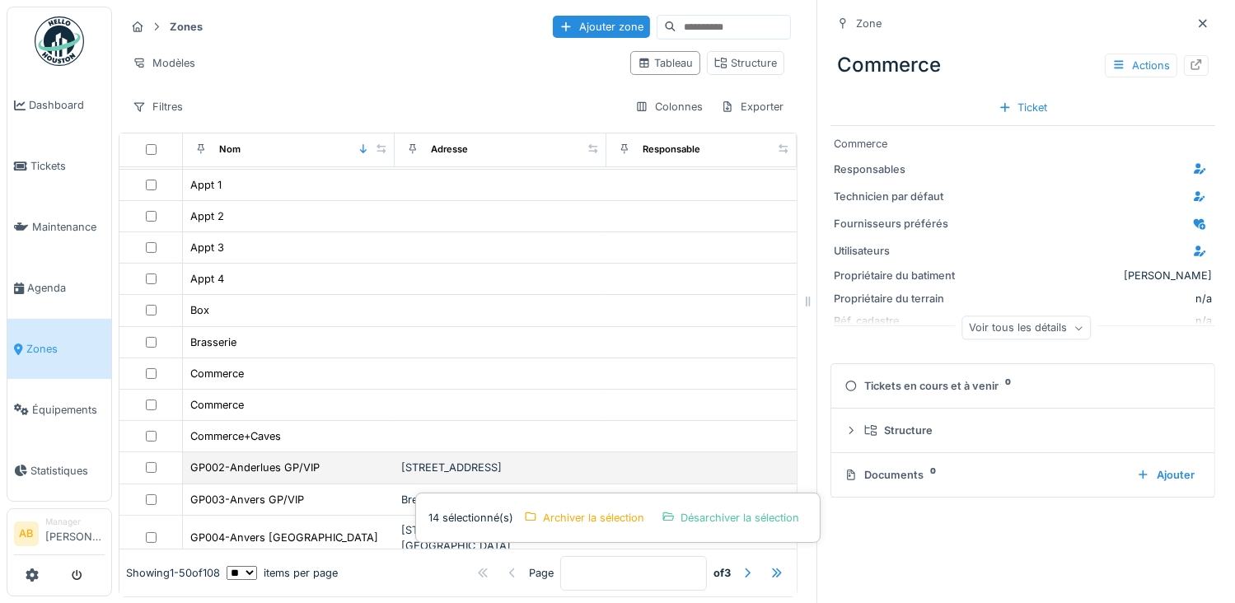
scroll to position [412, 0]
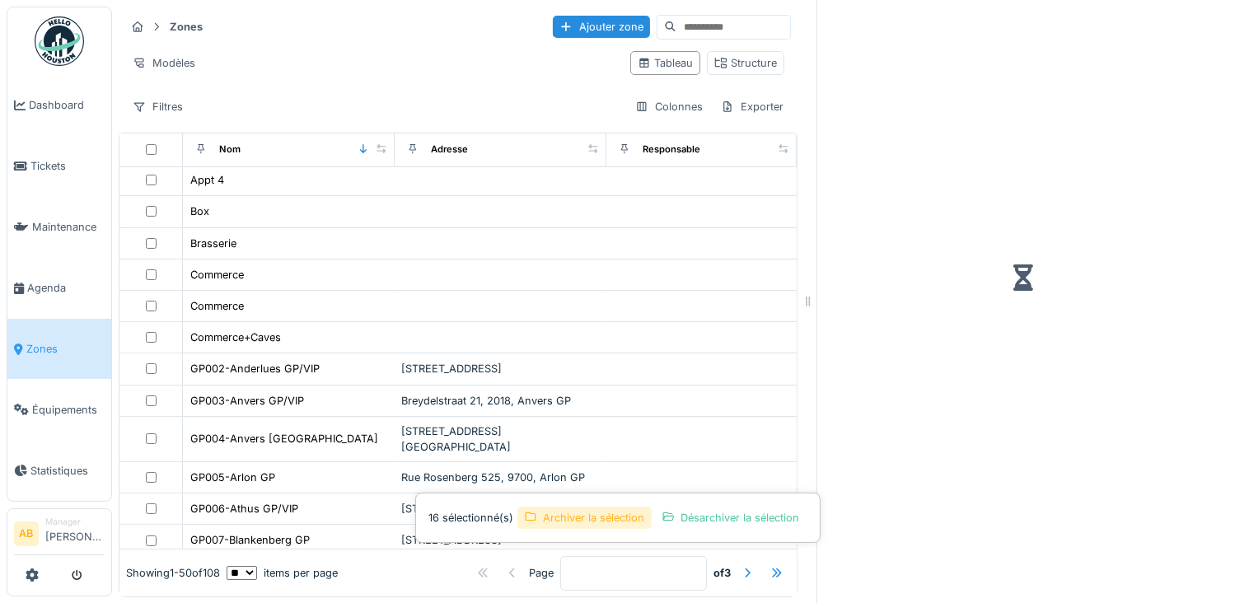
click at [568, 512] on div "Archiver la sélection" at bounding box center [584, 518] width 134 height 22
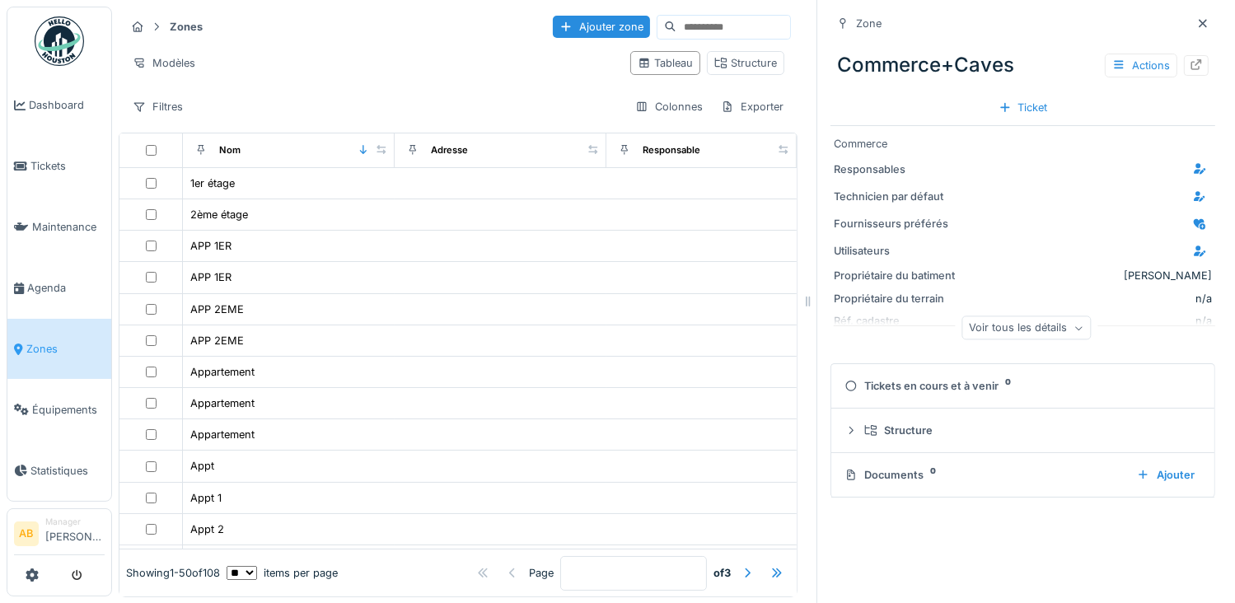
click at [407, 85] on div "Zones Ajouter zone Modèles Tableau Structure Filtres Colonnes Exporter" at bounding box center [458, 66] width 679 height 119
click at [30, 341] on span "Zones" at bounding box center [65, 349] width 78 height 16
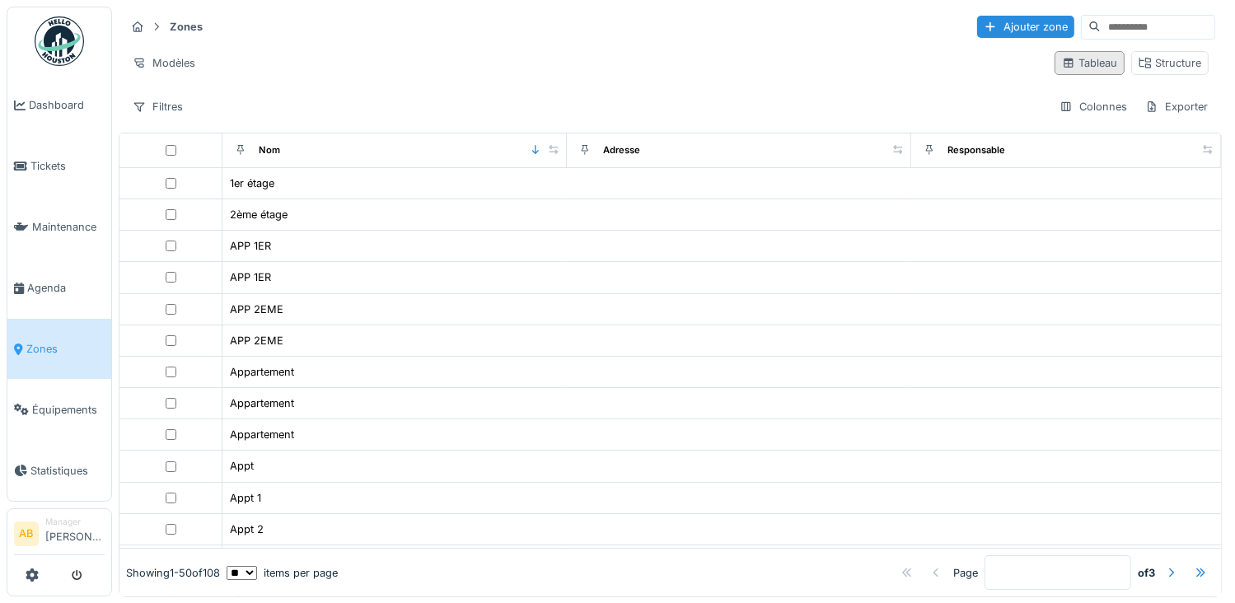
click at [1074, 62] on div "Tableau" at bounding box center [1089, 63] width 55 height 16
click at [1062, 65] on icon at bounding box center [1068, 63] width 13 height 11
click at [1084, 67] on div "Tableau" at bounding box center [1089, 63] width 55 height 16
click at [1062, 67] on div "Tableau" at bounding box center [1089, 63] width 55 height 16
click at [1057, 109] on div "Colonnes" at bounding box center [1093, 107] width 82 height 24
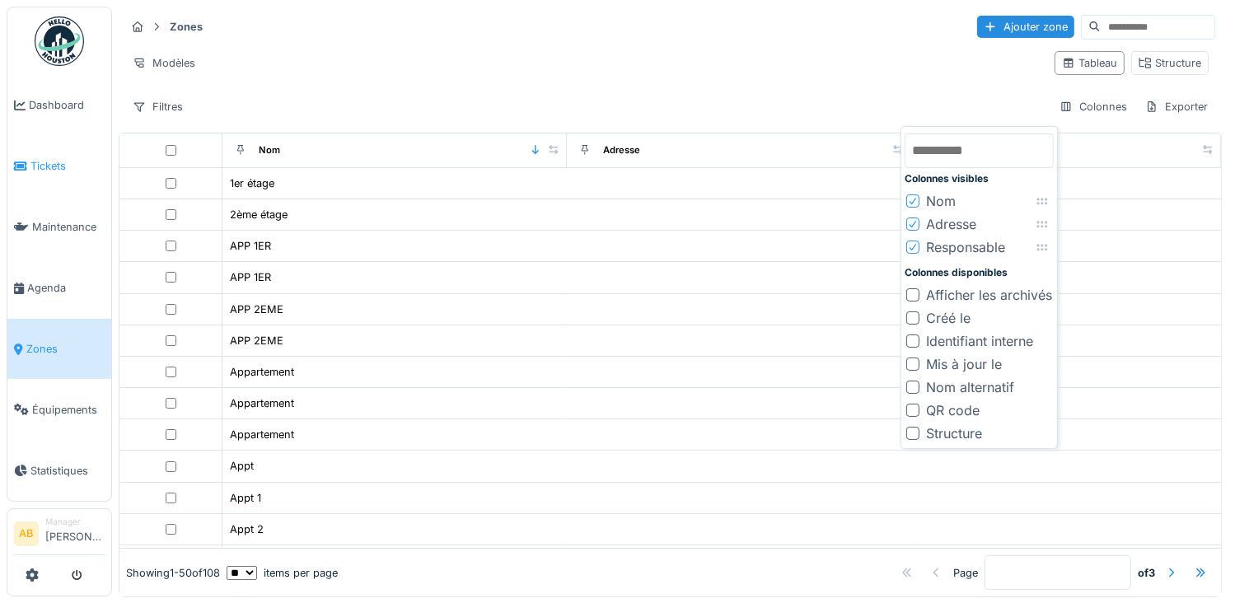
click at [49, 165] on span "Tickets" at bounding box center [67, 166] width 74 height 16
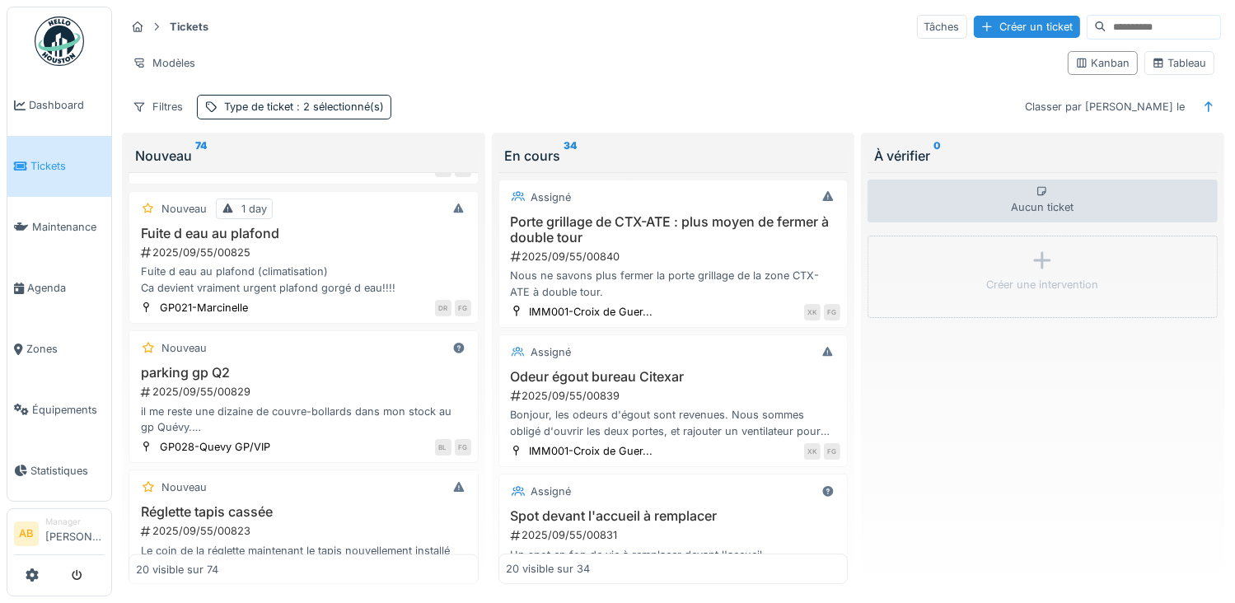
scroll to position [1813, 0]
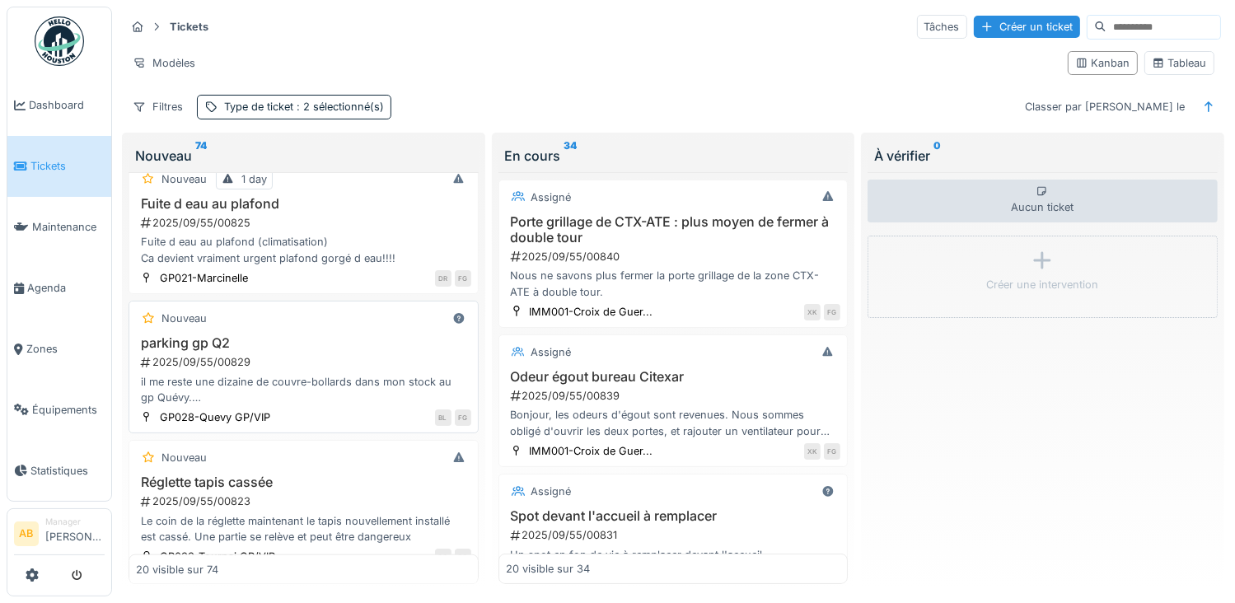
click at [298, 354] on div "2025/09/55/00829" at bounding box center [305, 362] width 332 height 16
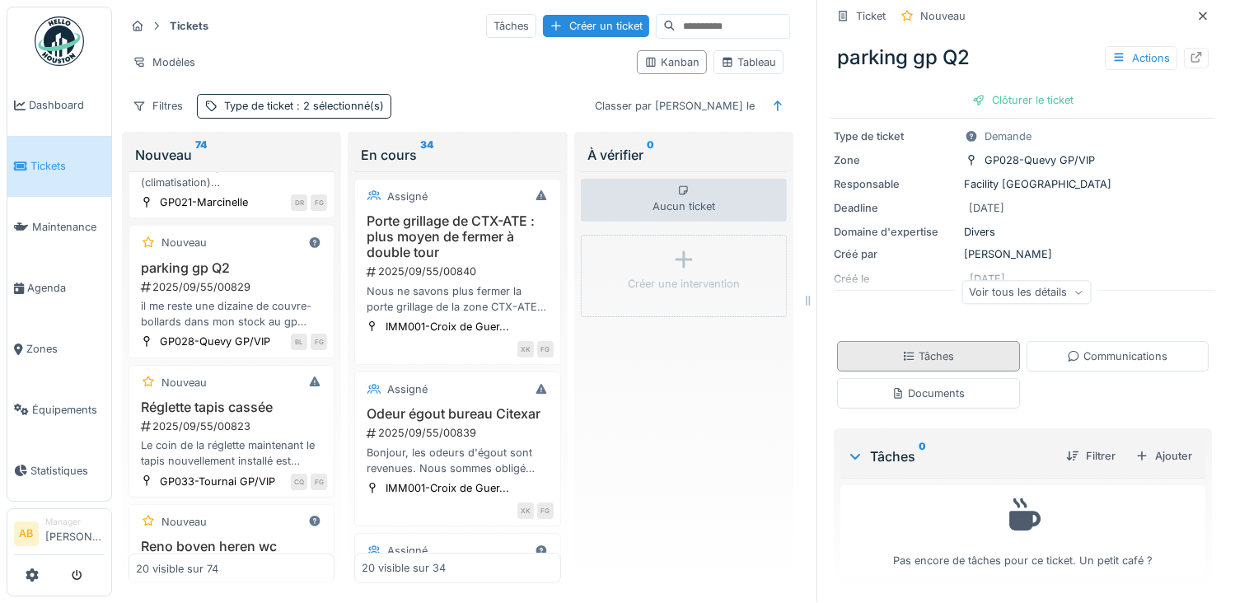
scroll to position [13, 0]
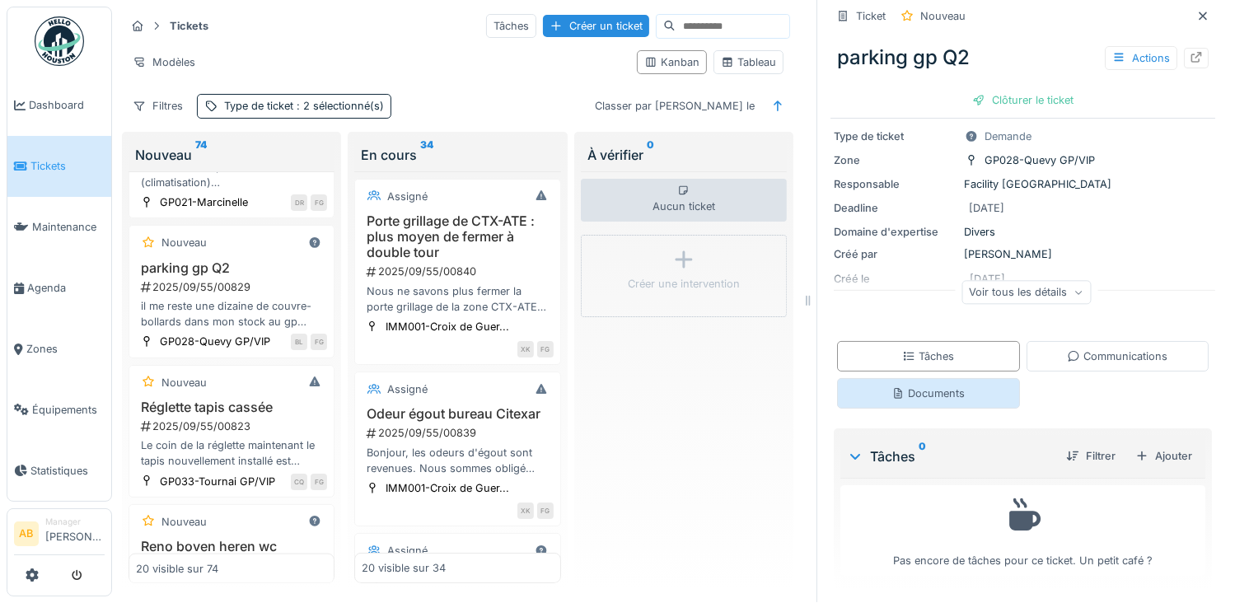
click at [926, 386] on div "Documents" at bounding box center [927, 394] width 73 height 16
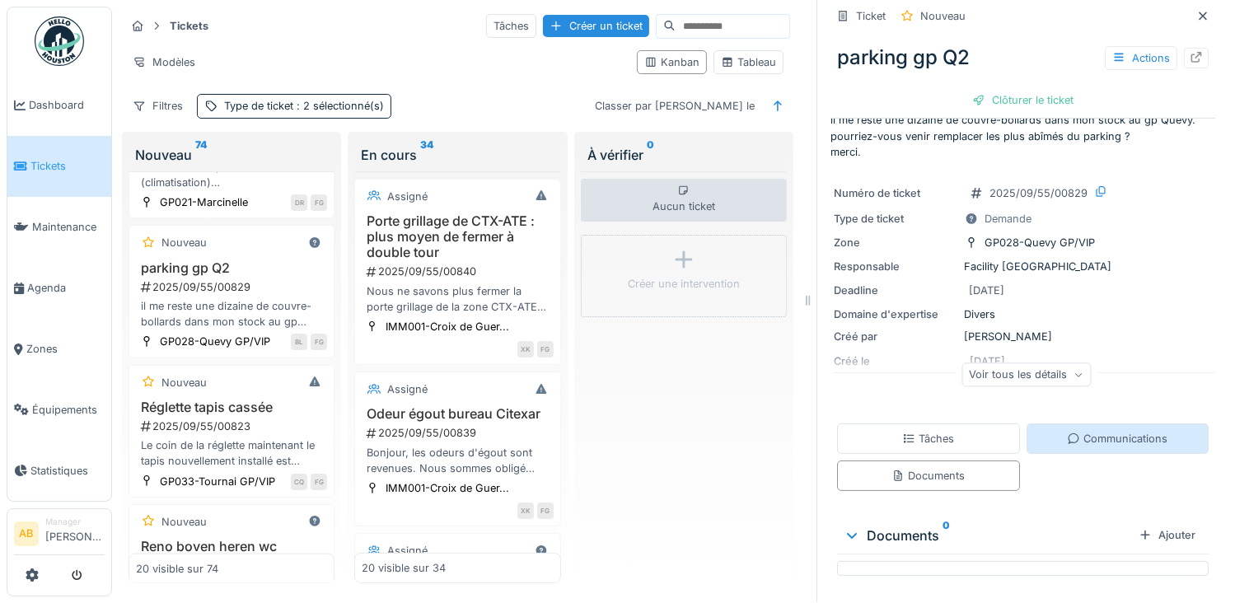
click at [1078, 433] on div "Communications" at bounding box center [1117, 439] width 101 height 16
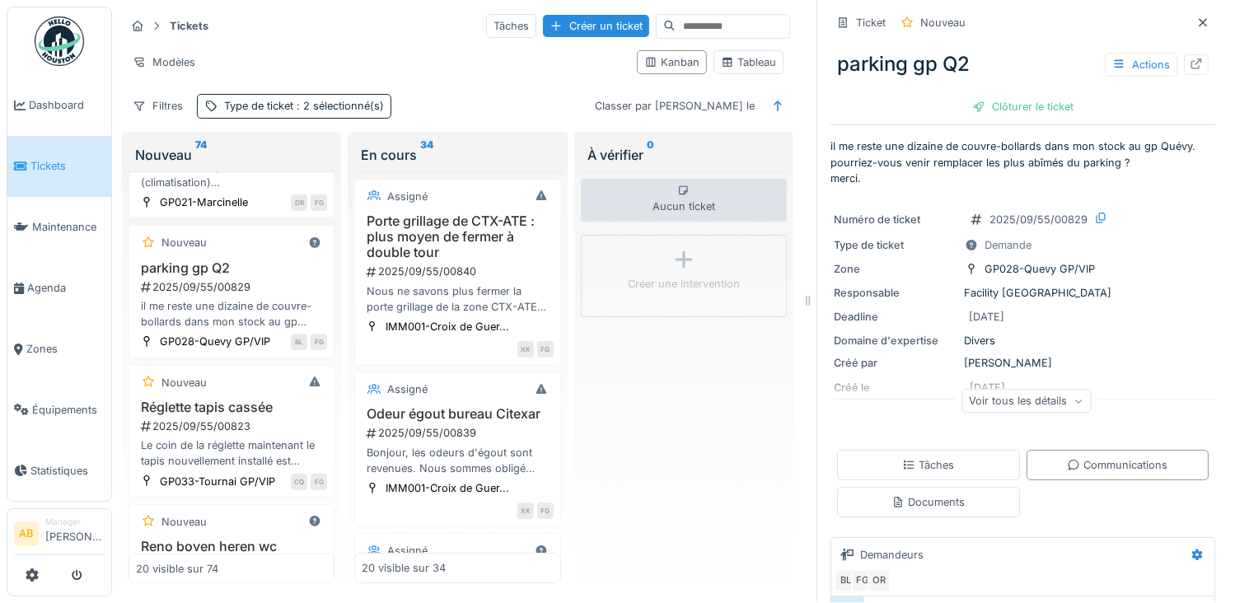
scroll to position [0, 0]
drag, startPoint x: 952, startPoint y: 132, endPoint x: 1032, endPoint y: 128, distance: 79.2
click at [1032, 138] on p "il me reste une dizaine de couvre-bollards dans mon stock au gp Quévy. pourriez…" at bounding box center [1022, 162] width 385 height 48
drag, startPoint x: 1032, startPoint y: 128, endPoint x: 986, endPoint y: 132, distance: 45.5
click at [986, 138] on p "il me reste une dizaine de couvre-bollards dans mon stock au gp Quévy. pourriez…" at bounding box center [1022, 162] width 385 height 48
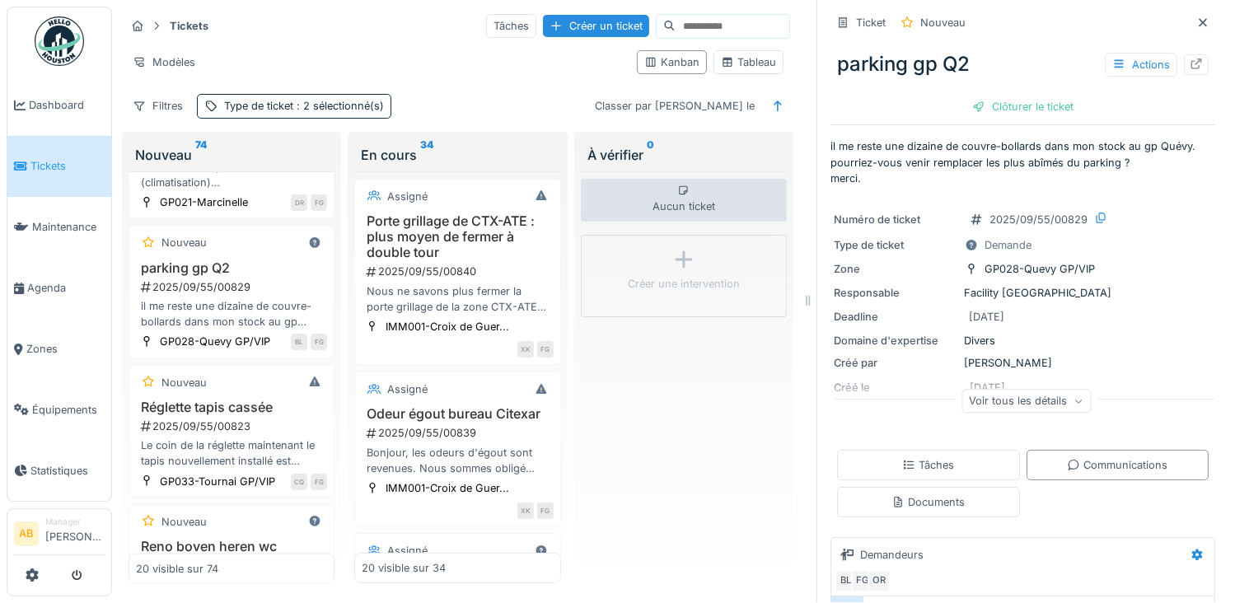
click at [950, 138] on p "il me reste une dizaine de couvre-bollards dans mon stock au gp Quévy. pourriez…" at bounding box center [1022, 162] width 385 height 48
drag, startPoint x: 949, startPoint y: 131, endPoint x: 1025, endPoint y: 129, distance: 75.8
click at [1025, 138] on p "il me reste une dizaine de couvre-bollards dans mon stock au gp Quévy. pourriez…" at bounding box center [1022, 162] width 385 height 48
copy p "couvre-bollards"
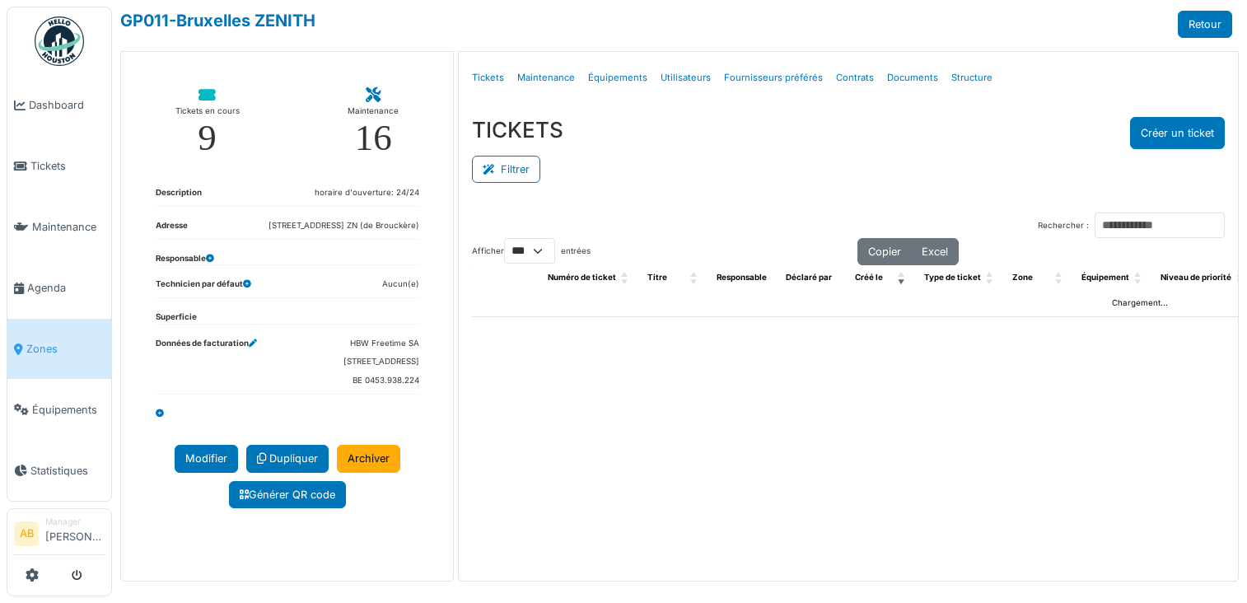
select select "***"
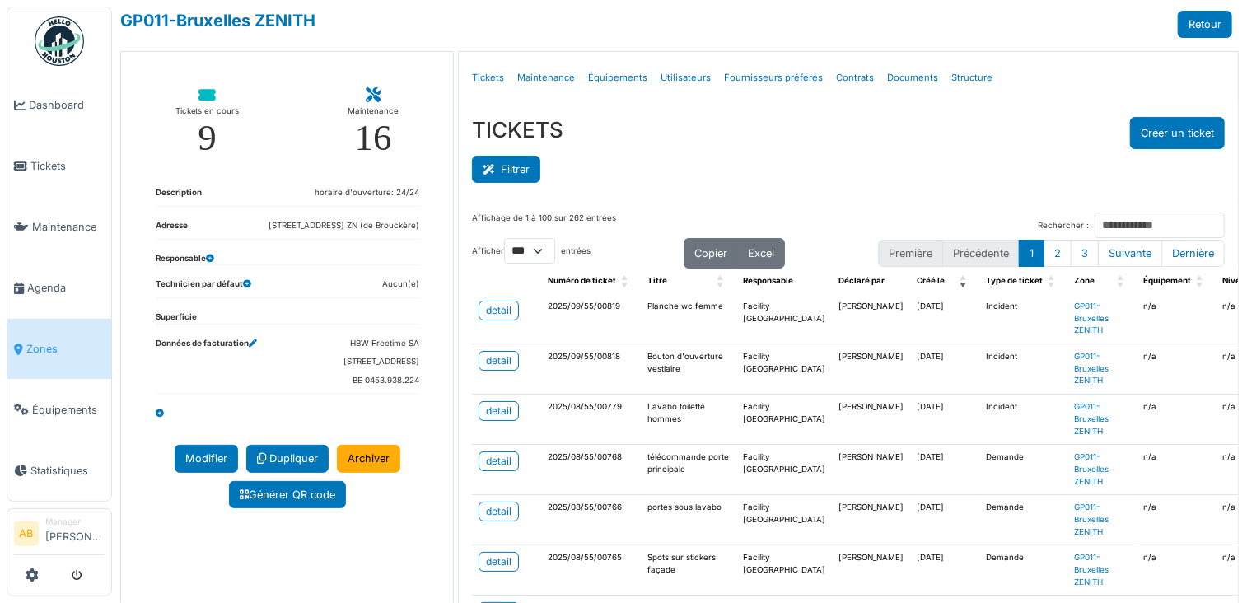
click at [529, 171] on button "Filtrer" at bounding box center [506, 169] width 68 height 27
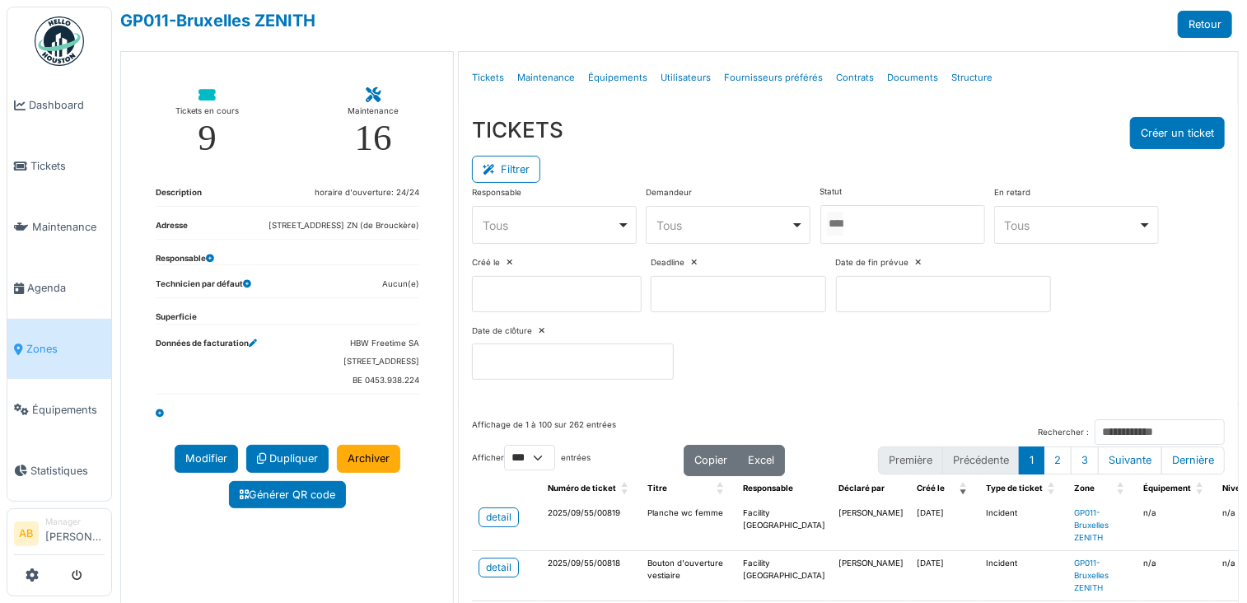
click at [875, 224] on div at bounding box center [903, 224] width 165 height 39
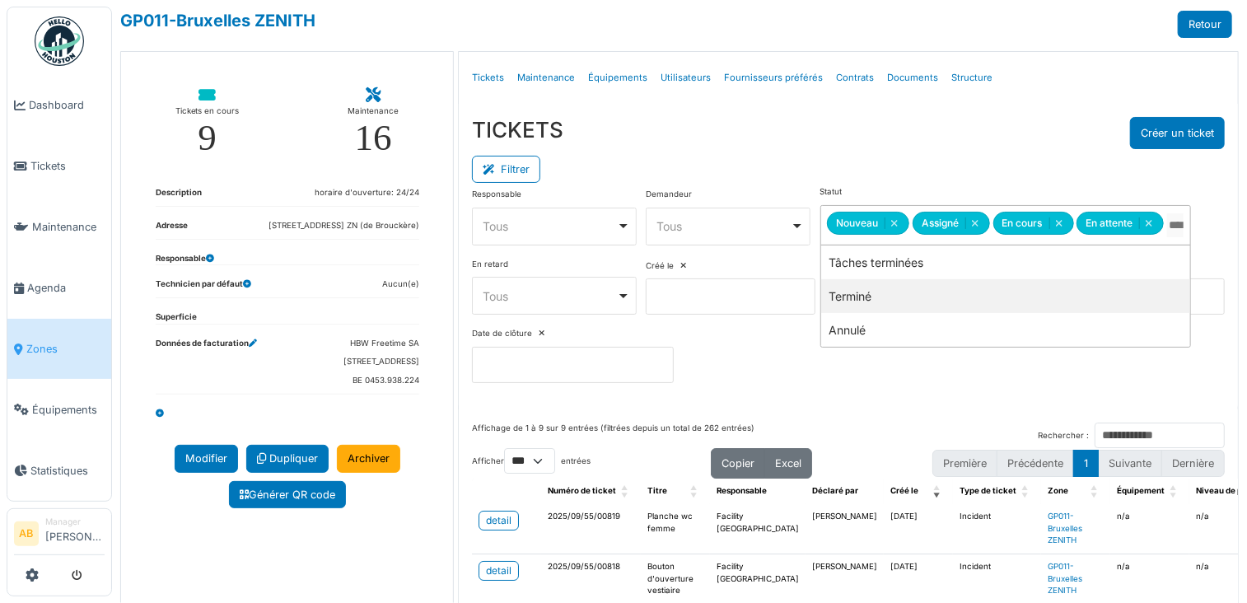
drag, startPoint x: 880, startPoint y: 283, endPoint x: 860, endPoint y: 243, distance: 44.2
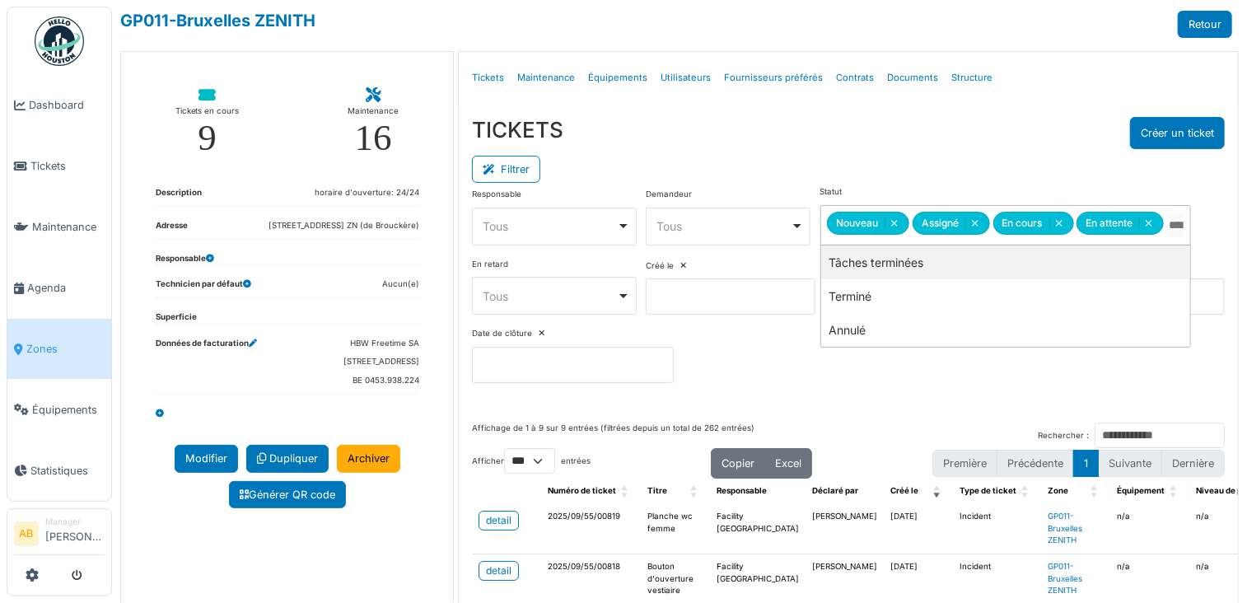
click at [817, 147] on div "TICKETS Créer un ticket" at bounding box center [848, 133] width 753 height 32
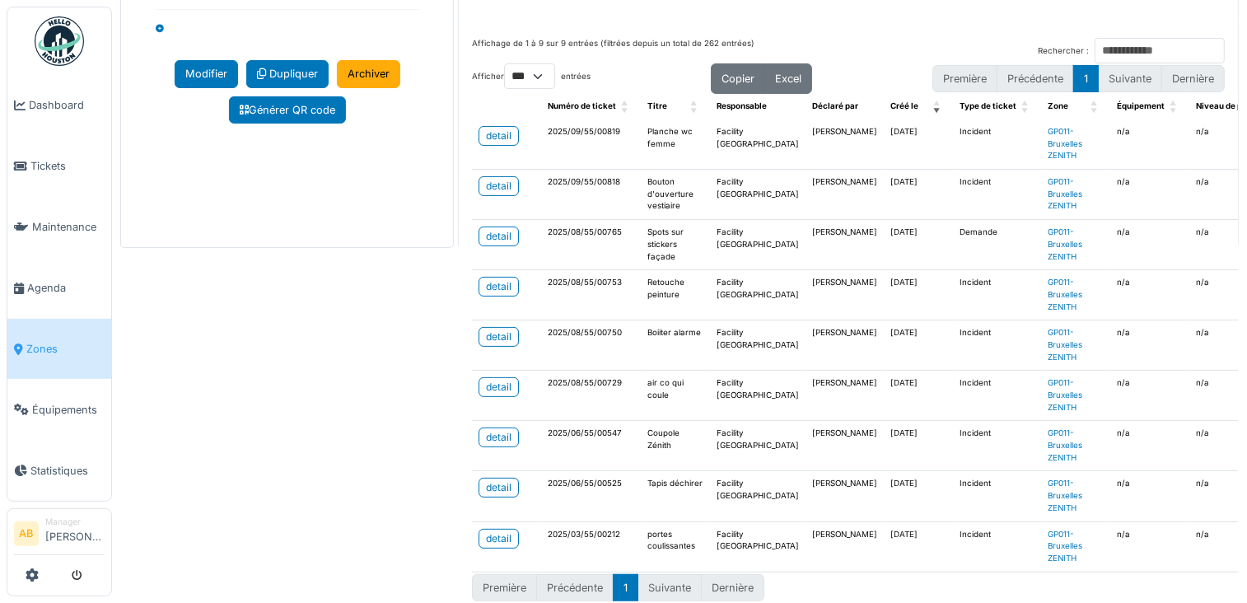
scroll to position [138, 0]
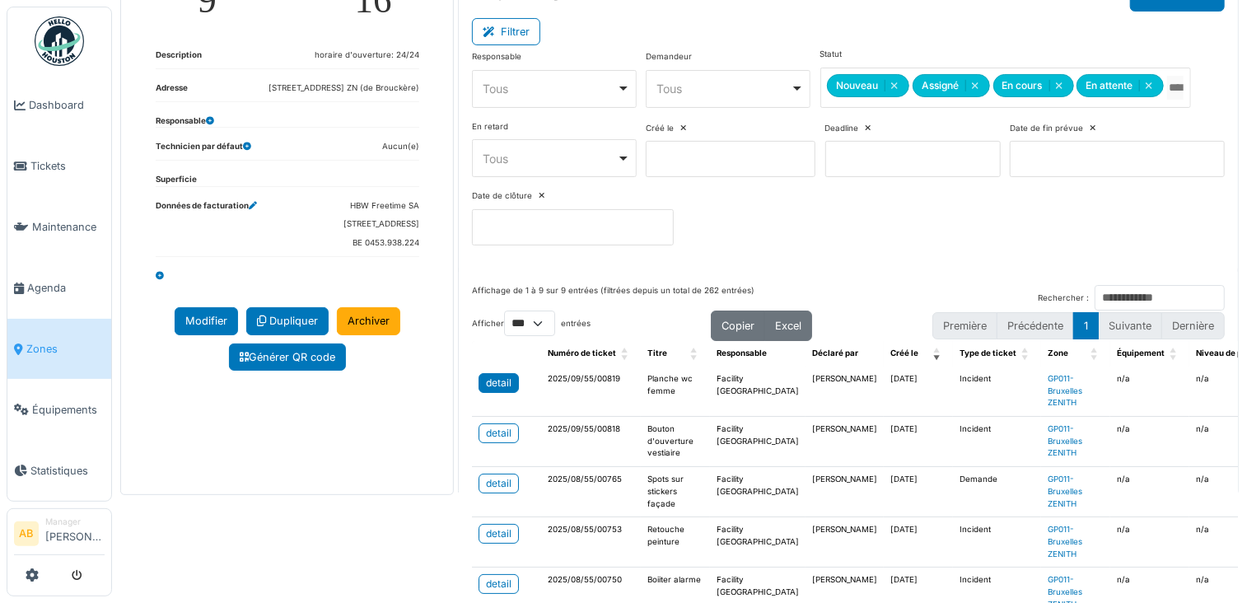
click at [502, 380] on div "detail" at bounding box center [499, 383] width 26 height 15
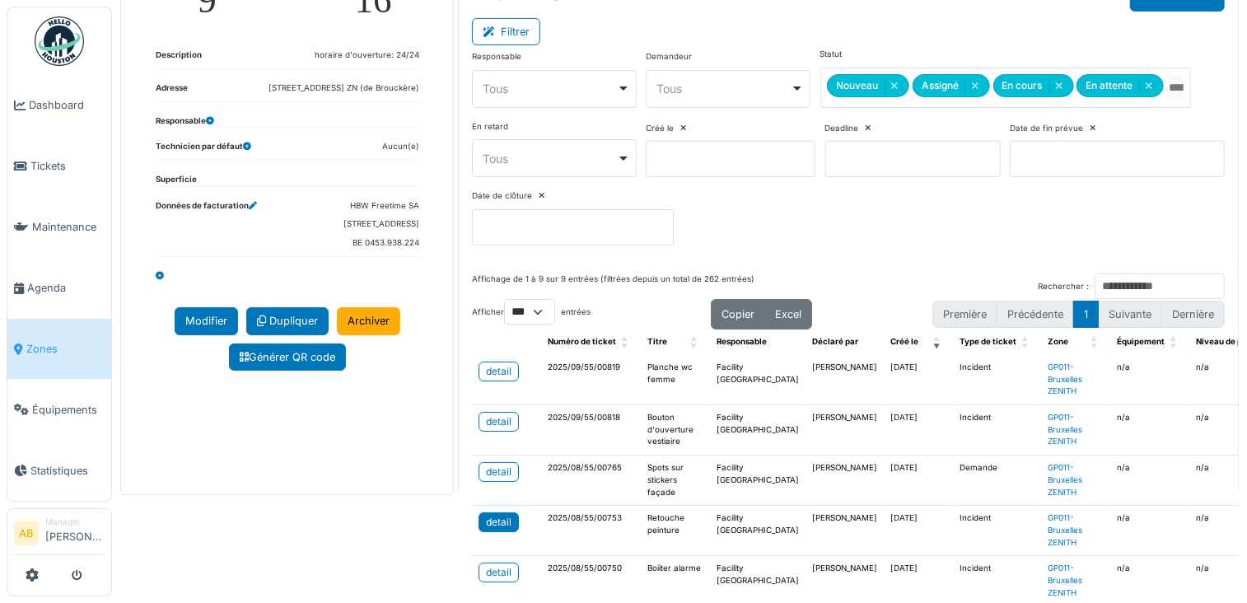
click at [498, 515] on div "detail" at bounding box center [499, 522] width 26 height 15
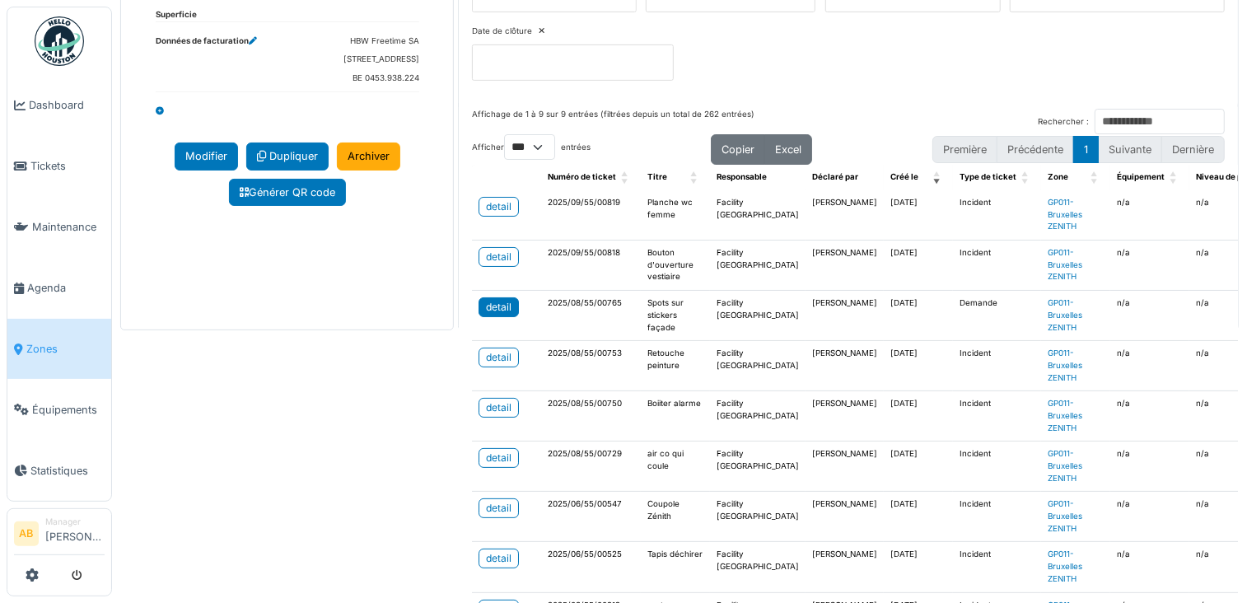
scroll to position [385, 0]
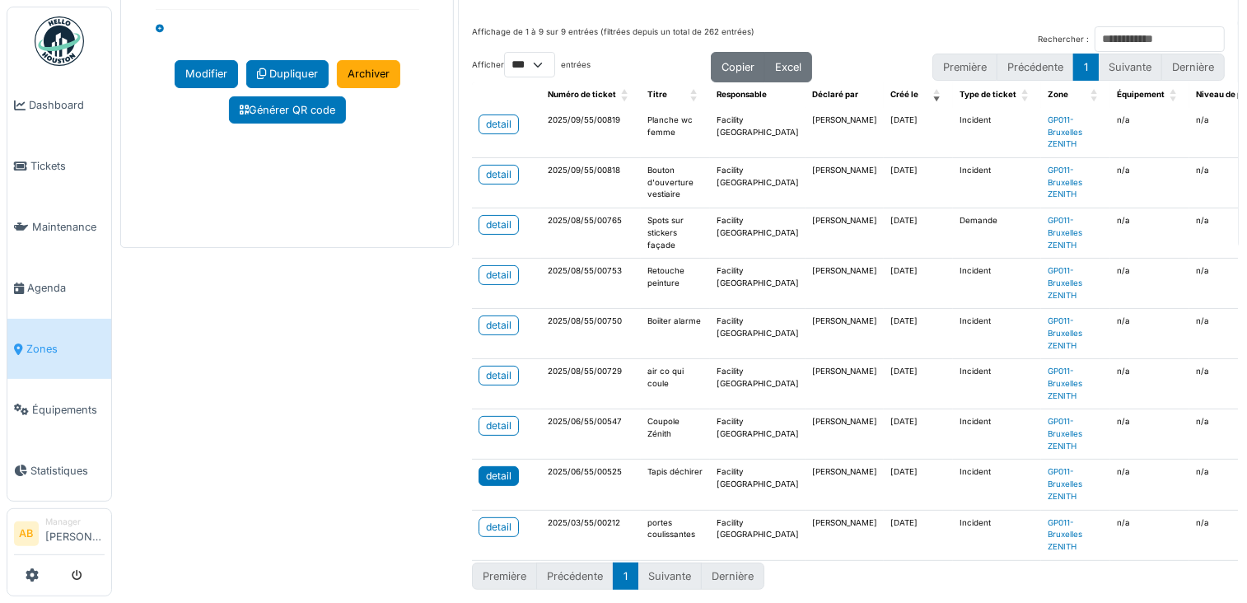
click at [486, 469] on div "detail" at bounding box center [499, 476] width 26 height 15
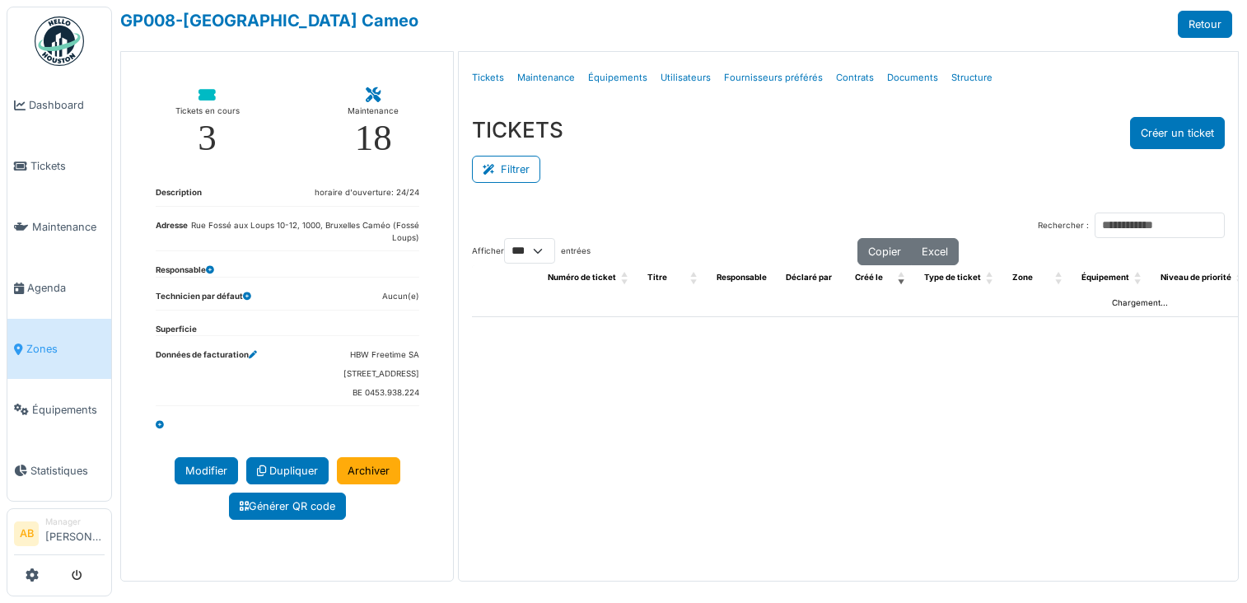
select select "***"
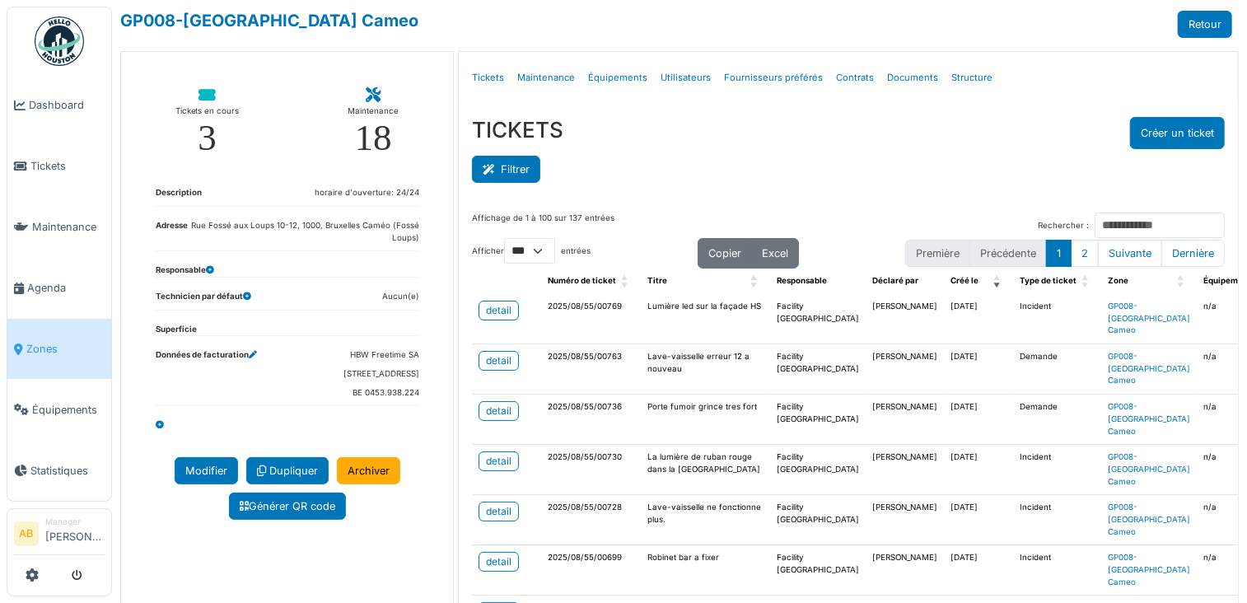
click at [502, 164] on button "Filtrer" at bounding box center [506, 169] width 68 height 27
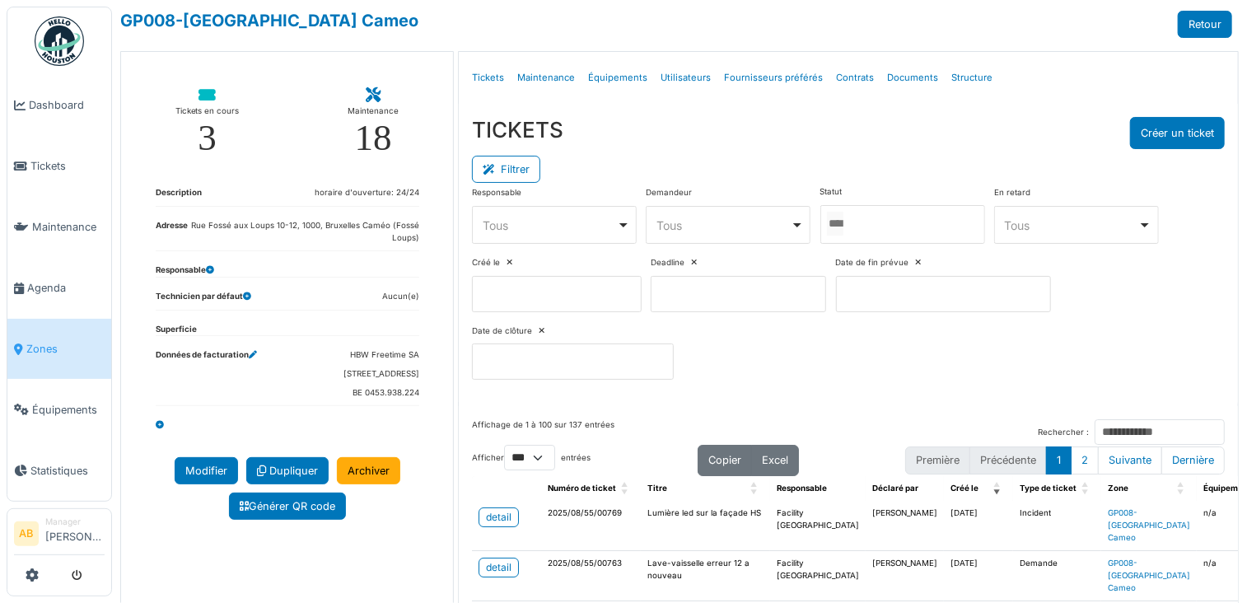
click at [844, 218] on input "Tous" at bounding box center [835, 224] width 16 height 24
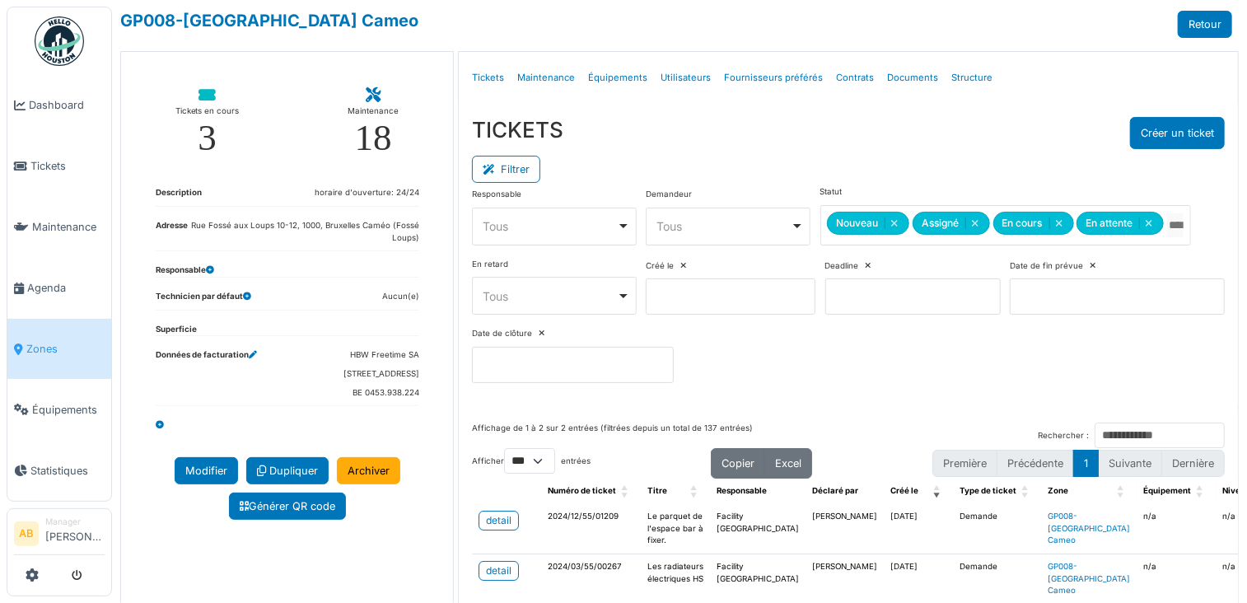
click at [817, 139] on div "TICKETS Créer un ticket" at bounding box center [848, 133] width 753 height 32
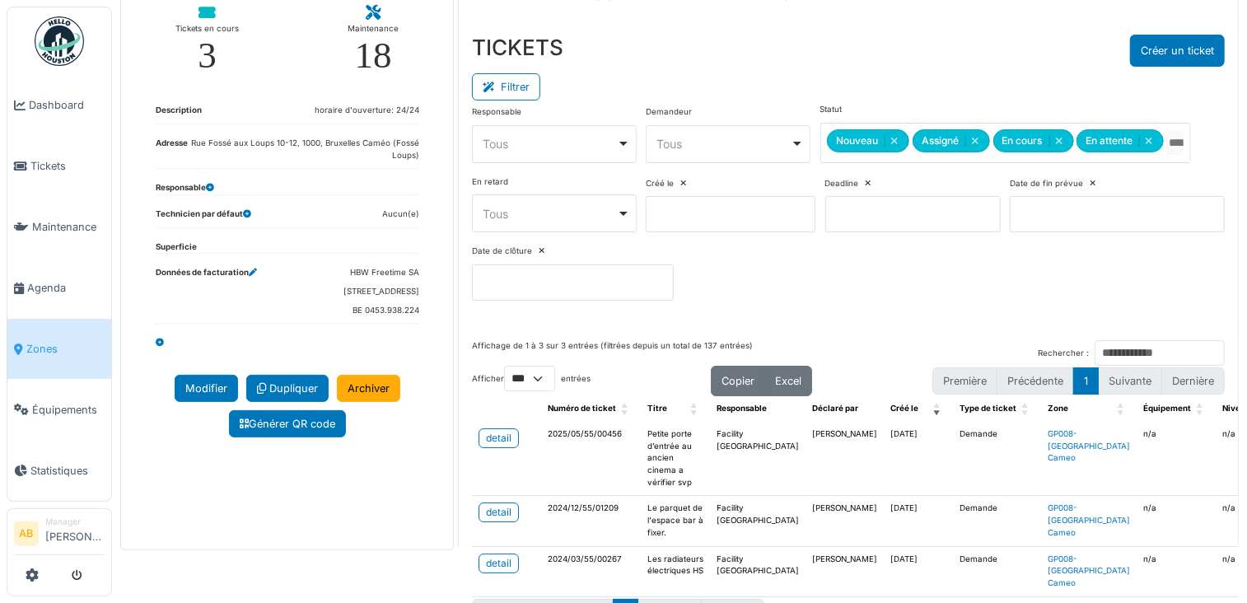
scroll to position [141, 0]
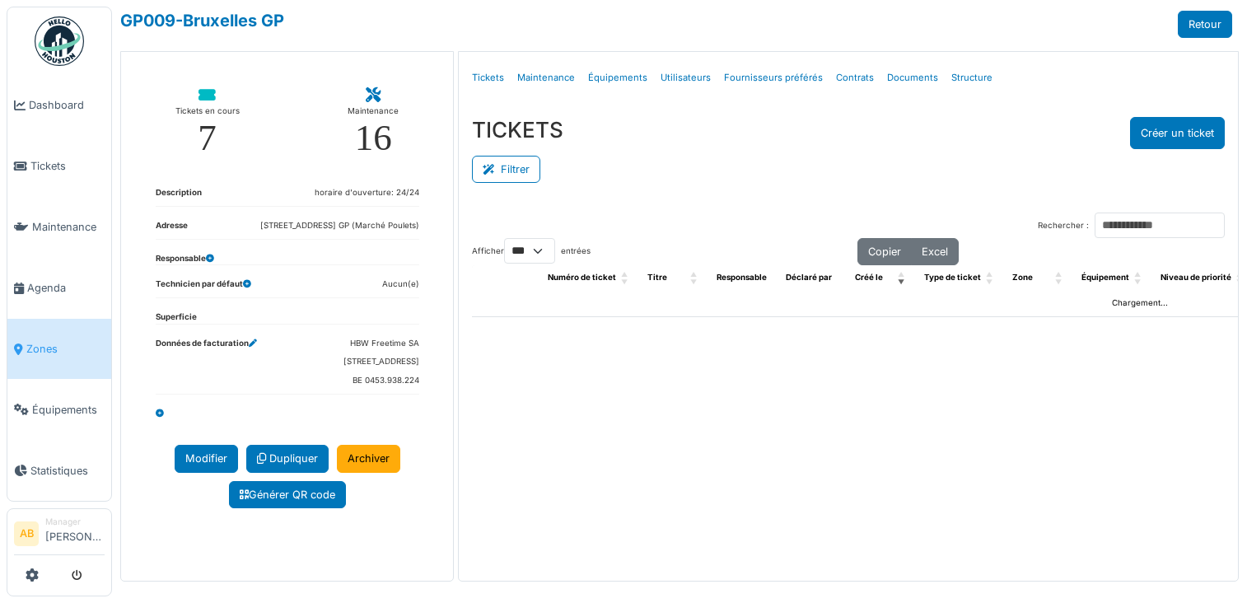
select select "***"
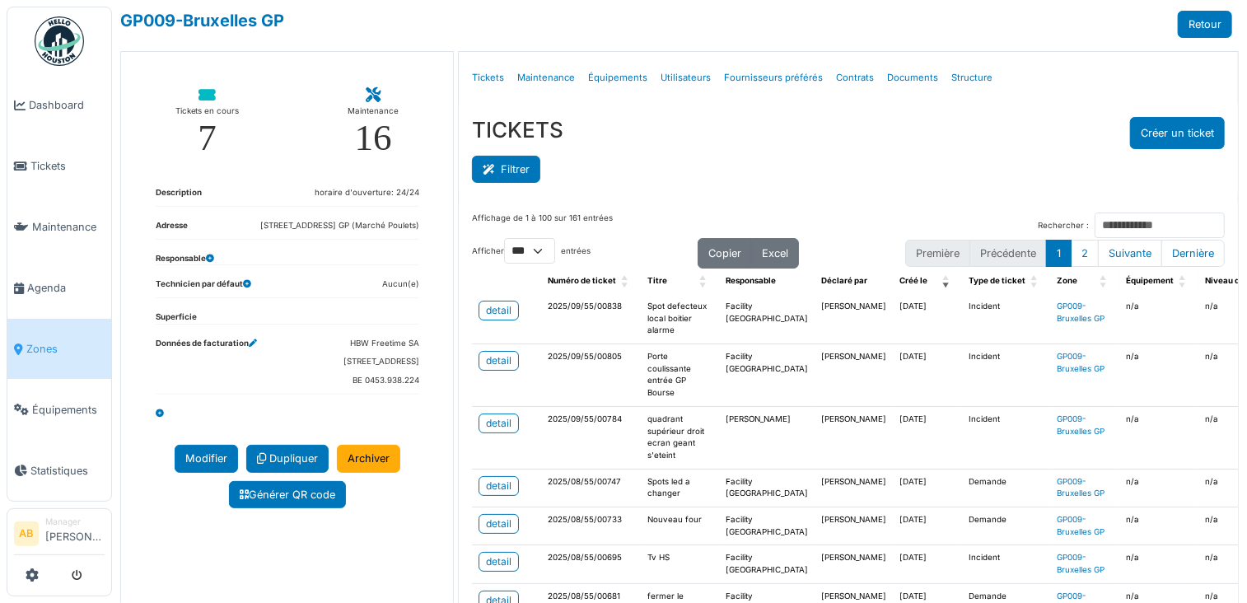
click at [521, 170] on button "Filtrer" at bounding box center [506, 169] width 68 height 27
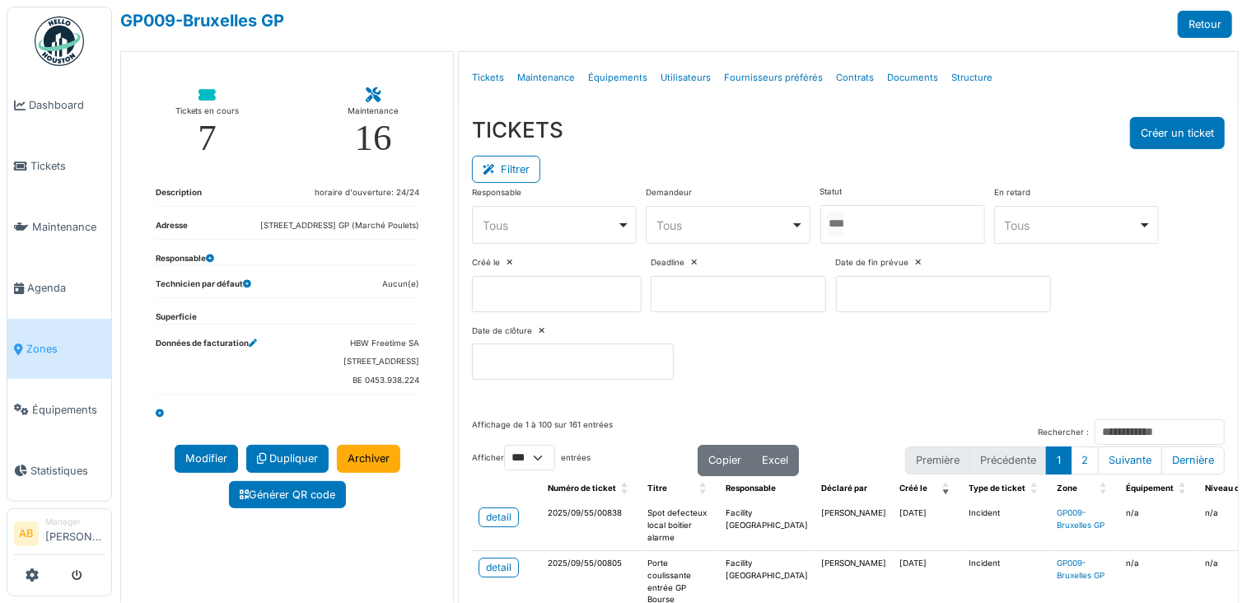
click at [877, 221] on div at bounding box center [903, 224] width 165 height 39
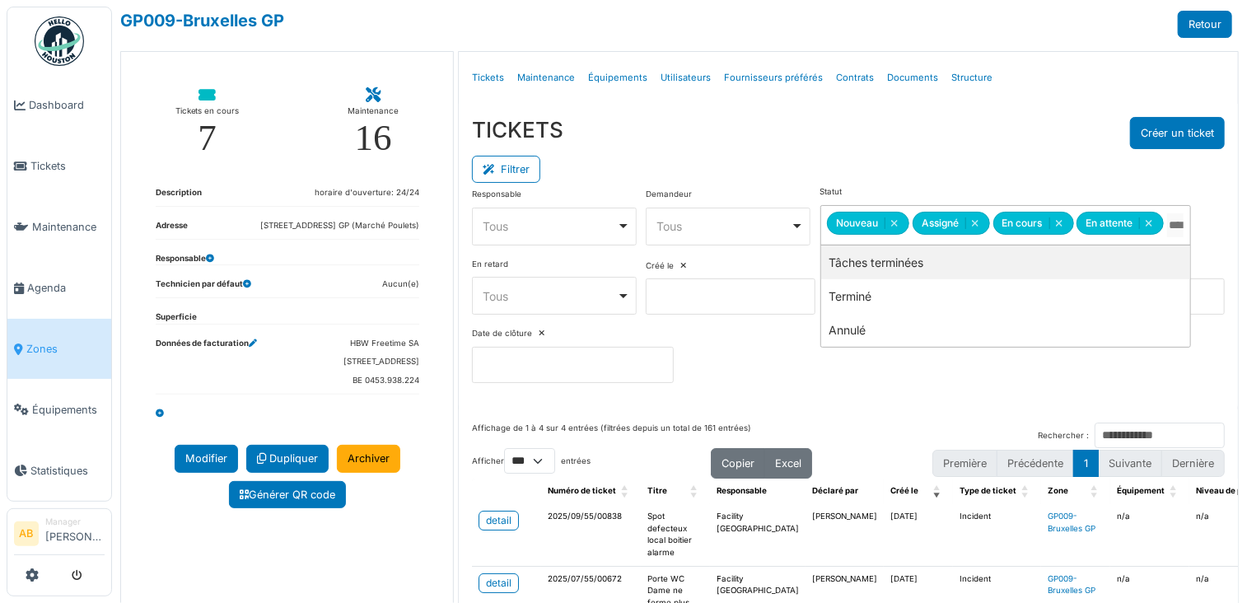
click at [847, 134] on div "TICKETS Créer un ticket" at bounding box center [848, 133] width 753 height 32
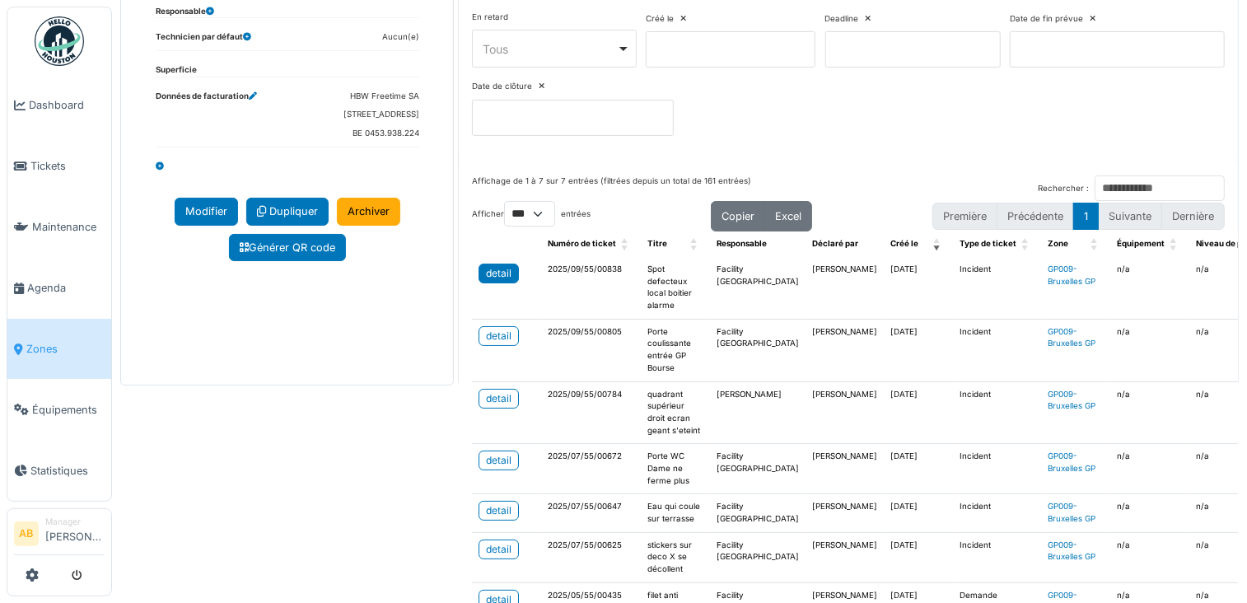
click at [498, 267] on div "detail" at bounding box center [499, 273] width 26 height 15
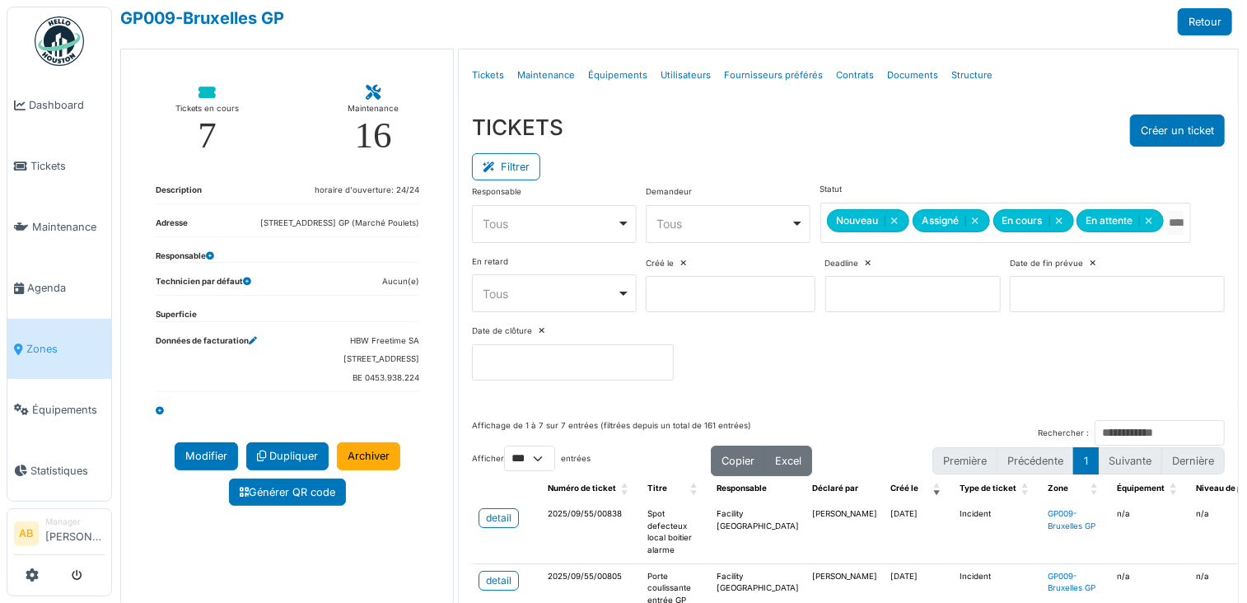
scroll to position [0, 0]
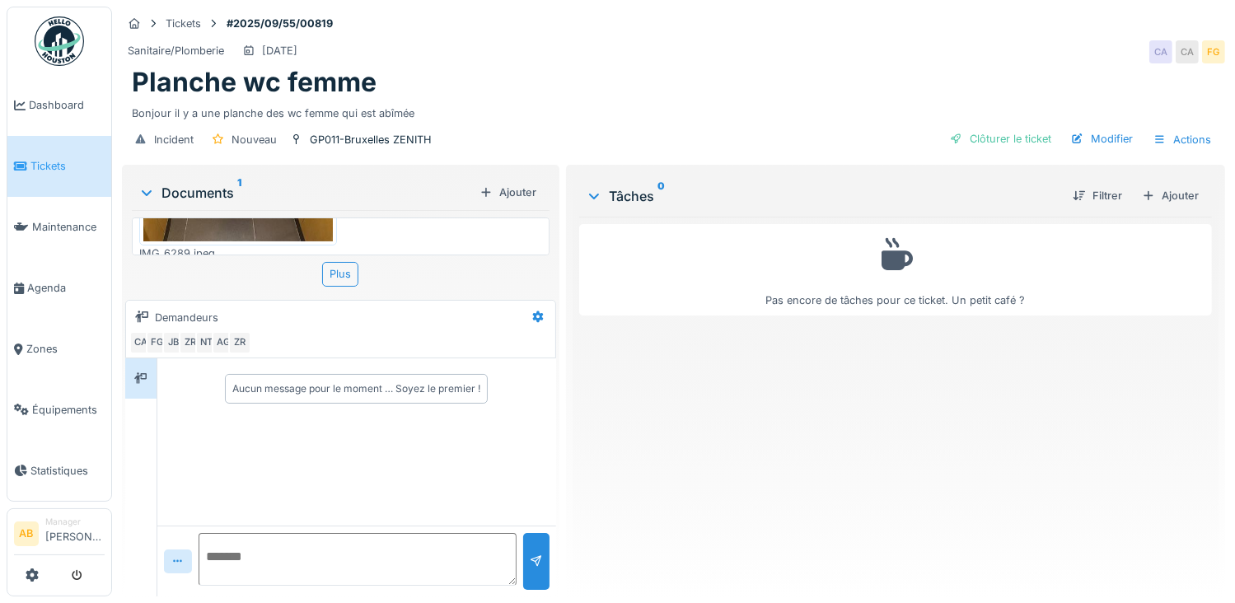
scroll to position [254, 0]
click at [1189, 205] on div "Ajouter" at bounding box center [1170, 196] width 70 height 22
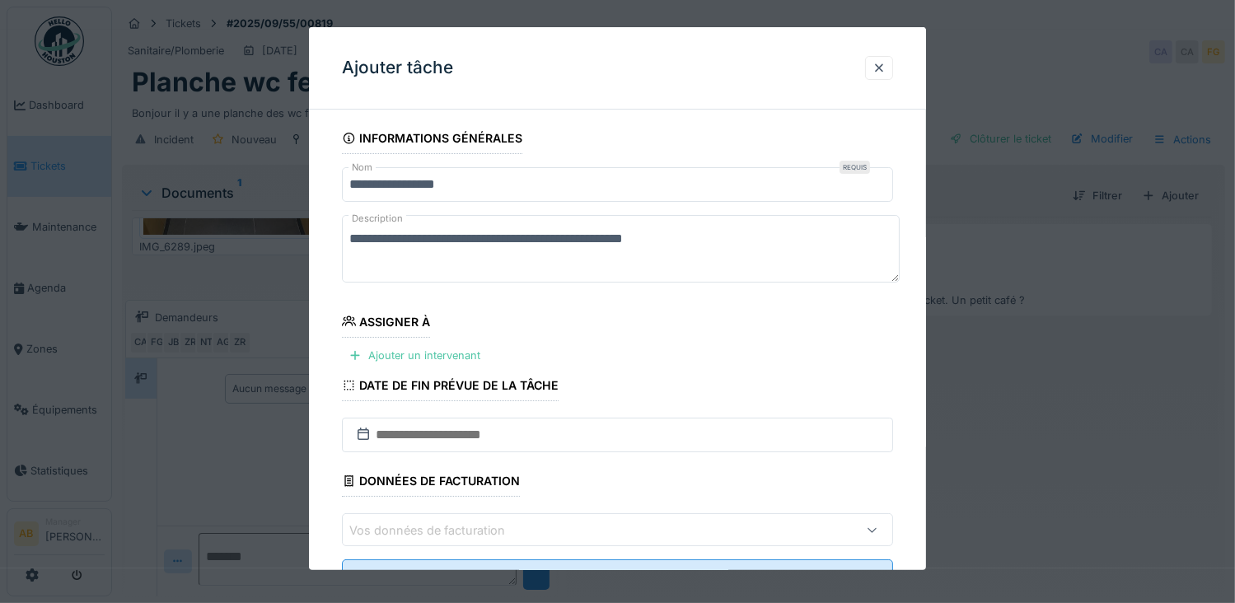
scroll to position [68, 0]
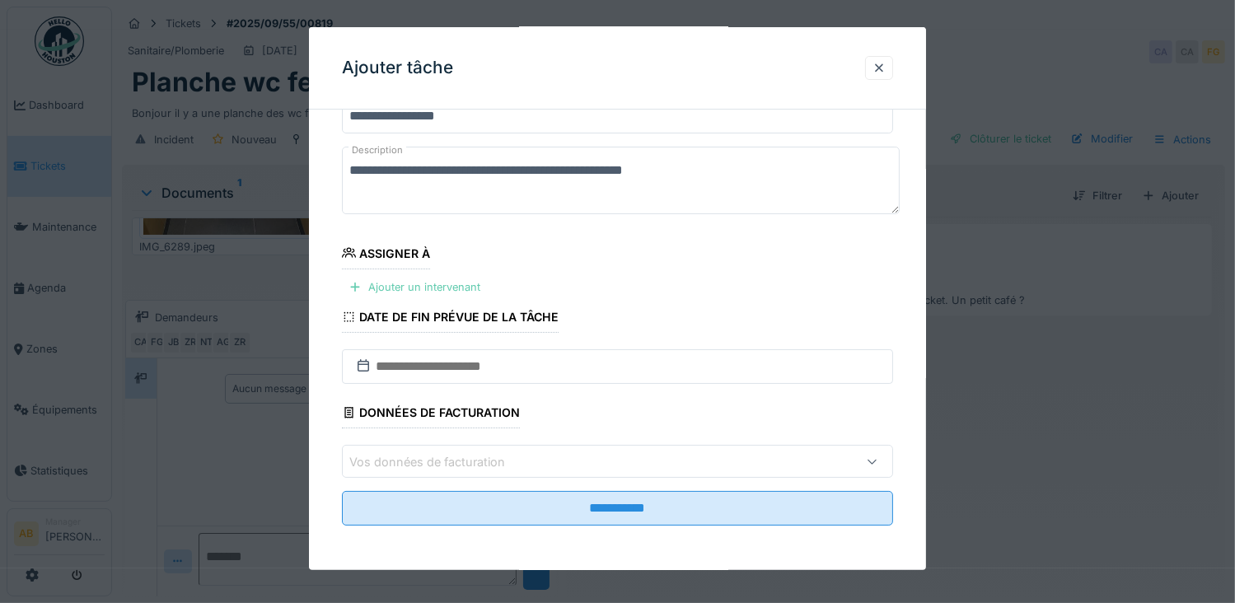
click at [405, 279] on div "Ajouter un intervenant" at bounding box center [414, 287] width 145 height 22
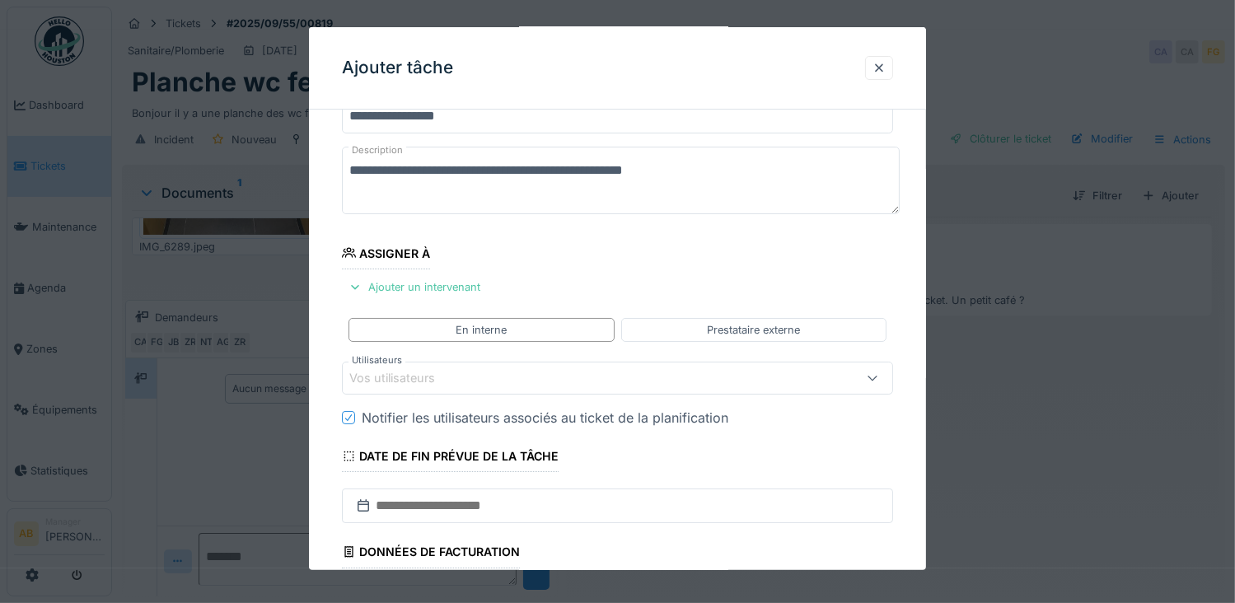
click at [451, 372] on div "Vos utilisateurs" at bounding box center [403, 378] width 109 height 18
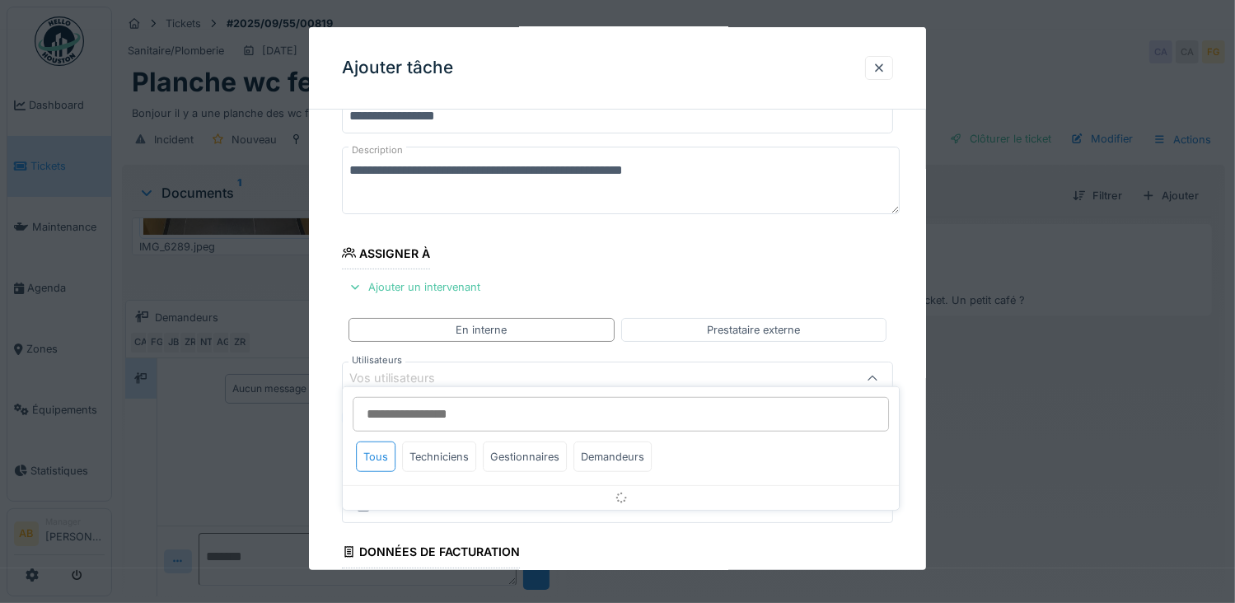
scroll to position [147, 0]
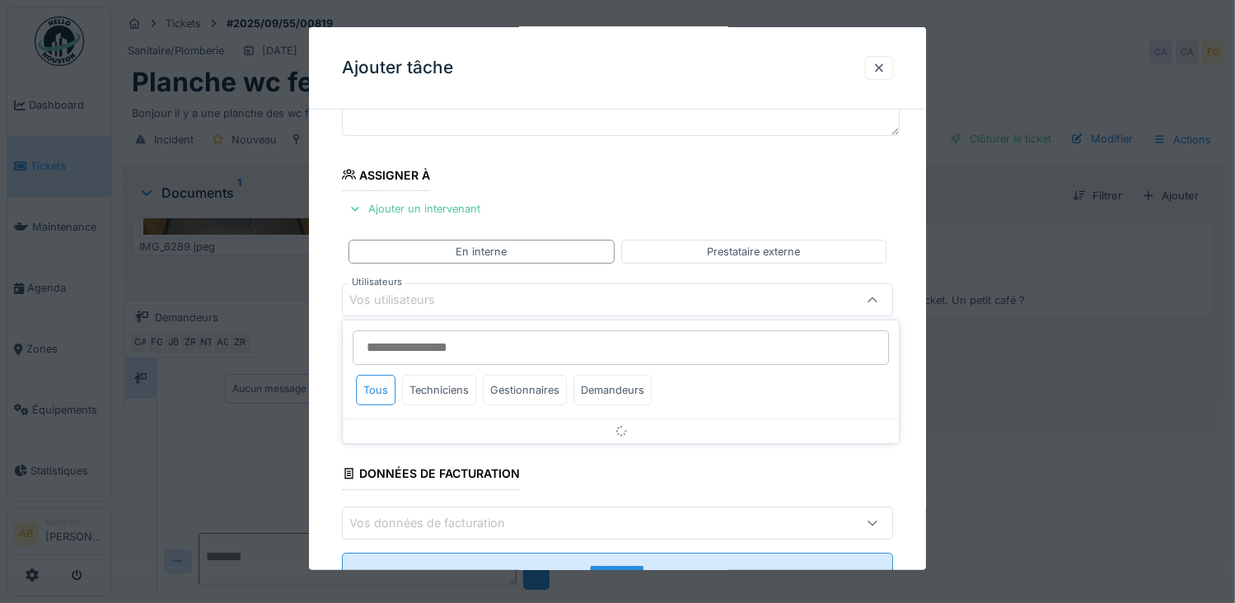
click at [454, 349] on input "Utilisateurs" at bounding box center [621, 347] width 536 height 35
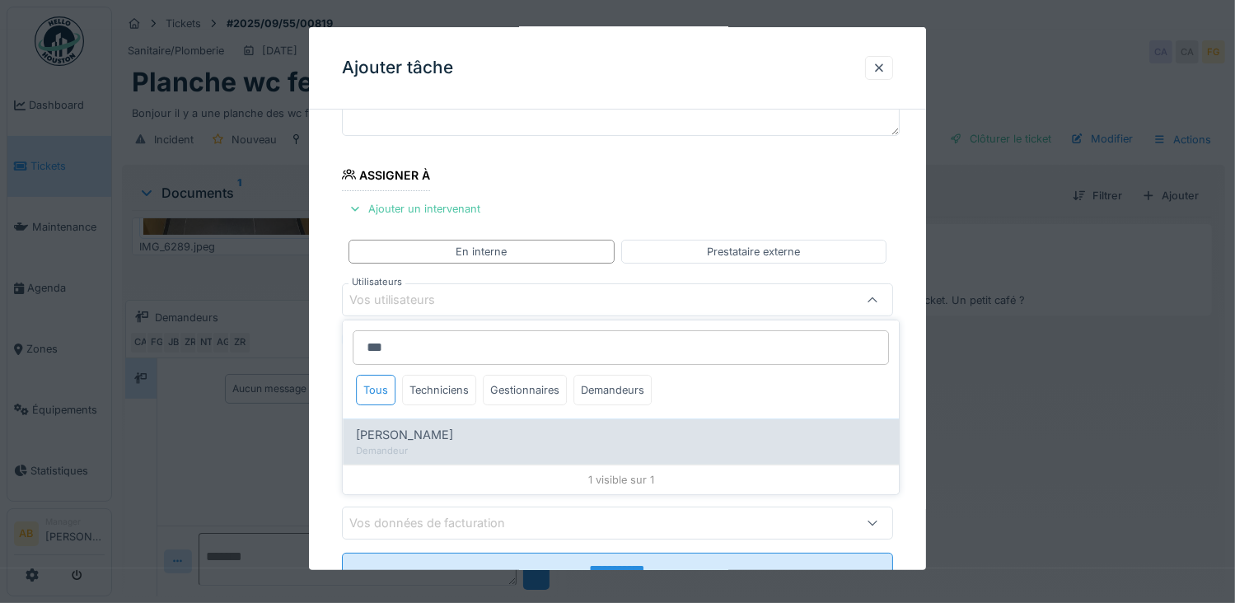
type input "***"
click at [493, 445] on div "Demandeur" at bounding box center [621, 451] width 530 height 14
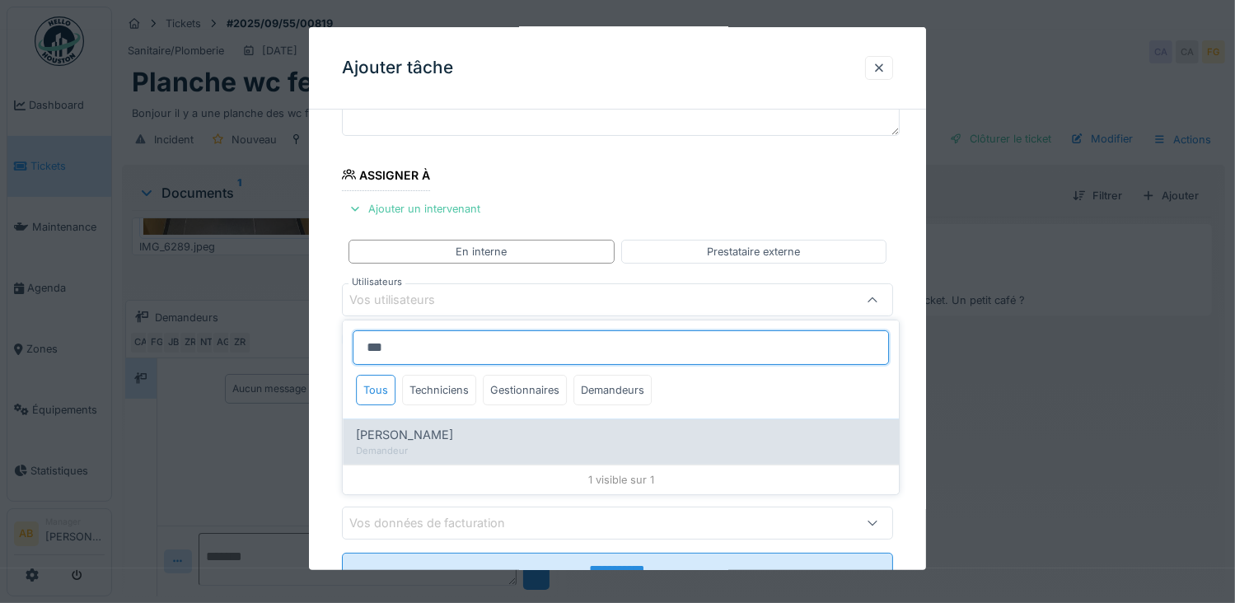
type input "****"
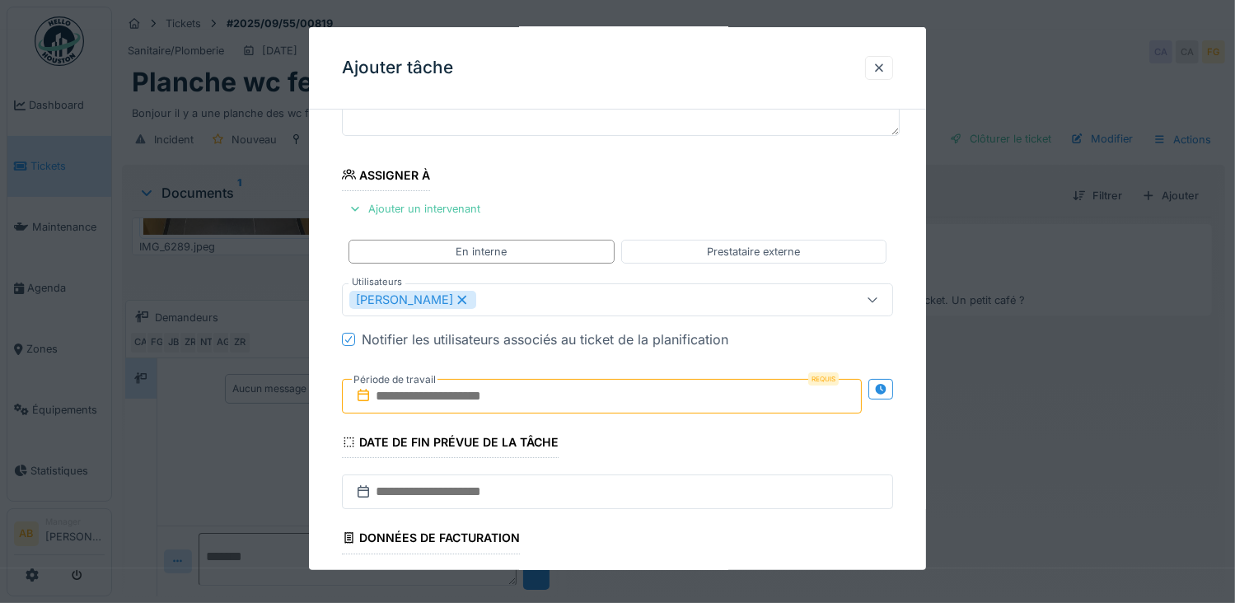
click at [644, 176] on fieldset "**********" at bounding box center [618, 320] width 552 height 689
click at [540, 395] on input "text" at bounding box center [602, 396] width 521 height 35
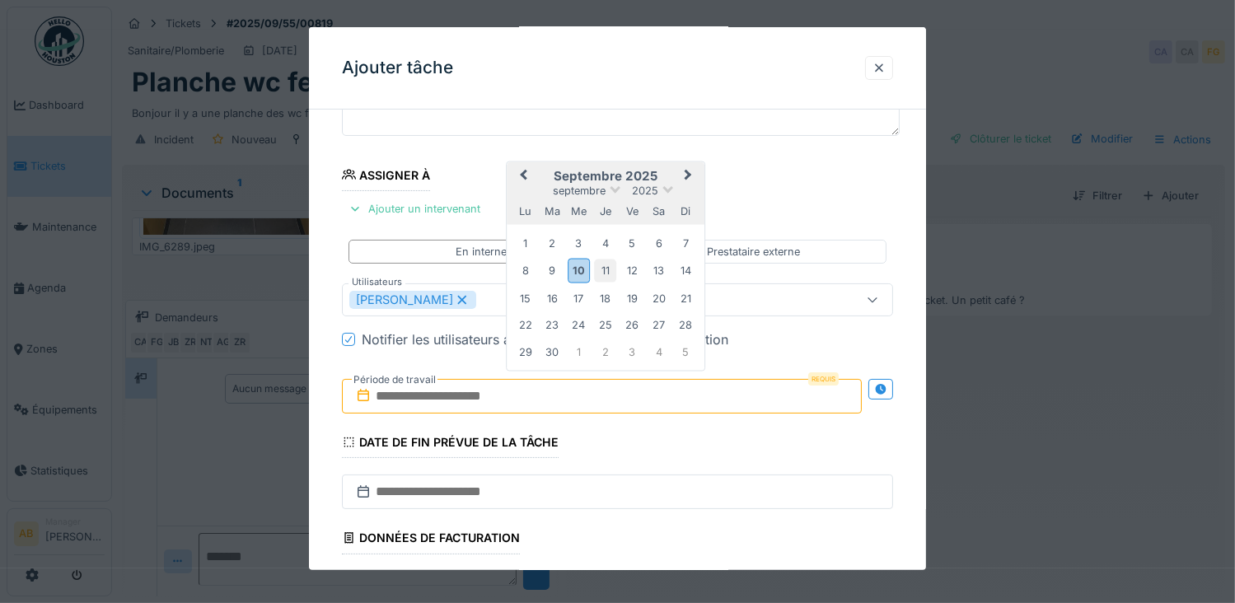
click at [603, 263] on div "11" at bounding box center [605, 271] width 22 height 22
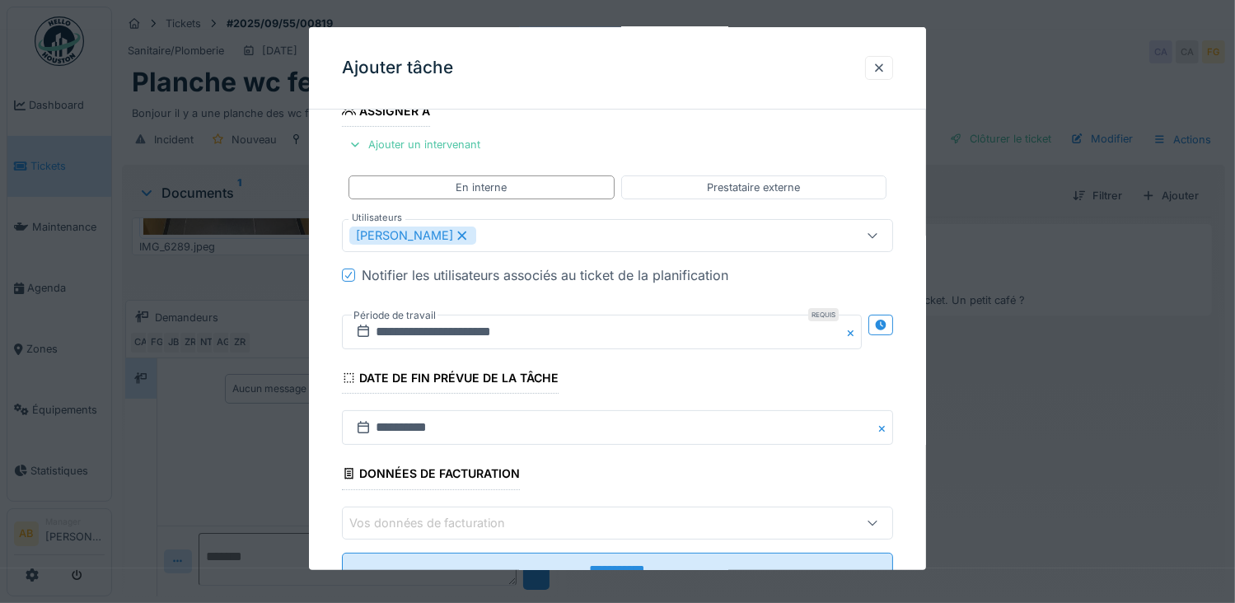
scroll to position [271, 0]
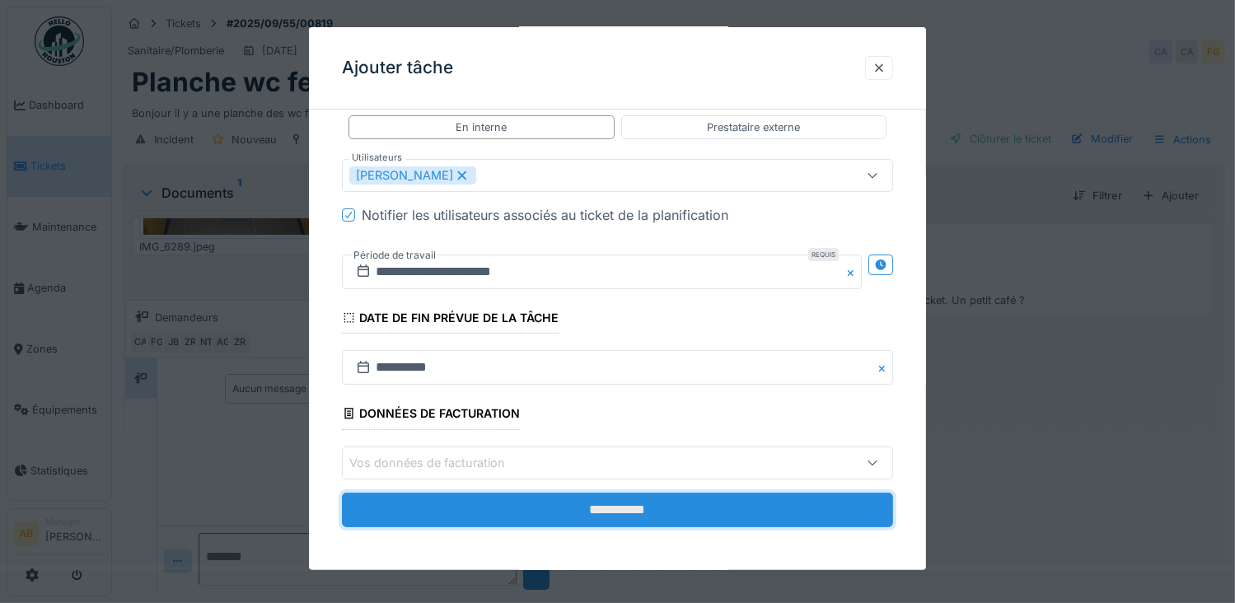
click at [554, 497] on input "**********" at bounding box center [618, 509] width 552 height 35
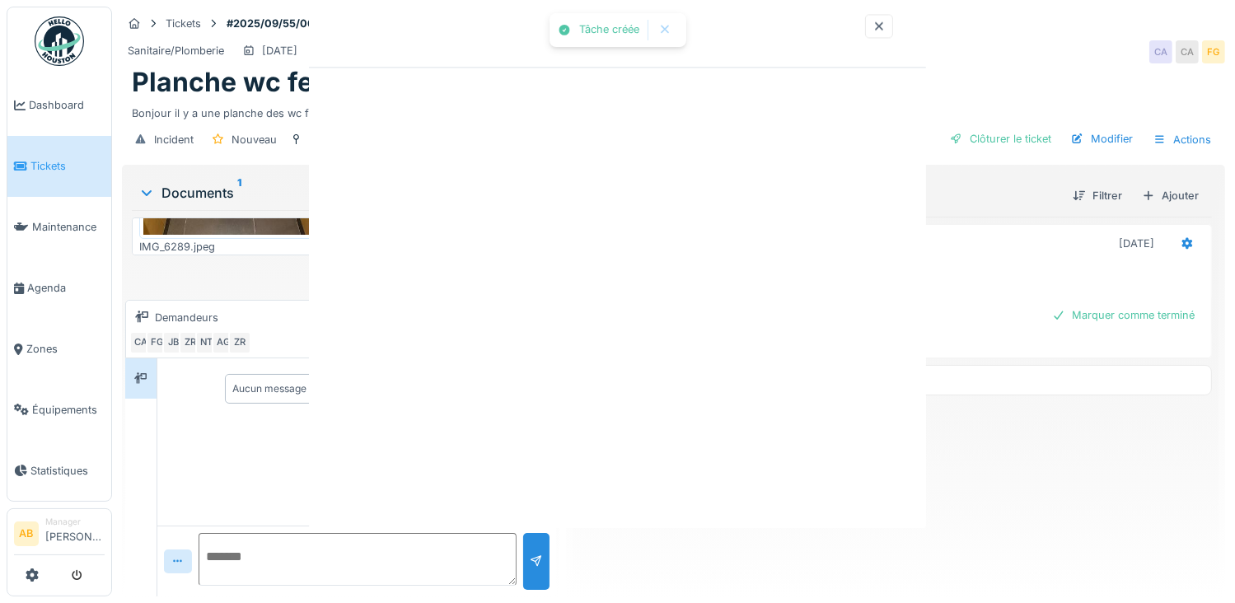
scroll to position [0, 0]
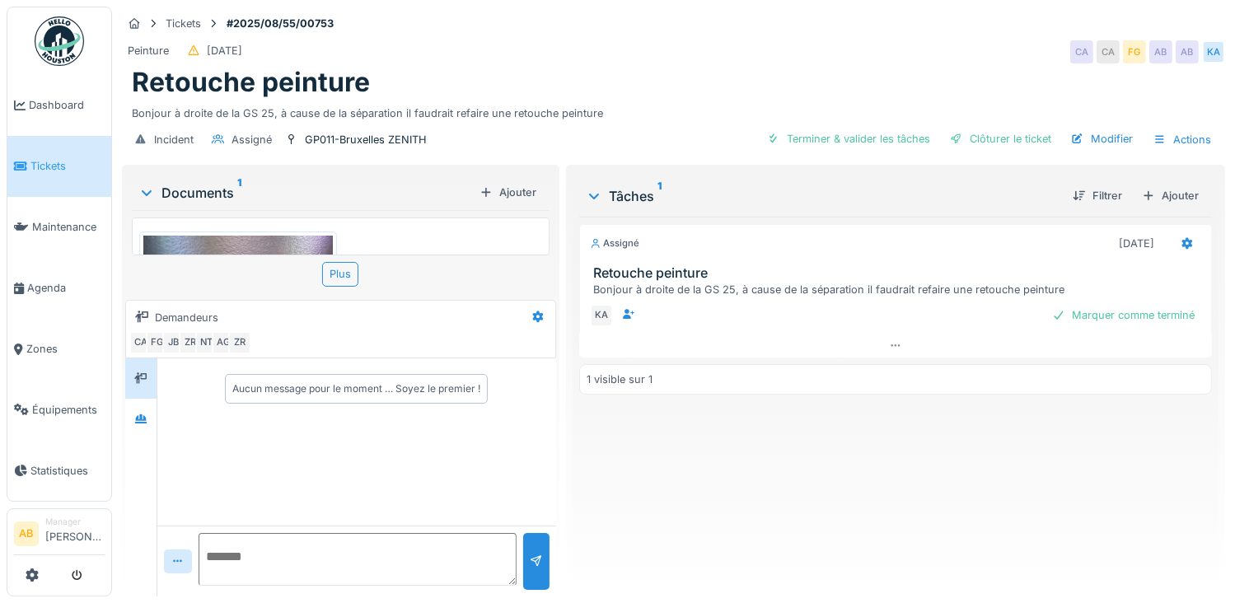
click at [271, 240] on img at bounding box center [237, 362] width 189 height 253
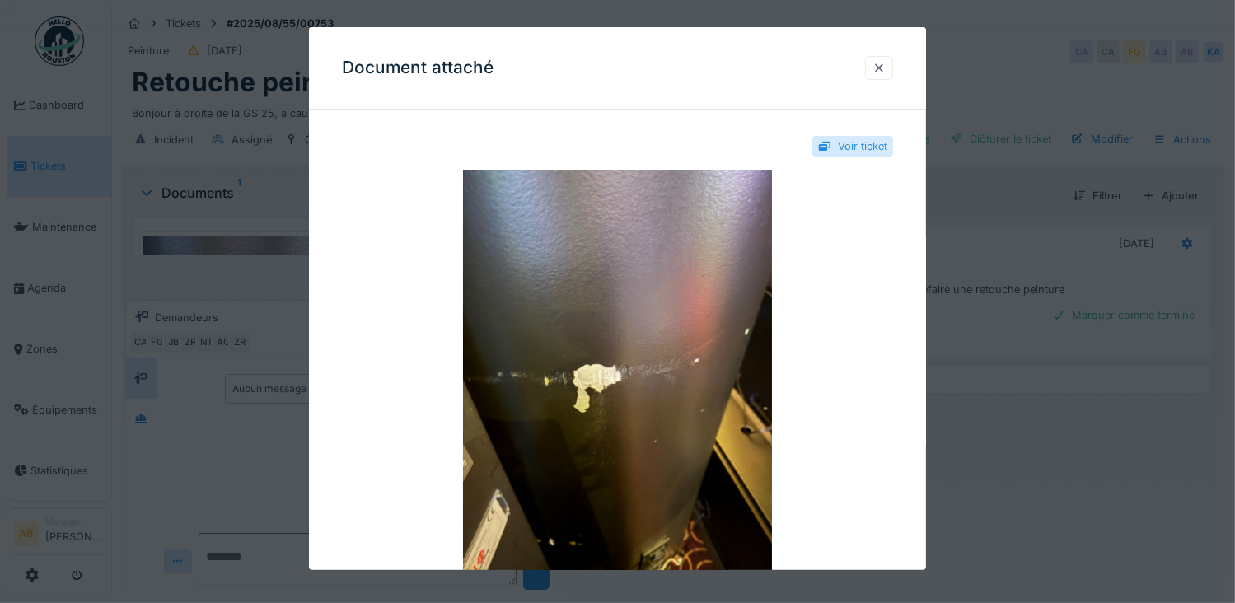
click at [892, 68] on div at bounding box center [879, 68] width 28 height 24
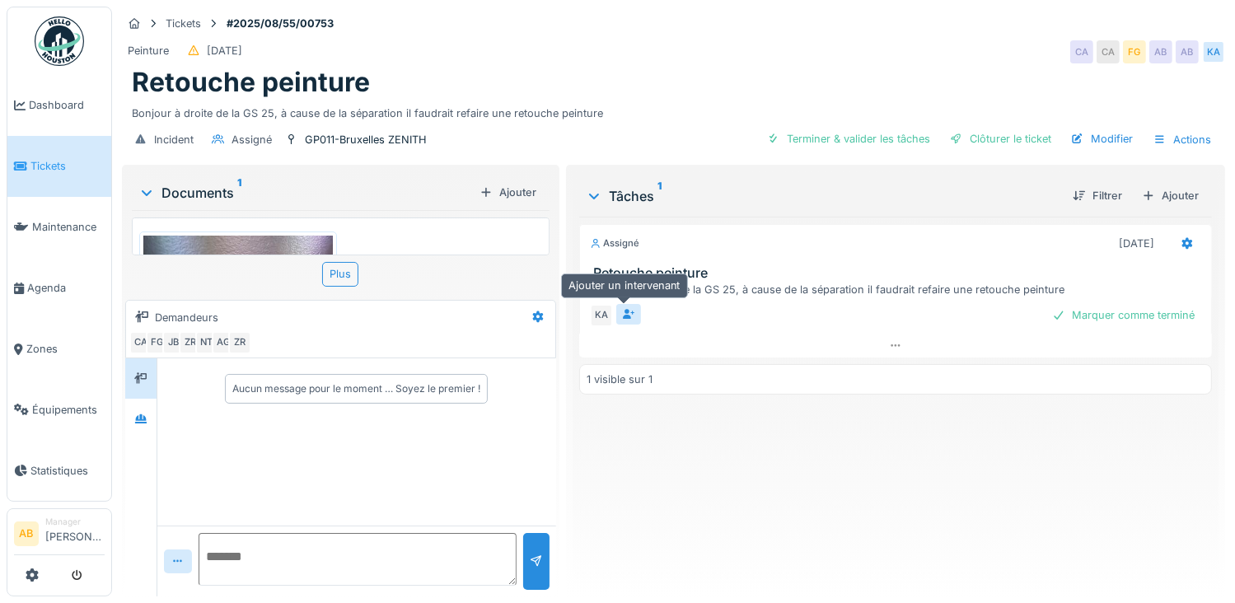
click at [630, 320] on div at bounding box center [628, 314] width 25 height 21
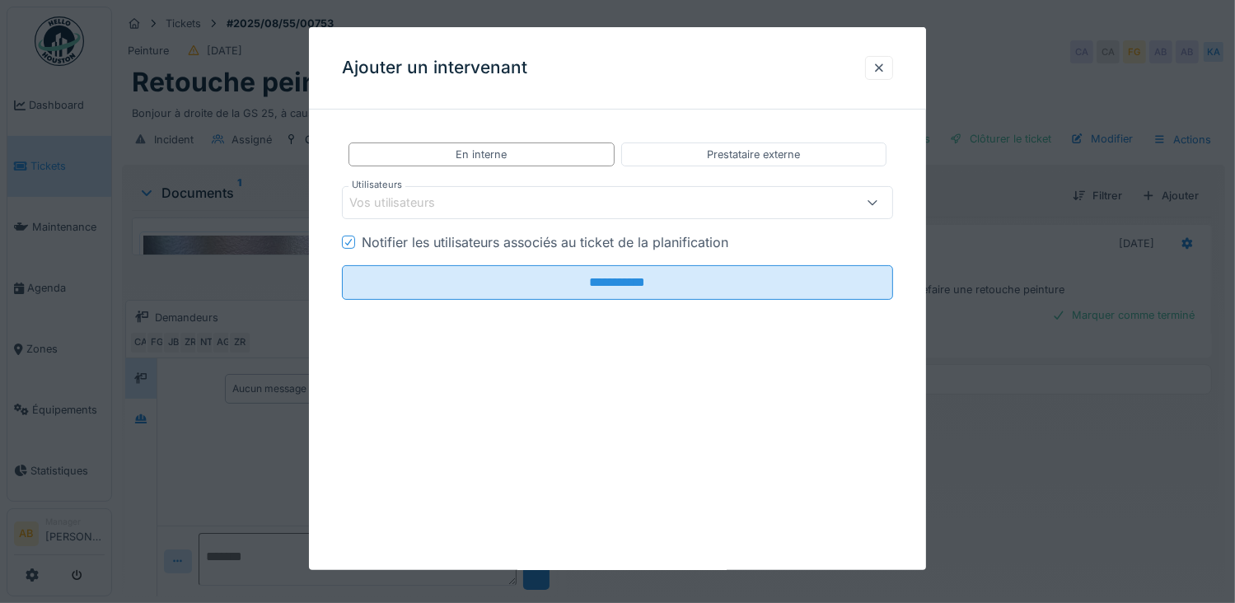
click at [468, 207] on div "Vos utilisateurs" at bounding box center [584, 203] width 470 height 18
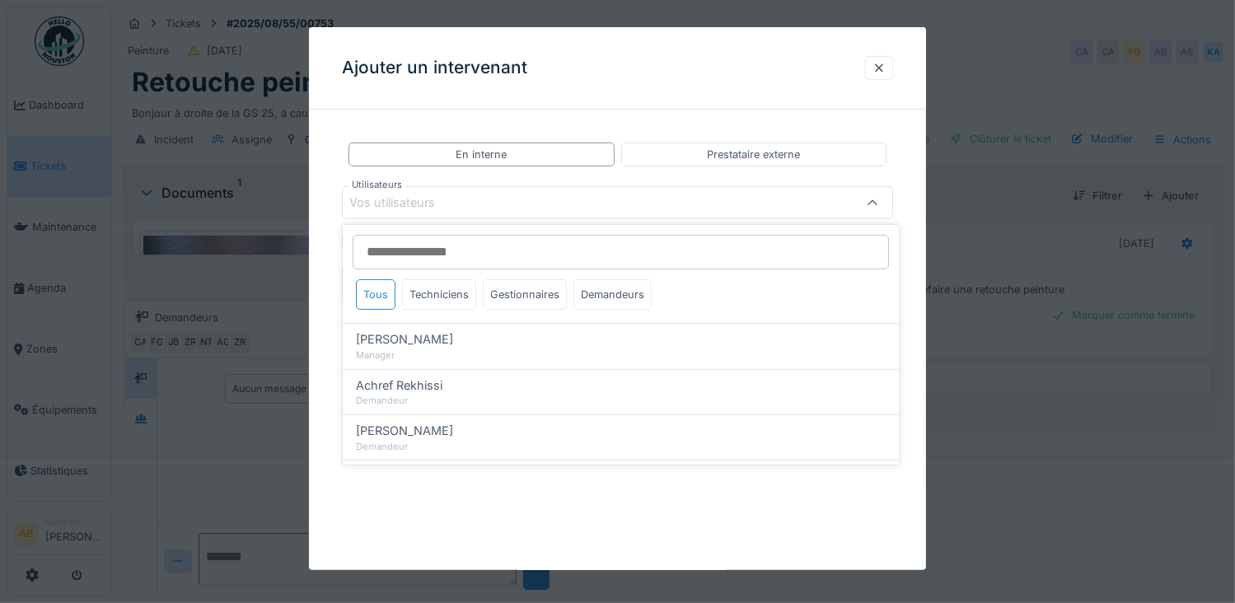
click at [457, 246] on input "Utilisateurs" at bounding box center [621, 252] width 536 height 35
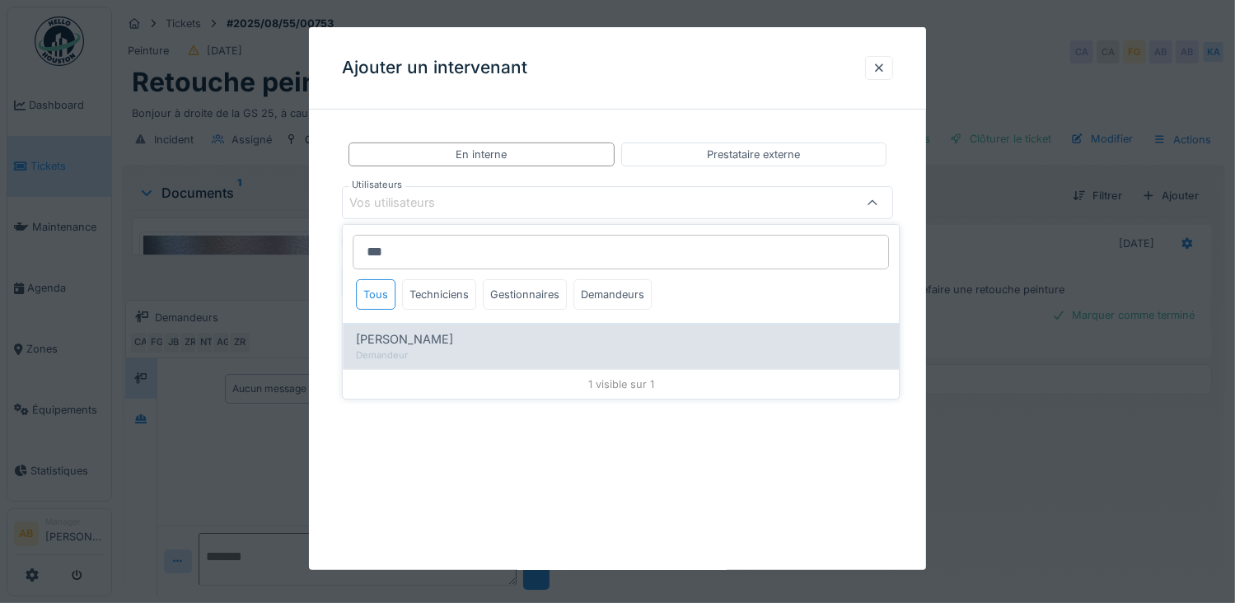
type input "***"
click at [438, 338] on div "[PERSON_NAME]" at bounding box center [621, 339] width 530 height 18
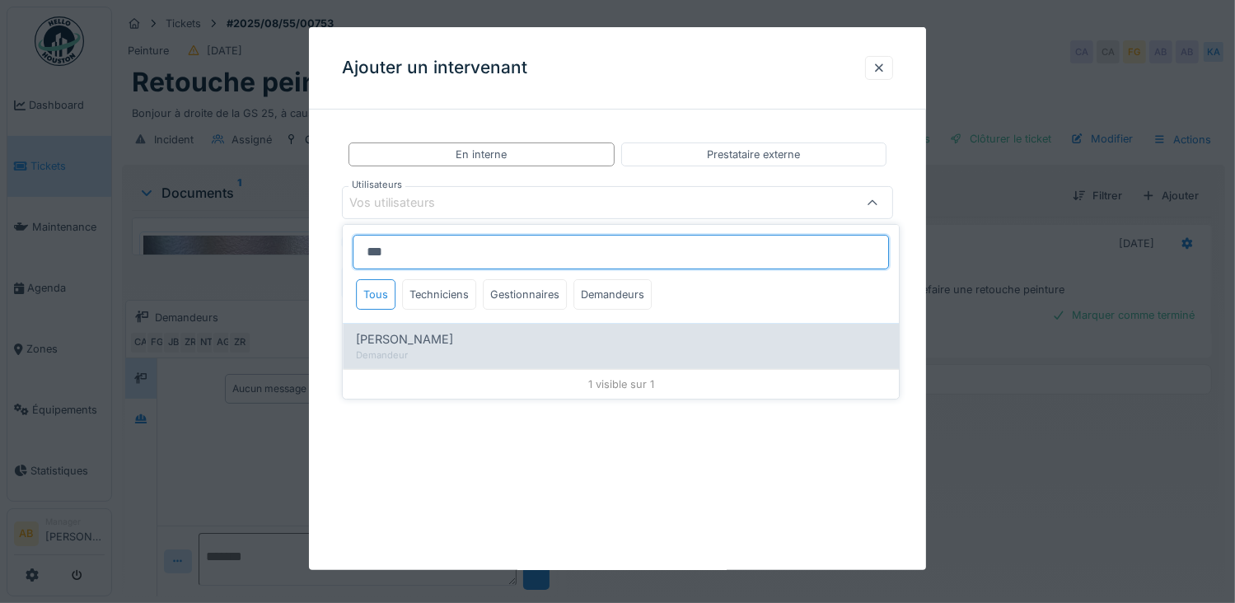
type input "****"
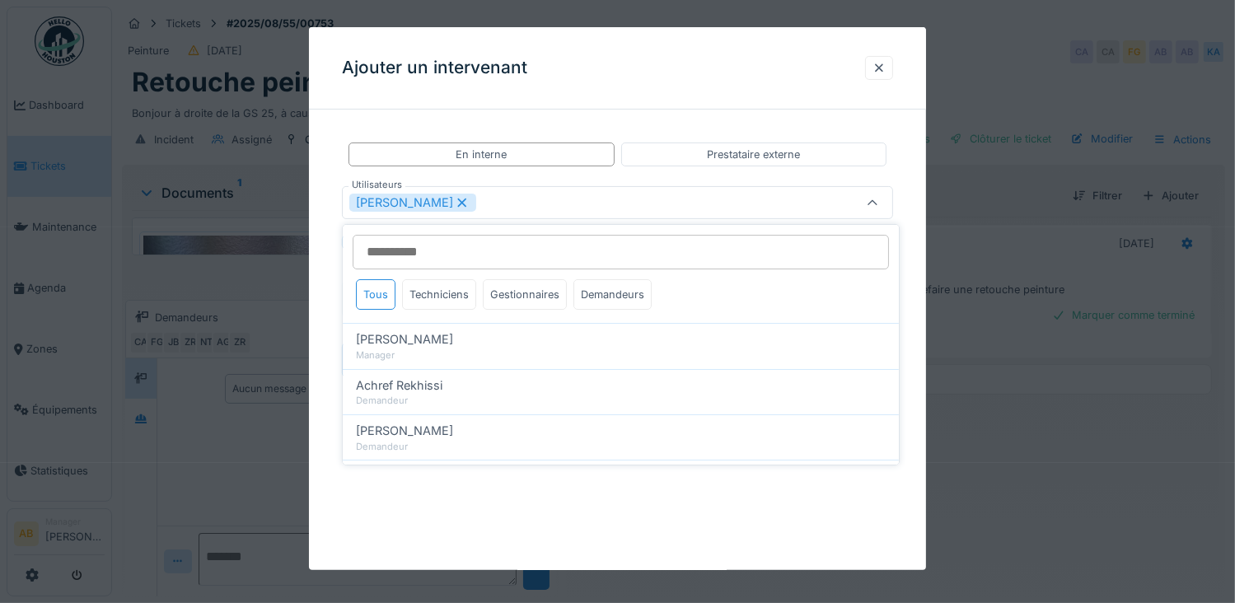
click at [600, 63] on div "Ajouter un intervenant" at bounding box center [618, 68] width 618 height 82
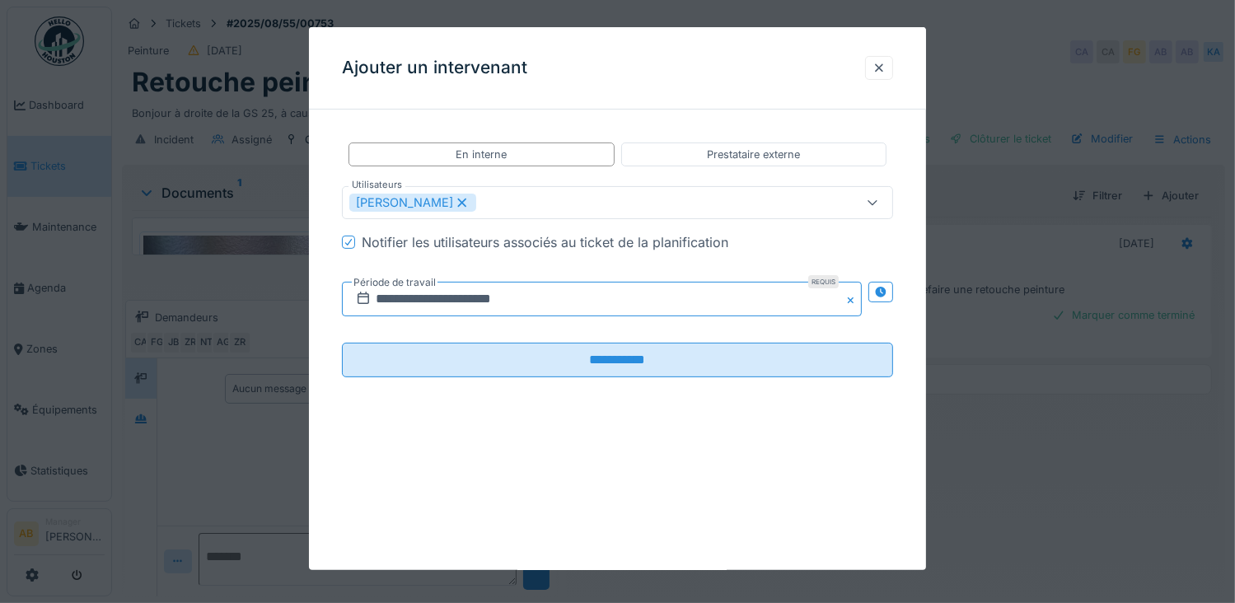
click at [439, 299] on input "**********" at bounding box center [602, 299] width 521 height 35
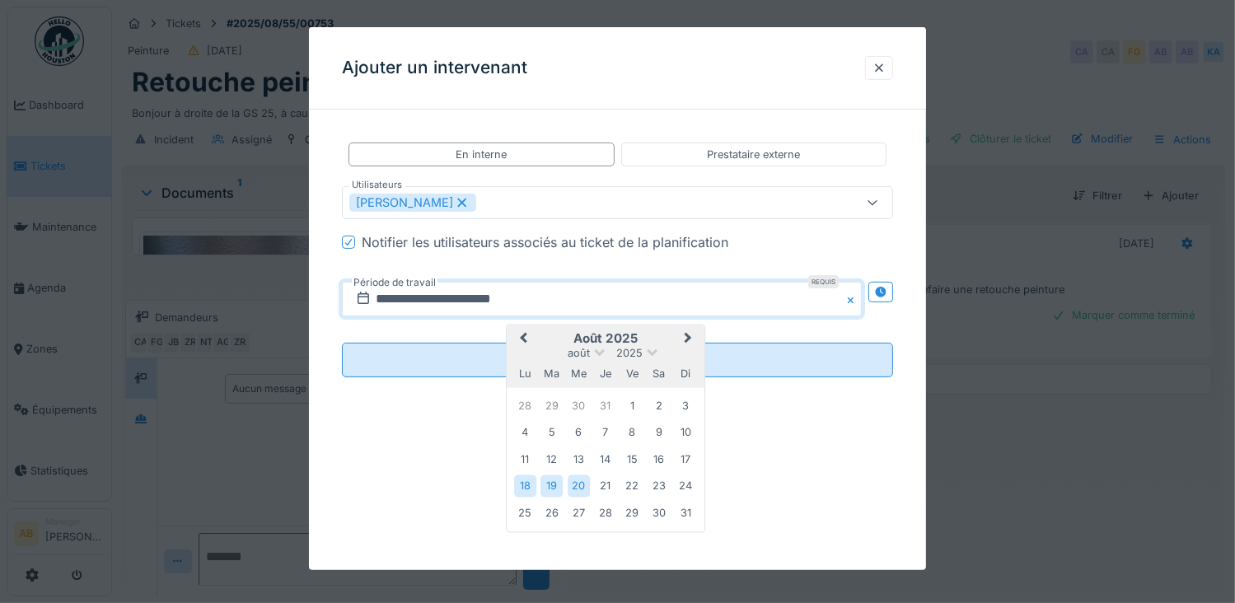
click at [694, 339] on button "Next Month" at bounding box center [689, 340] width 26 height 26
click at [610, 433] on div "11" at bounding box center [605, 434] width 22 height 22
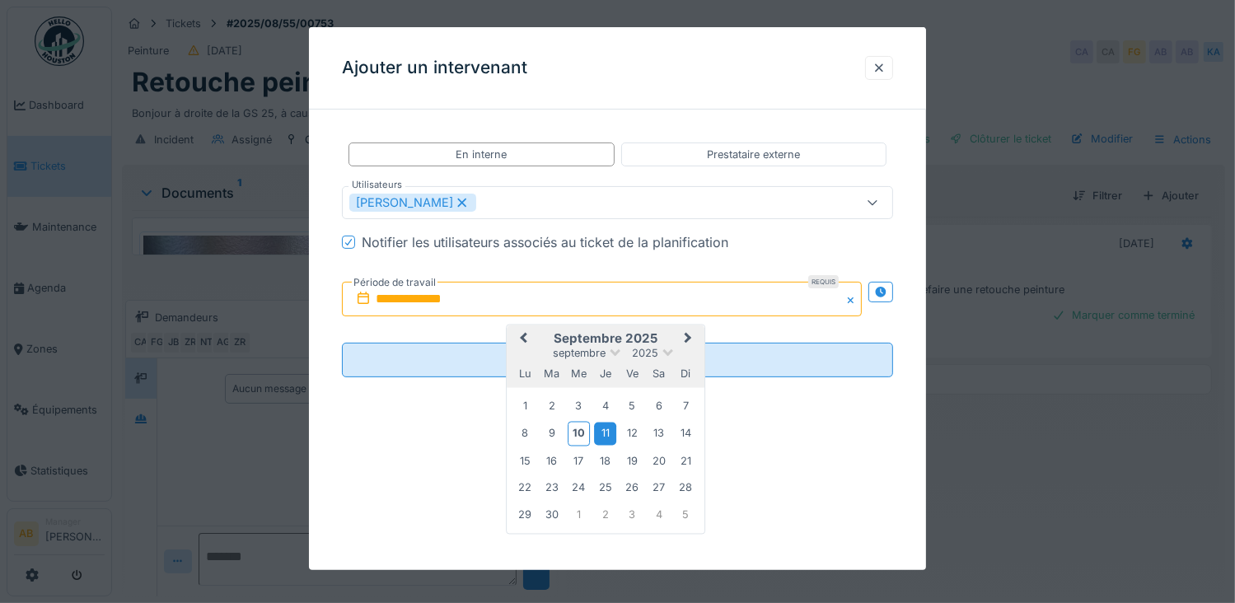
click at [610, 433] on div "11" at bounding box center [605, 434] width 22 height 22
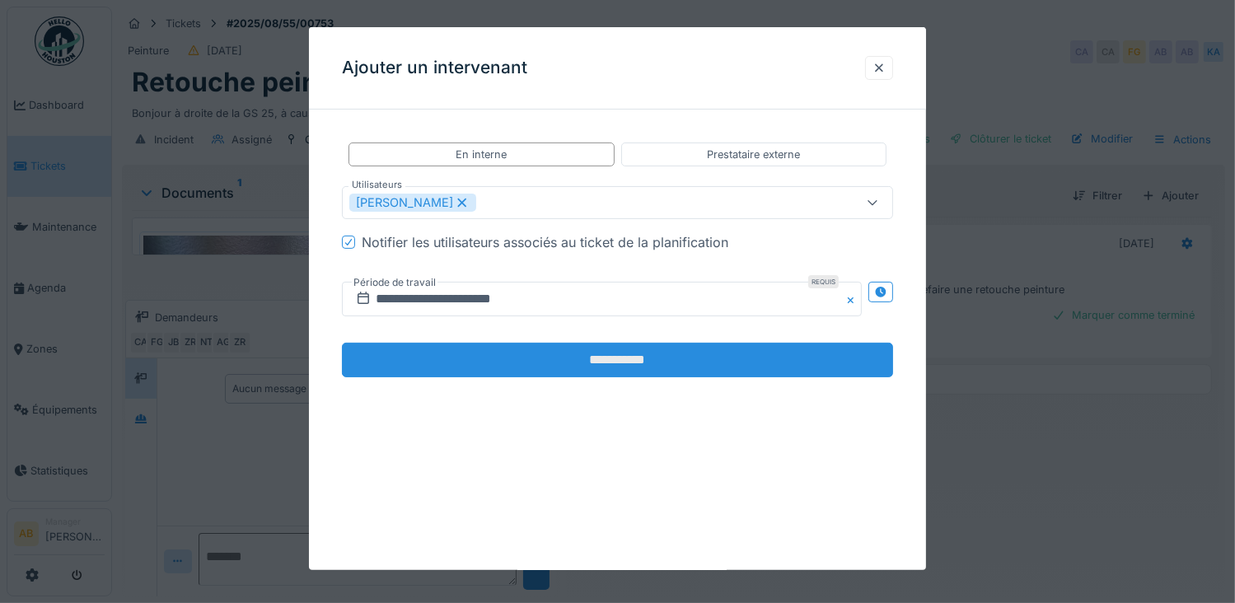
click at [540, 355] on input "**********" at bounding box center [618, 360] width 552 height 35
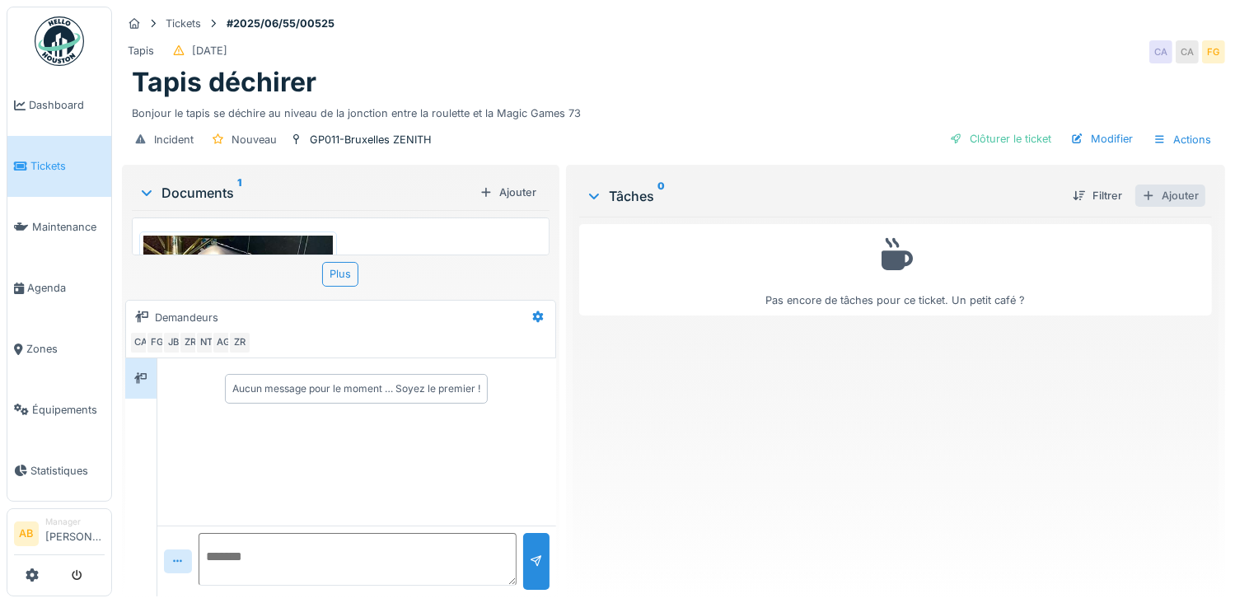
click at [1142, 198] on div at bounding box center [1148, 196] width 13 height 16
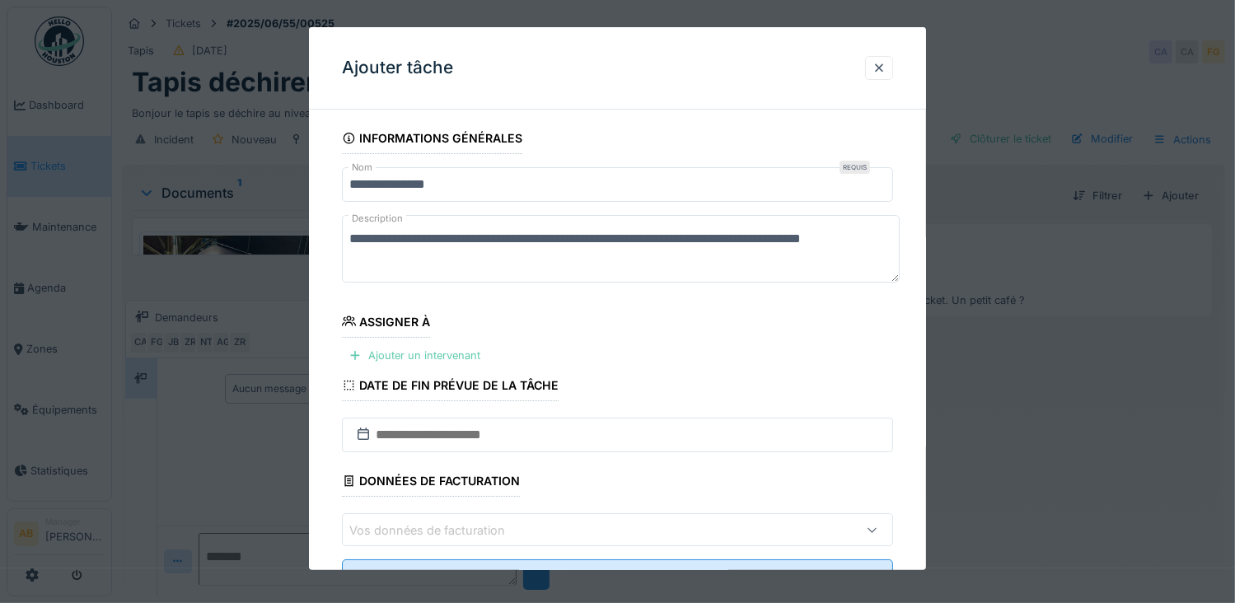
click at [421, 362] on div "Ajouter un intervenant" at bounding box center [414, 355] width 145 height 22
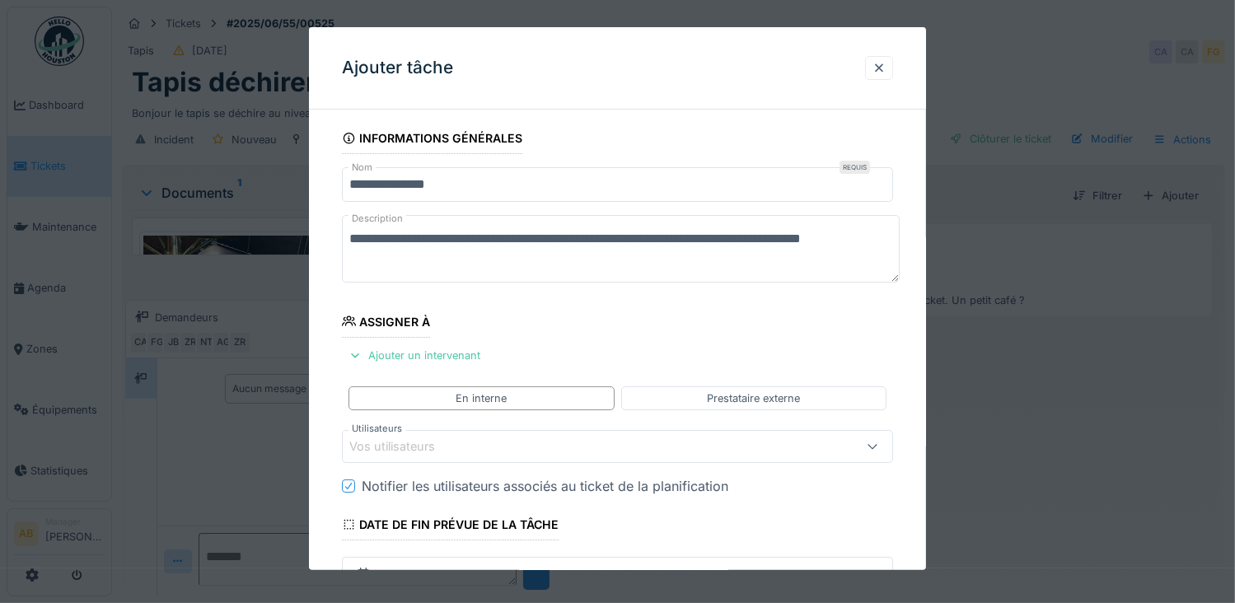
click at [438, 439] on div "Vos utilisateurs" at bounding box center [403, 446] width 109 height 18
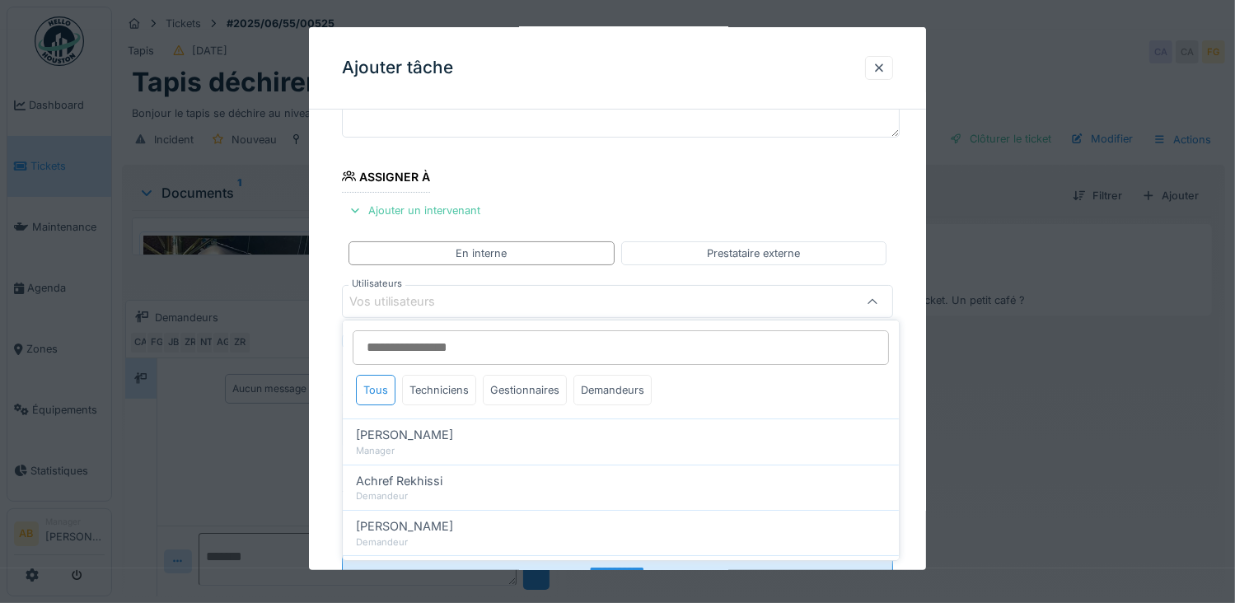
scroll to position [147, 0]
click at [443, 349] on input "Utilisateurs" at bounding box center [621, 347] width 536 height 35
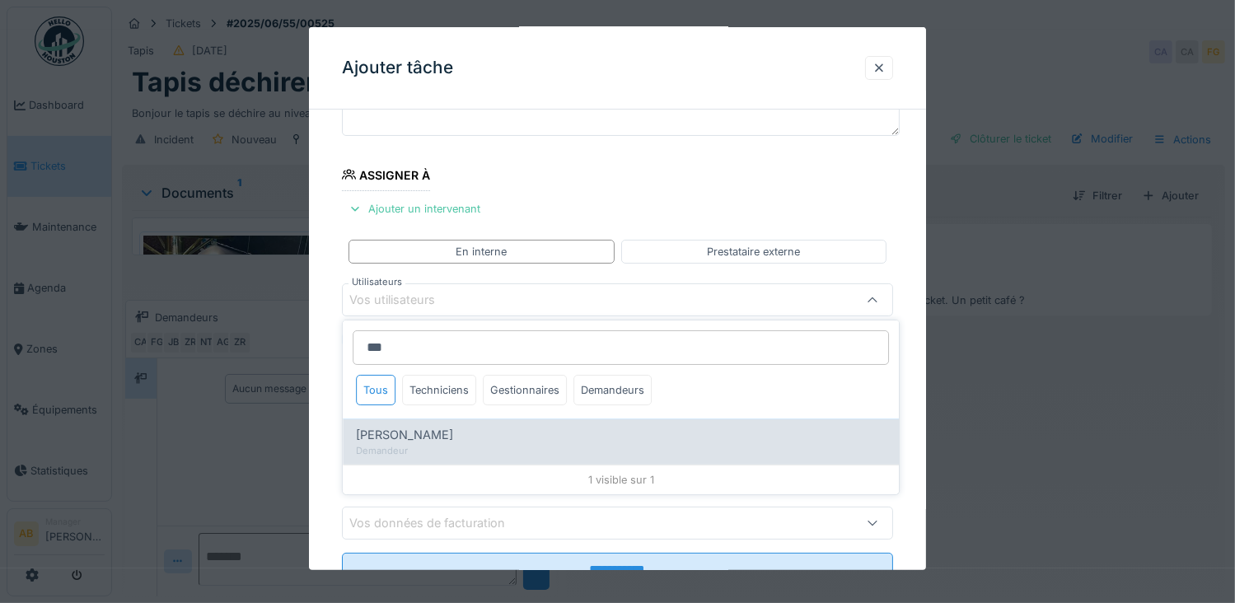
type input "***"
click at [422, 441] on span "[PERSON_NAME]" at bounding box center [404, 435] width 97 height 18
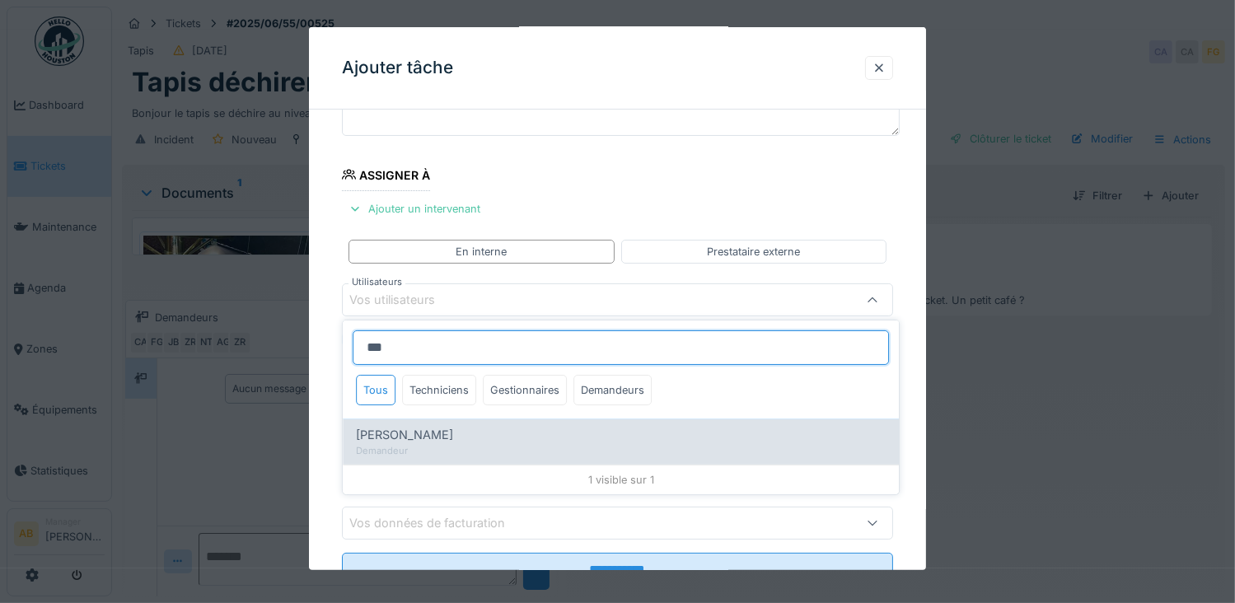
type input "****"
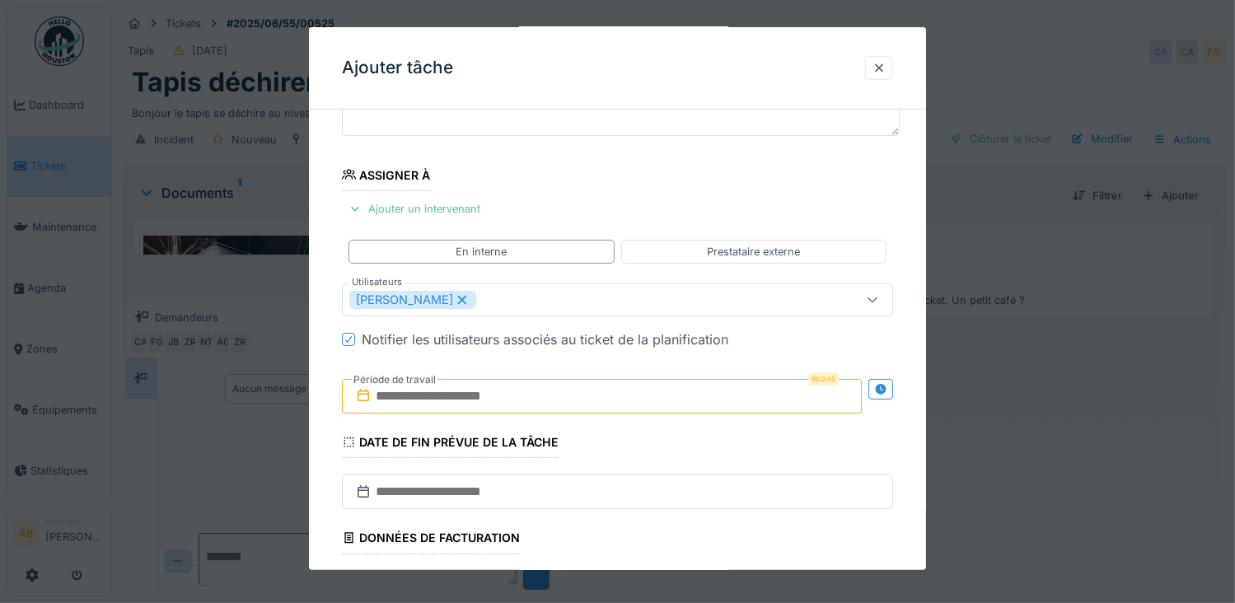
click at [633, 157] on fieldset "**********" at bounding box center [618, 320] width 552 height 689
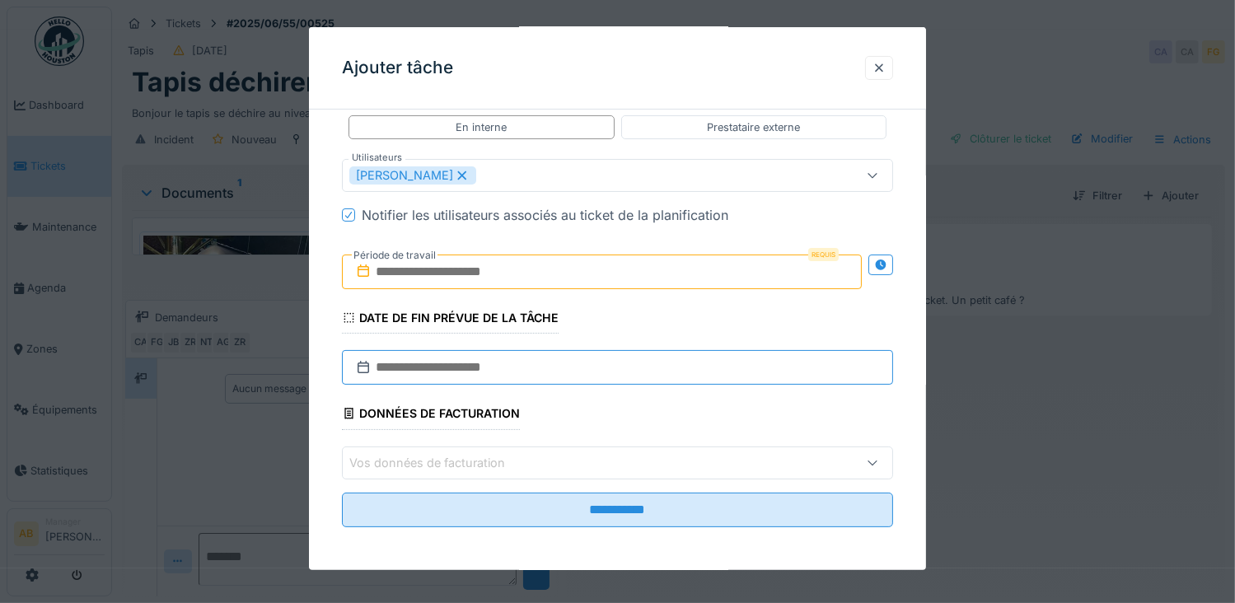
click at [468, 360] on input "text" at bounding box center [618, 367] width 552 height 35
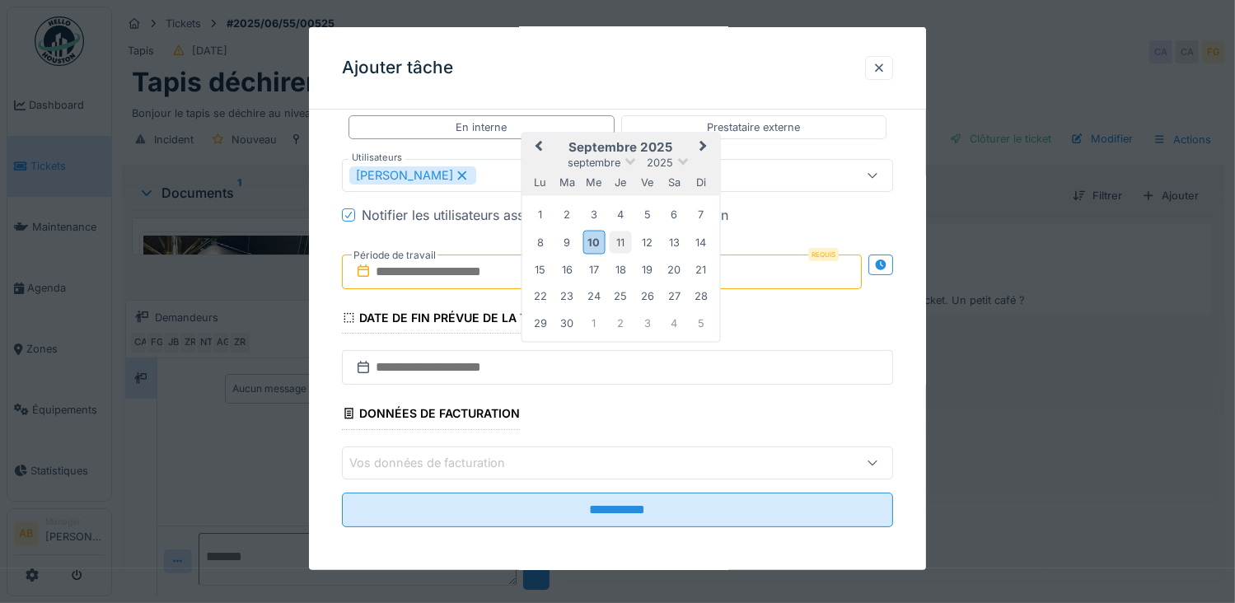
click at [616, 241] on div "11" at bounding box center [621, 242] width 22 height 22
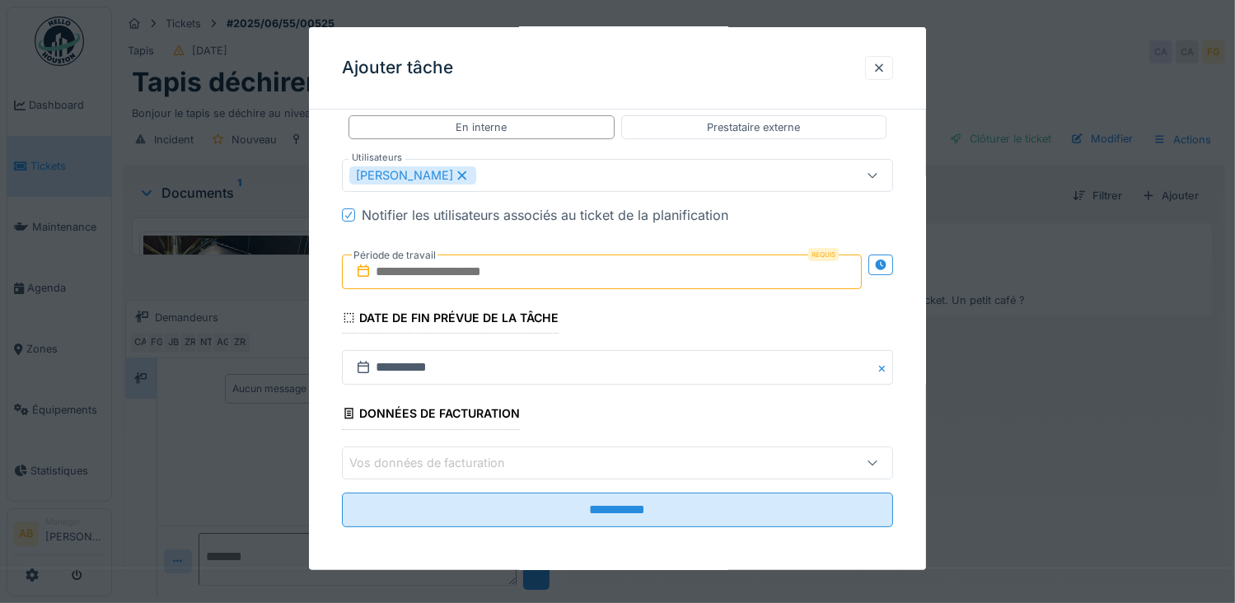
click at [537, 276] on input "text" at bounding box center [602, 272] width 521 height 35
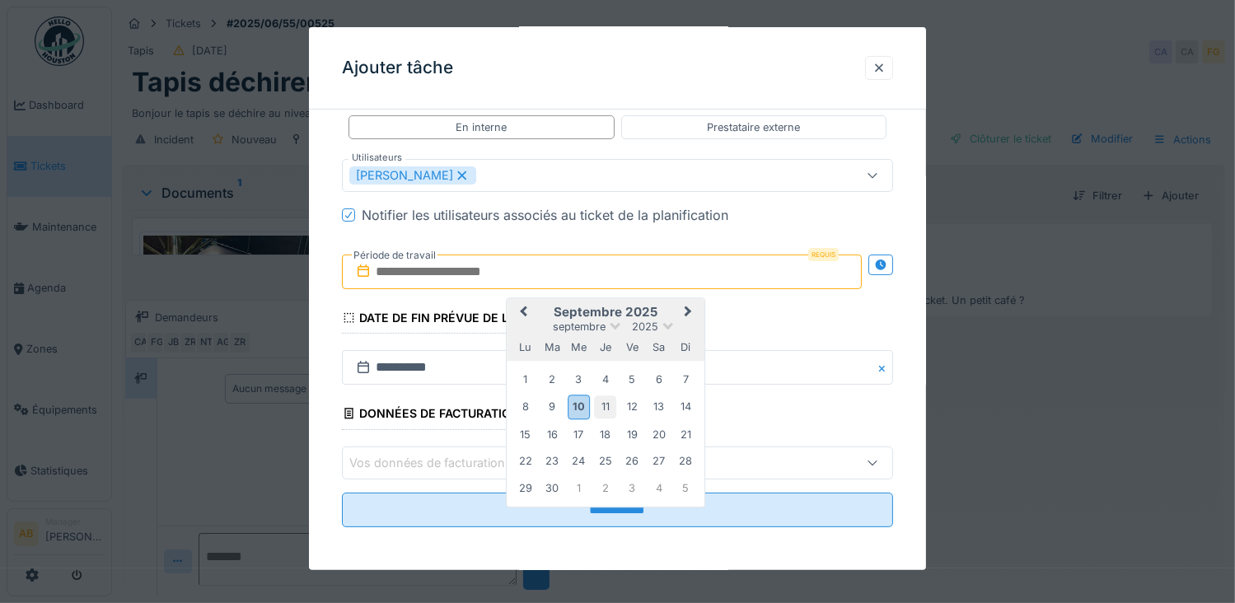
click at [603, 406] on div "11" at bounding box center [605, 407] width 22 height 22
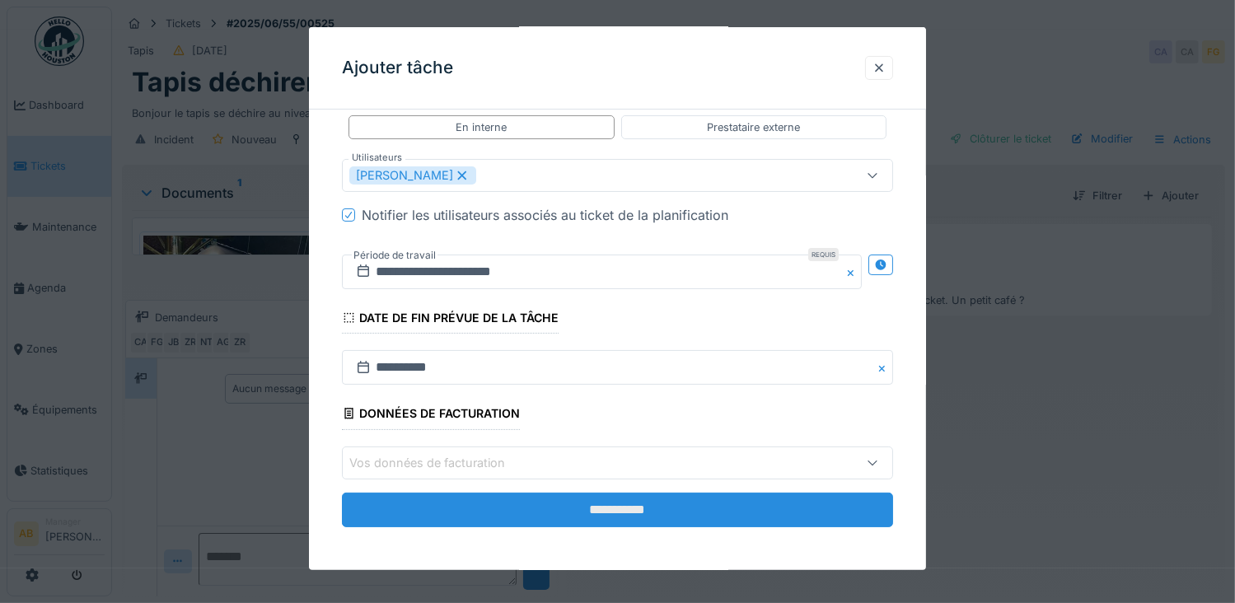
click at [611, 516] on input "**********" at bounding box center [618, 509] width 552 height 35
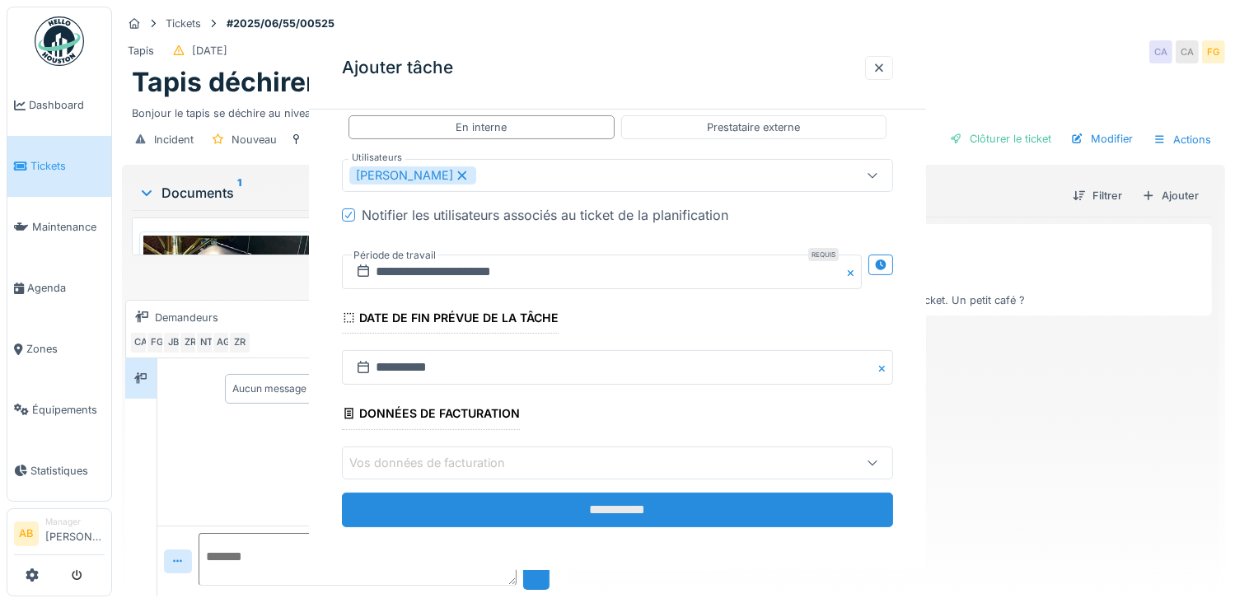
scroll to position [0, 0]
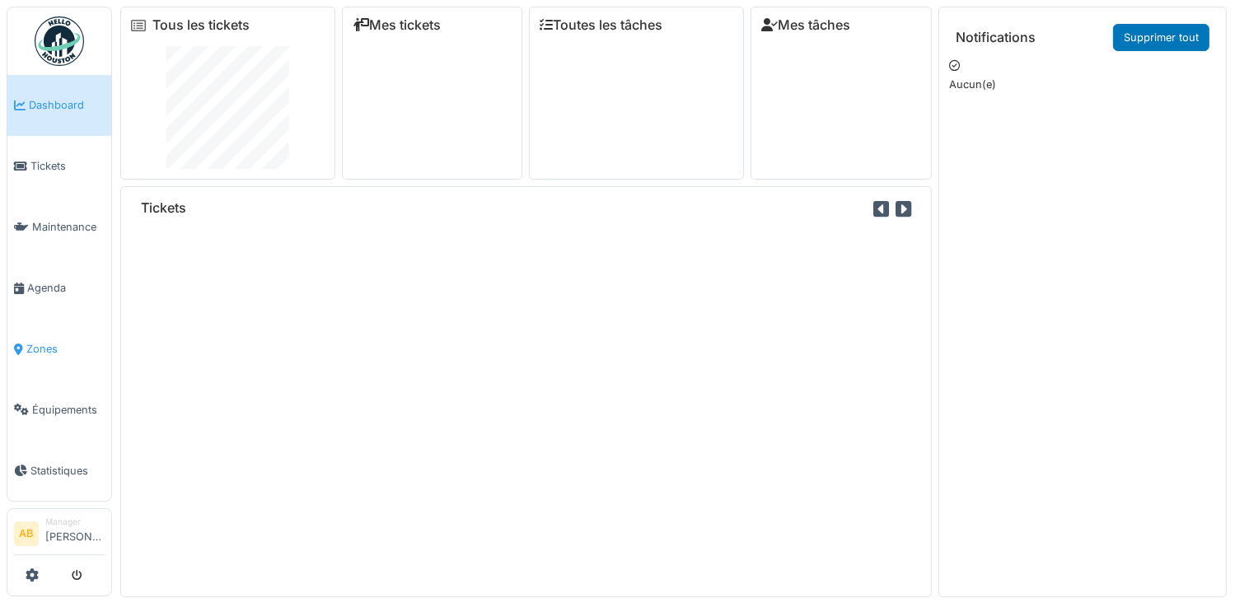
click at [49, 341] on span "Zones" at bounding box center [65, 349] width 78 height 16
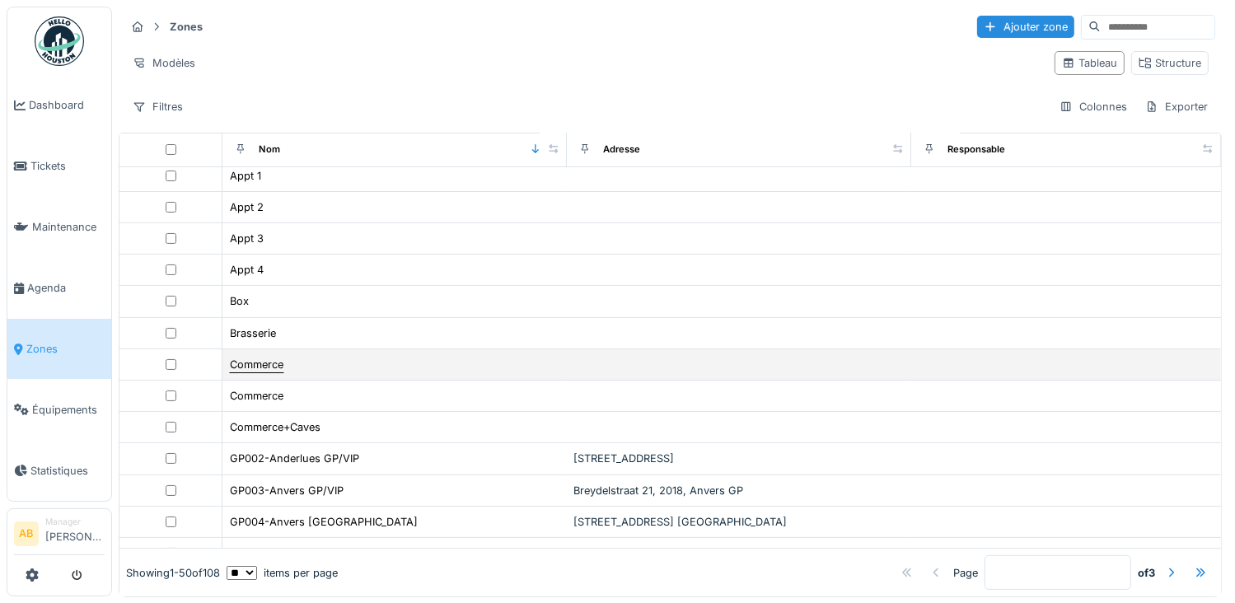
scroll to position [412, 0]
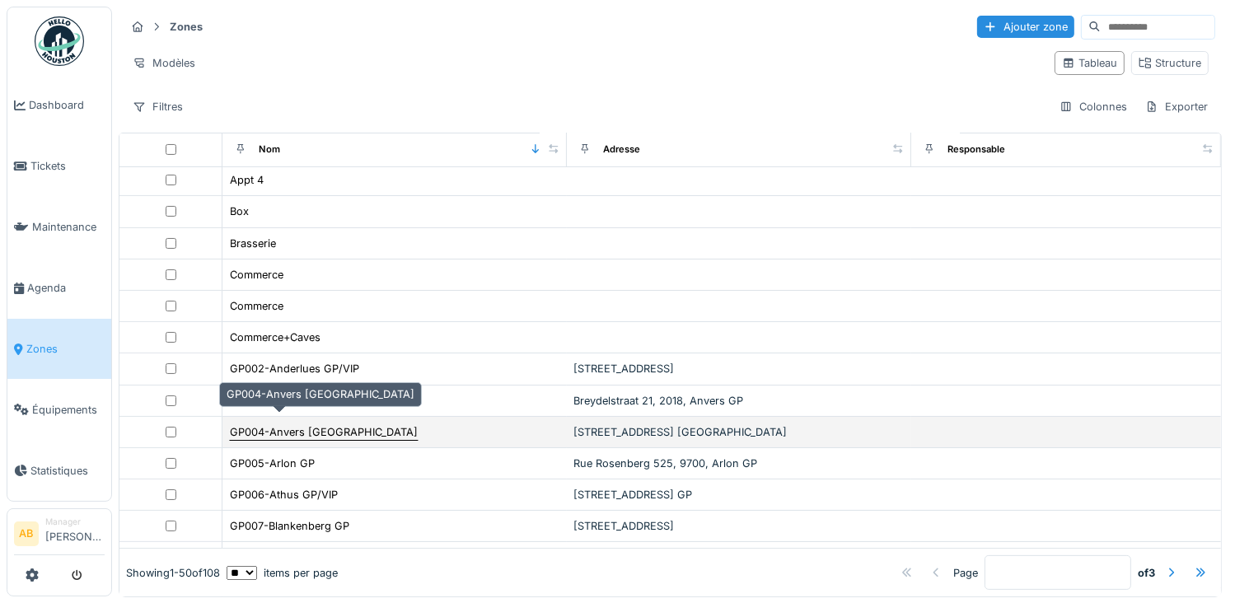
click at [274, 424] on div "GP004-Anvers [GEOGRAPHIC_DATA]" at bounding box center [324, 432] width 188 height 16
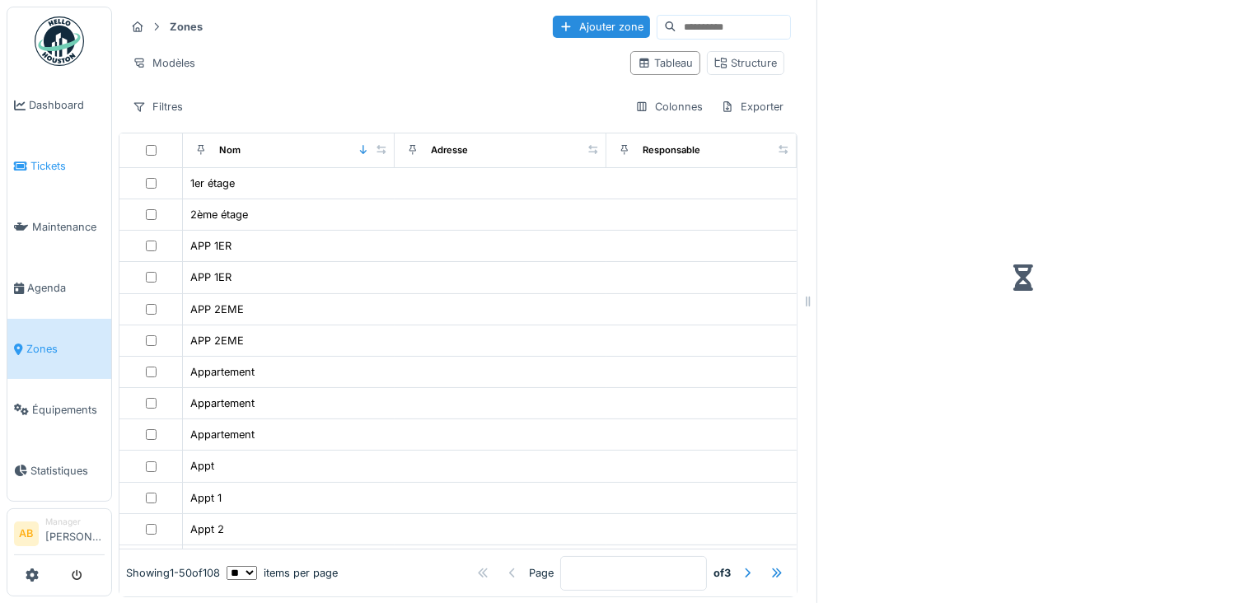
click at [54, 163] on span "Tickets" at bounding box center [67, 166] width 74 height 16
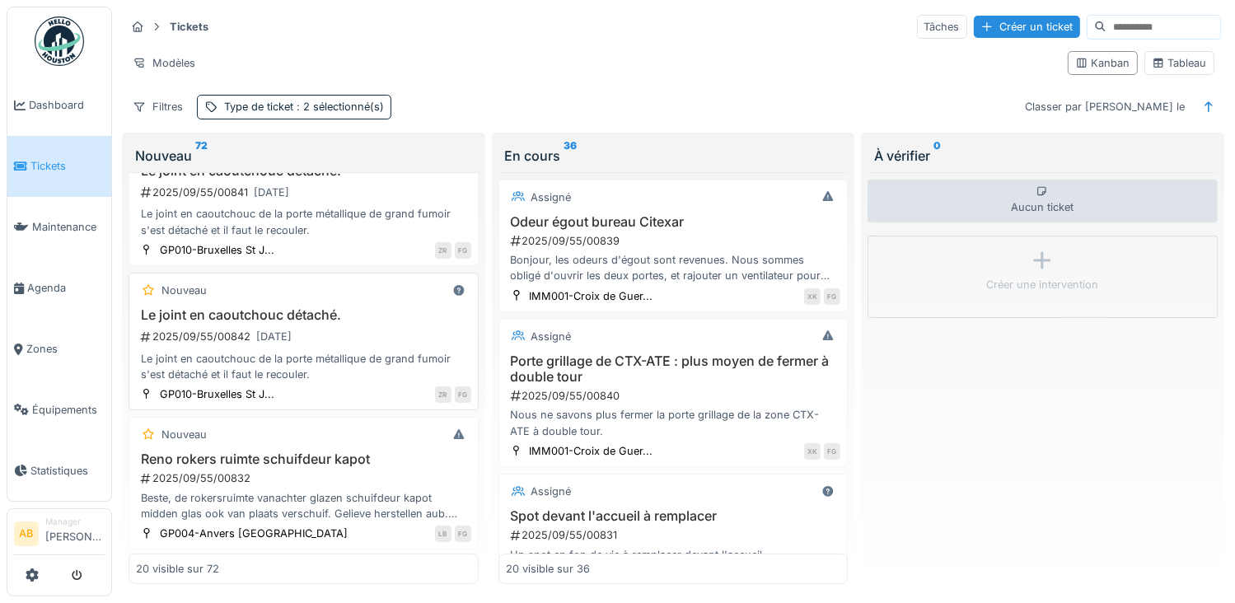
scroll to position [412, 0]
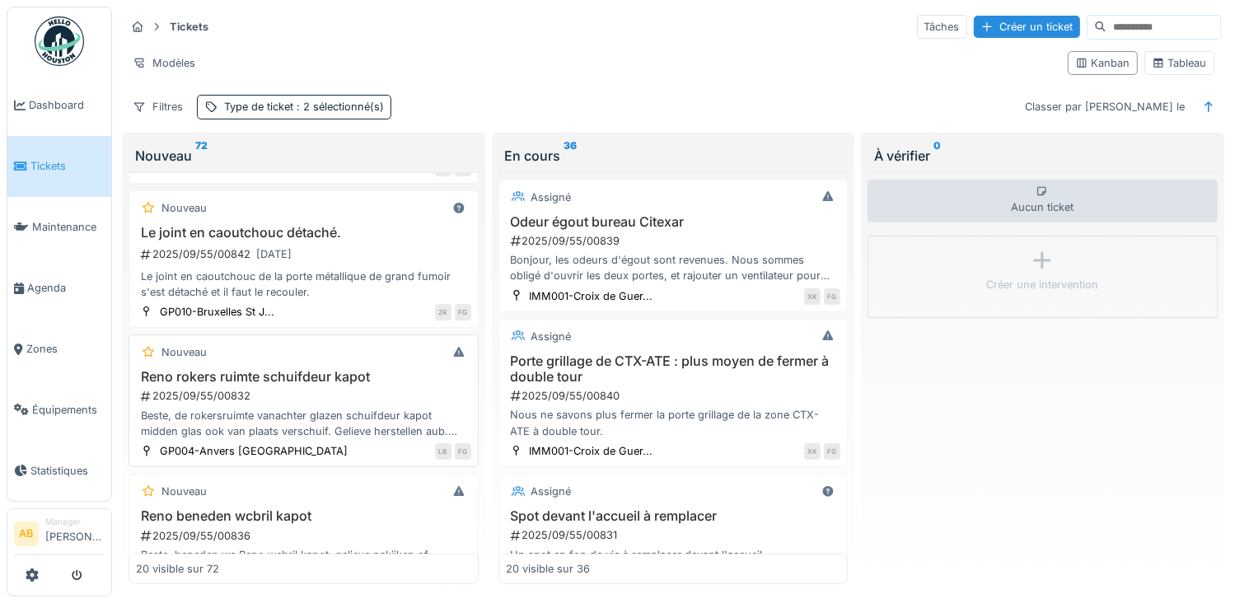
click at [278, 378] on h3 "Reno rokers ruimte schuifdeur kapot" at bounding box center [303, 377] width 335 height 16
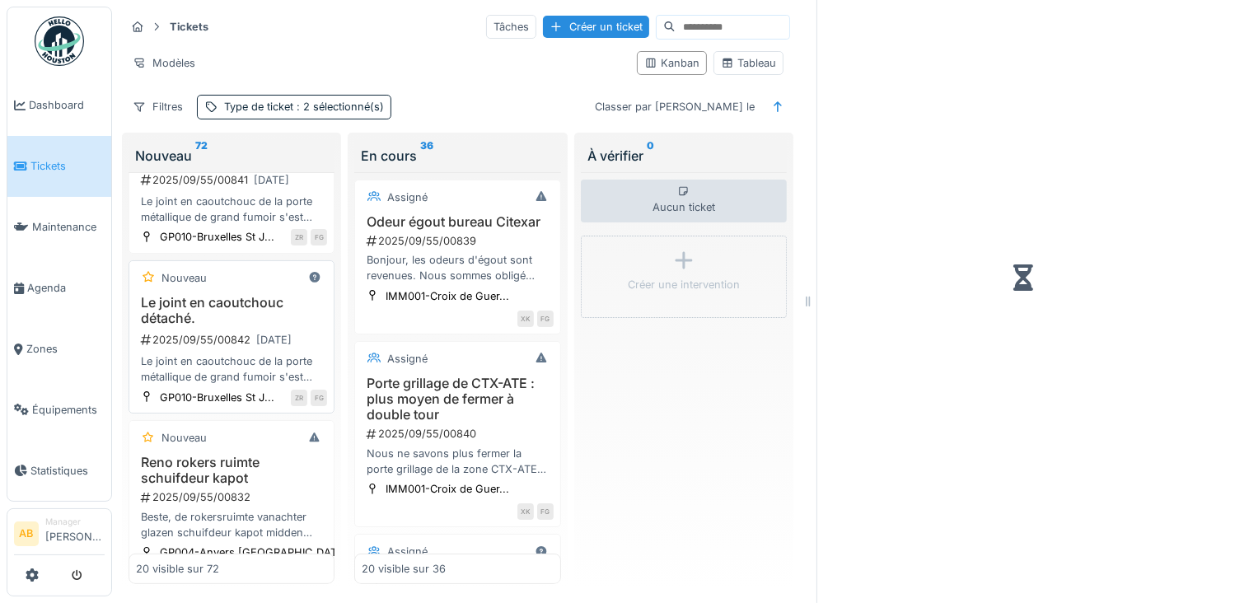
scroll to position [481, 0]
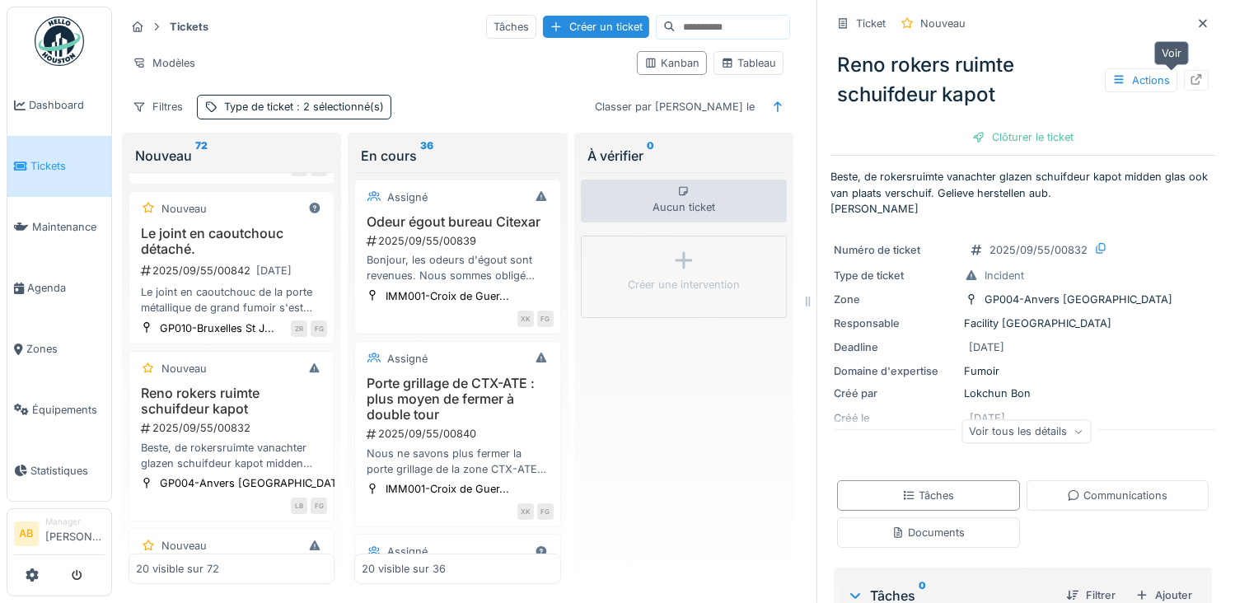
click at [1190, 82] on icon at bounding box center [1196, 79] width 13 height 11
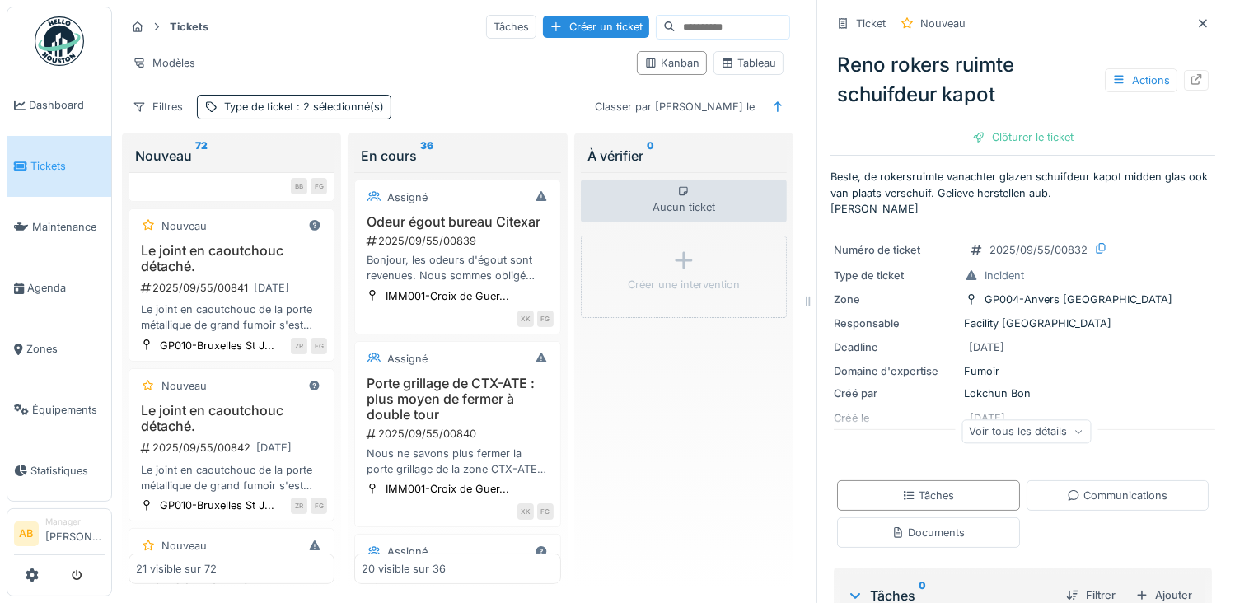
scroll to position [657, 0]
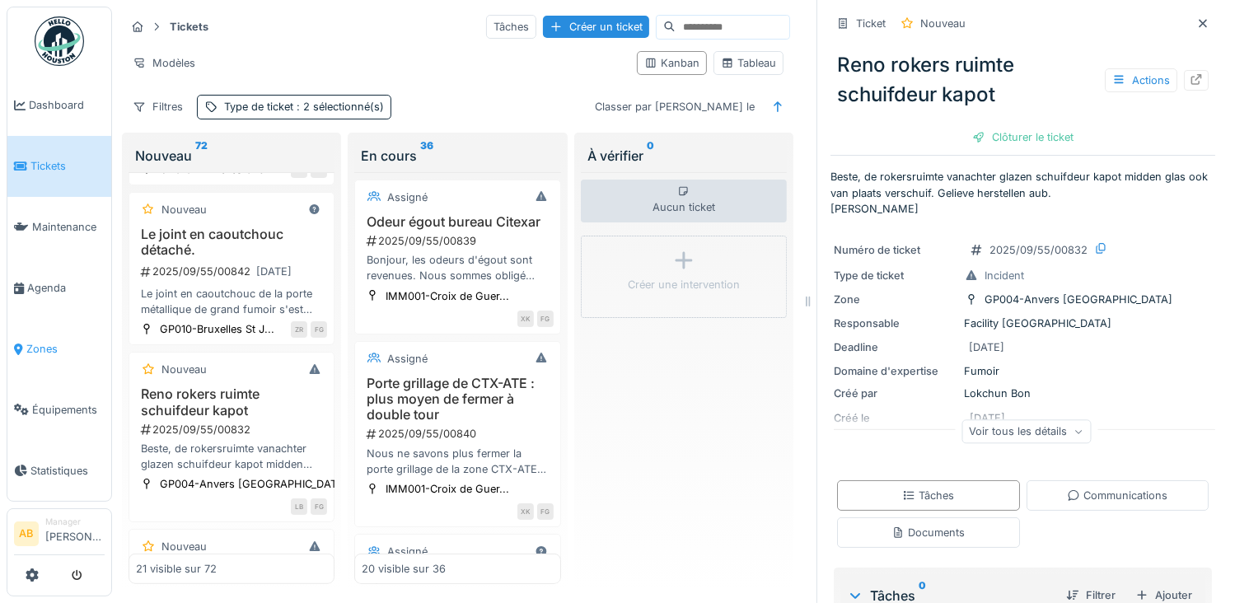
click at [38, 342] on span "Zones" at bounding box center [65, 349] width 78 height 16
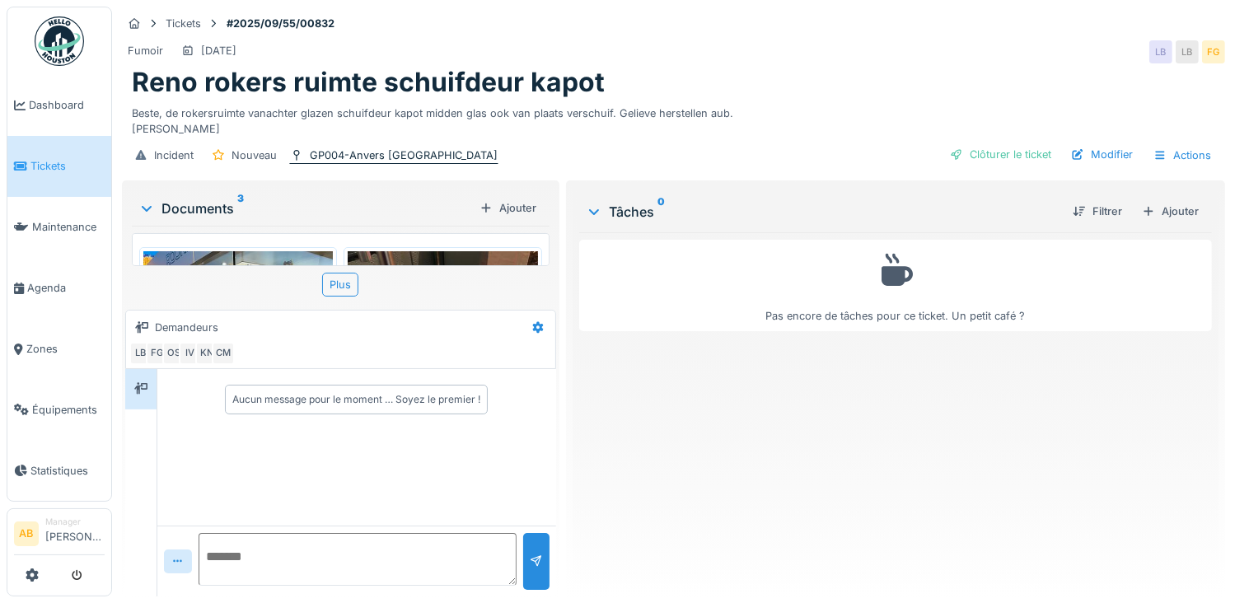
click at [347, 161] on div "GP004-Anvers [GEOGRAPHIC_DATA]" at bounding box center [404, 155] width 188 height 16
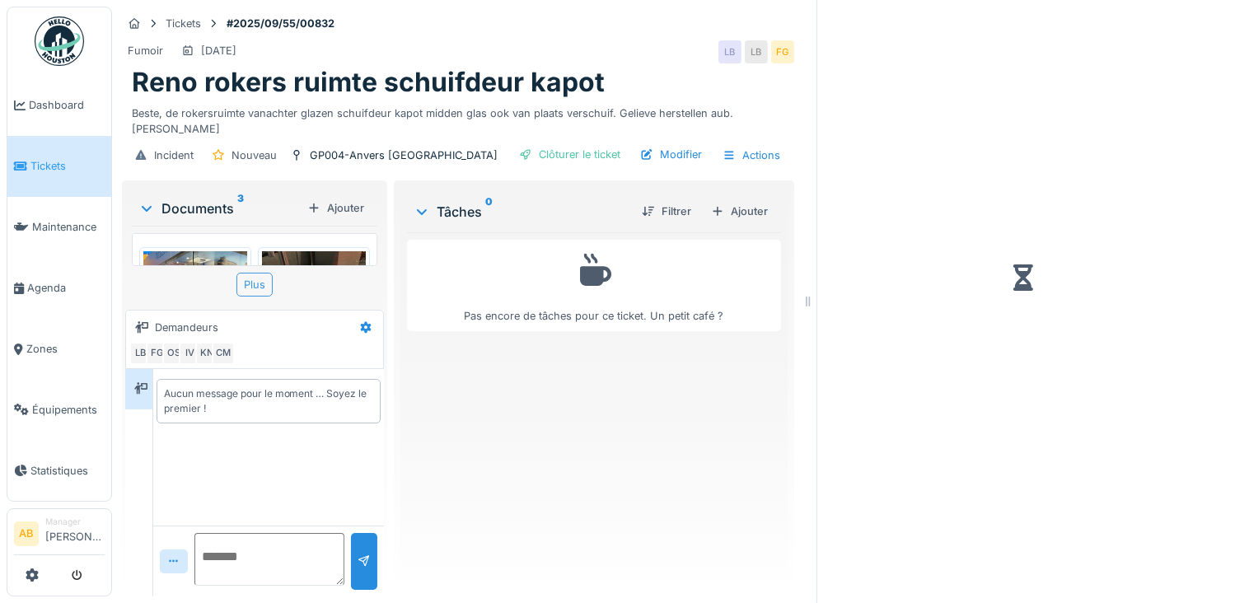
click at [250, 289] on div "Plus" at bounding box center [254, 285] width 36 height 24
click at [247, 554] on textarea at bounding box center [269, 559] width 150 height 53
type textarea "*"
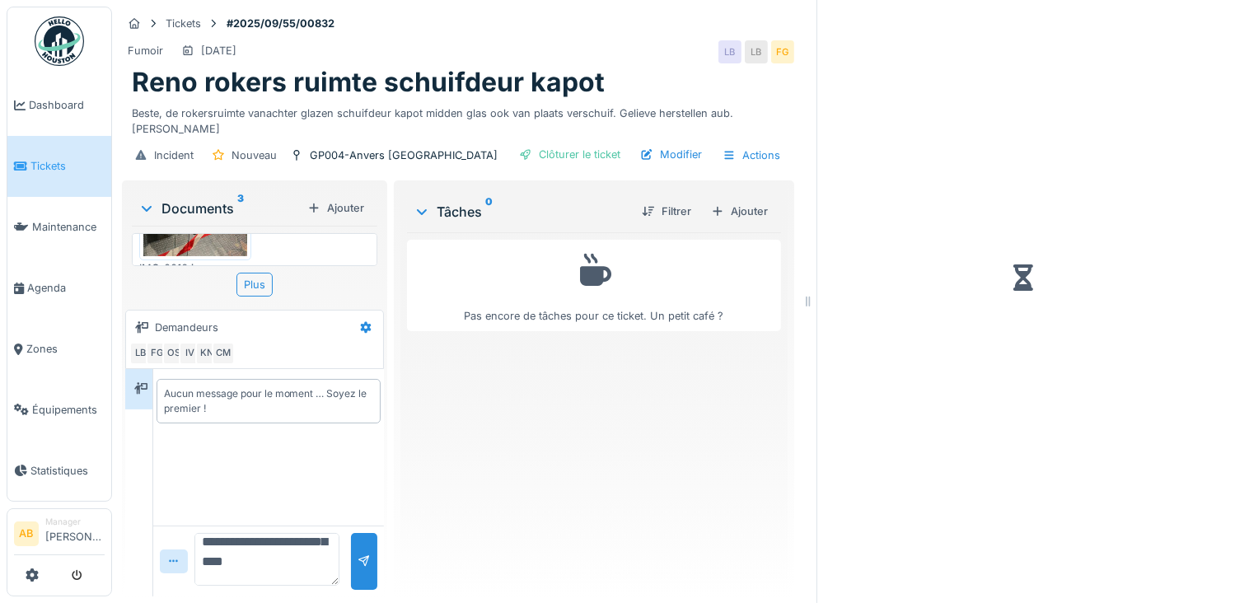
scroll to position [118, 0]
click at [260, 575] on textarea "**********" at bounding box center [266, 559] width 145 height 53
click at [291, 579] on textarea "**********" at bounding box center [266, 559] width 145 height 53
type textarea "**********"
click div
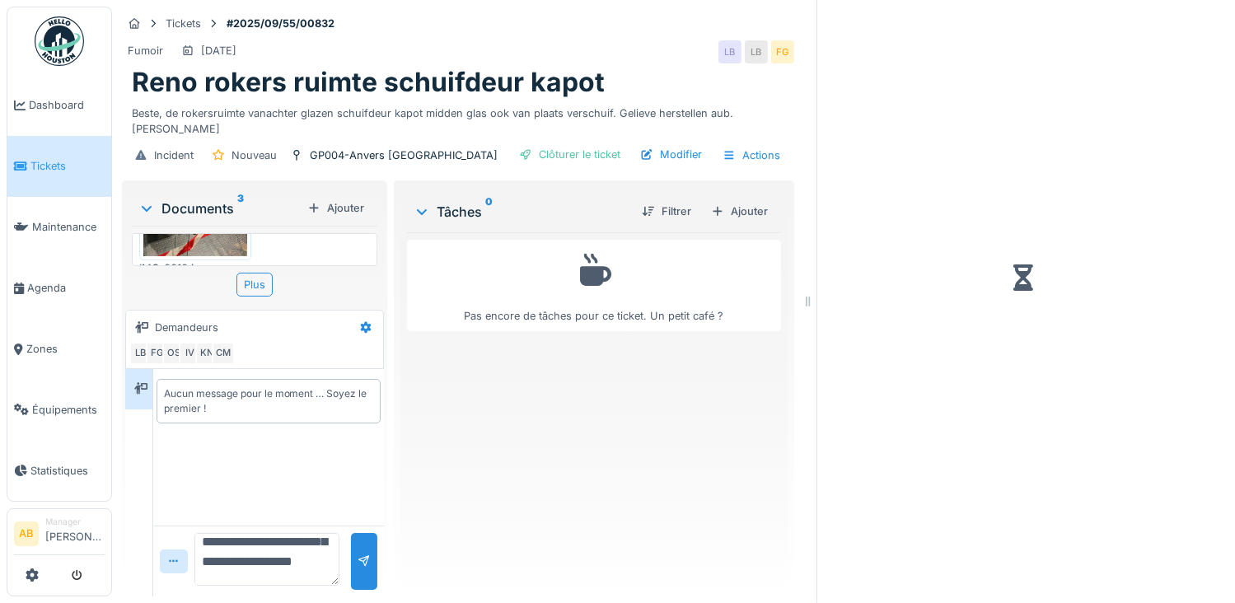
scroll to position [0, 0]
drag, startPoint x: 292, startPoint y: 550, endPoint x: 185, endPoint y: 490, distance: 122.4
click div "**********"
click span "Zones"
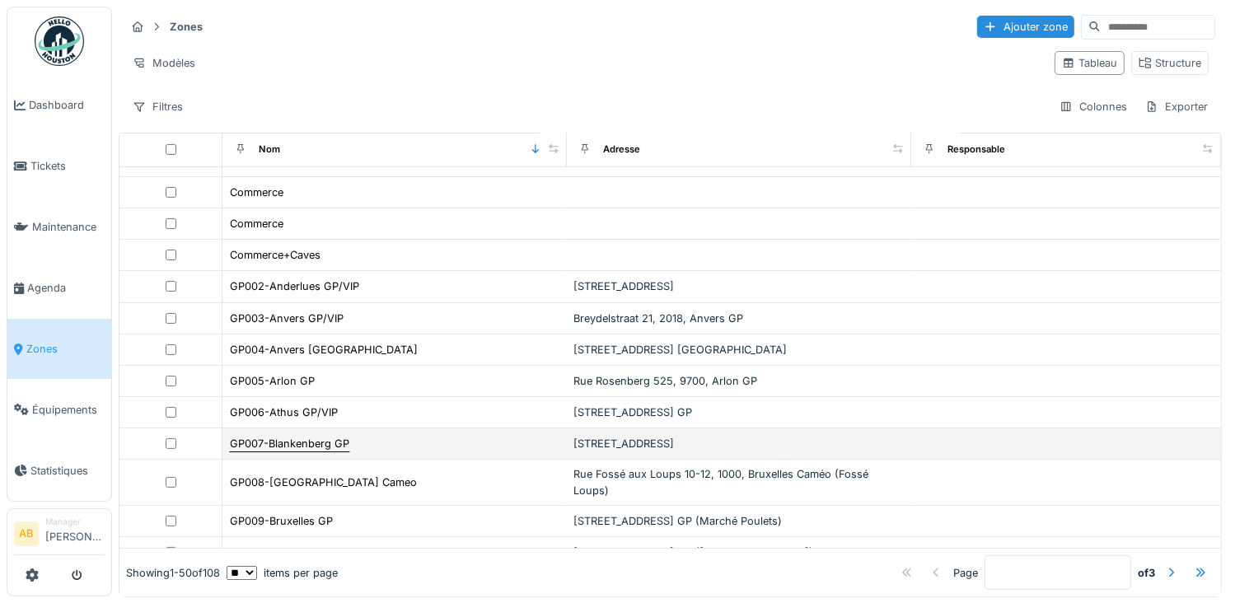
scroll to position [412, 0]
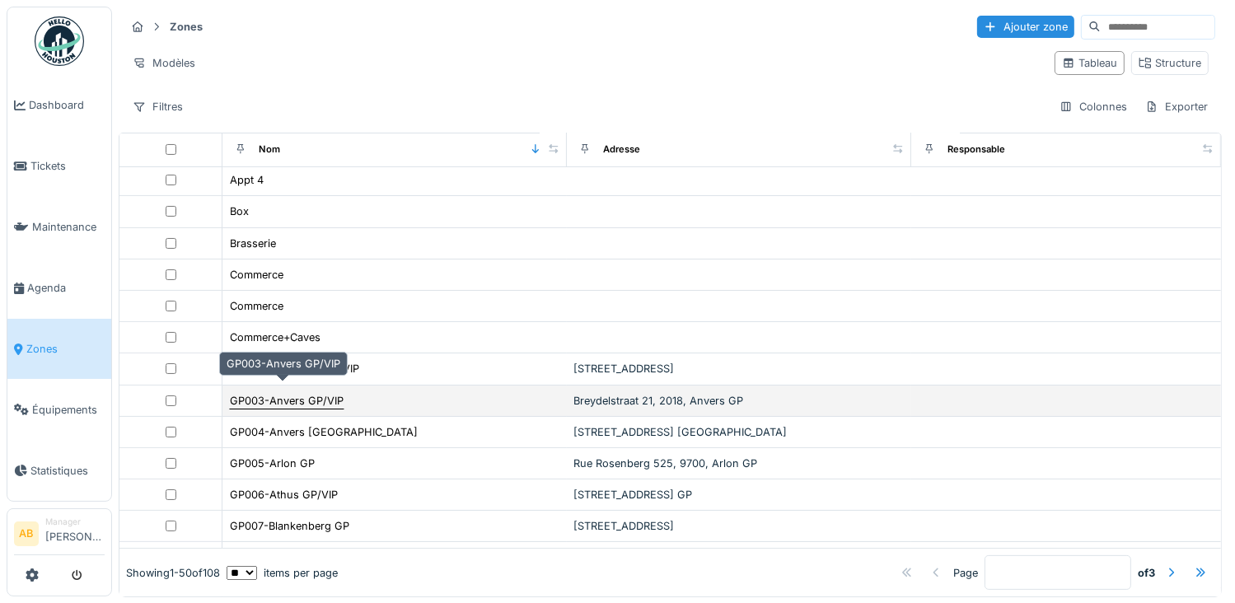
click at [269, 393] on div "GP003-Anvers GP/VIP" at bounding box center [287, 401] width 114 height 16
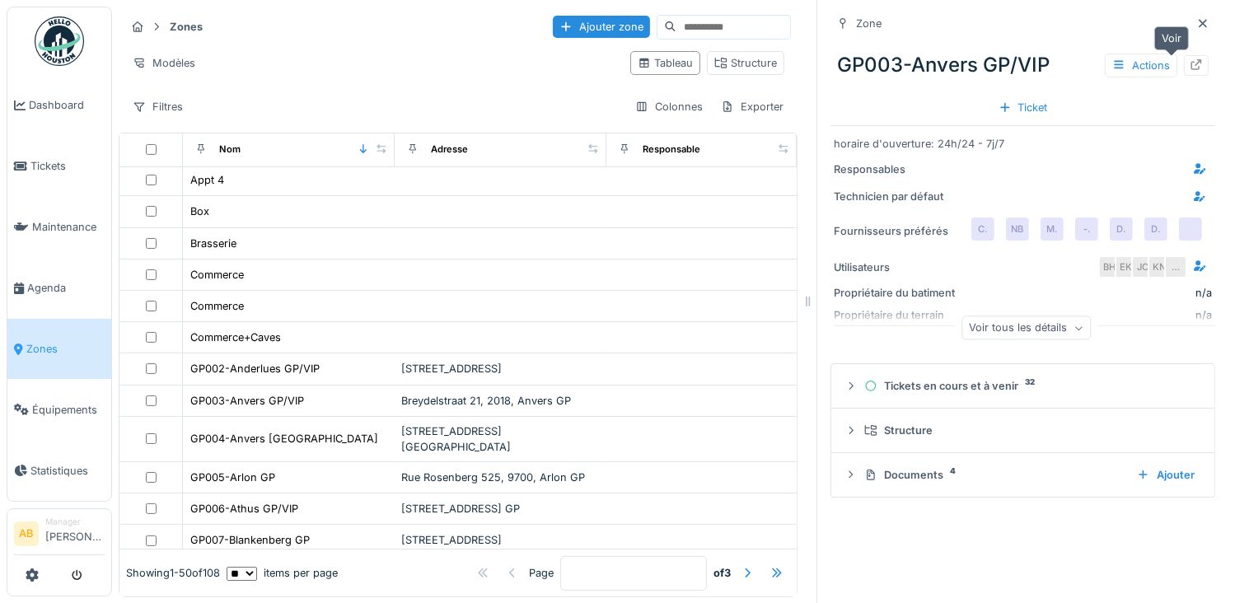
click at [1191, 68] on icon at bounding box center [1196, 64] width 11 height 11
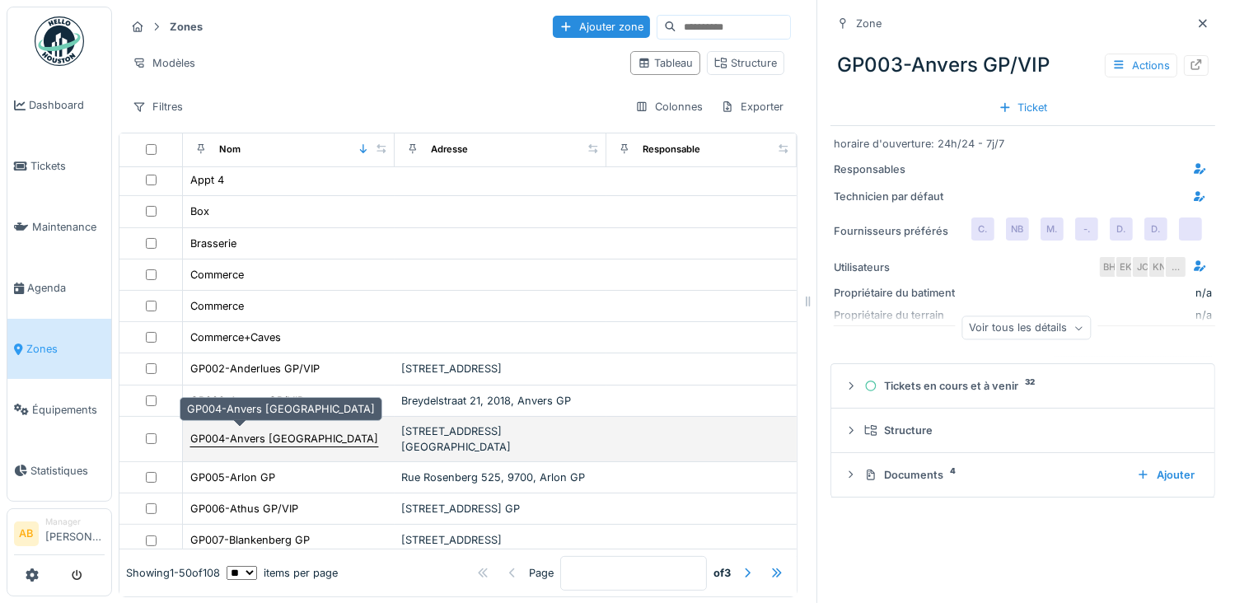
click at [250, 441] on div "GP004-Anvers [GEOGRAPHIC_DATA]" at bounding box center [284, 439] width 188 height 16
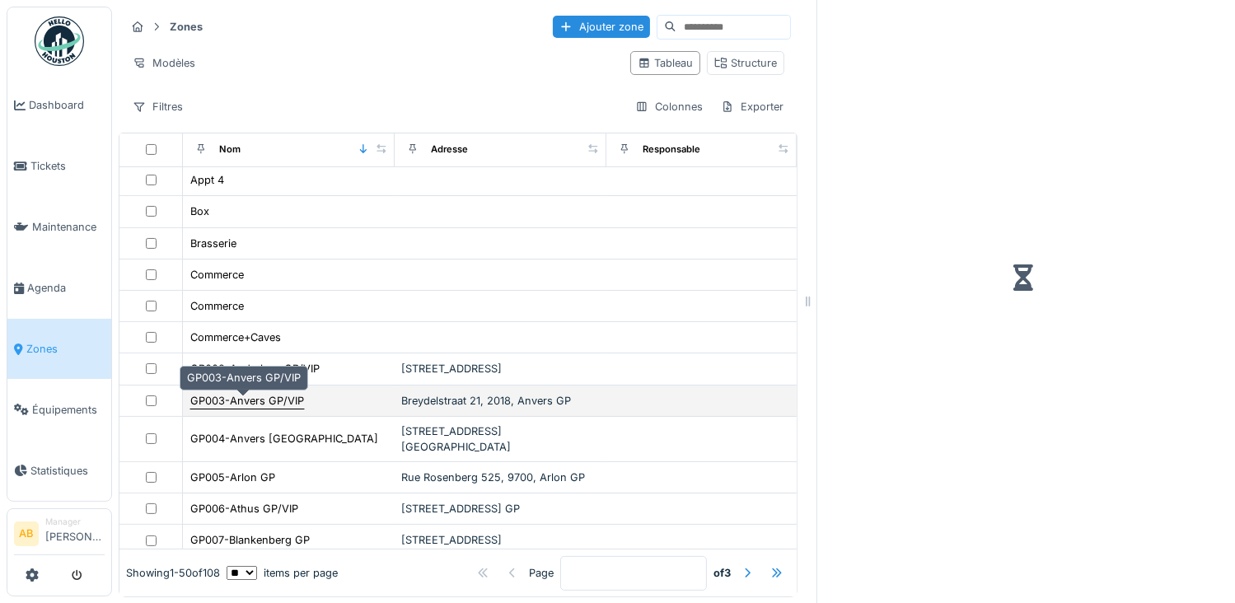
click at [241, 404] on div "GP003-Anvers GP/VIP" at bounding box center [247, 401] width 114 height 16
click at [237, 400] on div "GP003-Anvers GP/VIP" at bounding box center [247, 401] width 114 height 16
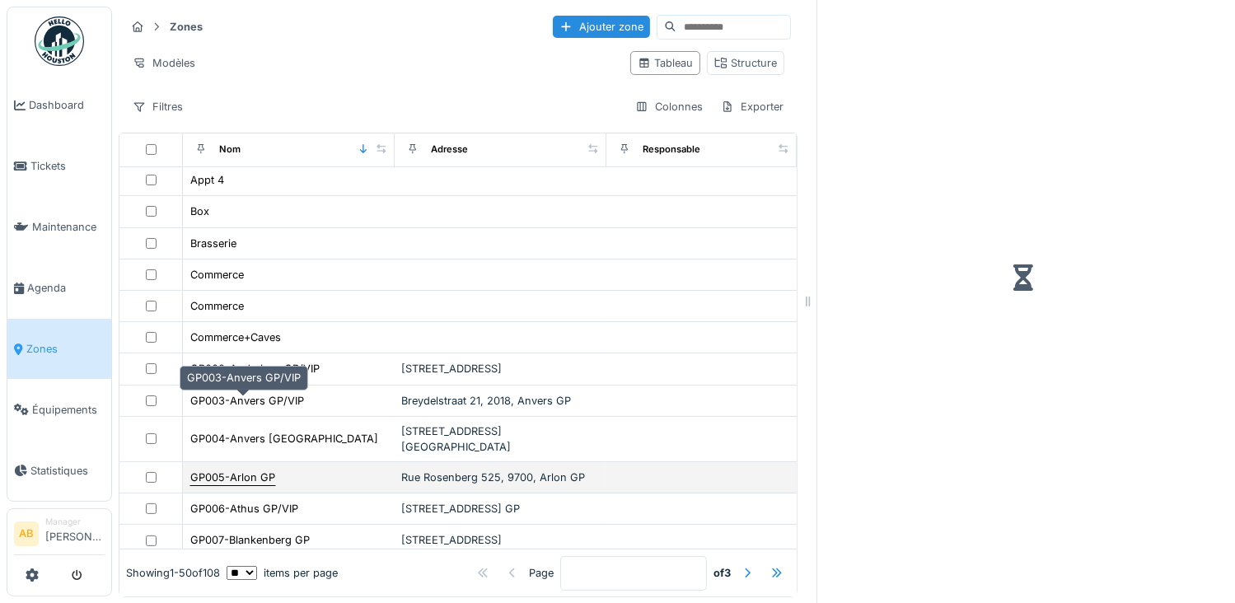
drag, startPoint x: 237, startPoint y: 400, endPoint x: 243, endPoint y: 461, distance: 62.1
click at [243, 470] on div "GP005-Arlon GP" at bounding box center [232, 478] width 85 height 16
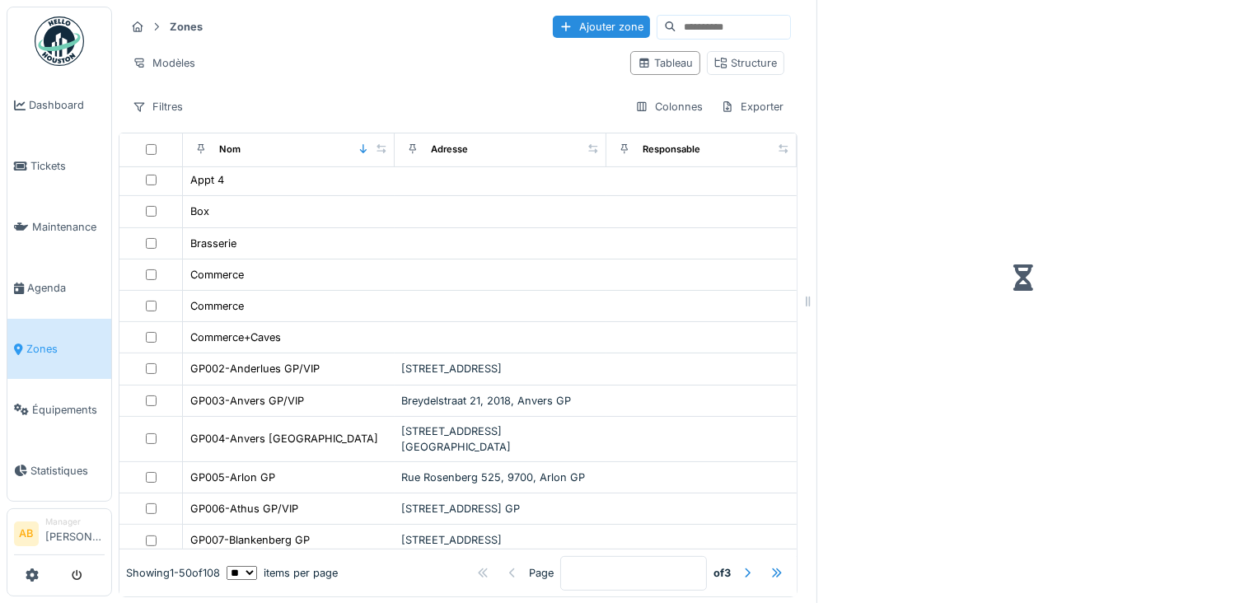
click at [46, 325] on link "Zones" at bounding box center [59, 349] width 104 height 61
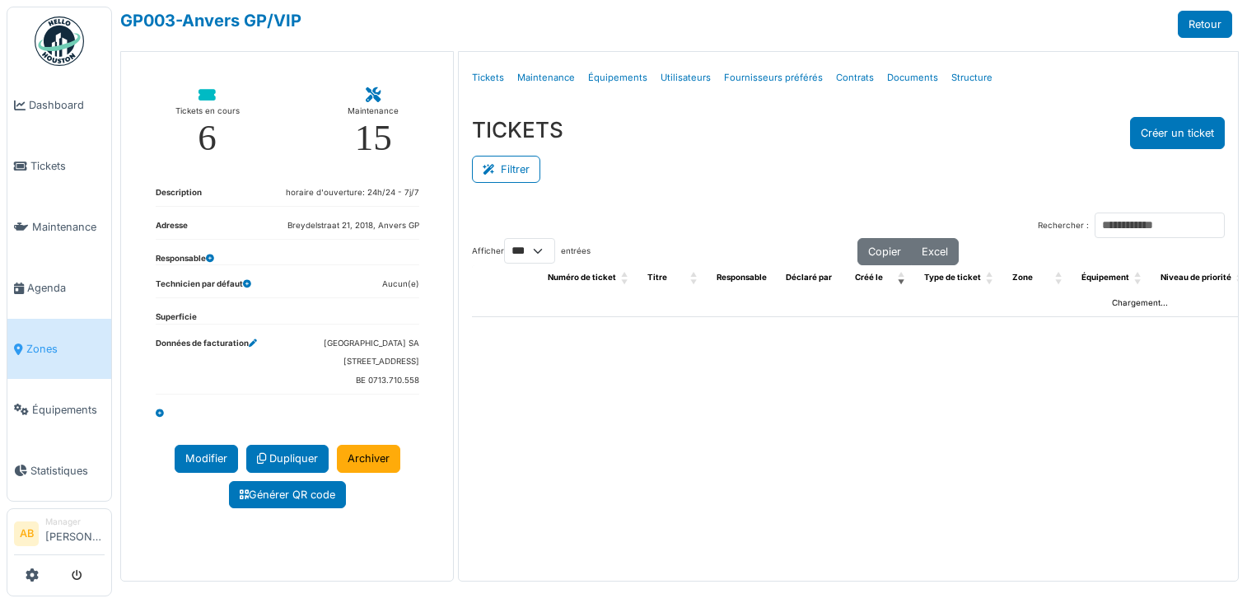
select select "***"
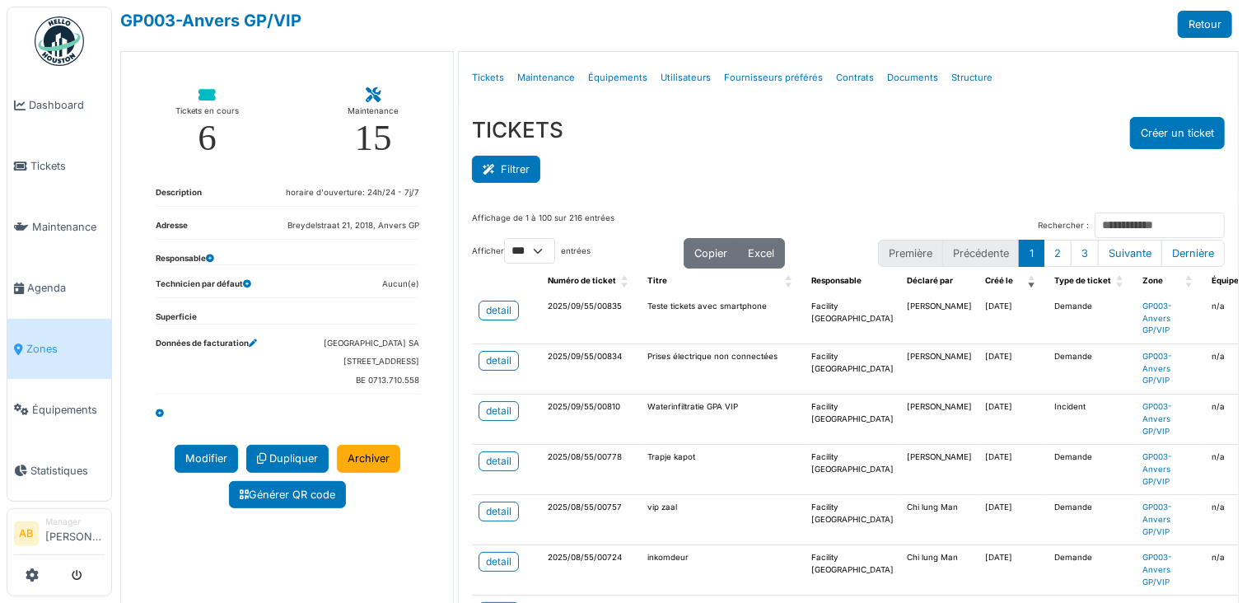
click at [516, 181] on button "Filtrer" at bounding box center [506, 169] width 68 height 27
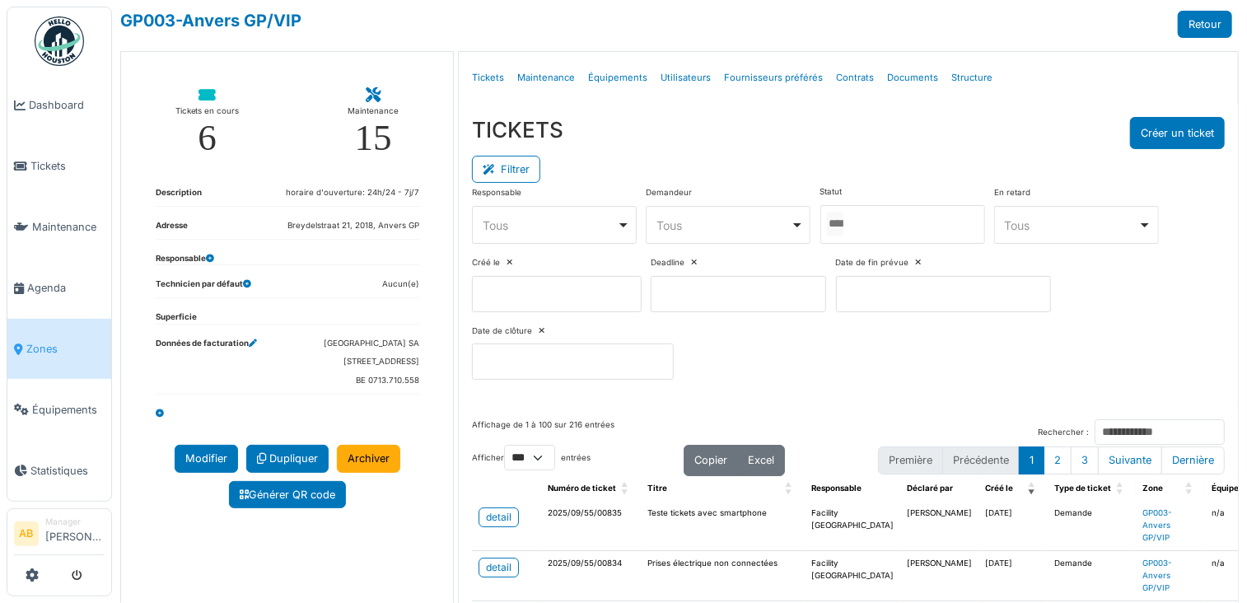
click at [887, 227] on div at bounding box center [903, 224] width 165 height 39
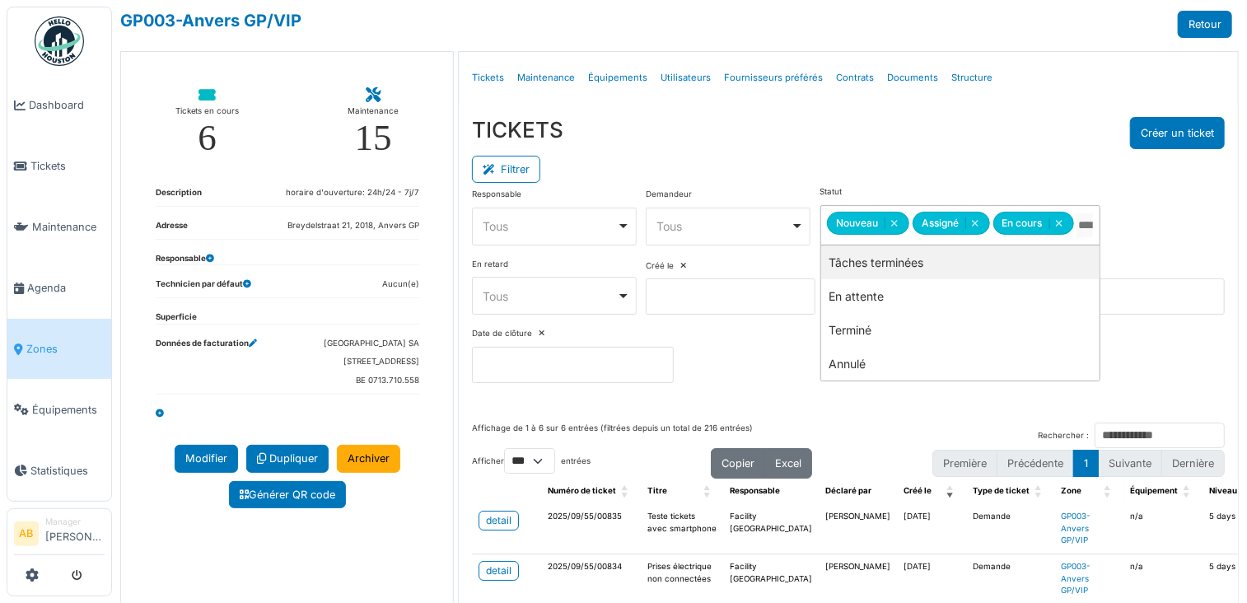
click at [877, 134] on div "TICKETS Créer un ticket" at bounding box center [848, 133] width 753 height 32
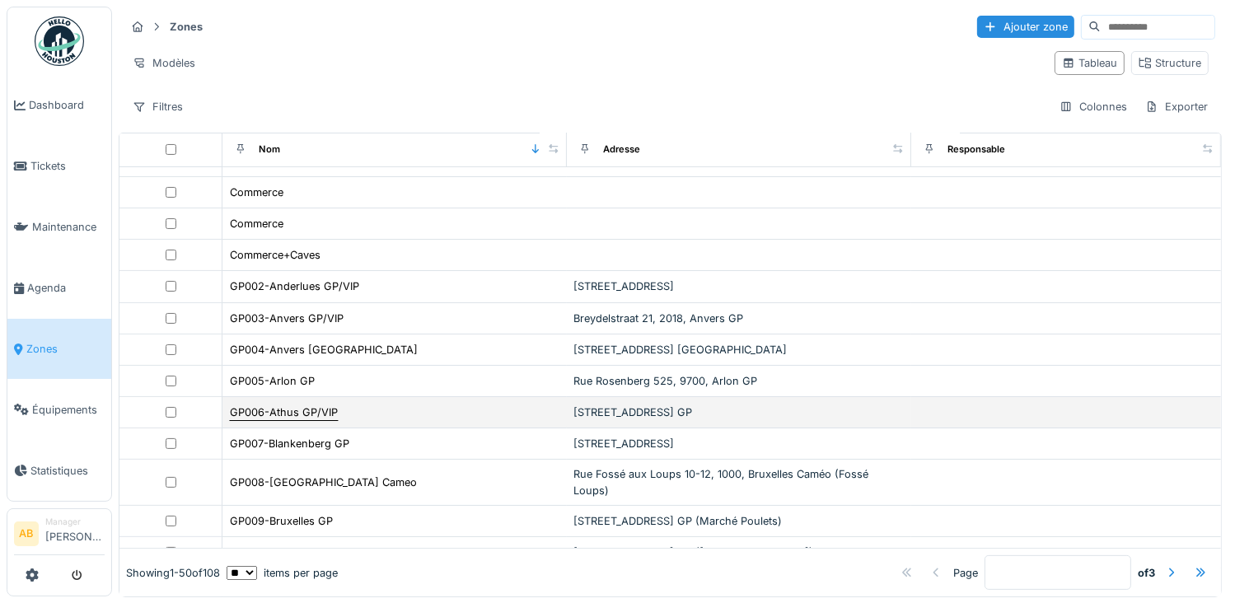
scroll to position [577, 0]
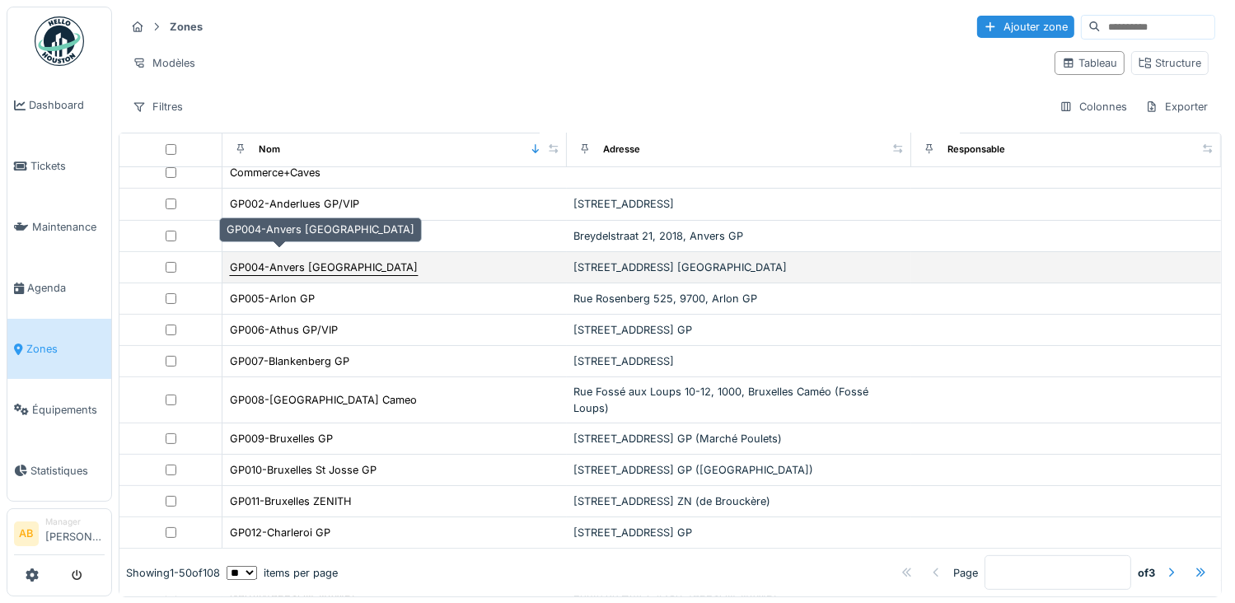
click at [298, 260] on div "GP004-Anvers [GEOGRAPHIC_DATA]" at bounding box center [324, 268] width 188 height 16
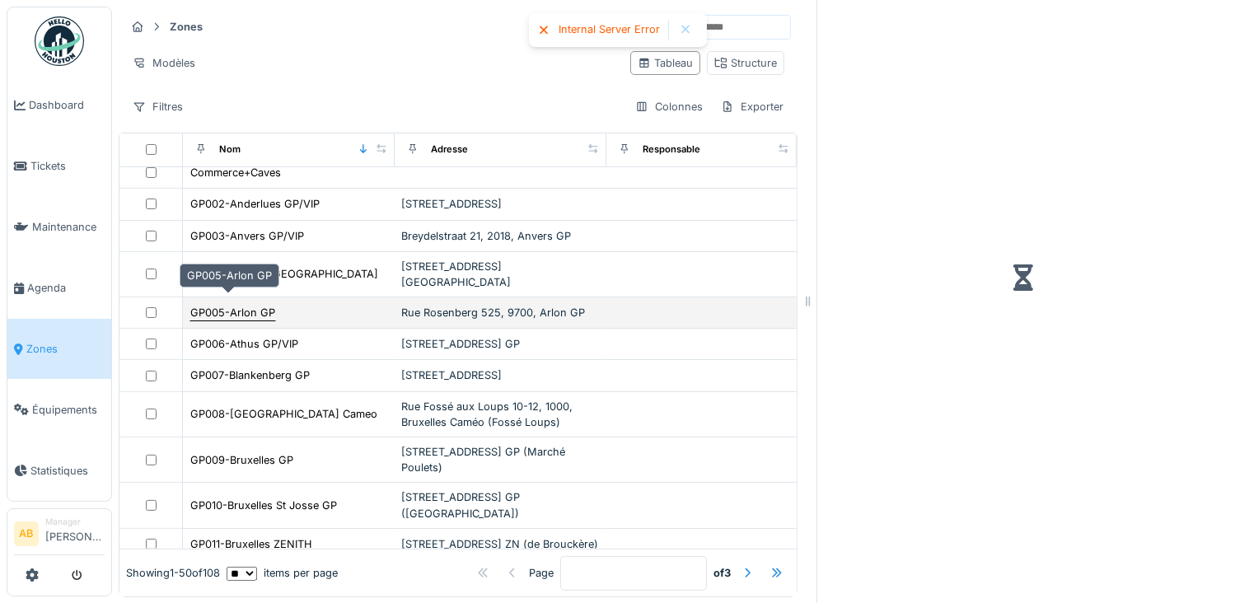
click at [240, 305] on div "GP005-Arlon GP" at bounding box center [232, 313] width 85 height 16
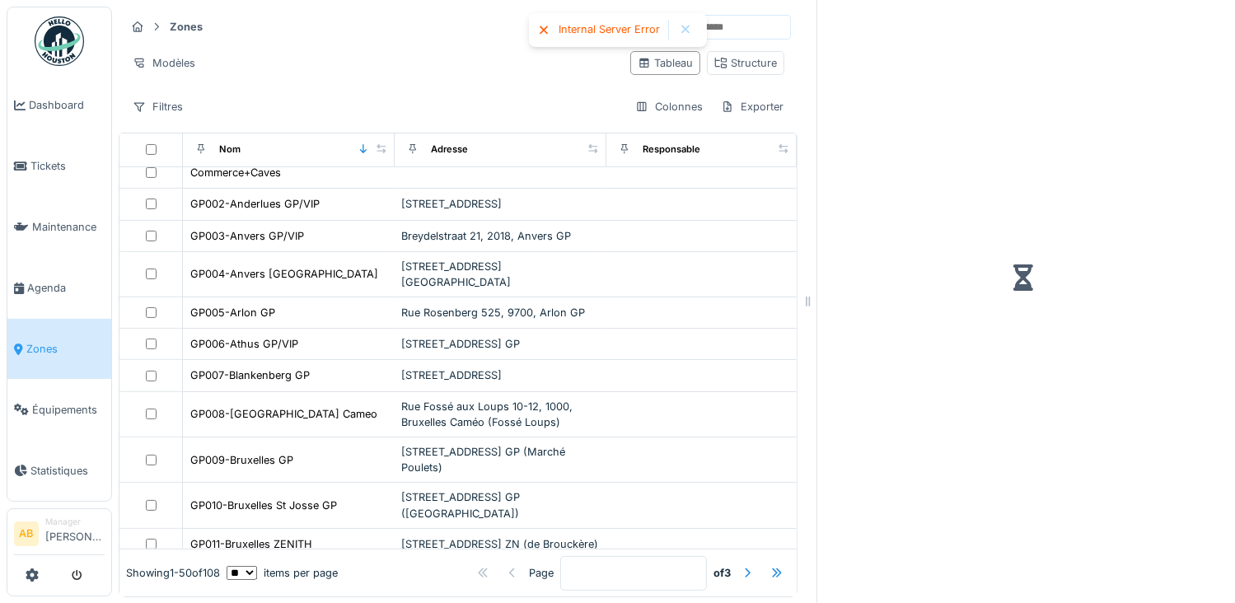
click at [543, 30] on icon at bounding box center [544, 30] width 8 height 8
click at [685, 31] on div at bounding box center [685, 30] width 13 height 14
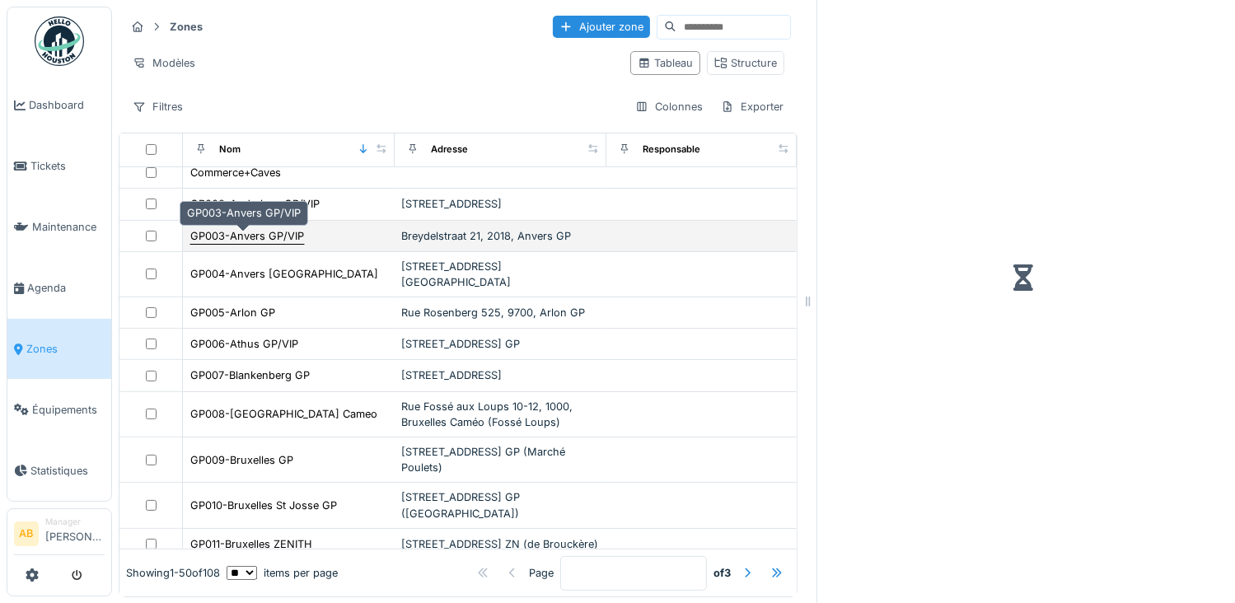
click at [248, 239] on div "GP003-Anvers GP/VIP" at bounding box center [247, 236] width 114 height 16
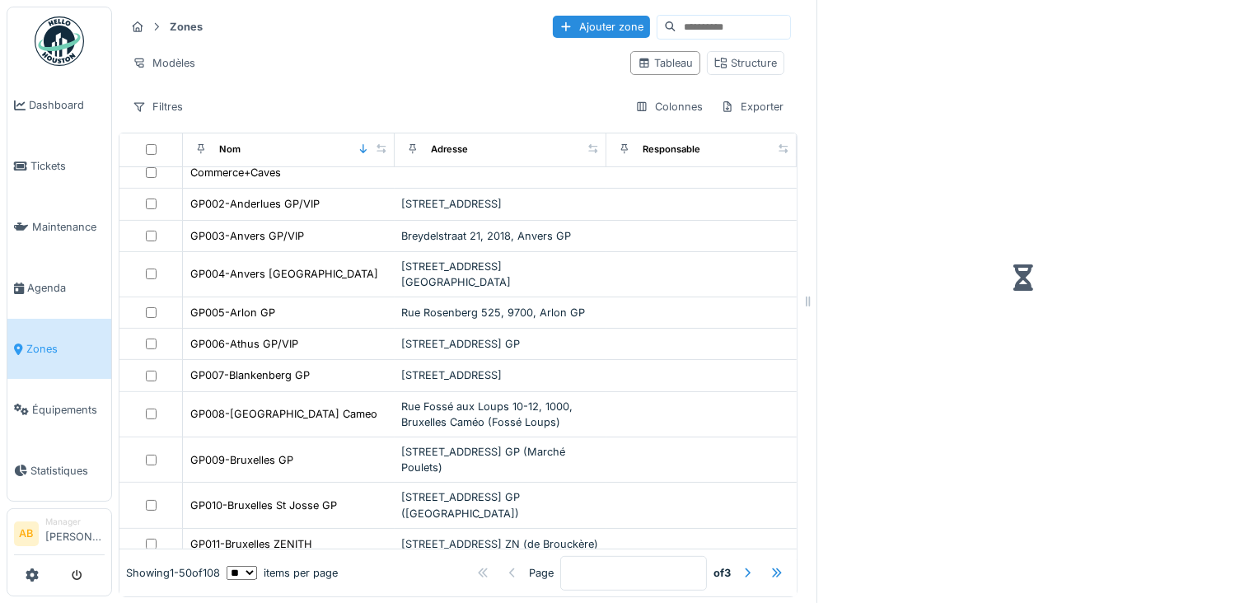
click at [24, 341] on li "Zones" at bounding box center [59, 349] width 91 height 16
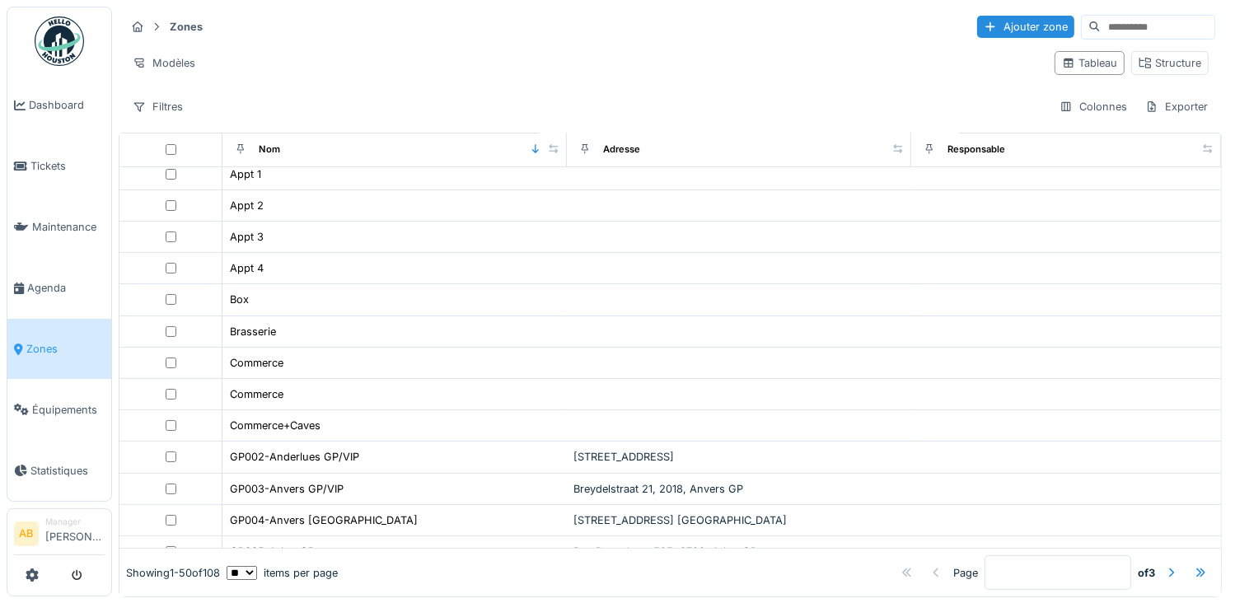
scroll to position [412, 0]
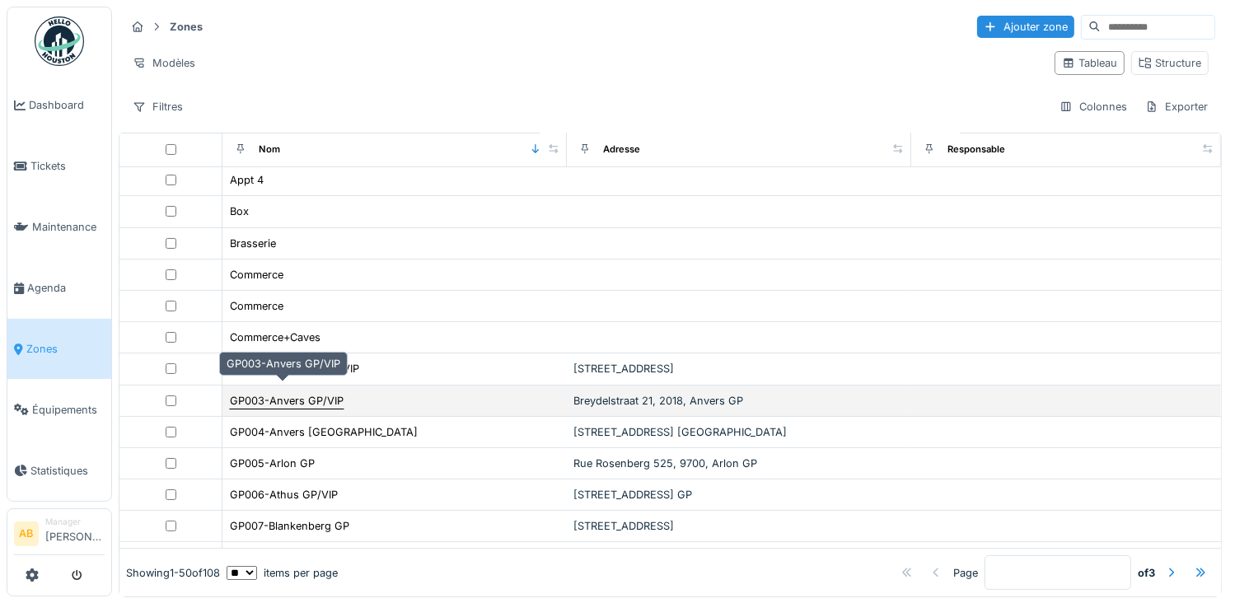
click at [289, 393] on div "GP003-Anvers GP/VIP" at bounding box center [287, 401] width 114 height 16
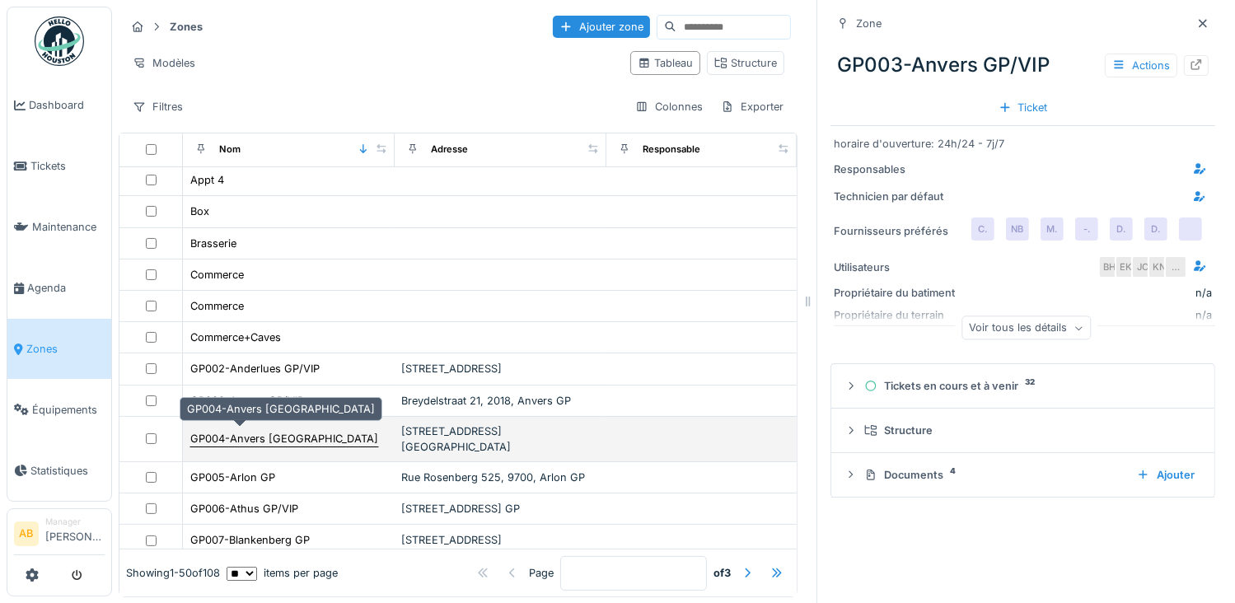
click at [265, 434] on div "GP004-Anvers [GEOGRAPHIC_DATA]" at bounding box center [284, 439] width 188 height 16
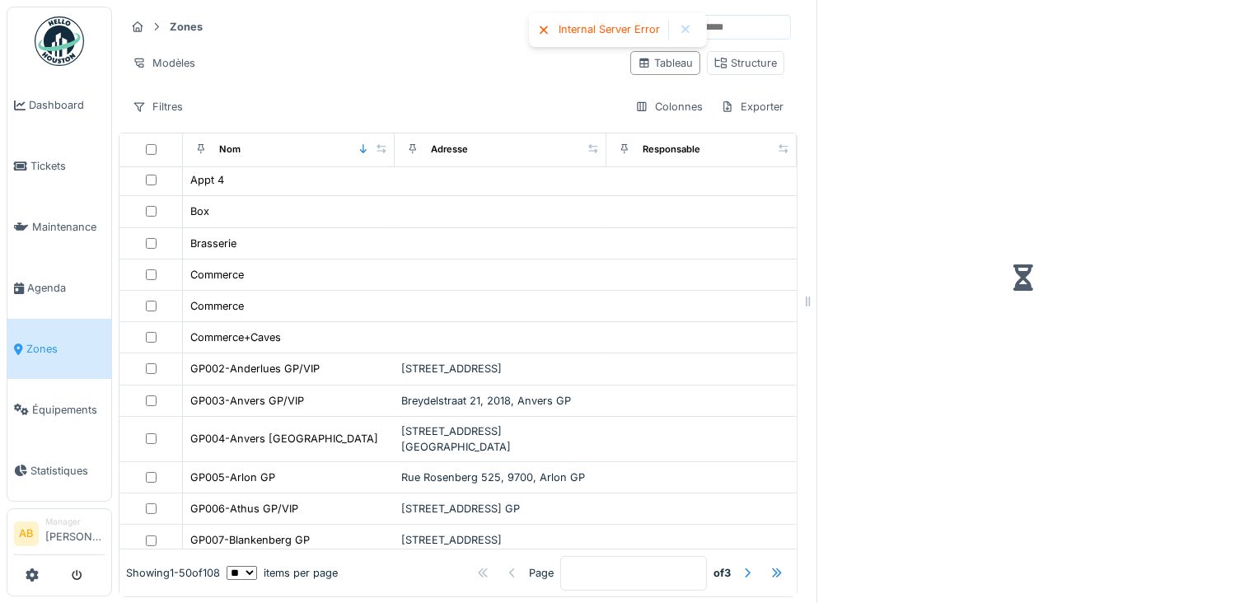
click at [685, 30] on div at bounding box center [685, 30] width 13 height 14
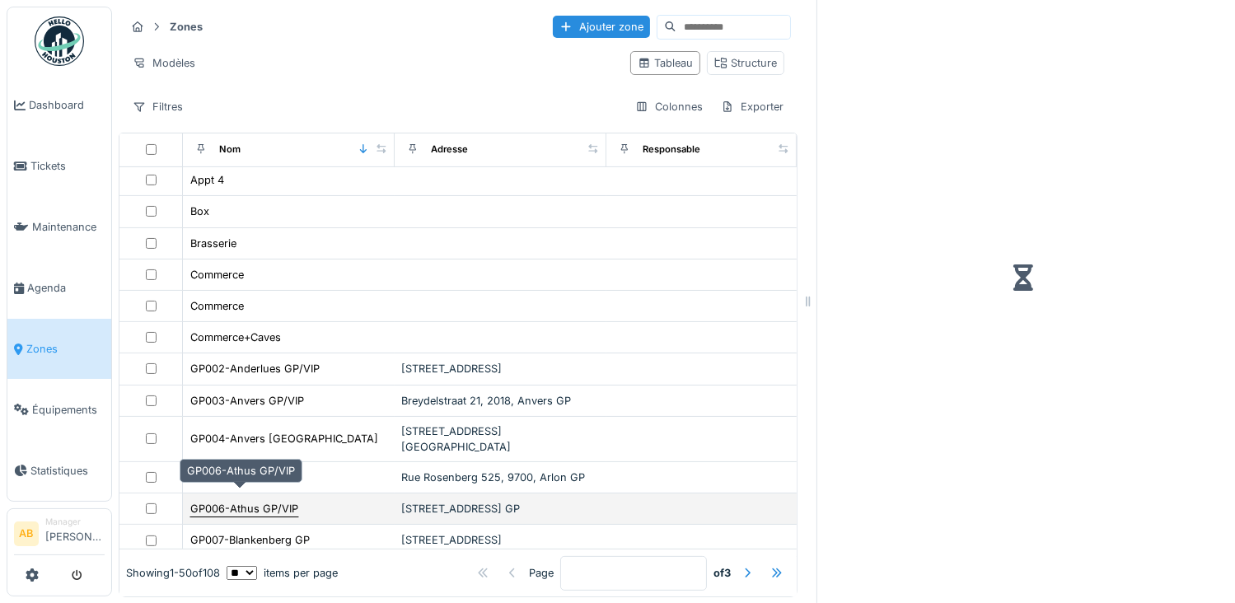
click at [212, 501] on div "GP006-Athus GP/VIP" at bounding box center [244, 509] width 108 height 16
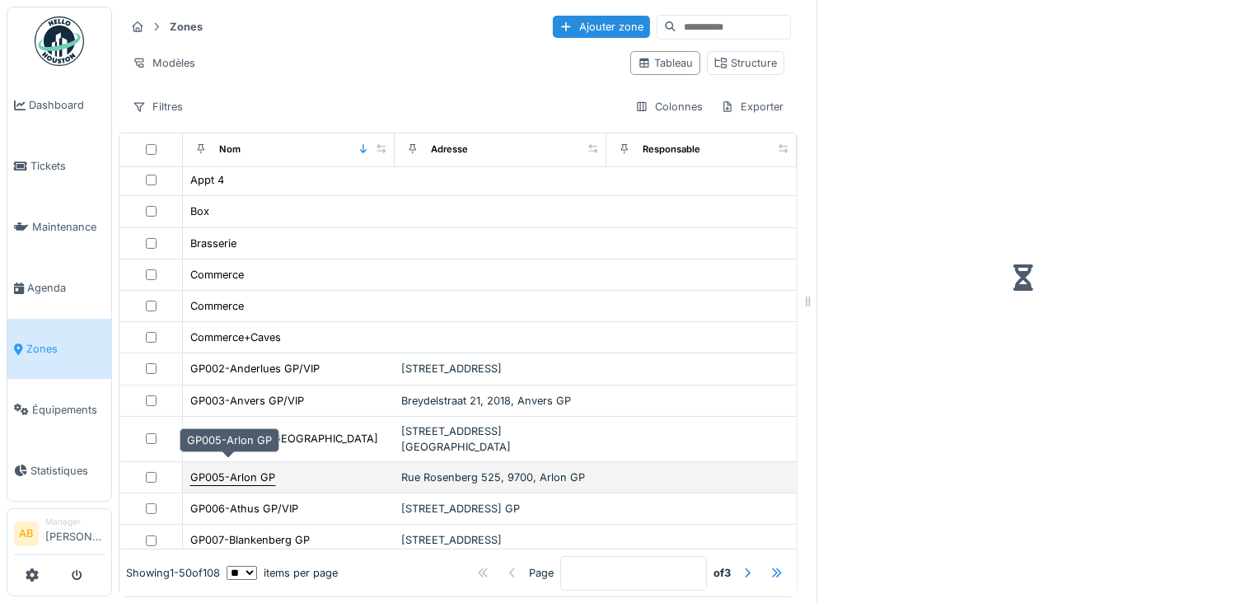
click at [236, 470] on div "GP005-Arlon GP" at bounding box center [232, 478] width 85 height 16
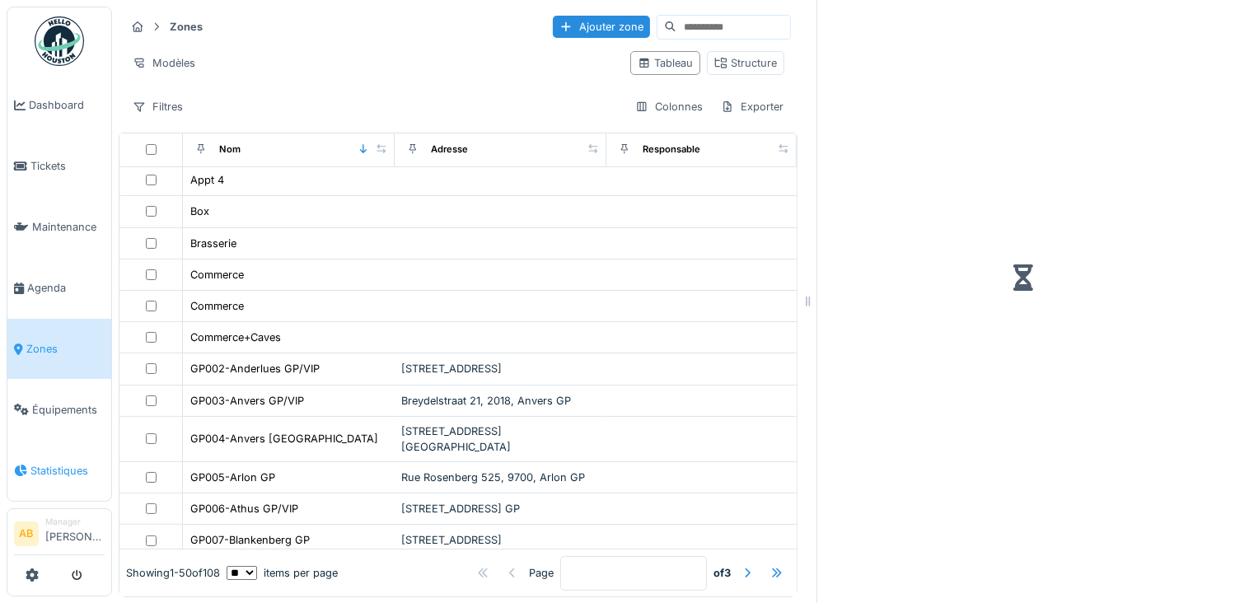
click at [46, 466] on link "Statistiques" at bounding box center [59, 470] width 104 height 61
click at [50, 167] on span "Tickets" at bounding box center [67, 166] width 74 height 16
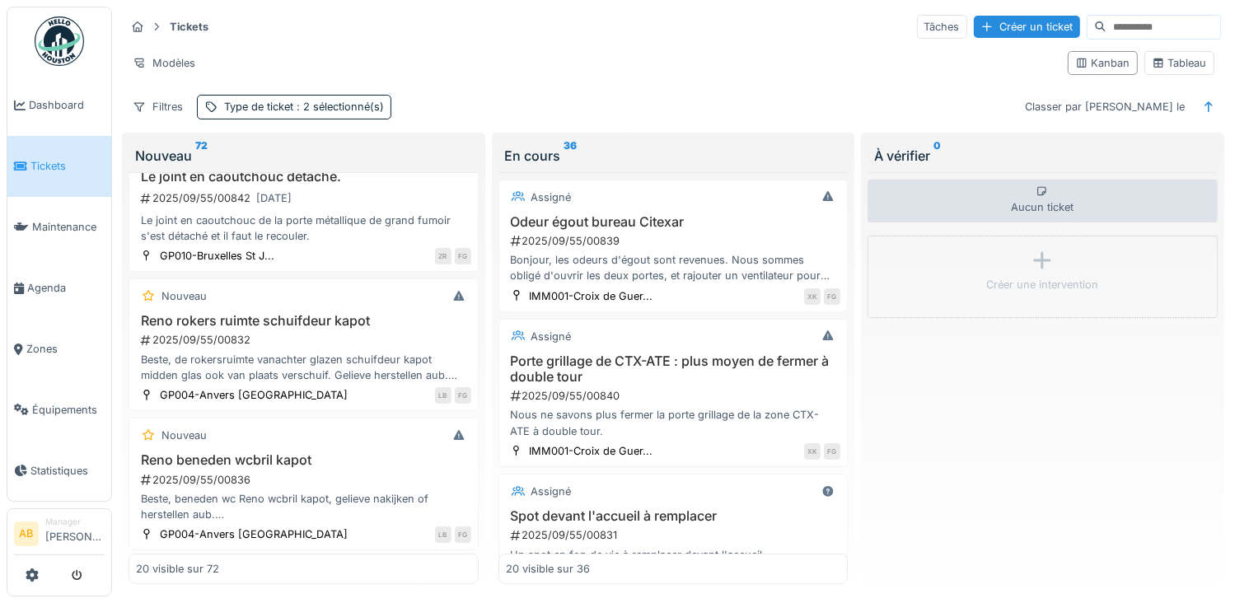
scroll to position [494, 0]
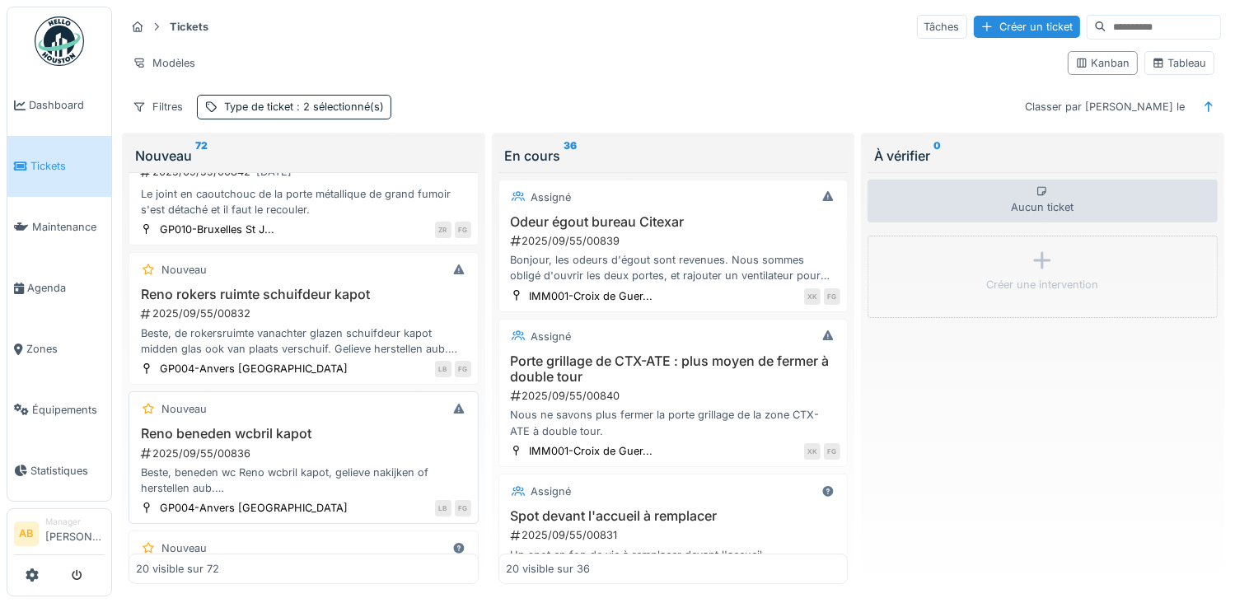
click at [244, 435] on h3 "Reno beneden wcbril kapot" at bounding box center [303, 434] width 335 height 16
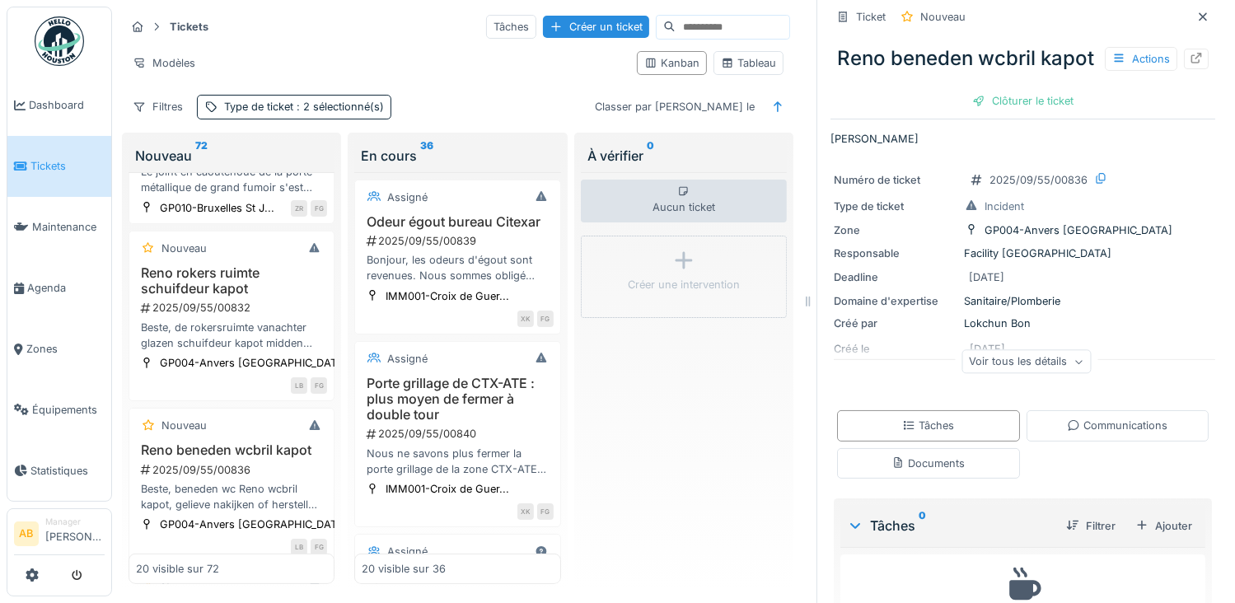
scroll to position [171, 0]
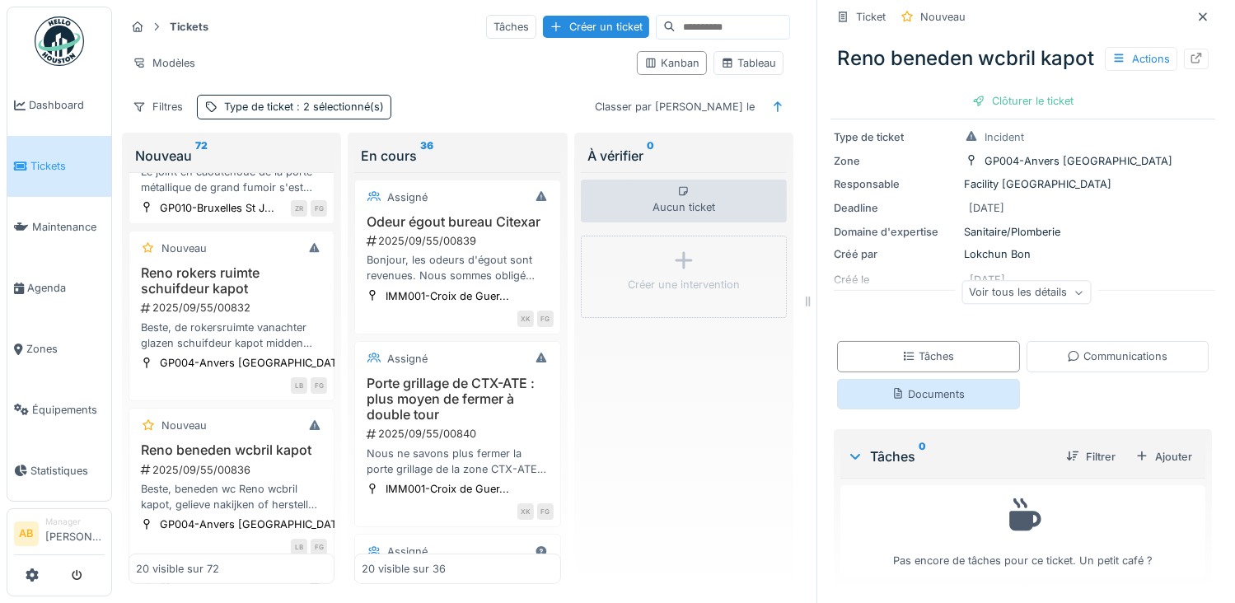
click at [920, 390] on div "Documents" at bounding box center [927, 394] width 73 height 16
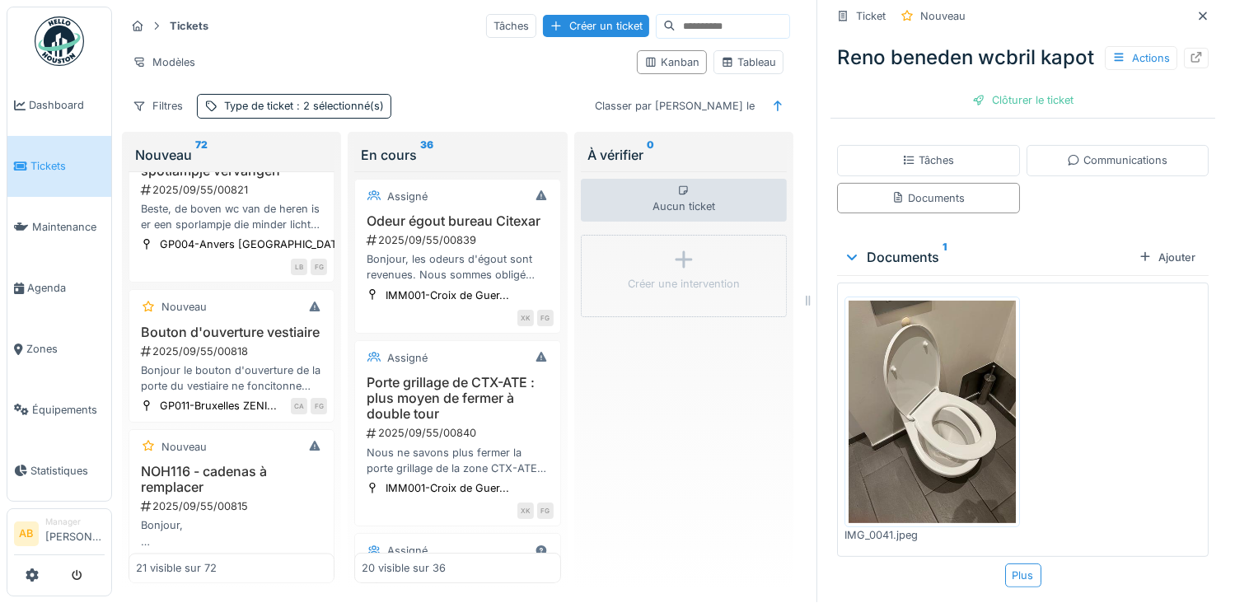
scroll to position [2837, 0]
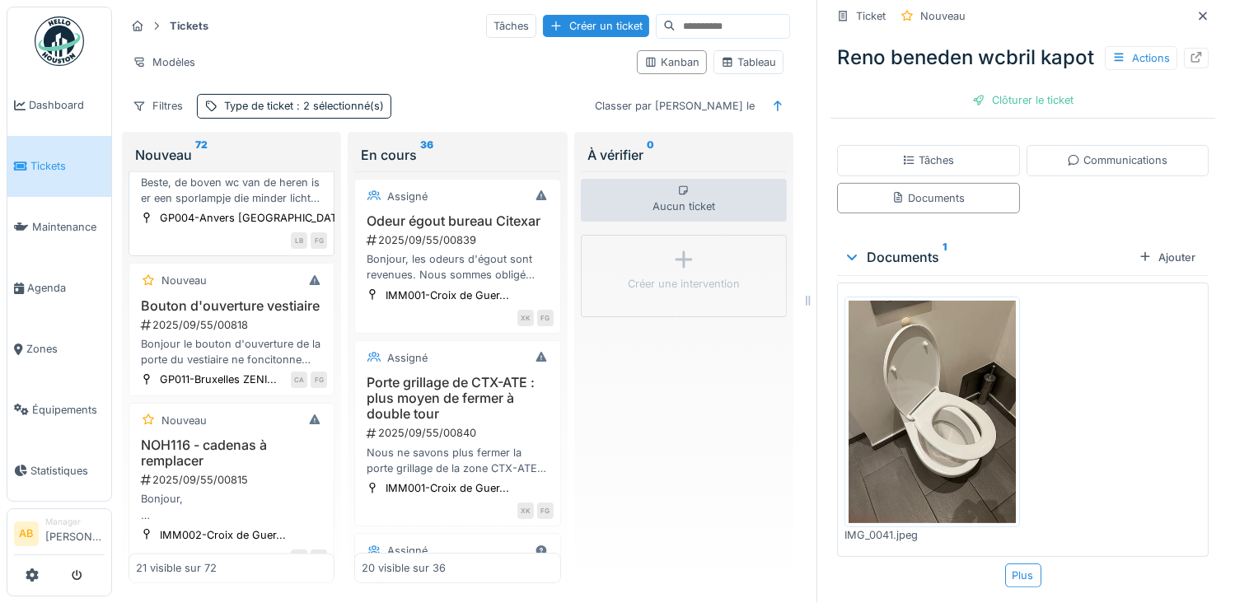
click at [215, 171] on div "2025/09/55/00821" at bounding box center [233, 164] width 188 height 16
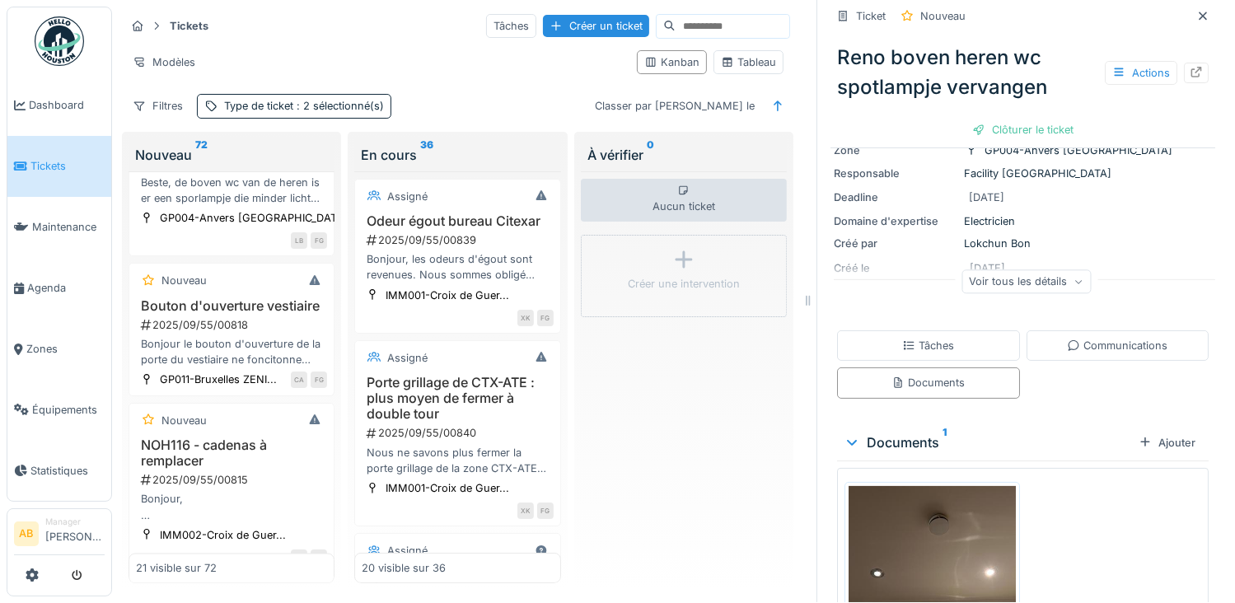
scroll to position [347, 0]
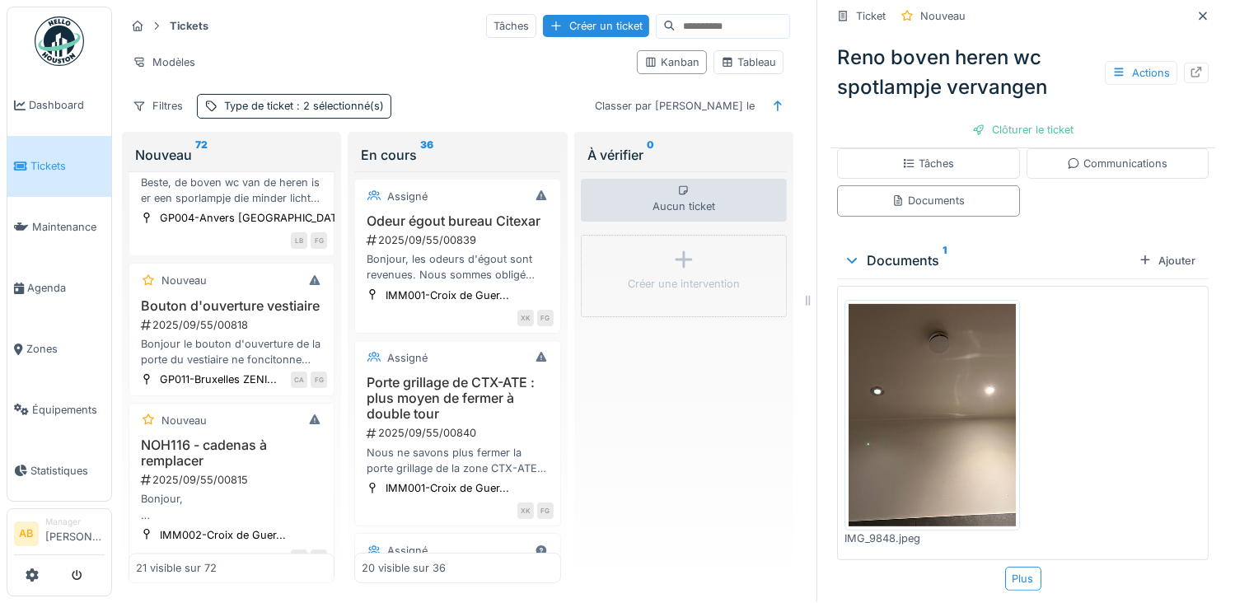
click at [925, 370] on img at bounding box center [932, 415] width 167 height 222
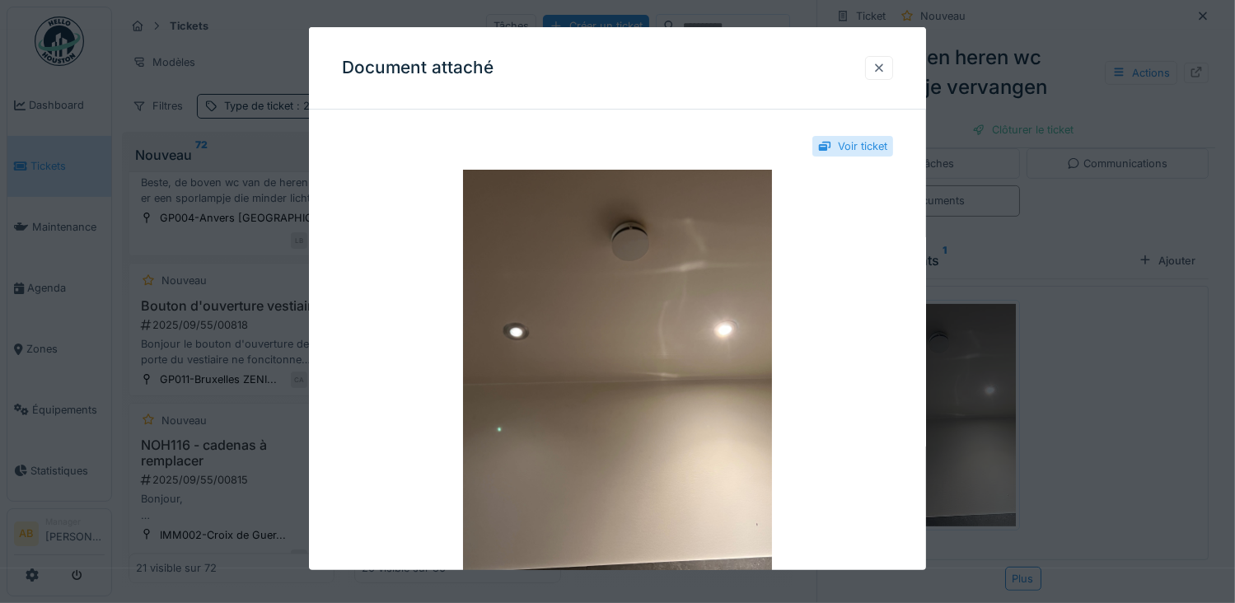
click at [886, 68] on div at bounding box center [878, 68] width 13 height 16
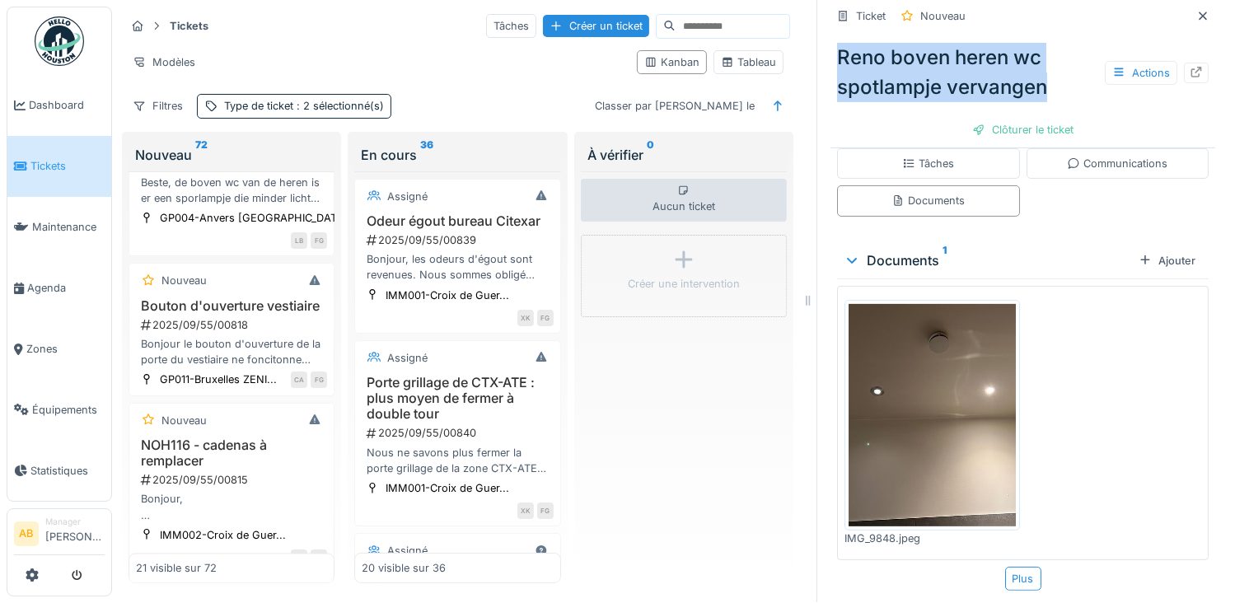
drag, startPoint x: 828, startPoint y: 42, endPoint x: 1038, endPoint y: 60, distance: 210.9
click at [1038, 60] on div "Reno boven heren wc spotlampje vervangen Actions" at bounding box center [1022, 72] width 385 height 73
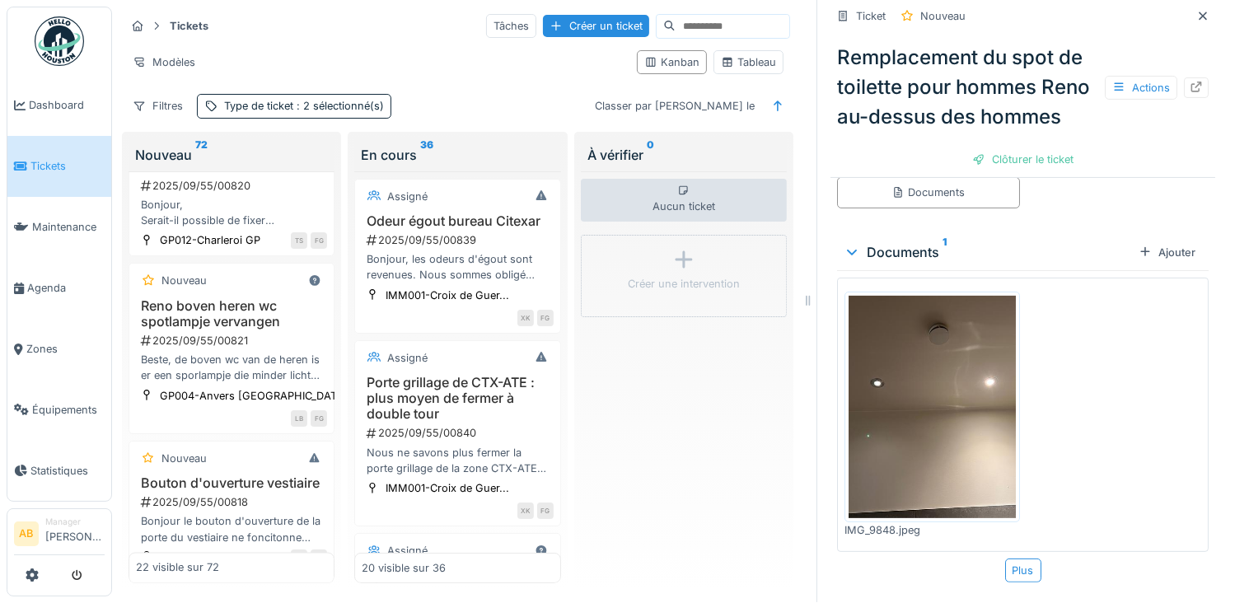
scroll to position [2992, 0]
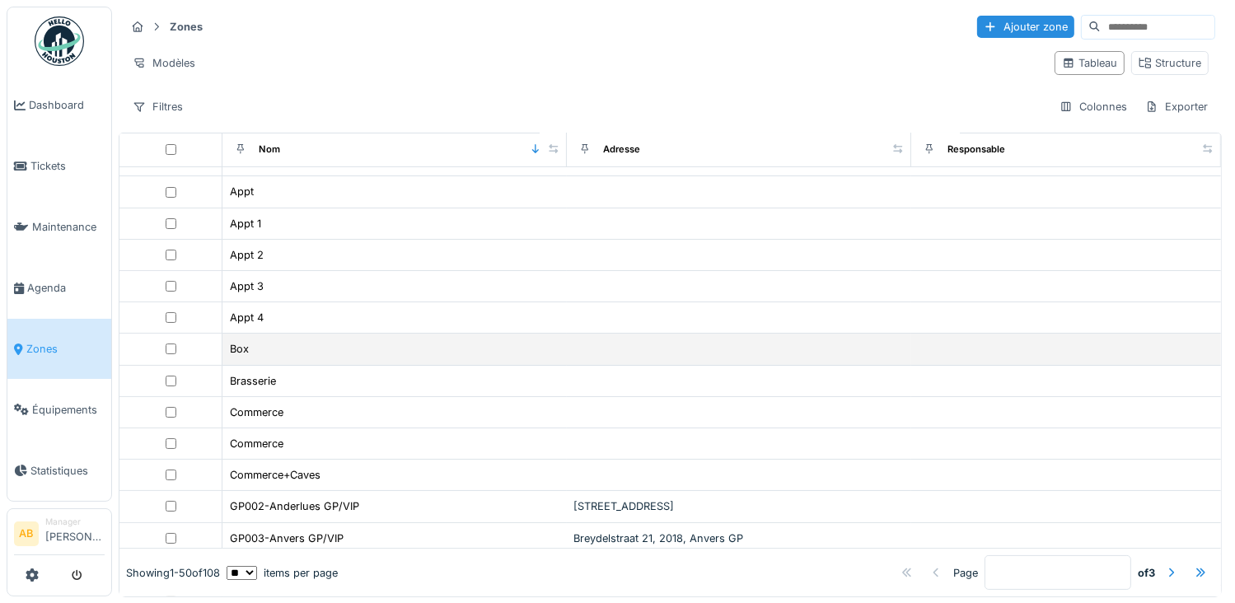
scroll to position [412, 0]
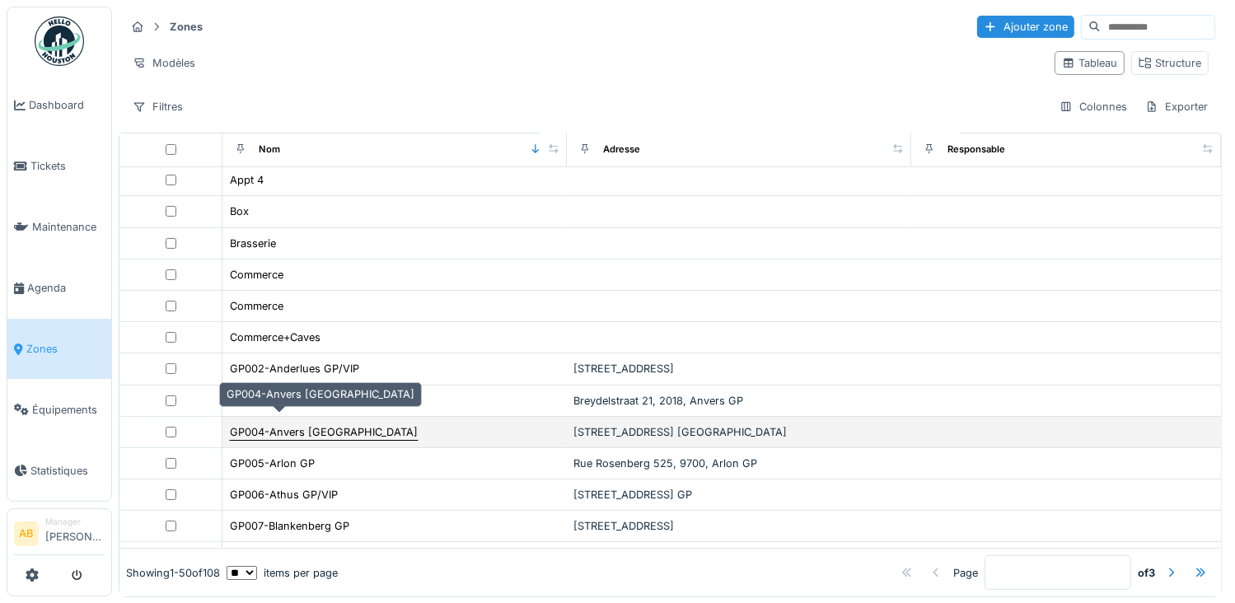
click at [300, 424] on div "GP004-Anvers [GEOGRAPHIC_DATA]" at bounding box center [324, 432] width 188 height 16
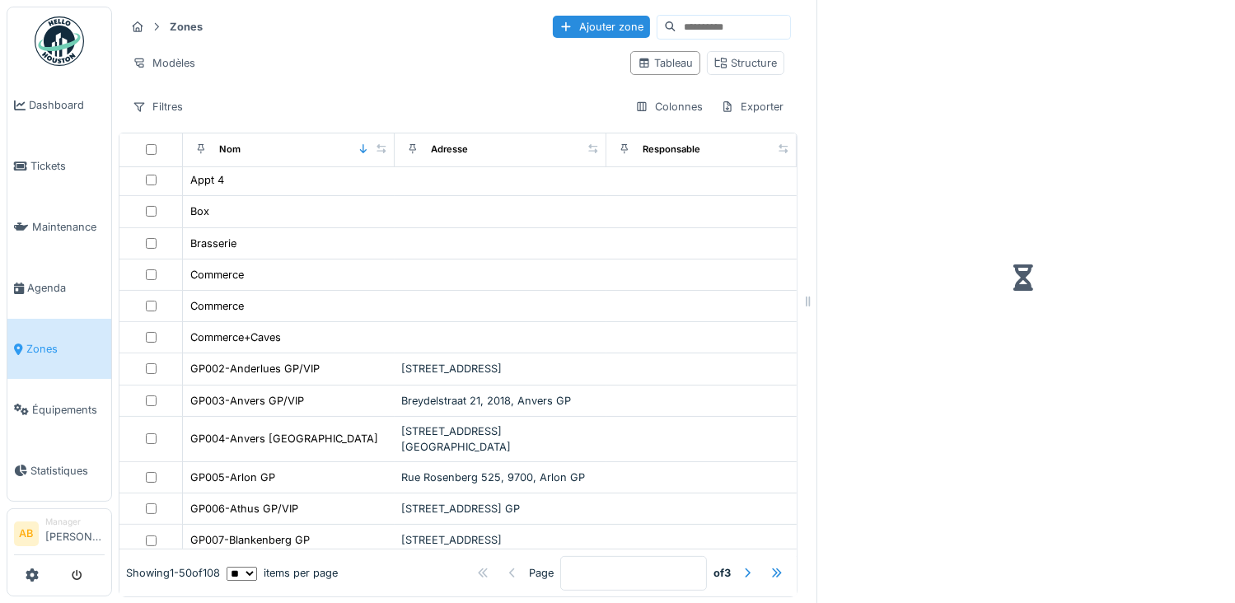
click at [54, 352] on link "Zones" at bounding box center [59, 349] width 104 height 61
